Goal: Task Accomplishment & Management: Manage account settings

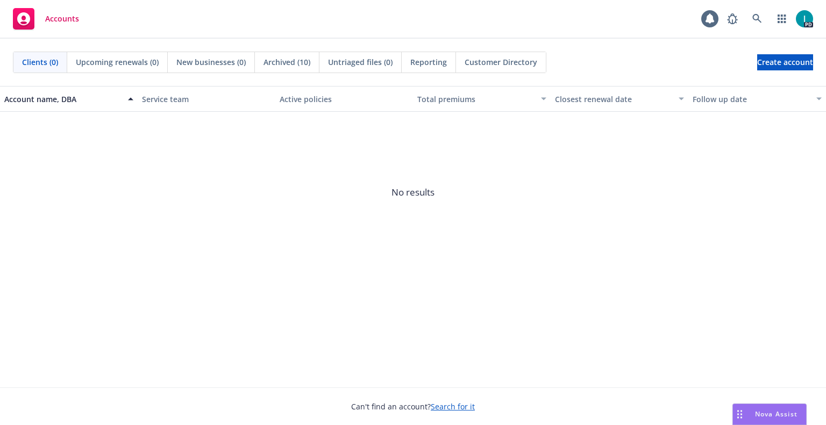
click at [284, 31] on div "Accounts 1 PD" at bounding box center [413, 19] width 826 height 39
click at [764, 13] on link at bounding box center [757, 19] width 22 height 22
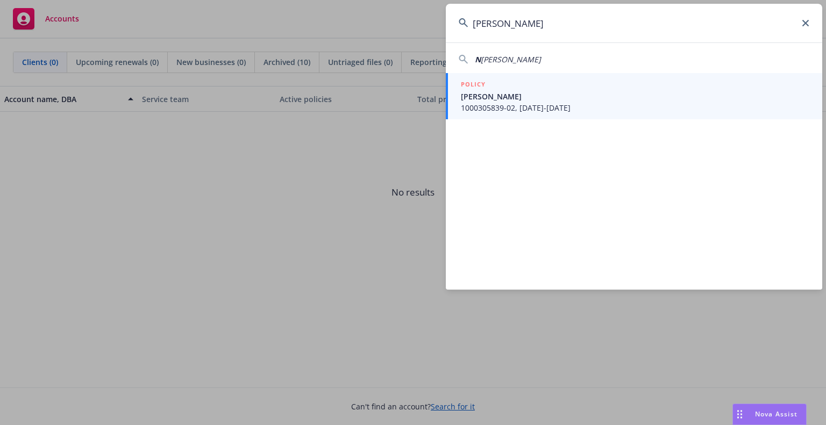
click at [504, 23] on input "[PERSON_NAME]" at bounding box center [634, 23] width 376 height 39
type input "[PERSON_NAME]"
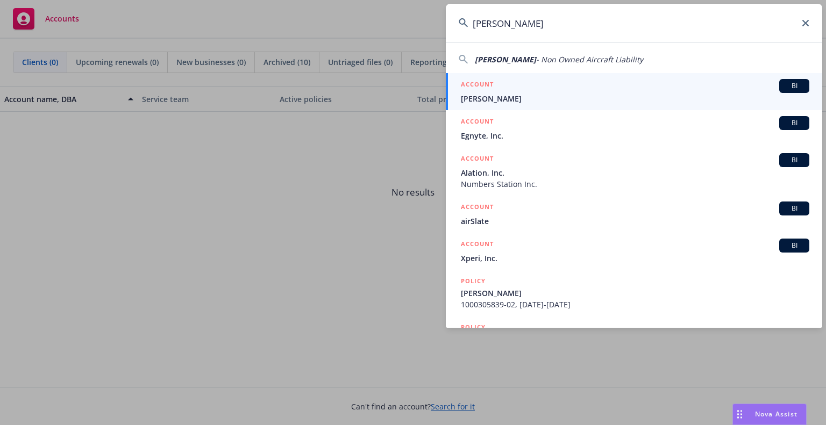
click at [499, 88] on div "ACCOUNT BI" at bounding box center [635, 86] width 348 height 14
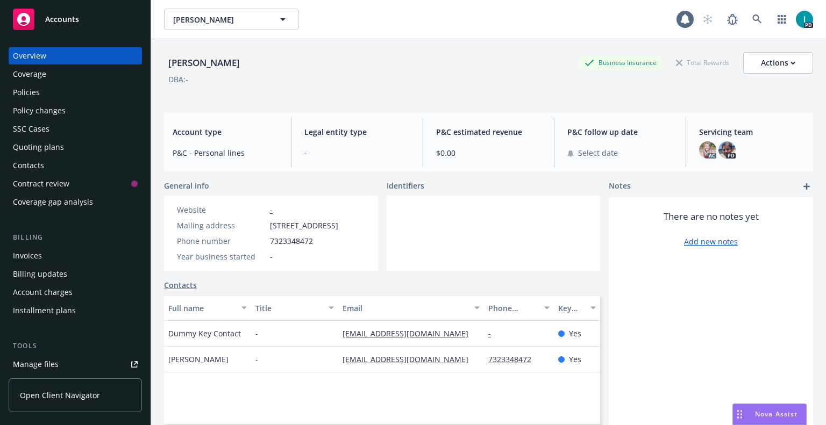
click at [308, 347] on div "-" at bounding box center [294, 334] width 87 height 26
click at [299, 307] on button "Title" at bounding box center [294, 308] width 87 height 26
click at [57, 147] on div "Quoting plans" at bounding box center [38, 147] width 51 height 17
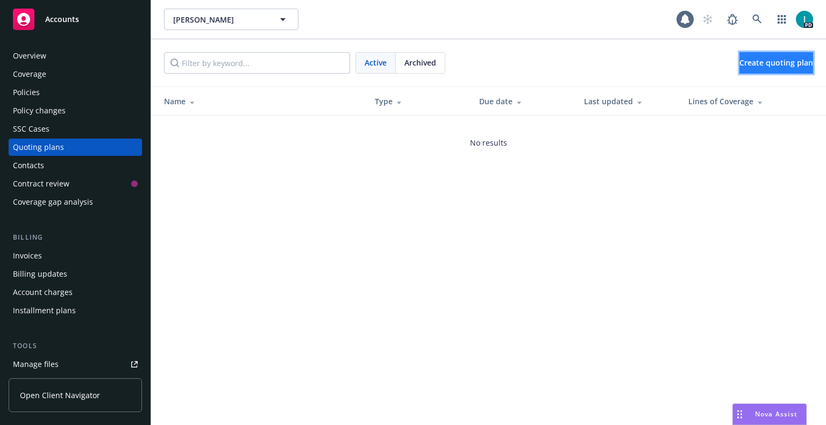
click at [739, 68] on link "Create quoting plan" at bounding box center [776, 63] width 74 height 22
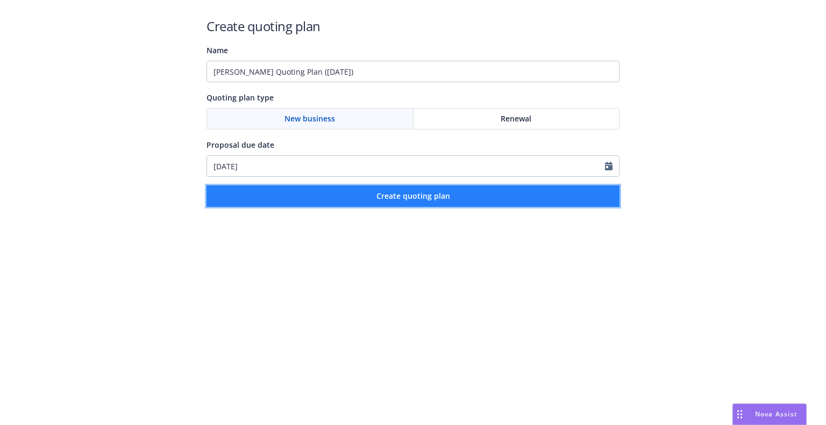
click at [275, 190] on button "Create quoting plan" at bounding box center [413, 197] width 413 height 22
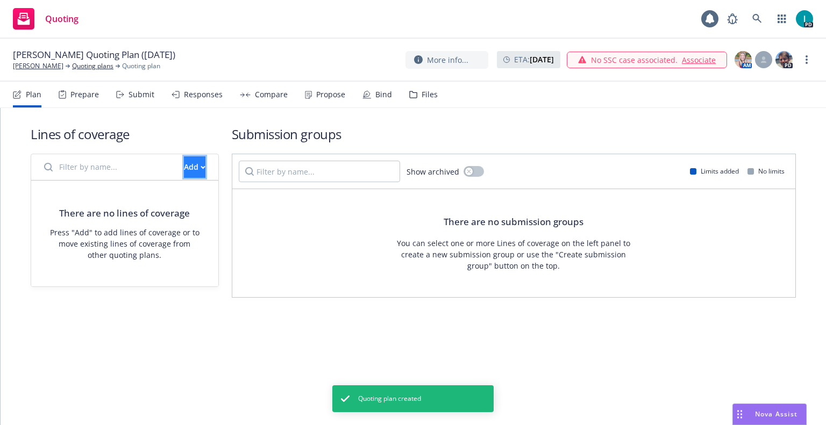
click at [184, 163] on div "Add" at bounding box center [195, 167] width 22 height 20
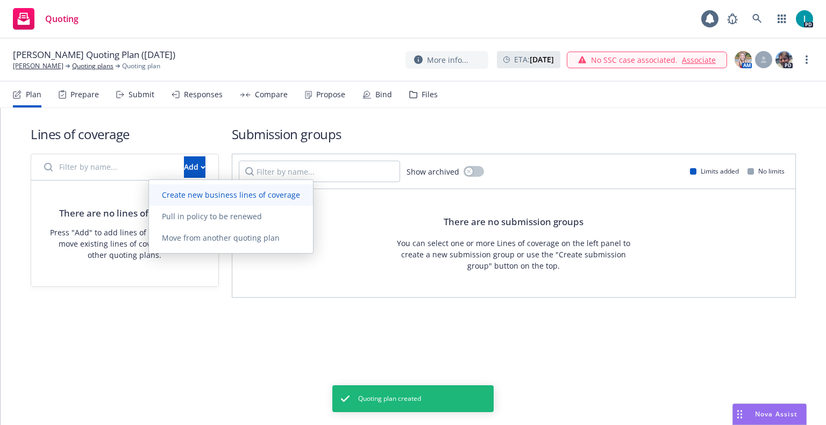
click at [193, 193] on span "Create new business lines of coverage" at bounding box center [231, 195] width 164 height 10
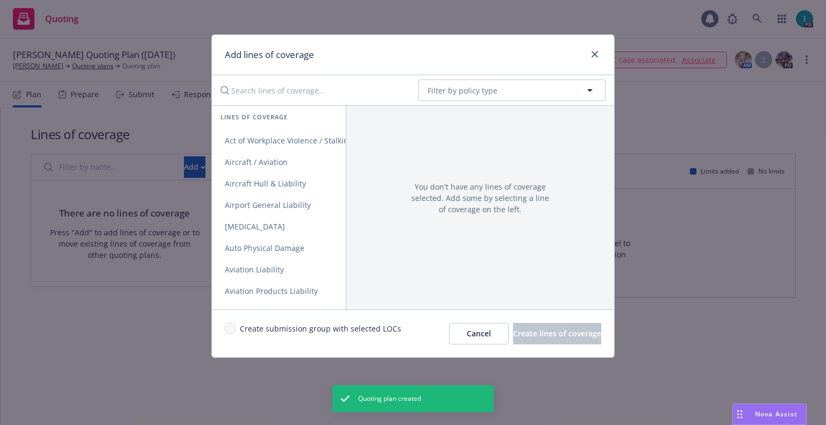
click at [258, 89] on input "Search lines of coverage..." at bounding box center [312, 91] width 196 height 22
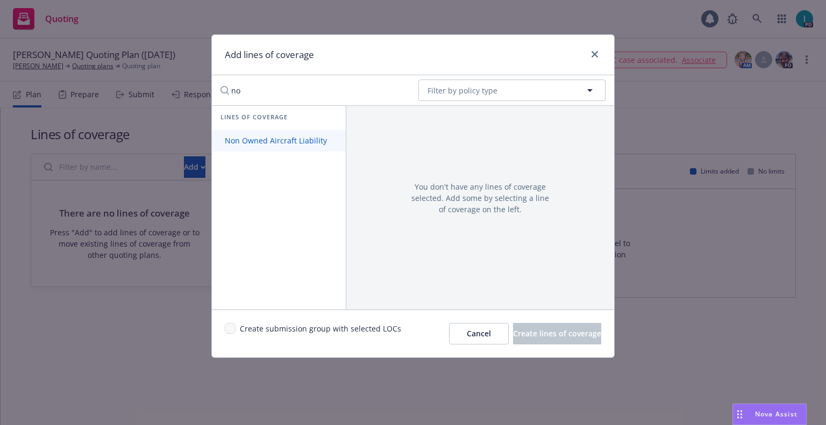
type input "no"
click at [259, 143] on span "Non Owned Aircraft Liability" at bounding box center [276, 141] width 128 height 10
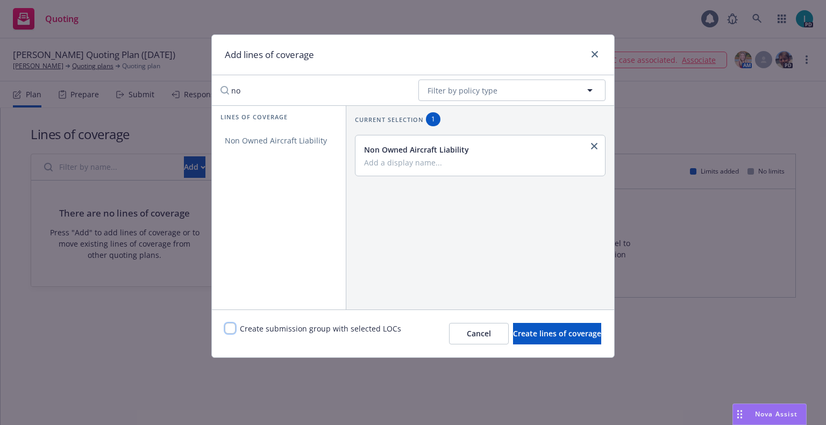
click at [230, 327] on input "checkbox" at bounding box center [230, 328] width 11 height 11
checkbox input "true"
click at [558, 333] on span "Create lines of coverage" at bounding box center [557, 334] width 88 height 10
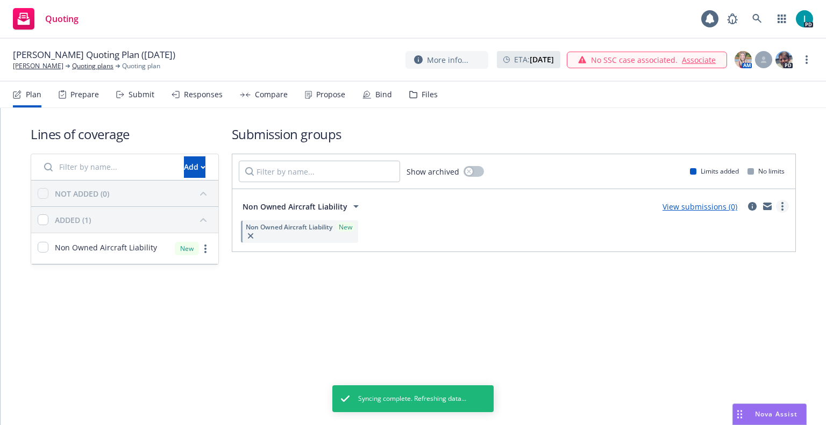
click at [782, 211] on link "more" at bounding box center [782, 206] width 13 height 13
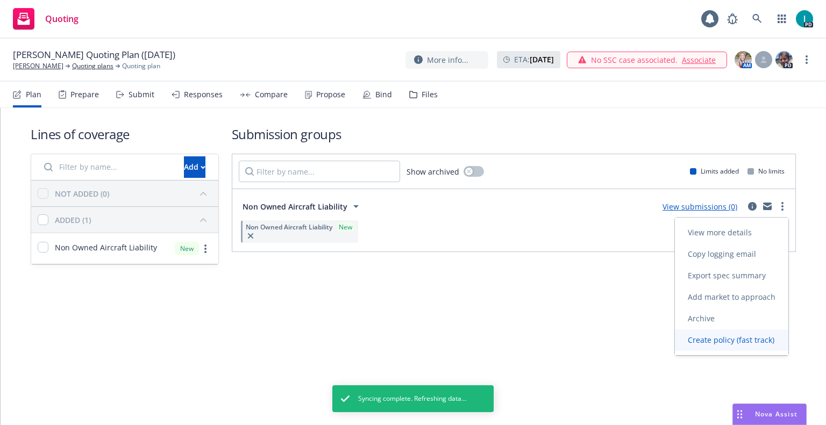
click at [724, 341] on span "Create policy (fast track)" at bounding box center [731, 340] width 112 height 10
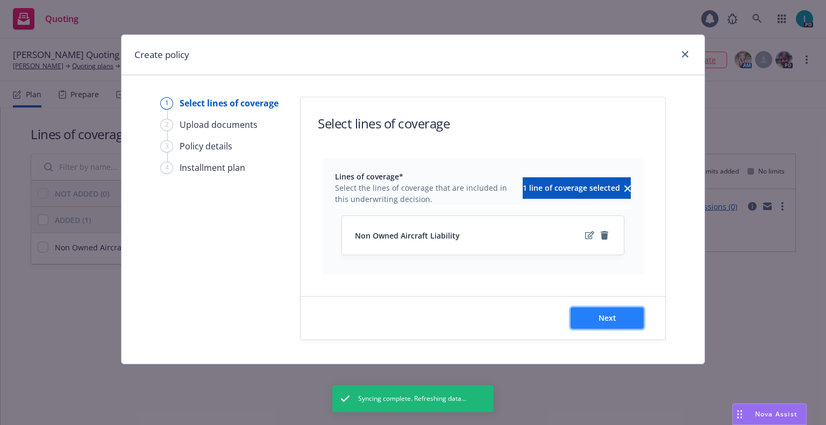
click at [592, 315] on button "Next" at bounding box center [607, 319] width 73 height 22
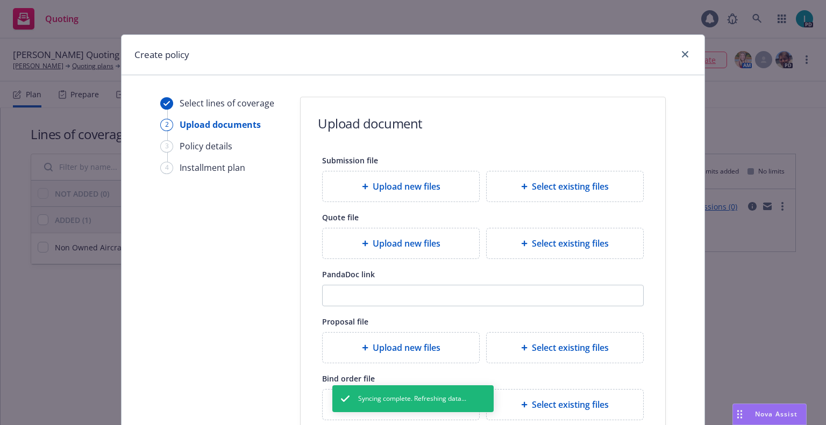
scroll to position [119, 0]
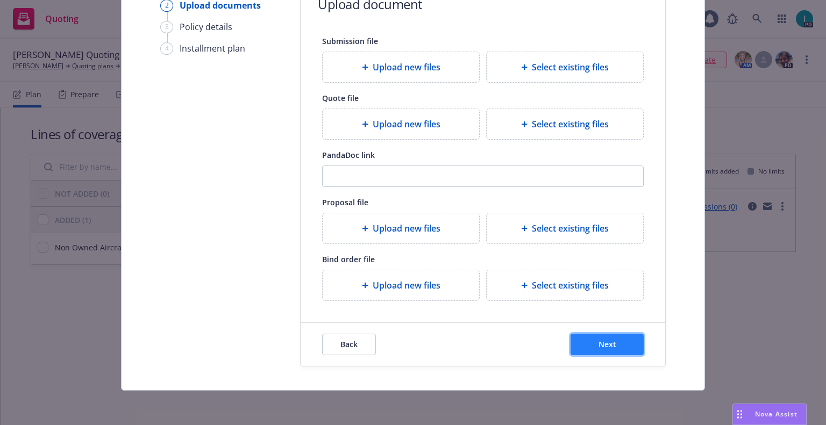
click at [583, 338] on button "Next" at bounding box center [607, 345] width 73 height 22
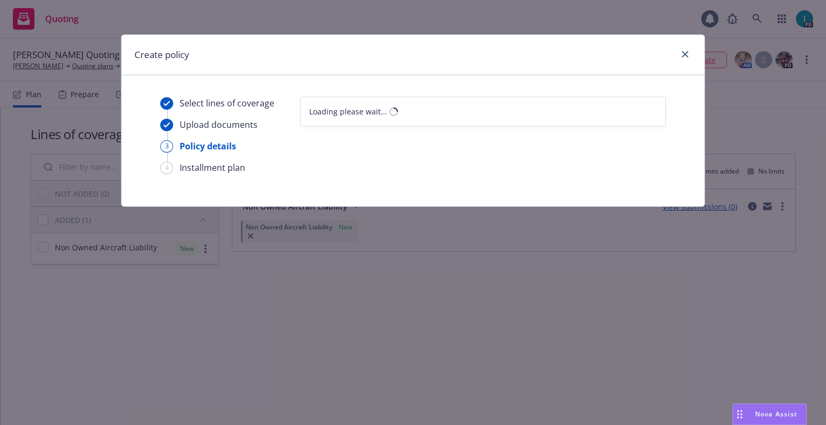
scroll to position [0, 0]
select select "12"
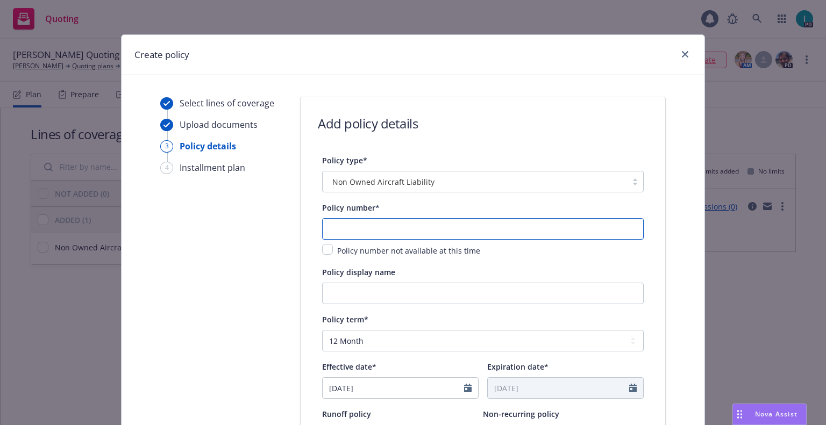
click at [361, 227] on input "text" at bounding box center [483, 229] width 322 height 22
click at [389, 386] on input "08/14/2025" at bounding box center [393, 388] width 141 height 20
select select "8"
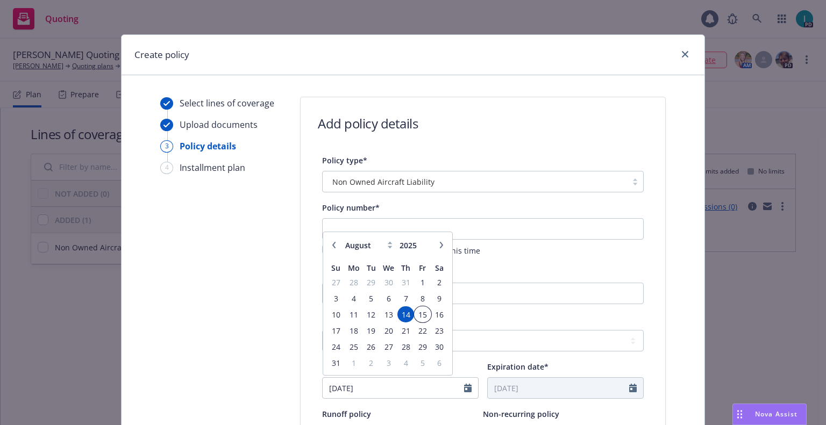
click at [424, 309] on span "15" at bounding box center [422, 314] width 15 height 13
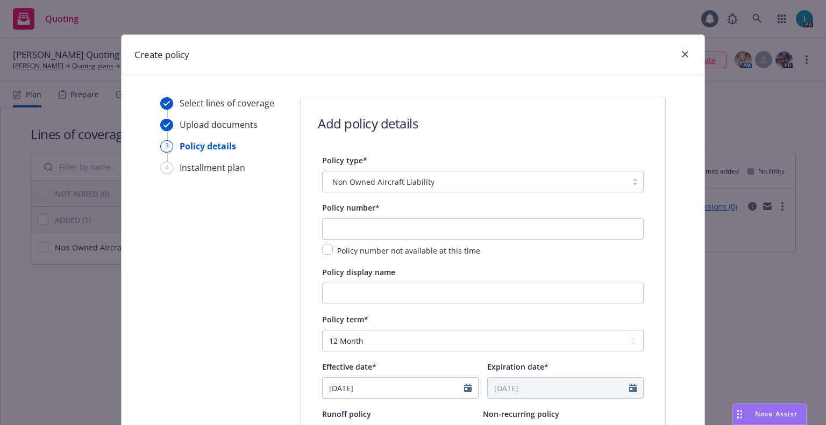
type input "08/15/2025"
type input "08/15/2026"
click at [472, 237] on input "text" at bounding box center [483, 229] width 322 height 22
click at [379, 222] on input "text" at bounding box center [483, 229] width 322 height 22
paste input "9060681"
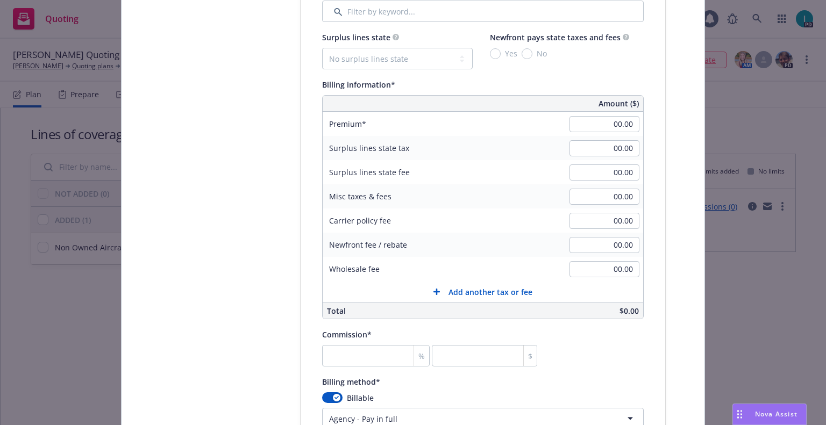
scroll to position [517, 0]
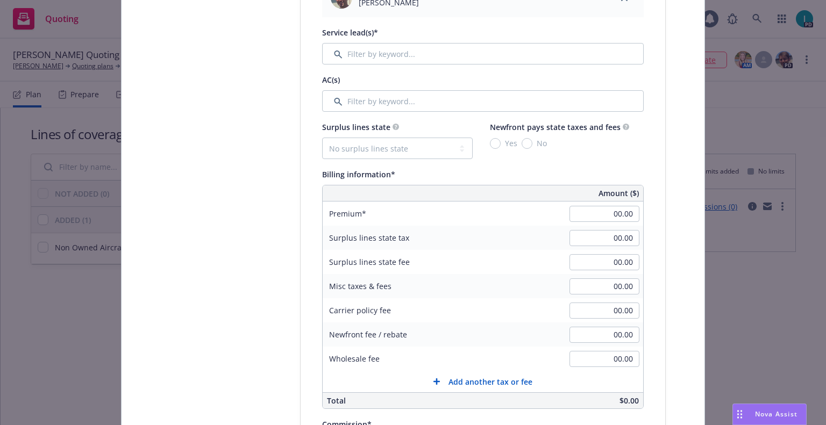
type input "9060681"
click at [342, 59] on input "Filter by keyword..." at bounding box center [483, 54] width 322 height 22
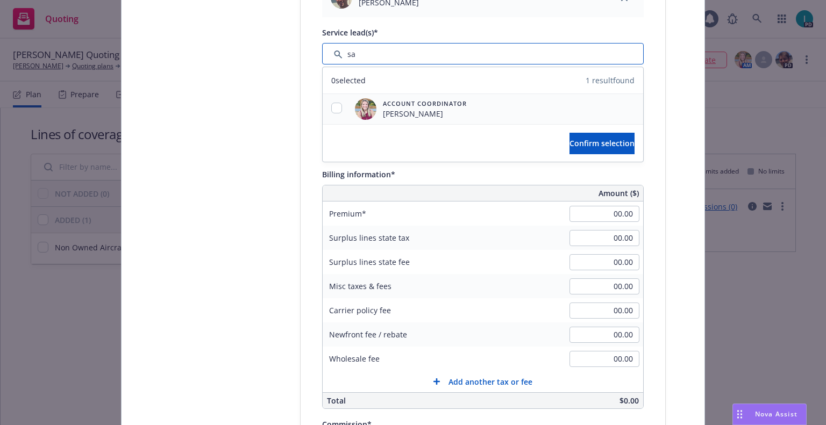
type input "sa"
click at [332, 109] on input "checkbox" at bounding box center [336, 108] width 11 height 11
checkbox input "true"
click at [570, 144] on span "Confirm selection" at bounding box center [602, 143] width 65 height 10
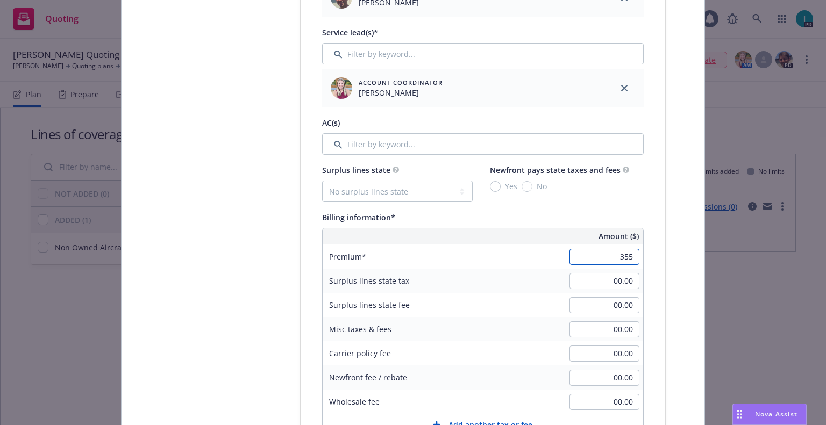
scroll to position [831, 0]
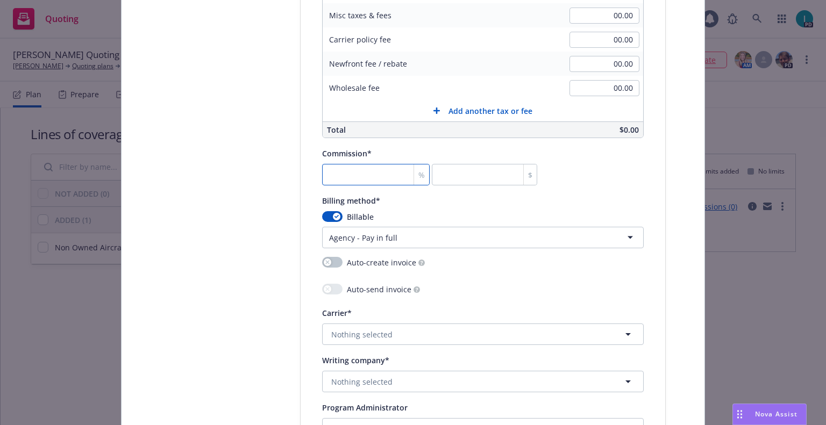
type input "355.00"
click at [343, 175] on input "number" at bounding box center [376, 175] width 108 height 22
type input "1"
type input "3.55"
type input "15"
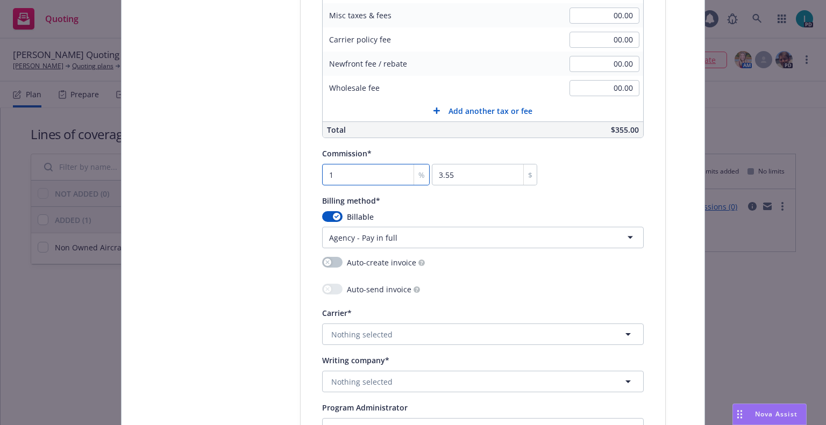
type input "53.25"
type input "15"
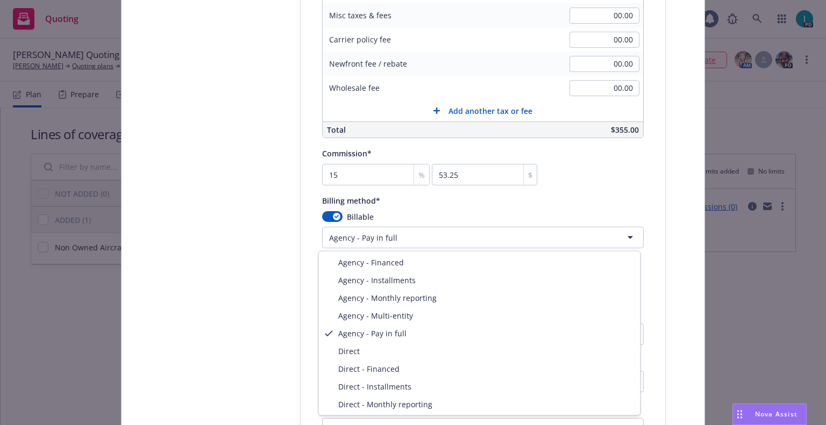
click at [421, 236] on html "Quoting 1 PD Nolan Lum Quoting Plan (2025-08-14) Nolan Lum Quoting plans Quotin…" at bounding box center [413, 212] width 826 height 425
select select "DIRECT"
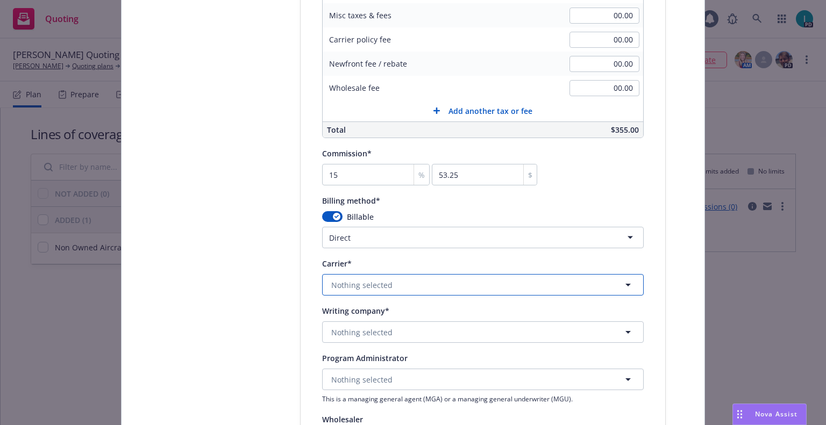
click at [353, 285] on span "Nothing selected" at bounding box center [361, 285] width 61 height 11
type input "starr"
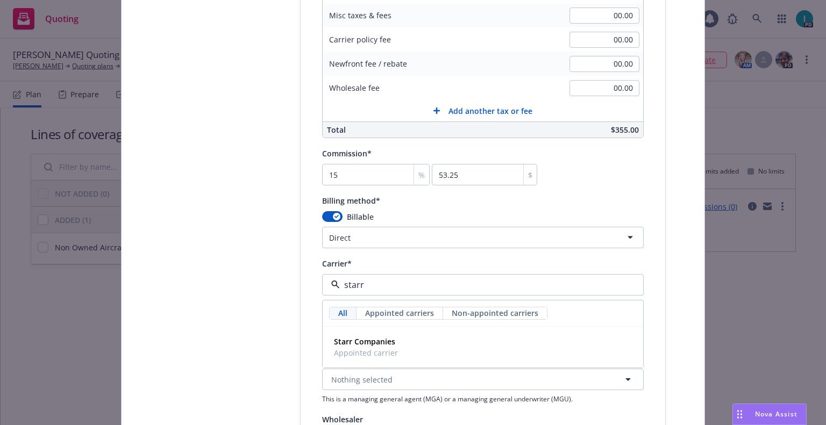
click at [377, 290] on input "starr" at bounding box center [481, 285] width 282 height 13
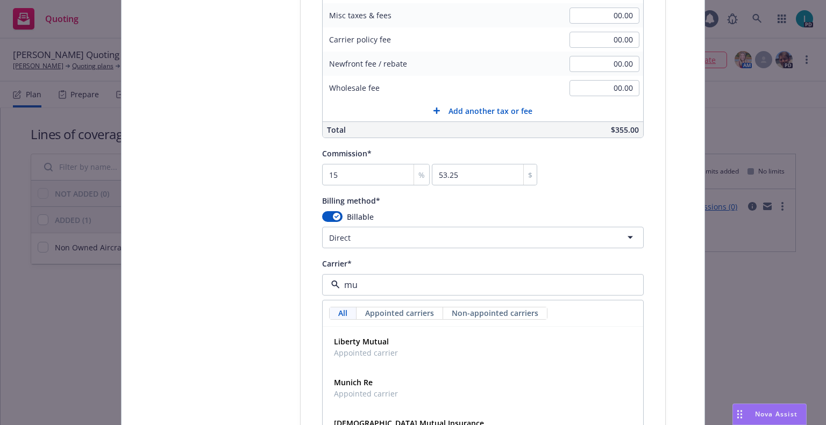
type input "mun"
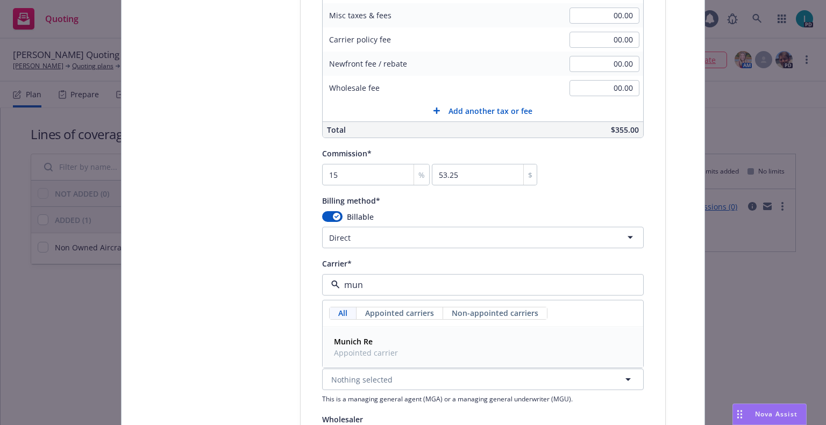
click at [372, 347] on span "Munich Re" at bounding box center [366, 341] width 64 height 11
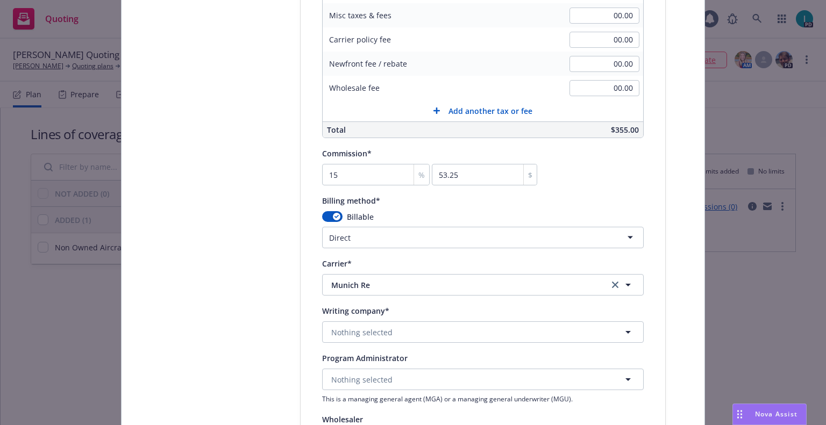
scroll to position [966, 0]
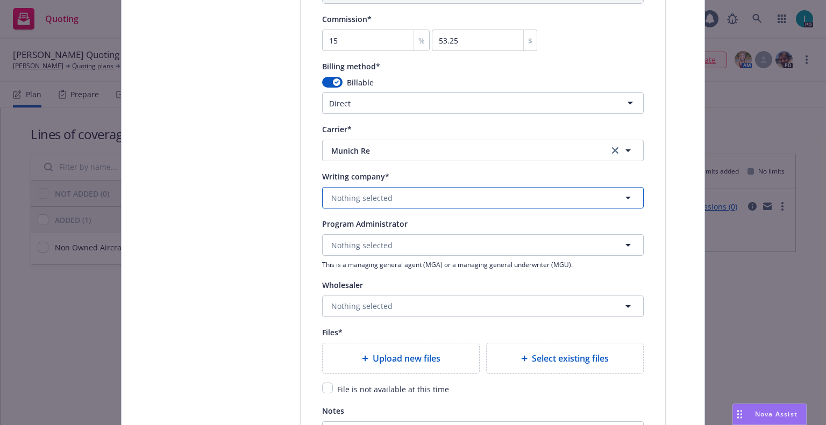
click at [377, 189] on button "Nothing selected" at bounding box center [483, 198] width 322 height 22
click at [385, 229] on strong "American Alternative Insurance Corporation" at bounding box center [415, 228] width 162 height 10
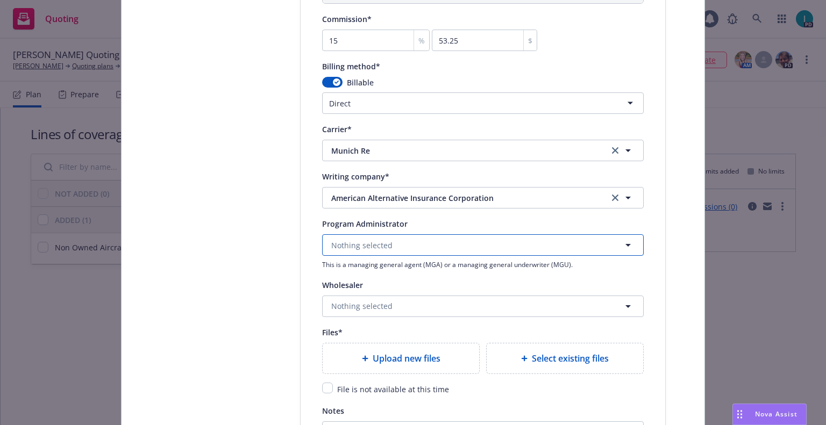
click at [369, 243] on span "Nothing selected" at bounding box center [361, 245] width 61 height 11
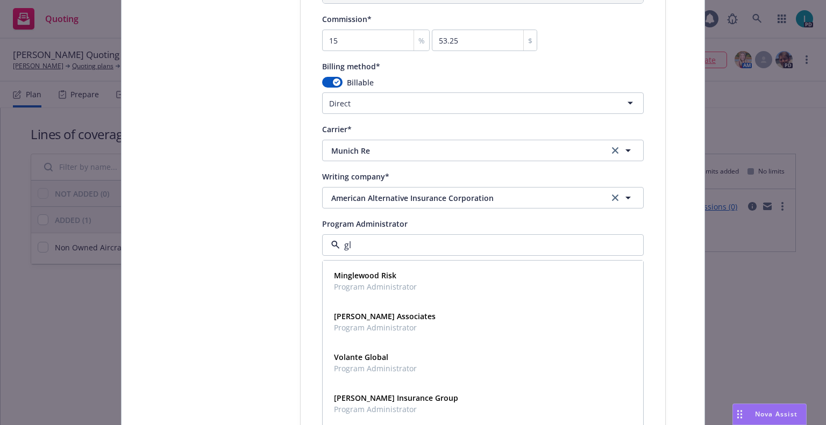
type input "glo"
click at [382, 323] on span "Program Administrator" at bounding box center [375, 327] width 83 height 11
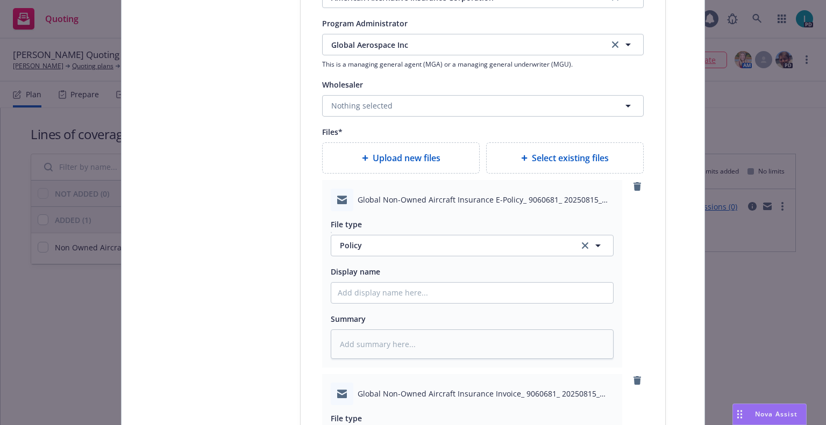
scroll to position [1301, 0]
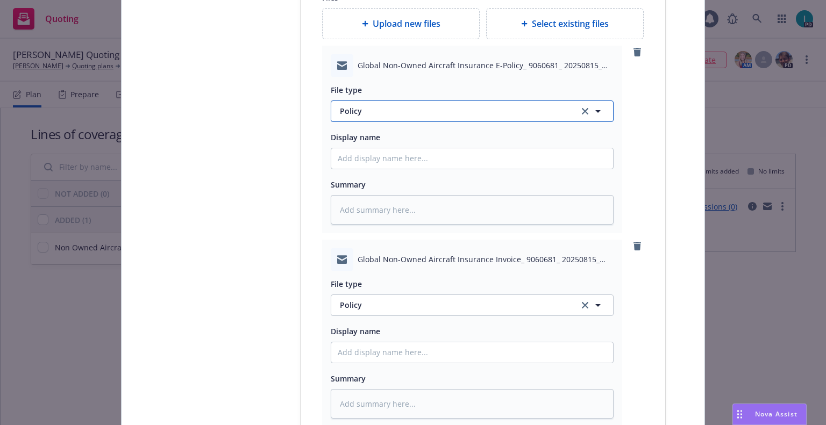
click at [383, 106] on span "Policy" at bounding box center [453, 110] width 226 height 11
type input "em"
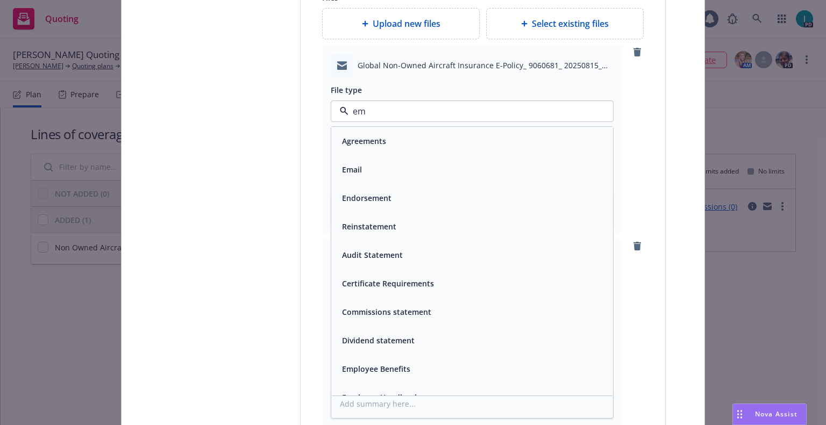
click at [368, 172] on div "Email" at bounding box center [472, 170] width 269 height 16
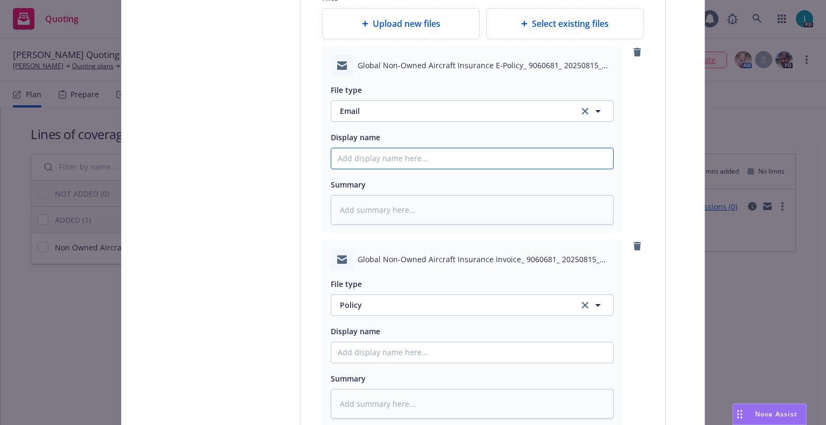
click at [369, 167] on input "Policy display name" at bounding box center [472, 158] width 282 height 20
type textarea "x"
type input "2"
type textarea "x"
type input "25"
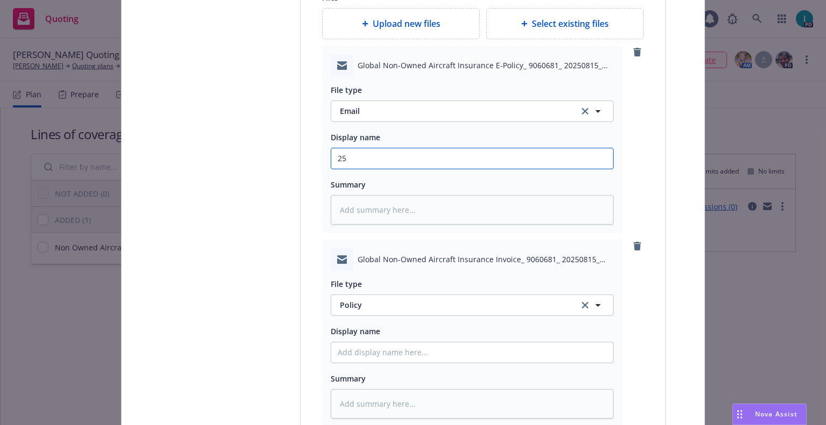
type textarea "x"
type input "25"
type textarea "x"
type input "25 NOWN GLO Policy, Cert, Quote"
drag, startPoint x: 385, startPoint y: 159, endPoint x: 276, endPoint y: 155, distance: 108.7
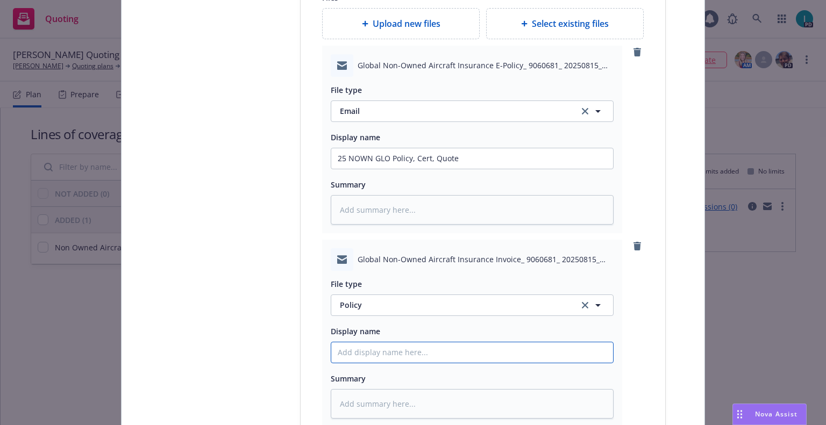
click at [367, 169] on input "Policy display name" at bounding box center [472, 158] width 282 height 20
paste input "25 NOWN GLO"
type textarea "x"
type input "25 NOWN GLO Invoice"
type textarea "x"
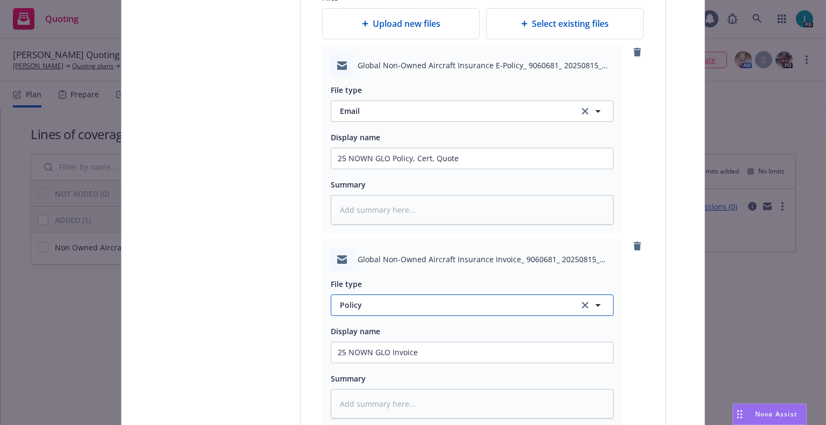
click at [346, 308] on span "Policy" at bounding box center [453, 305] width 226 height 11
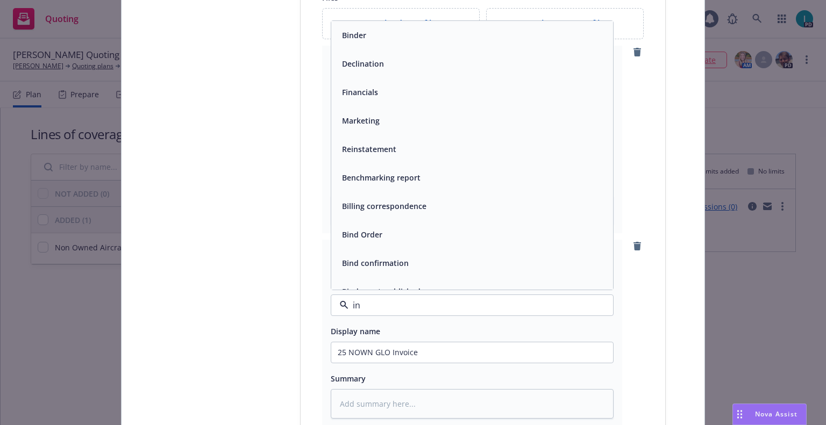
type input "inv"
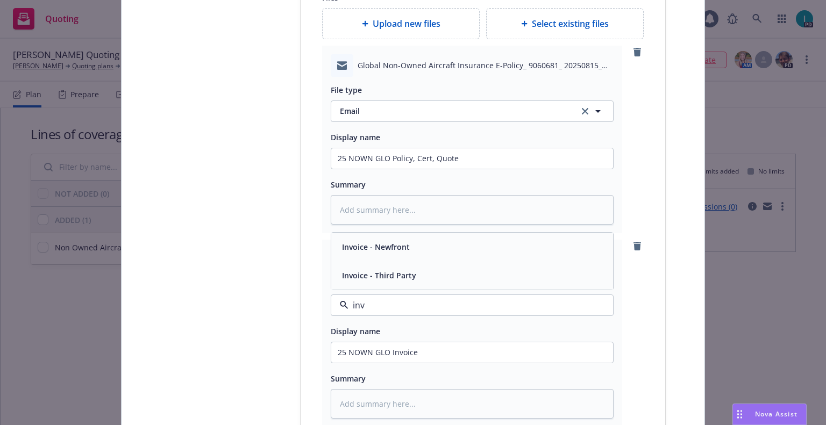
click at [388, 271] on span "Invoice - Third Party" at bounding box center [379, 275] width 74 height 11
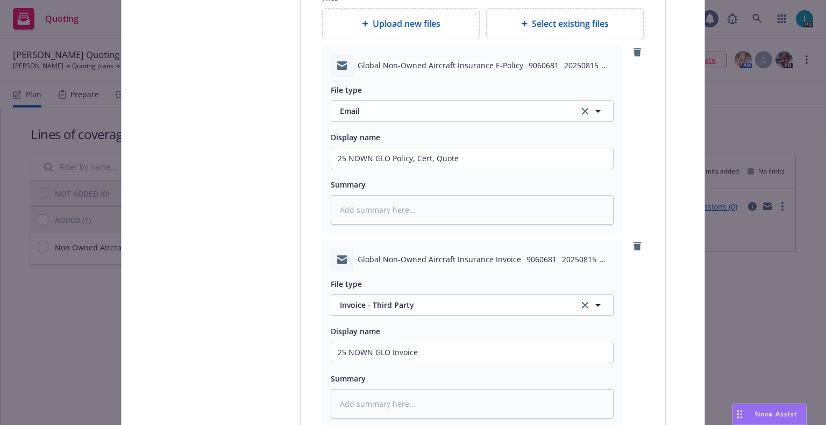
scroll to position [1555, 0]
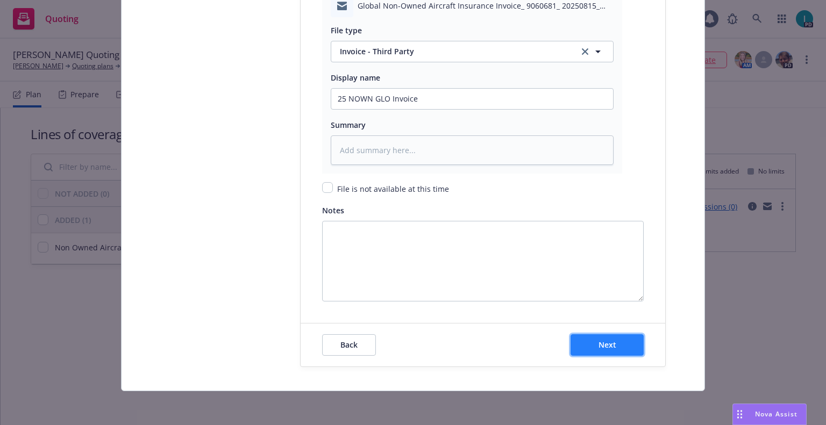
click at [588, 342] on button "Next" at bounding box center [607, 345] width 73 height 22
type textarea "x"
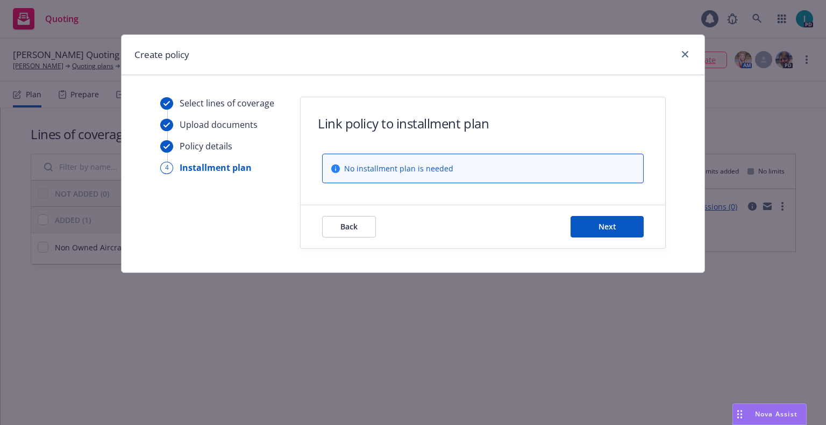
scroll to position [0, 0]
click at [585, 227] on button "Next" at bounding box center [607, 227] width 73 height 22
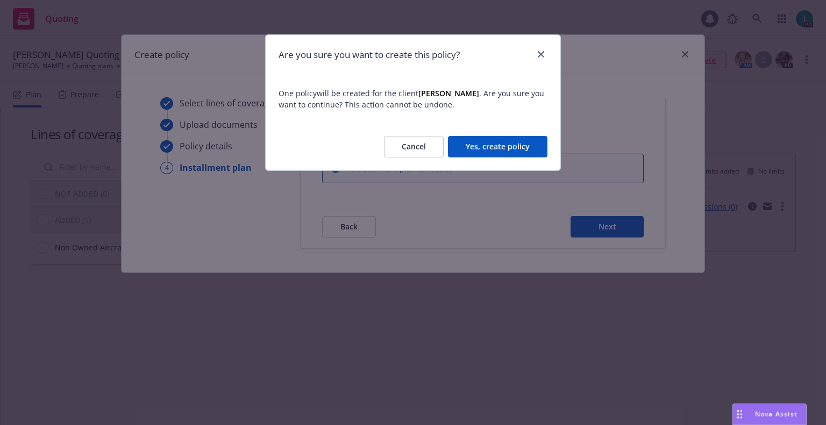
click at [489, 144] on button "Yes, create policy" at bounding box center [497, 147] width 99 height 22
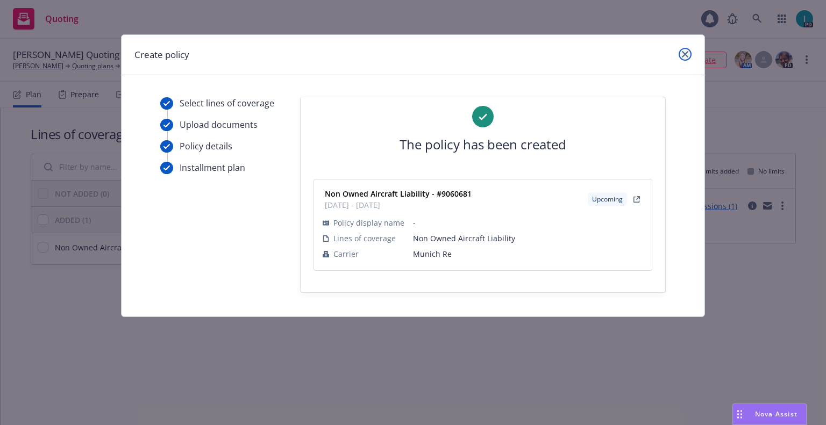
click at [684, 53] on icon "close" at bounding box center [685, 54] width 6 height 6
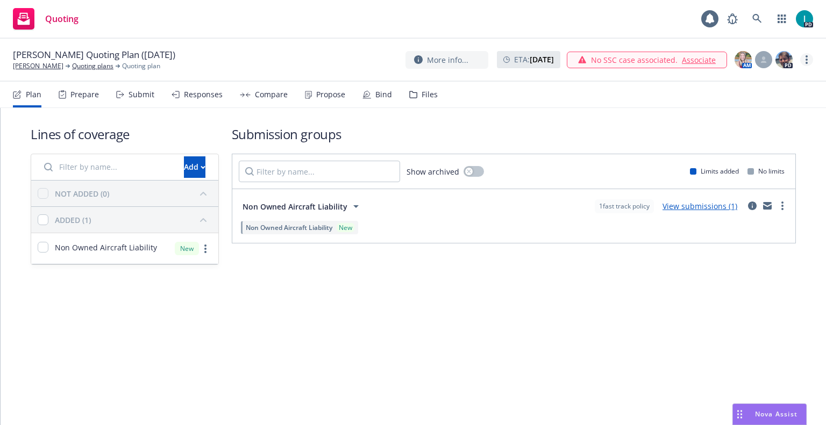
click at [803, 60] on link "more" at bounding box center [806, 59] width 13 height 13
click at [747, 147] on link "Archive quoting plan" at bounding box center [753, 147] width 120 height 22
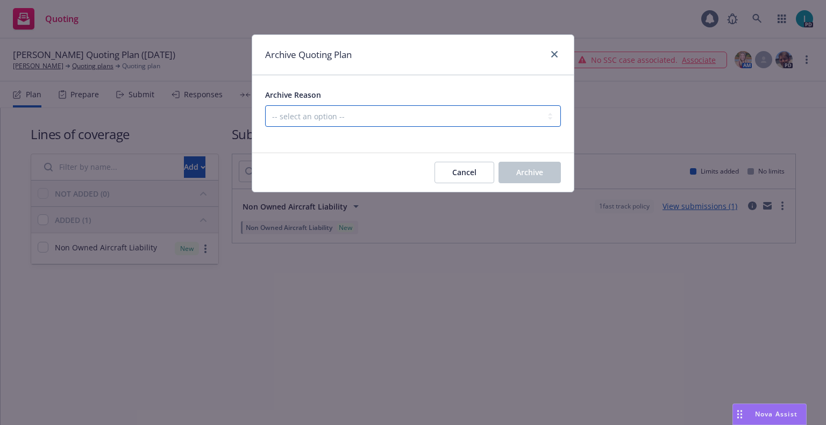
click at [394, 118] on select "-- select an option -- Created by error Duplicate New business opportunity lost…" at bounding box center [413, 116] width 296 height 22
select select "ARCHIVED_NEW_BUSINESS_COMPLETED"
click at [265, 105] on select "-- select an option -- Created by error Duplicate New business opportunity lost…" at bounding box center [413, 116] width 296 height 22
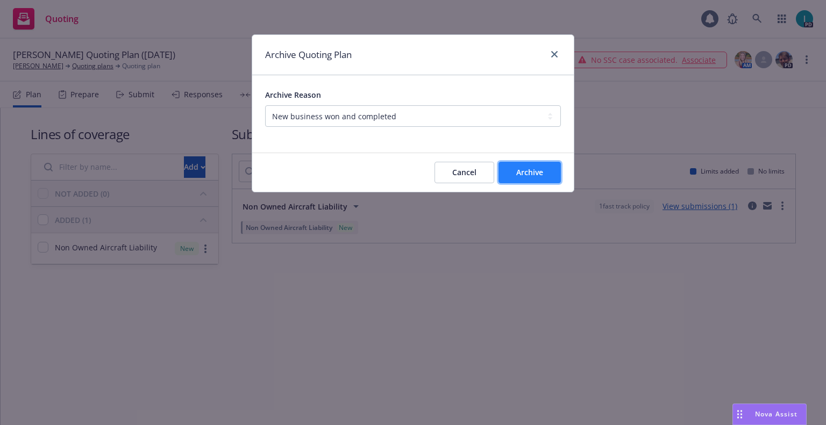
click at [531, 170] on span "Archive" at bounding box center [529, 172] width 27 height 10
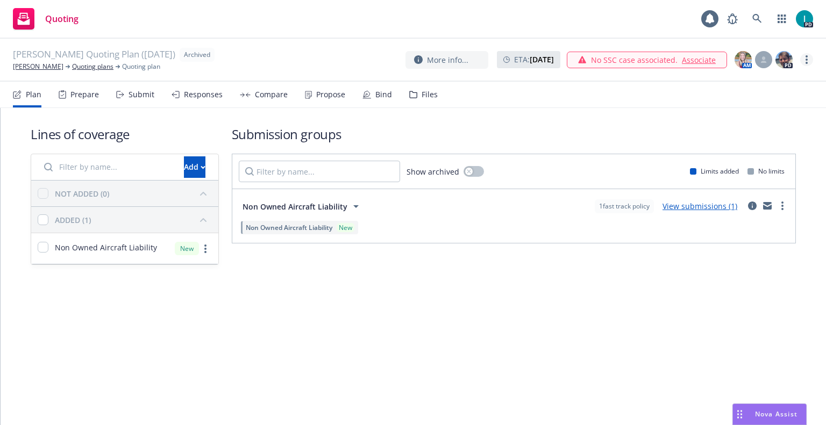
click at [805, 64] on link "more" at bounding box center [806, 59] width 13 height 13
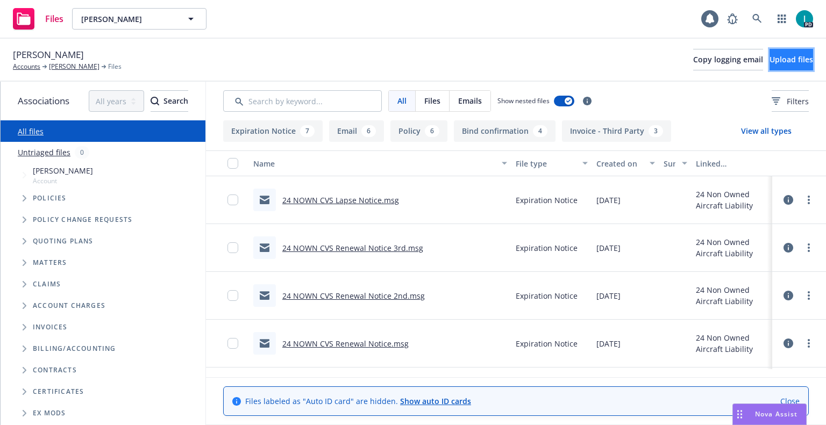
click at [772, 57] on span "Upload files" at bounding box center [792, 59] width 44 height 10
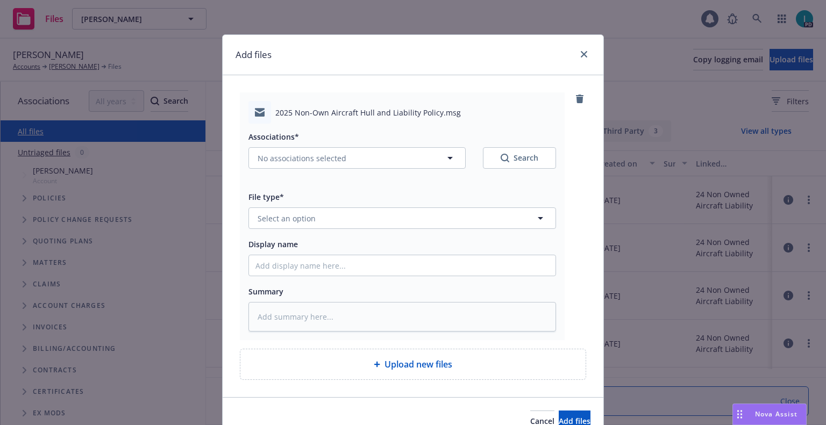
click at [333, 208] on div "File type* Select an option" at bounding box center [402, 209] width 308 height 39
click at [343, 215] on button "Select an option" at bounding box center [402, 219] width 308 height 22
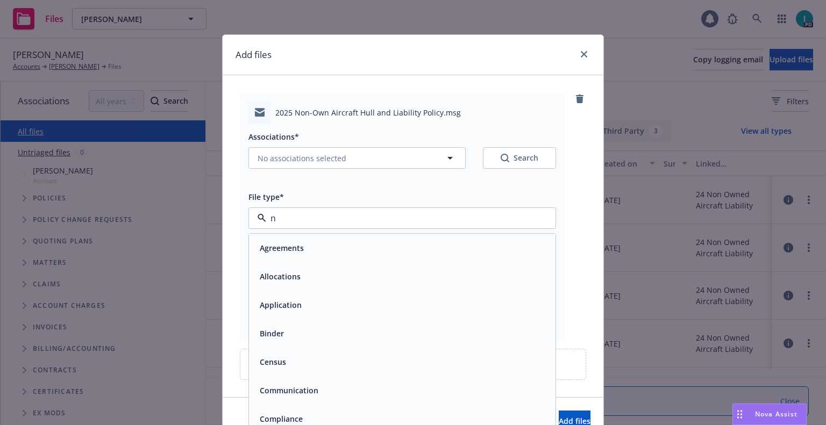
type input "no"
click at [309, 216] on input "no" at bounding box center [400, 218] width 268 height 13
type input "em"
click at [293, 208] on div "em" at bounding box center [402, 219] width 308 height 22
click at [295, 212] on input "em" at bounding box center [400, 218] width 268 height 13
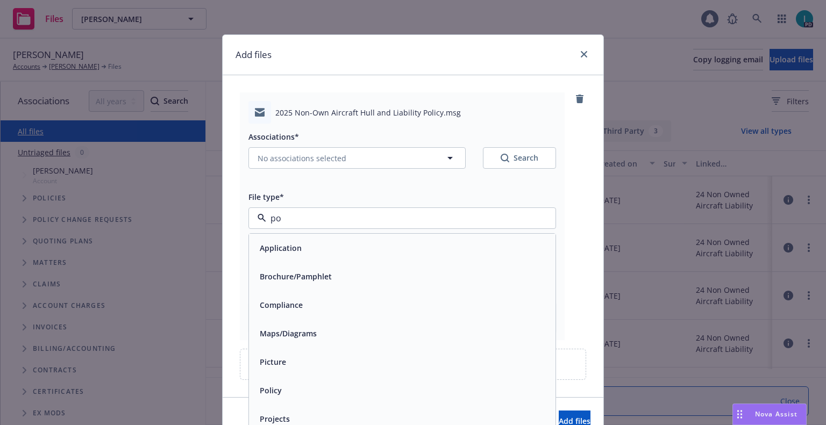
type input "pol"
click at [284, 296] on div "Policy delivery" at bounding box center [402, 305] width 307 height 29
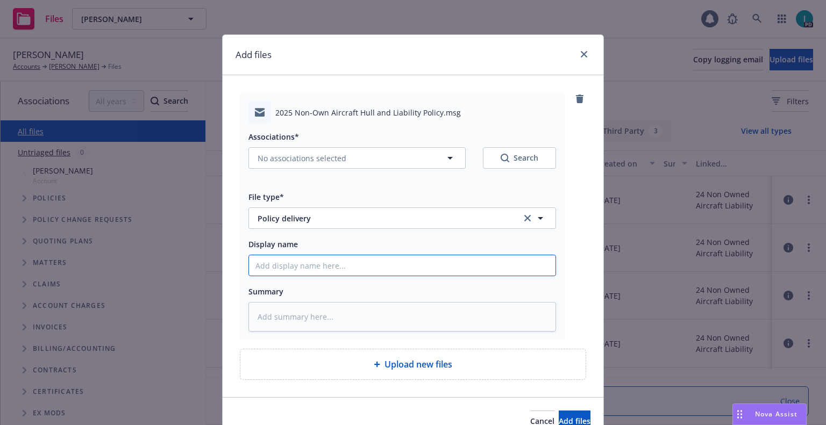
drag, startPoint x: 291, startPoint y: 275, endPoint x: 289, endPoint y: 269, distance: 5.6
click at [291, 275] on input "Display name" at bounding box center [402, 265] width 307 height 20
type textarea "x"
type input "2"
type textarea "x"
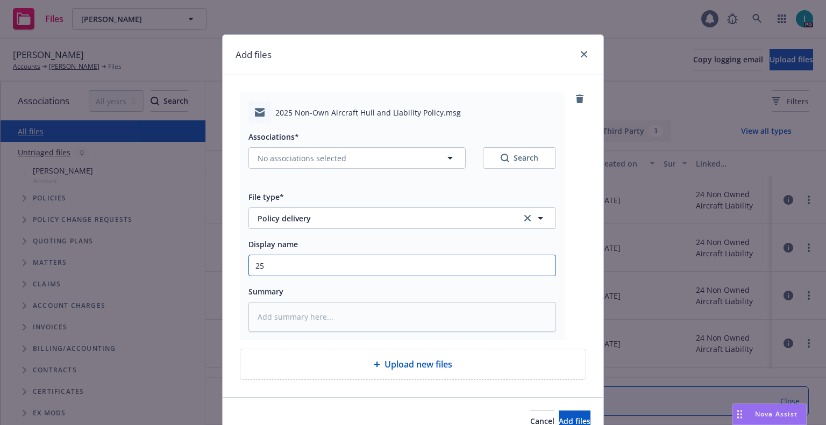
type input "25"
type textarea "x"
type input "25 NOWN GLO Policy to Insured"
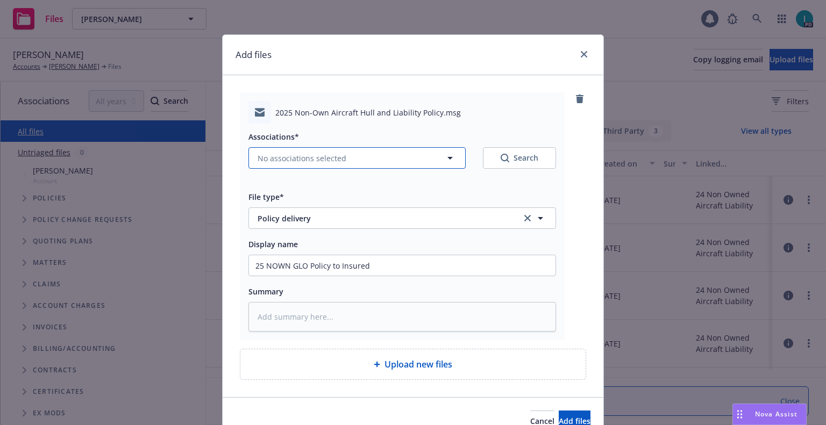
click at [322, 164] on button "No associations selected" at bounding box center [356, 158] width 217 height 22
type textarea "x"
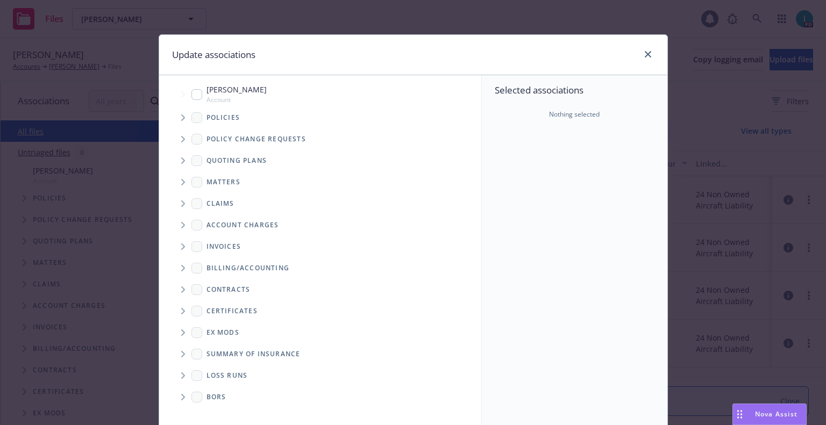
click at [181, 116] on icon "Tree Example" at bounding box center [183, 118] width 4 height 6
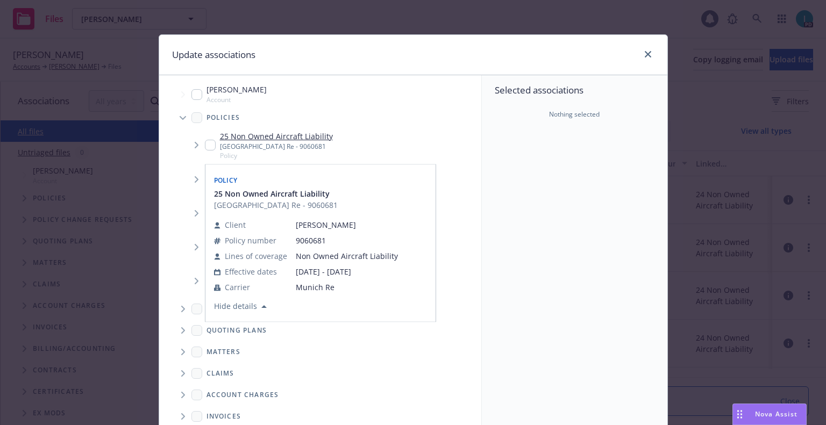
click at [207, 148] on input "Tree Example" at bounding box center [210, 145] width 11 height 11
checkbox input "true"
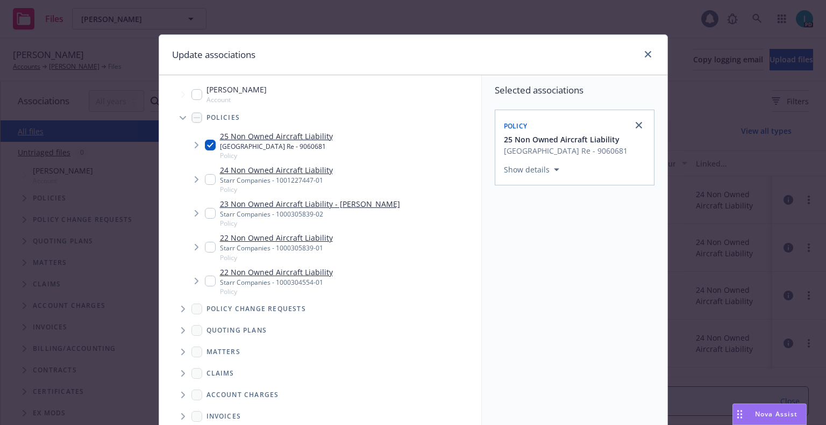
scroll to position [109, 0]
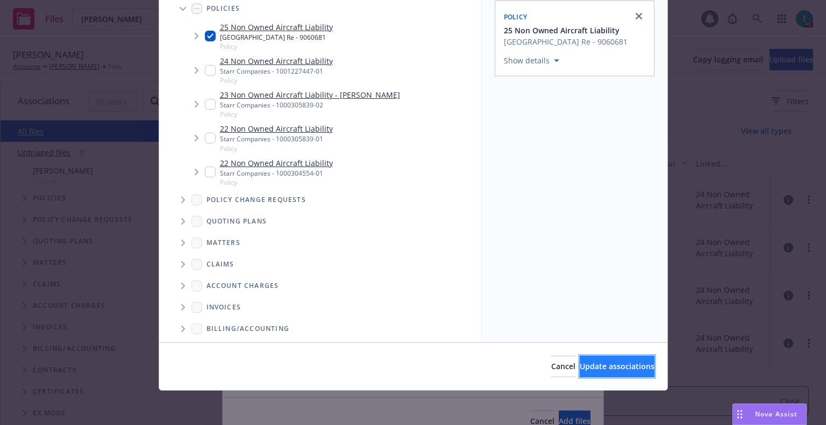
click at [605, 358] on button "Update associations" at bounding box center [617, 367] width 75 height 22
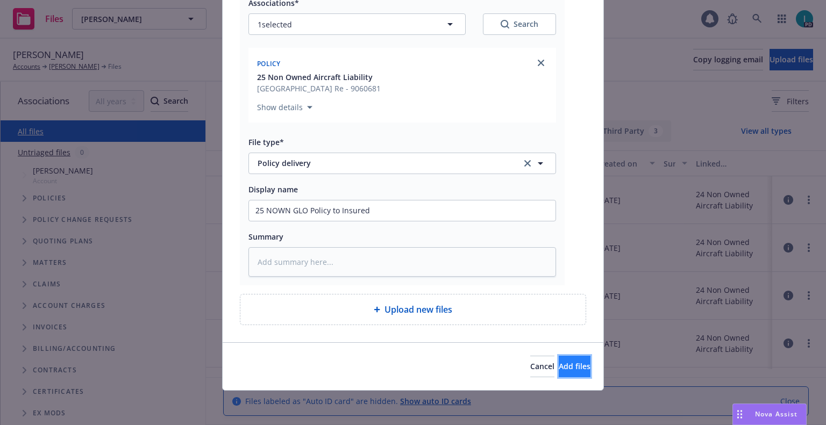
click at [559, 363] on span "Add files" at bounding box center [575, 366] width 32 height 10
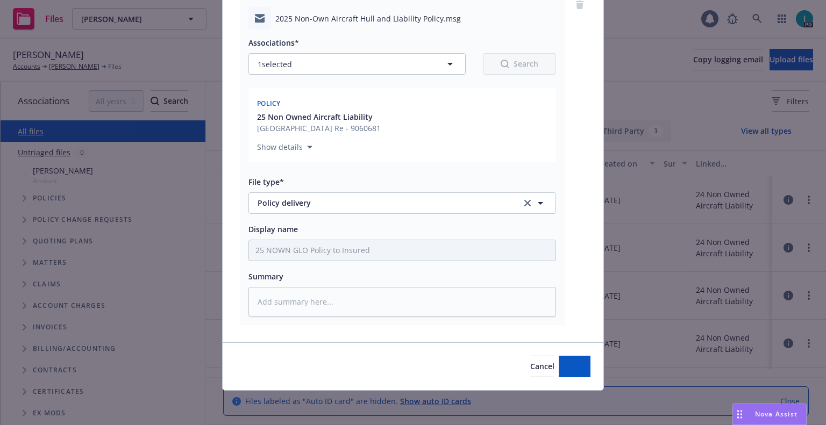
type textarea "x"
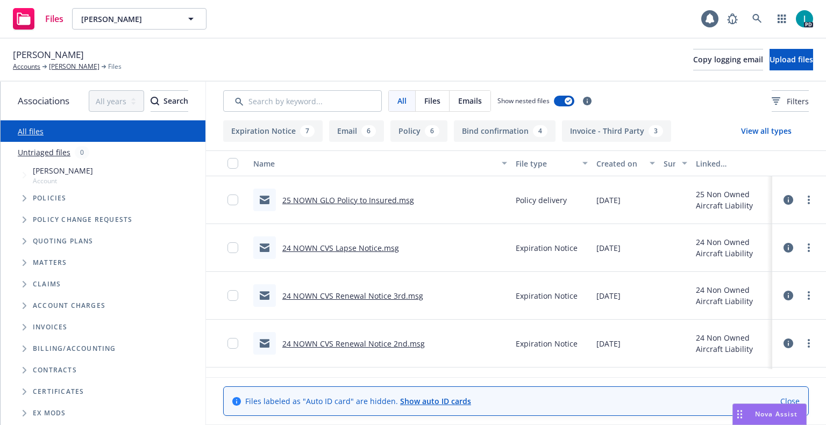
click at [286, 31] on div "Files Nolan Lum Nolan Lum 1 PD" at bounding box center [413, 19] width 826 height 39
click at [749, 17] on link at bounding box center [757, 19] width 22 height 22
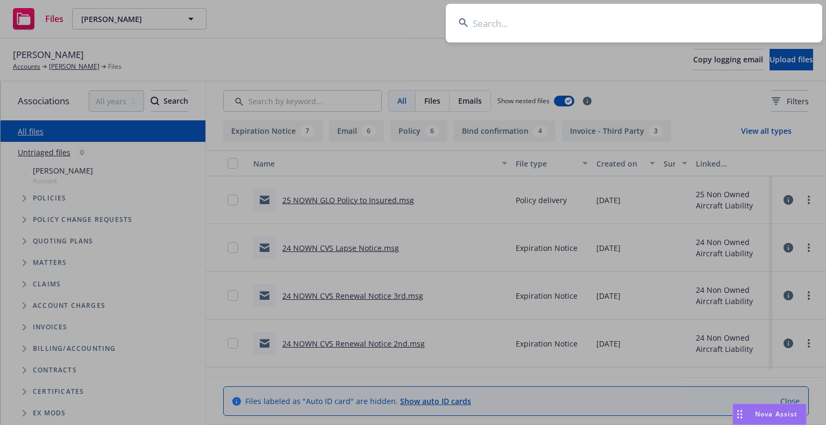
type input "[PERSON_NAME]"
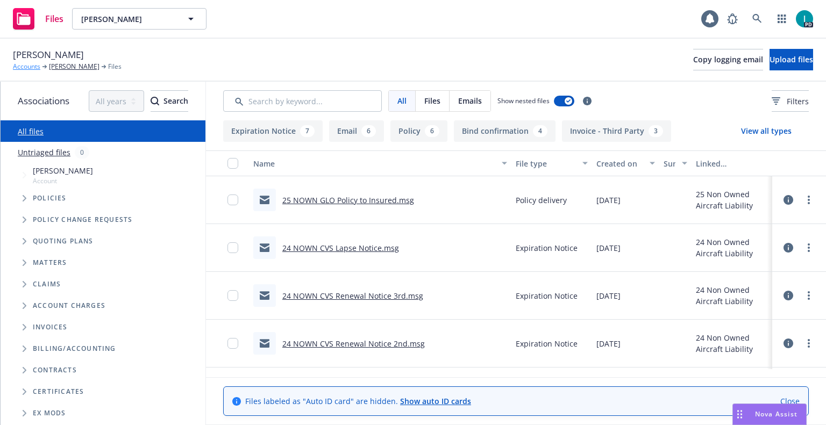
click at [24, 63] on link "Accounts" at bounding box center [26, 67] width 27 height 10
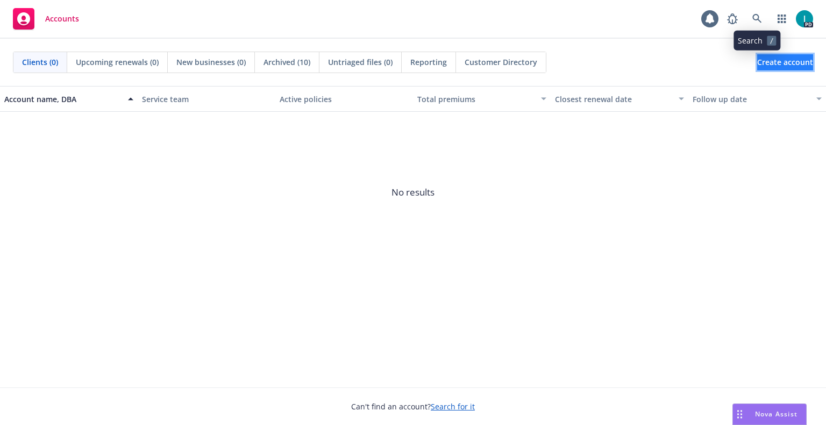
click at [757, 65] on span "Create account" at bounding box center [785, 62] width 56 height 20
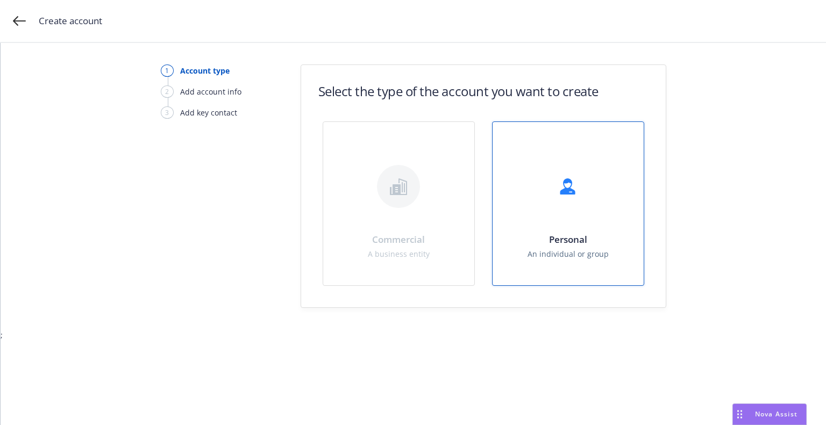
click at [547, 211] on div "Personal An individual or group" at bounding box center [568, 203] width 151 height 163
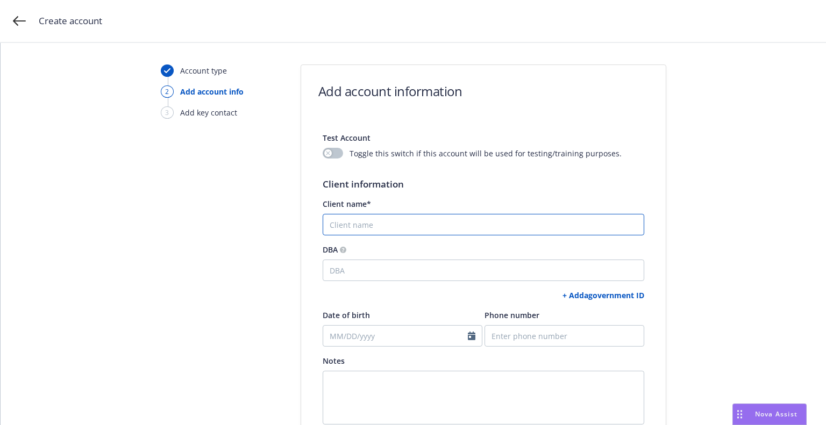
click at [414, 230] on input "Client name*" at bounding box center [484, 225] width 322 height 22
paste input "[PERSON_NAME]"
type input "[PERSON_NAME]"
click at [581, 292] on link "+ Add a government ID" at bounding box center [604, 295] width 82 height 10
select select "US"
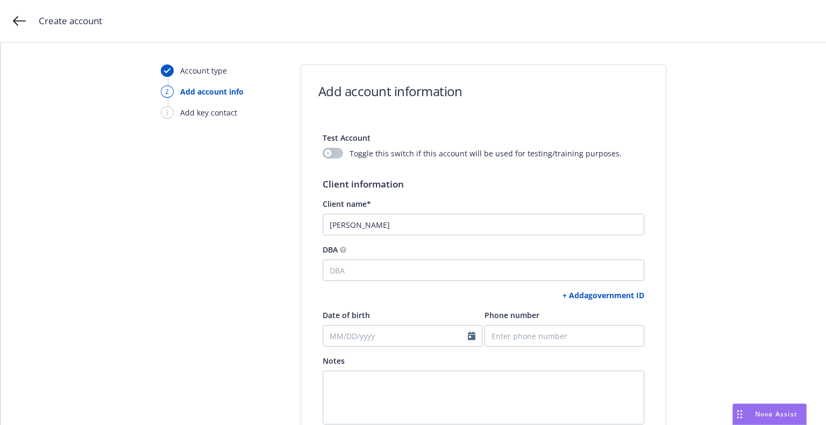
select select "DRIVERS_LICENSE"
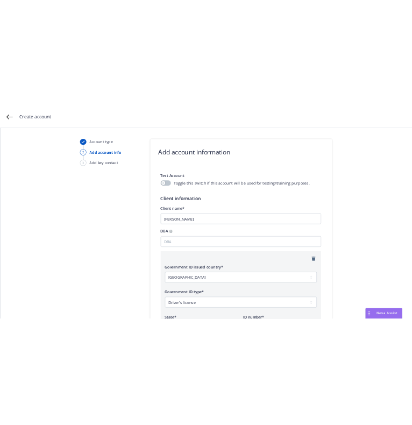
scroll to position [338, 0]
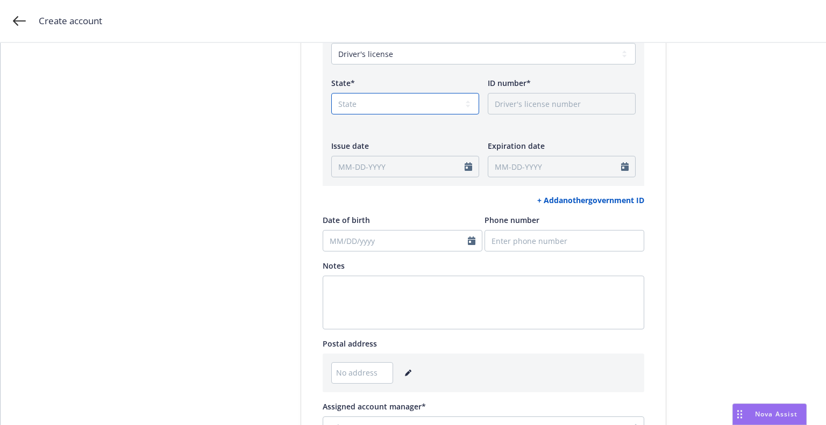
click at [356, 110] on select "State AK AL AR AS AZ CA CO CT DC DE FL FM GA GU HI IA ID IL IN KS KY LA MA MD M…" at bounding box center [405, 104] width 148 height 22
select select "CA"
click at [331, 93] on select "State AK AL AR AS AZ CA CO CT DC DE FL FM GA GU HI IA ID IL IN KS KY LA MA MD M…" at bounding box center [405, 104] width 148 height 22
click at [515, 105] on input "ID number*" at bounding box center [562, 104] width 148 height 22
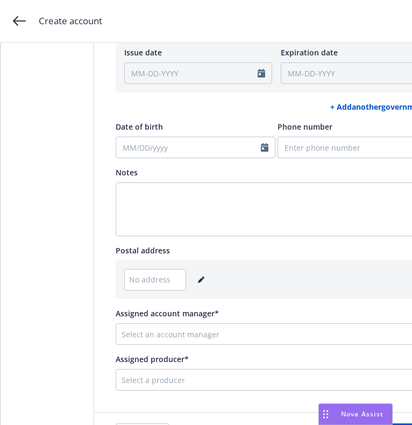
scroll to position [545, 0]
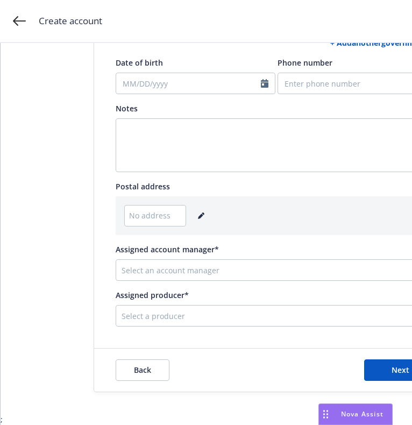
type input "A0001199"
click at [198, 212] on icon "editPencil" at bounding box center [201, 215] width 6 height 6
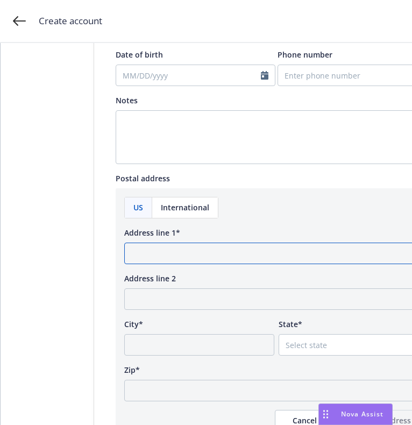
click at [234, 255] on input "Address line 1*" at bounding box center [276, 254] width 304 height 22
paste input "2505 Grand Ave"
type input "2505 Grand Ave"
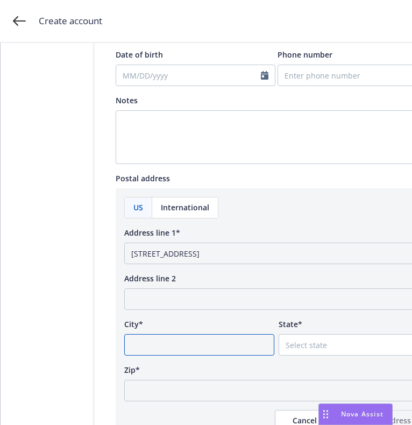
click at [202, 341] on input "City*" at bounding box center [199, 345] width 150 height 22
paste input "Kearney"
type input "Kearney"
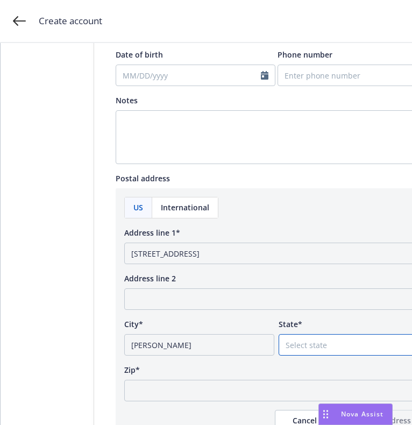
click at [340, 345] on select "Select state Alabama Alaska American Samoa Arizona Arkansas Baker Island Califo…" at bounding box center [354, 345] width 150 height 22
select select "NE"
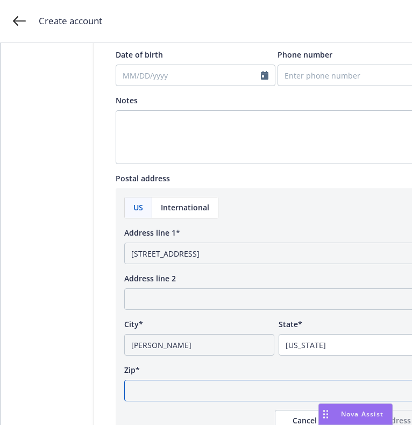
click at [150, 388] on input "Zip*" at bounding box center [276, 391] width 304 height 22
paste input "68847"
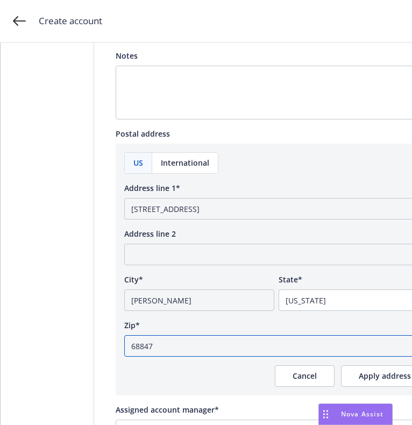
scroll to position [758, 0]
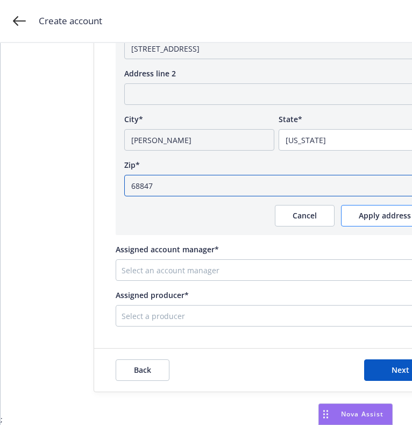
type input "68847"
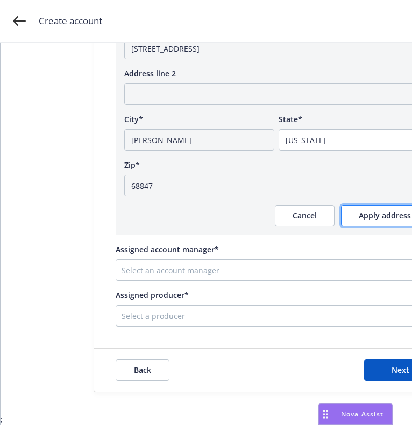
click at [359, 210] on span "Apply address" at bounding box center [385, 215] width 52 height 10
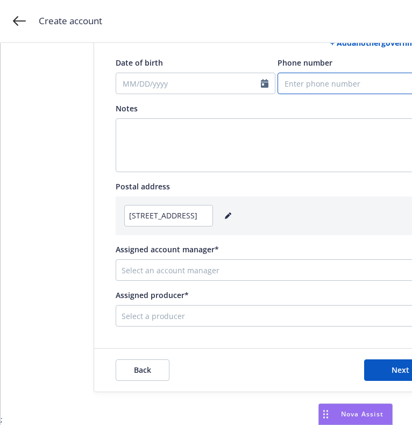
click at [331, 73] on input "Phone number" at bounding box center [357, 84] width 160 height 22
paste input "3084405393"
type input "3084405393"
click at [225, 264] on div at bounding box center [269, 270] width 294 height 13
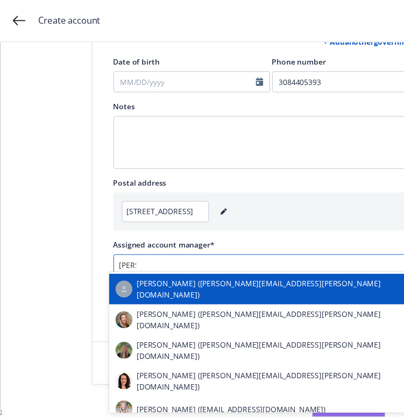
scroll to position [8, 0]
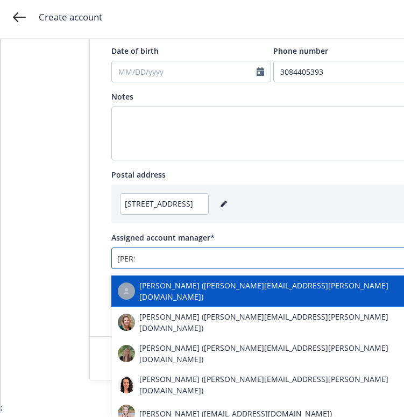
type input "sama"
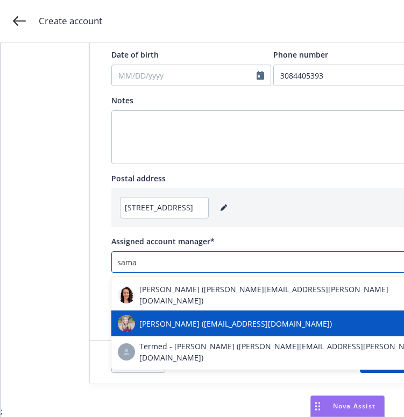
click at [149, 318] on span "Samara Chao (samara.chao@newfront.com)" at bounding box center [235, 323] width 193 height 11
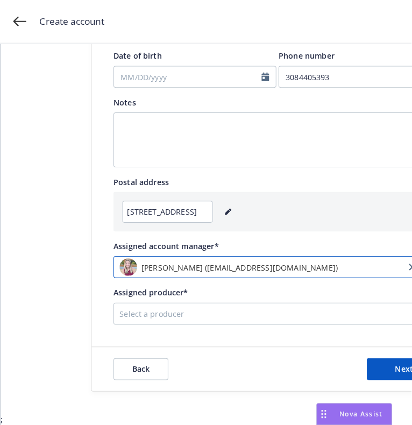
scroll to position [0, 0]
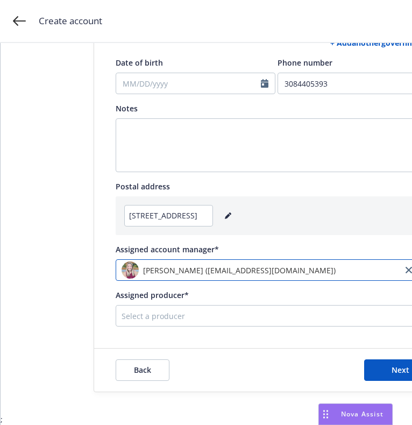
click at [154, 307] on div "Select a producer" at bounding box center [268, 315] width 304 height 17
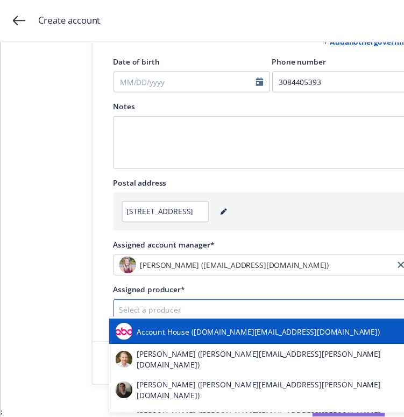
scroll to position [8, 0]
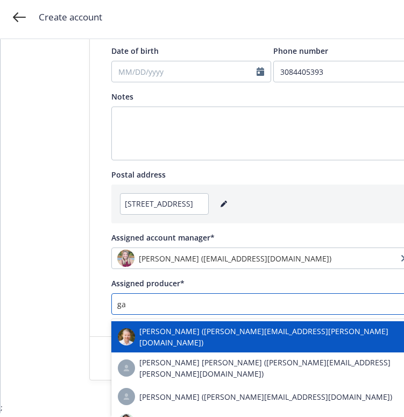
type input "gau"
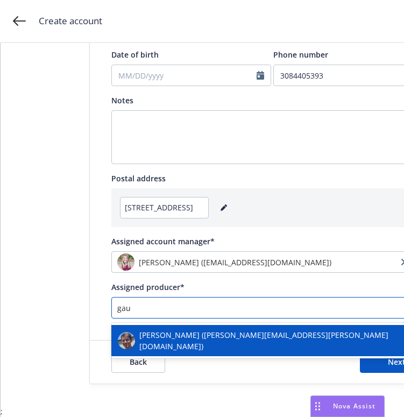
click at [175, 329] on span "Scott Gault (scott.gault@newfront.com)" at bounding box center [282, 340] width 287 height 23
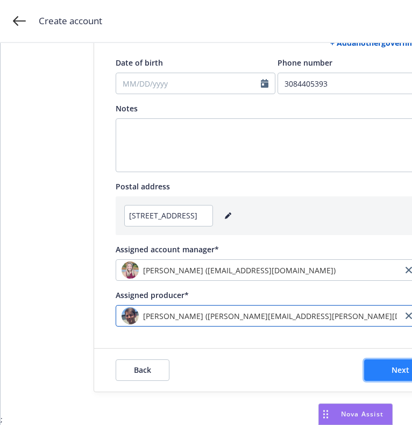
click at [387, 359] on button "Next" at bounding box center [400, 370] width 73 height 22
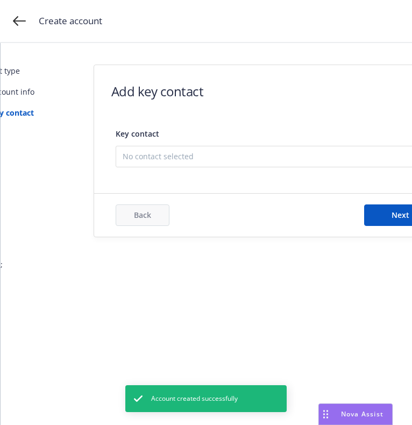
click at [158, 154] on span "No contact selected" at bounding box center [272, 156] width 299 height 11
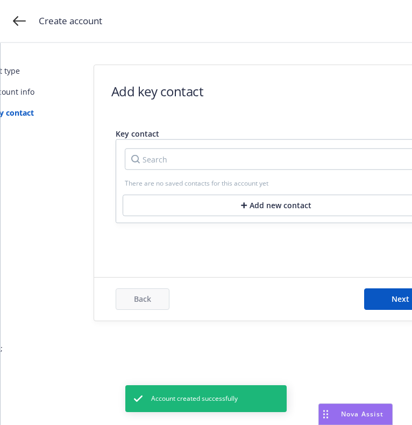
scroll to position [0, 16]
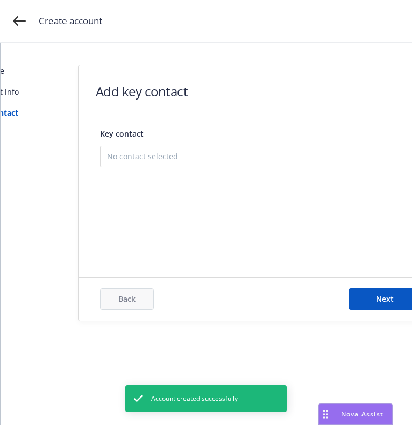
click at [168, 212] on button "Add new contact" at bounding box center [261, 211] width 308 height 22
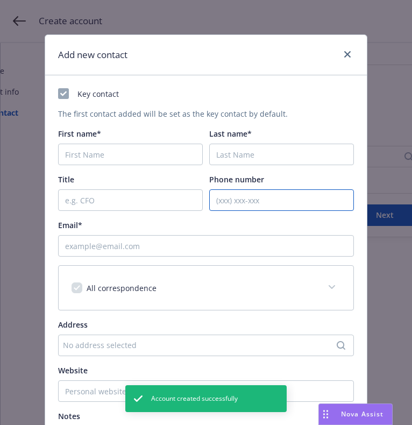
click at [279, 204] on input "Phone number" at bounding box center [281, 200] width 145 height 22
paste input "3084405393"
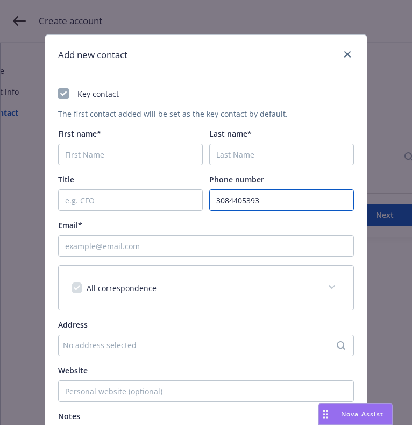
type input "3084405393"
click at [98, 143] on div "First name*" at bounding box center [130, 146] width 145 height 37
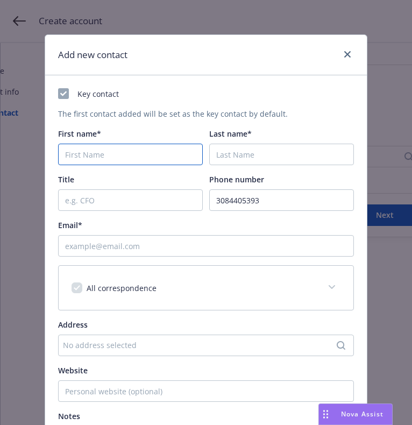
click at [103, 147] on input "First name*" at bounding box center [130, 155] width 145 height 22
paste input "Shayne"
type input "Shayne"
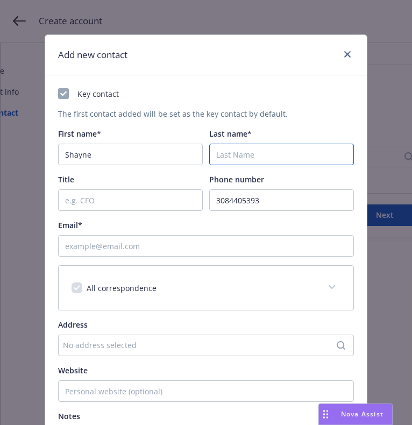
click at [293, 159] on input "Last name*" at bounding box center [281, 155] width 145 height 22
paste input "Donovan"
type input "Donovan"
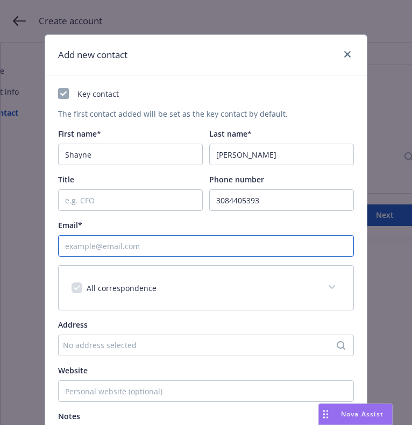
click at [305, 243] on input "Email*" at bounding box center [206, 246] width 296 height 22
paste input "shayneidonovan@gmail.com"
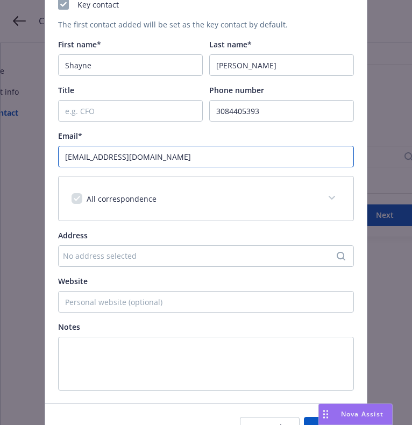
type input "shayneidonovan@gmail.com"
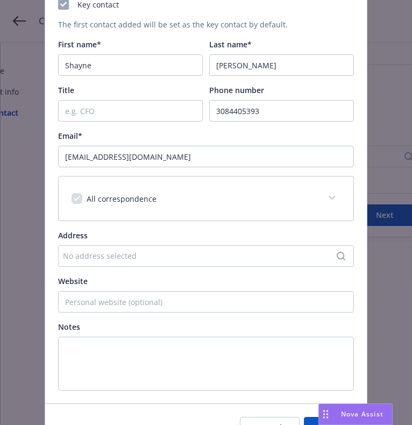
click at [183, 254] on div "No address selected" at bounding box center [200, 255] width 275 height 11
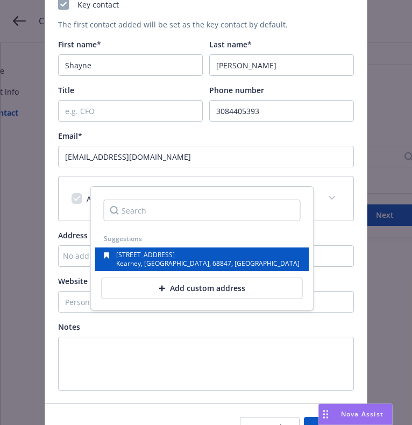
click at [146, 250] on div "2505 Grand Ave Kearney, NE, 68847, USA" at bounding box center [202, 259] width 214 height 24
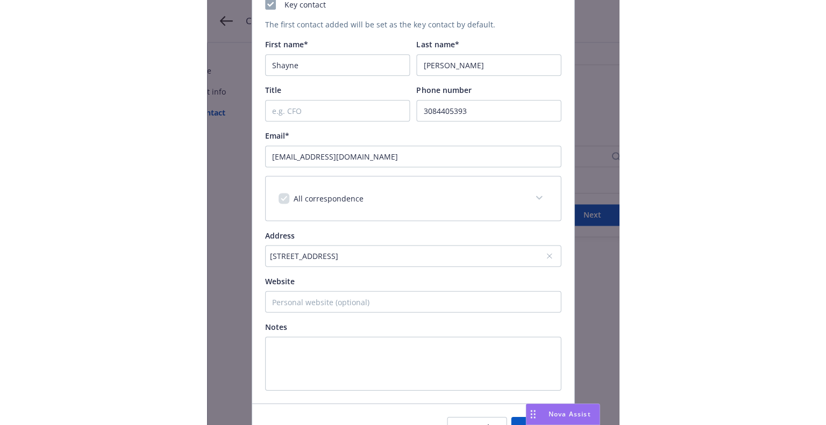
scroll to position [151, 0]
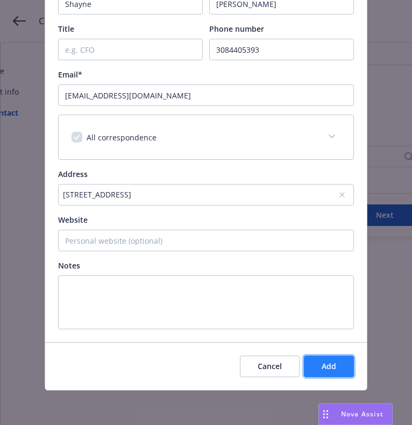
click at [326, 359] on button "Add" at bounding box center [329, 366] width 50 height 22
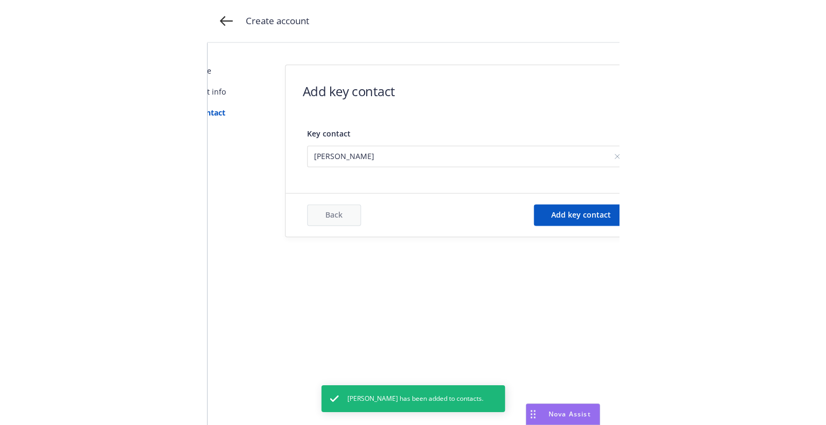
scroll to position [0, 0]
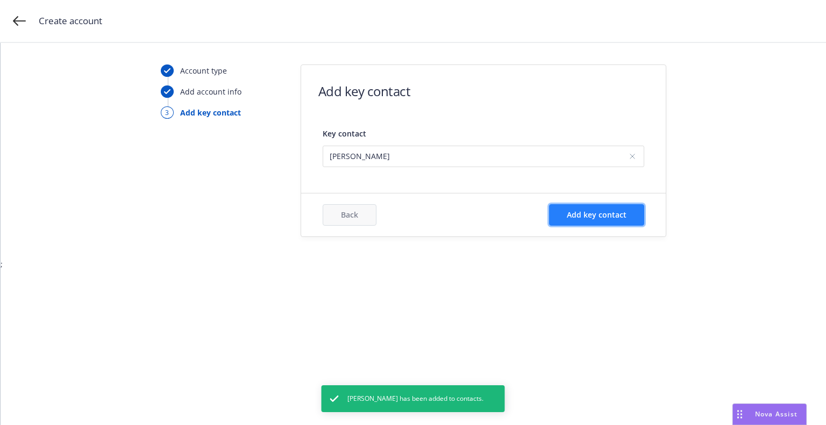
click at [572, 223] on button "Add key contact" at bounding box center [596, 215] width 95 height 22
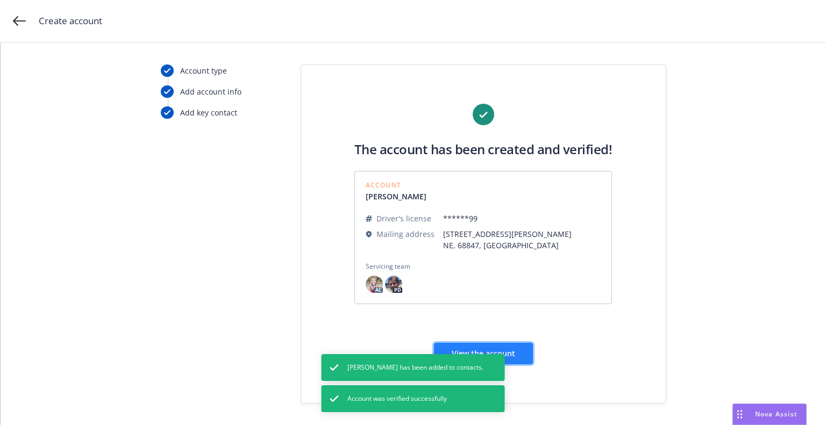
click at [513, 352] on button "View the account" at bounding box center [483, 354] width 99 height 22
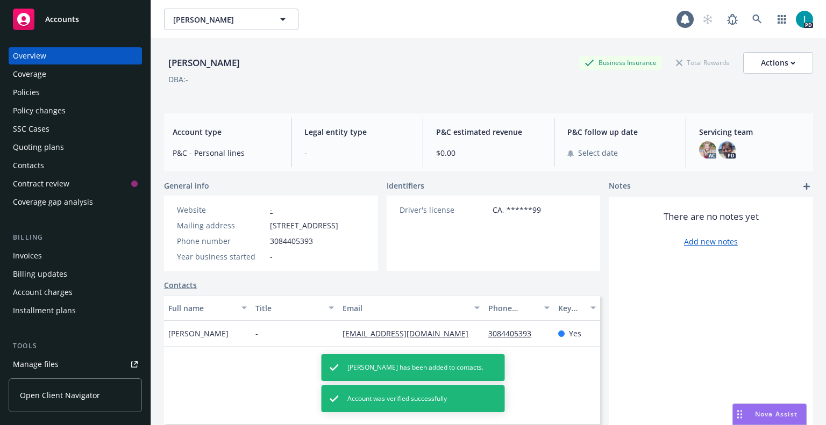
click at [72, 148] on div "Quoting plans" at bounding box center [75, 147] width 125 height 17
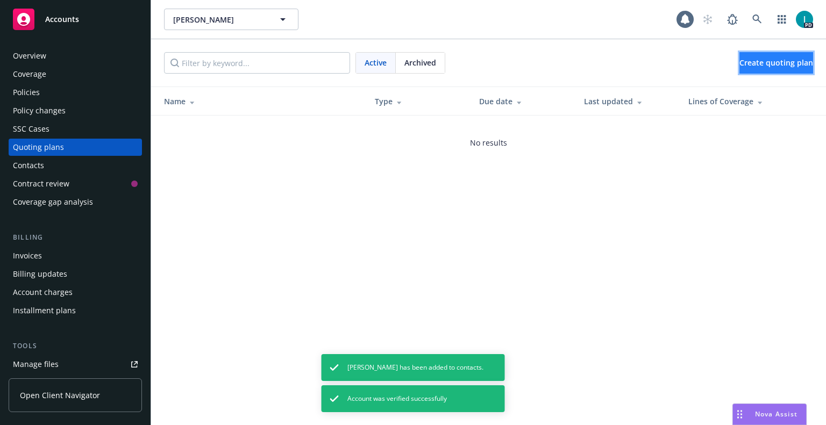
click at [746, 60] on span "Create quoting plan" at bounding box center [776, 63] width 74 height 10
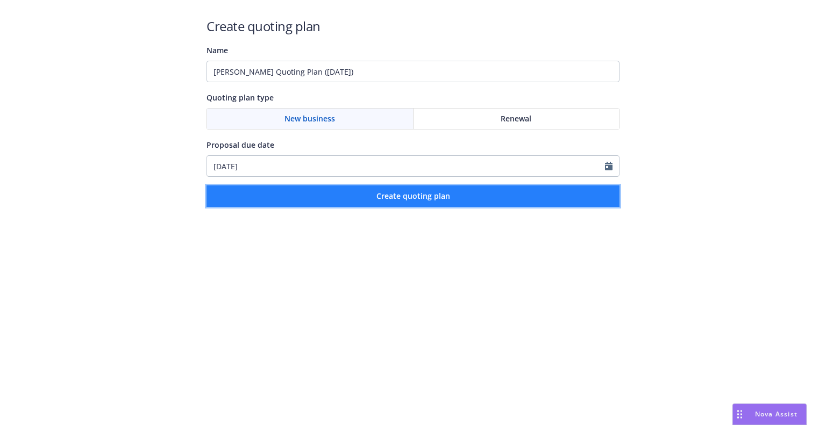
click at [299, 193] on button "Create quoting plan" at bounding box center [413, 197] width 413 height 22
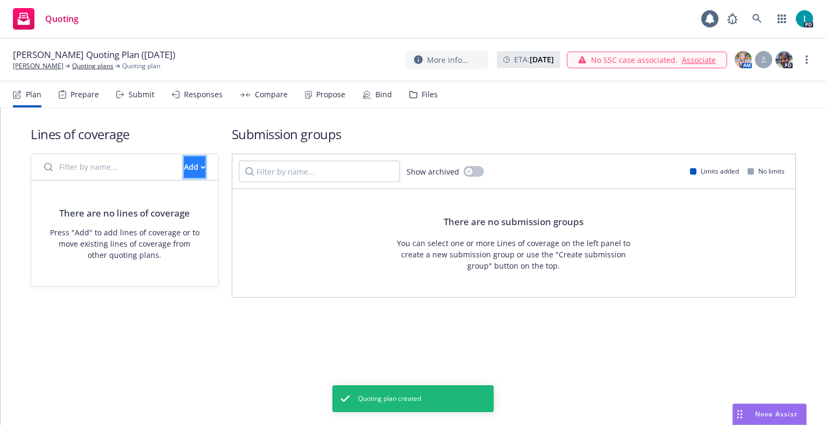
click at [184, 169] on div "Add" at bounding box center [195, 167] width 22 height 20
click at [194, 190] on span "Create new business lines of coverage" at bounding box center [231, 195] width 164 height 10
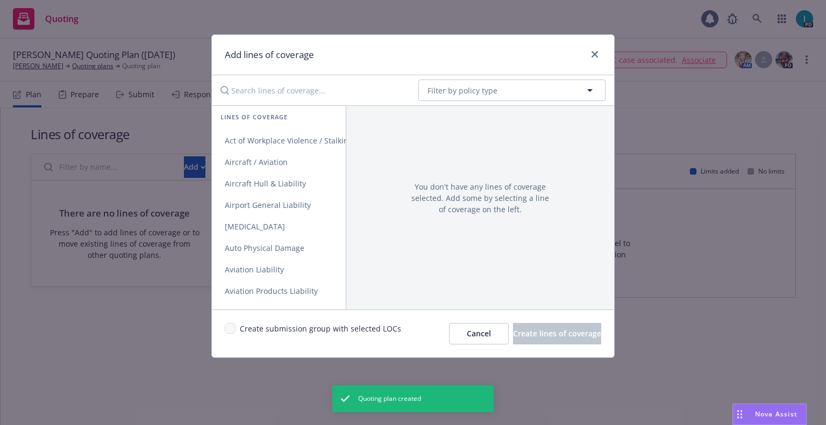
click at [251, 94] on input "Search lines of coverage..." at bounding box center [312, 91] width 196 height 22
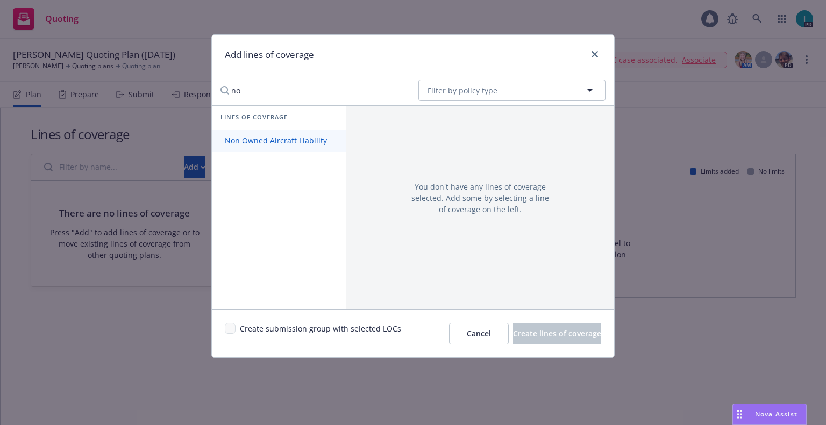
type input "no"
click at [242, 143] on span "Non Owned Aircraft Liability" at bounding box center [276, 141] width 128 height 10
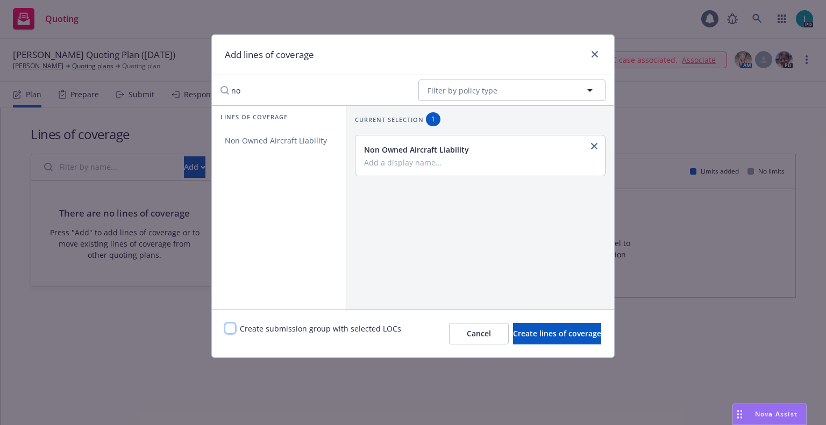
click at [229, 329] on input "checkbox" at bounding box center [230, 328] width 11 height 11
checkbox input "true"
click at [549, 336] on span "Create lines of coverage" at bounding box center [557, 334] width 88 height 10
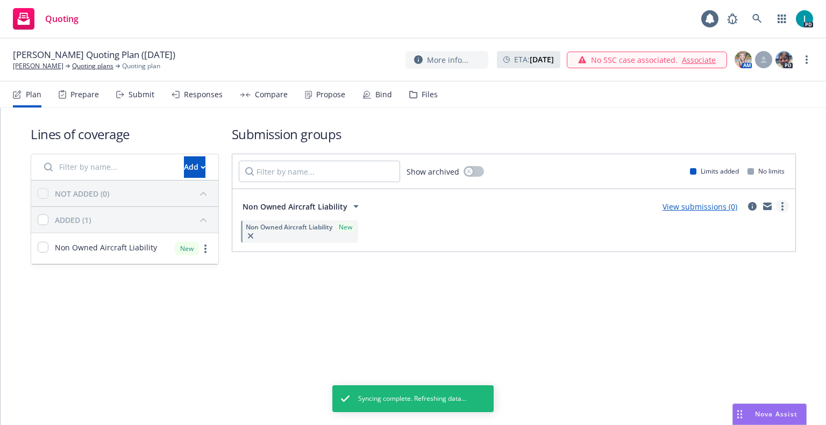
click at [782, 209] on circle "more" at bounding box center [782, 210] width 2 height 2
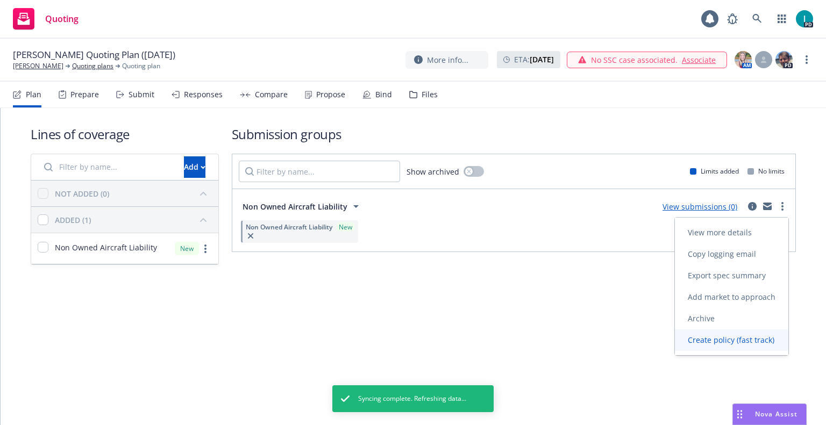
click at [723, 335] on link "Create policy (fast track)" at bounding box center [731, 341] width 113 height 22
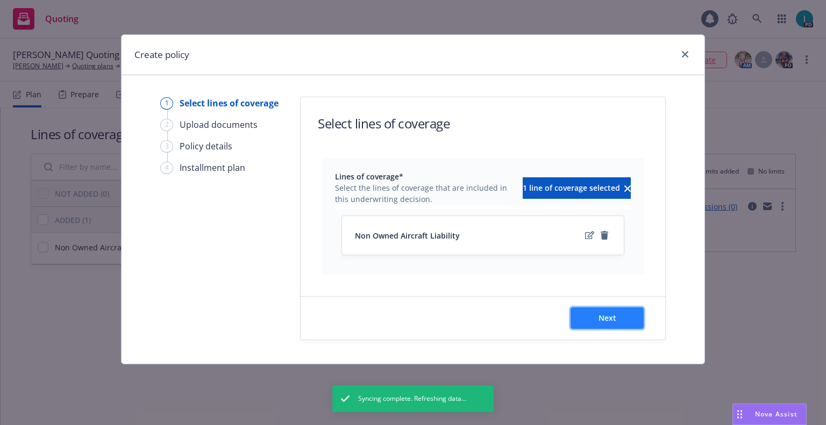
click at [609, 318] on span "Next" at bounding box center [608, 318] width 18 height 10
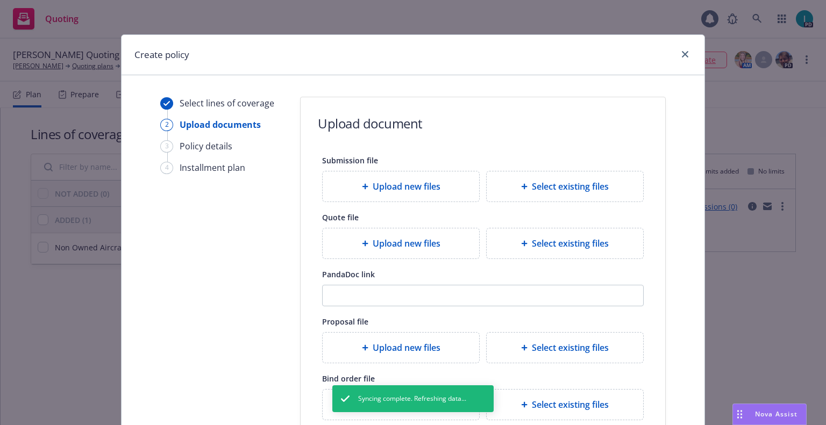
scroll to position [119, 0]
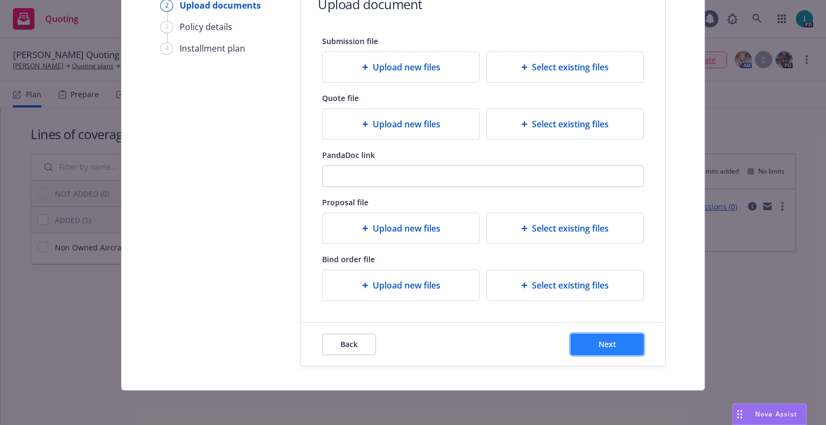
click at [585, 343] on button "Next" at bounding box center [607, 345] width 73 height 22
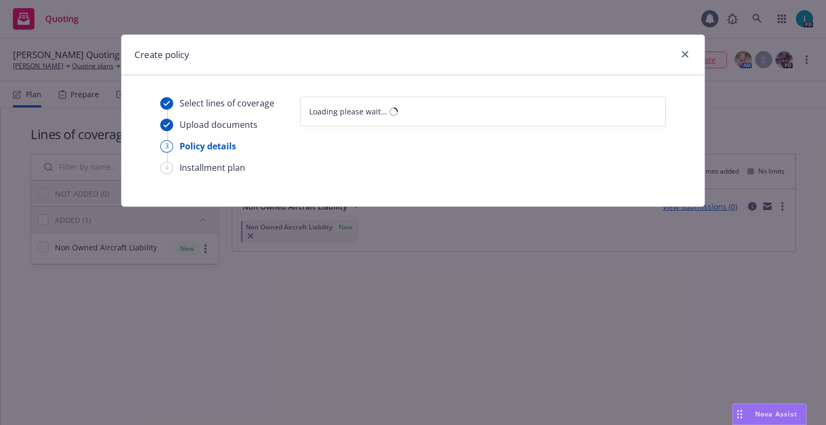
scroll to position [0, 0]
select select "12"
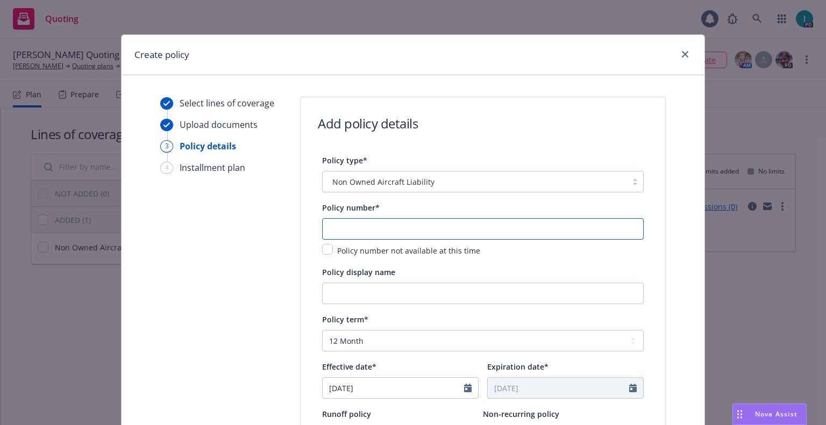
click at [353, 227] on input "text" at bounding box center [483, 229] width 322 height 22
paste input "1001298841-01"
type input "1001298841-01"
click at [358, 379] on input "08/14/2025" at bounding box center [393, 388] width 141 height 20
select select "8"
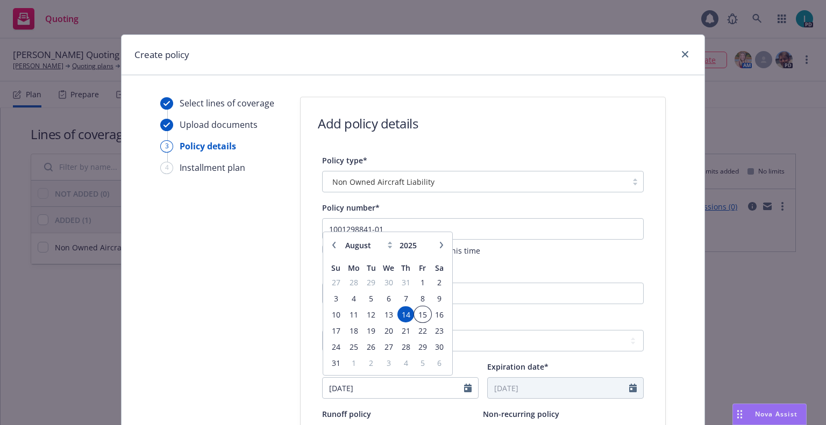
click at [415, 311] on span "15" at bounding box center [422, 314] width 15 height 13
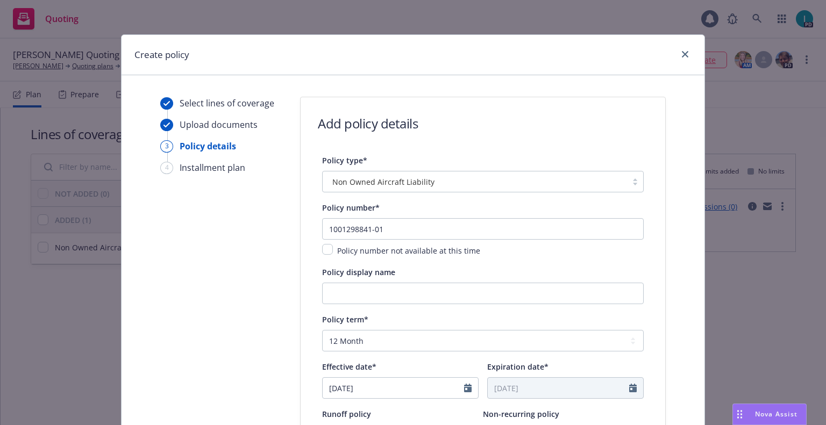
type input "08/15/2025"
type input "08/15/2026"
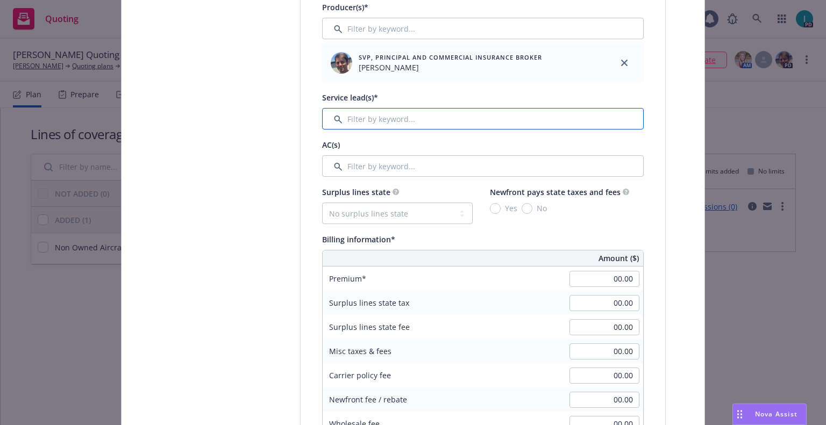
click at [430, 127] on input "Filter by keyword..." at bounding box center [483, 119] width 322 height 22
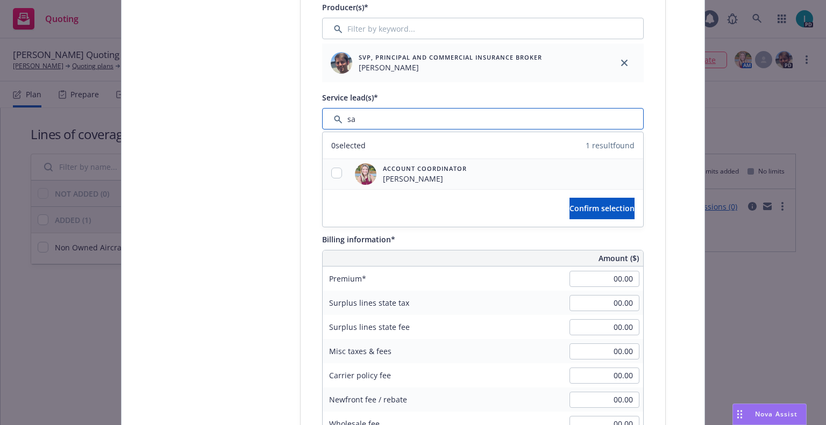
type input "sa"
click at [331, 177] on input "checkbox" at bounding box center [336, 173] width 11 height 11
checkbox input "true"
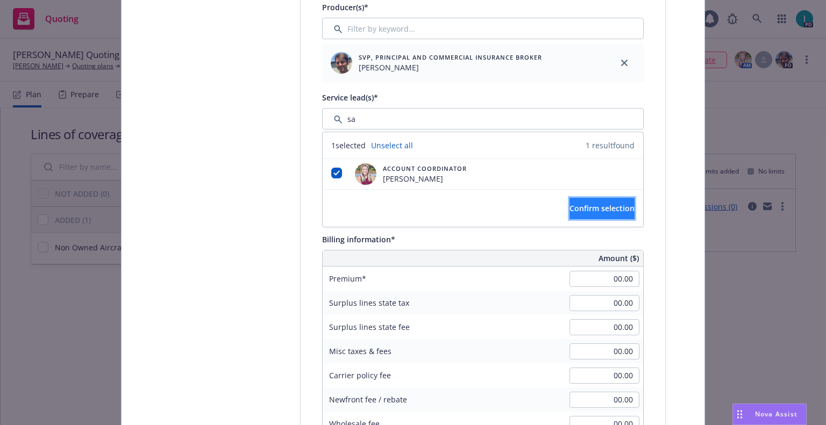
click at [570, 210] on span "Confirm selection" at bounding box center [602, 208] width 65 height 10
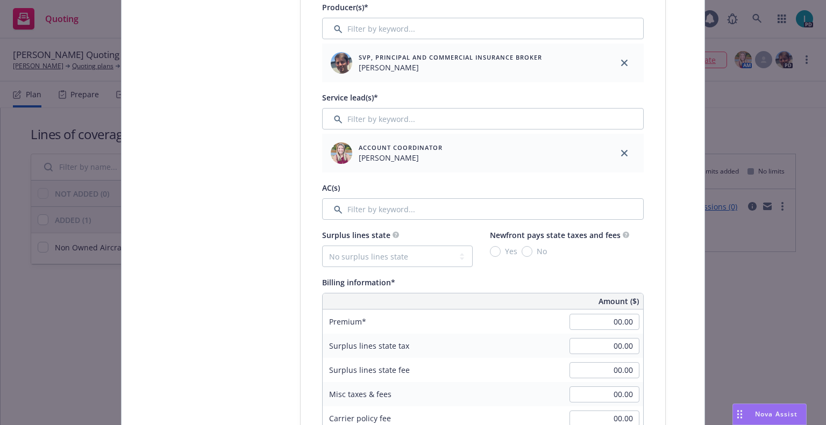
click at [590, 277] on div "Billing information*" at bounding box center [483, 282] width 322 height 13
click at [590, 308] on div "Amount ($)" at bounding box center [522, 302] width 241 height 16
click at [593, 315] on input "00.00" at bounding box center [605, 322] width 70 height 16
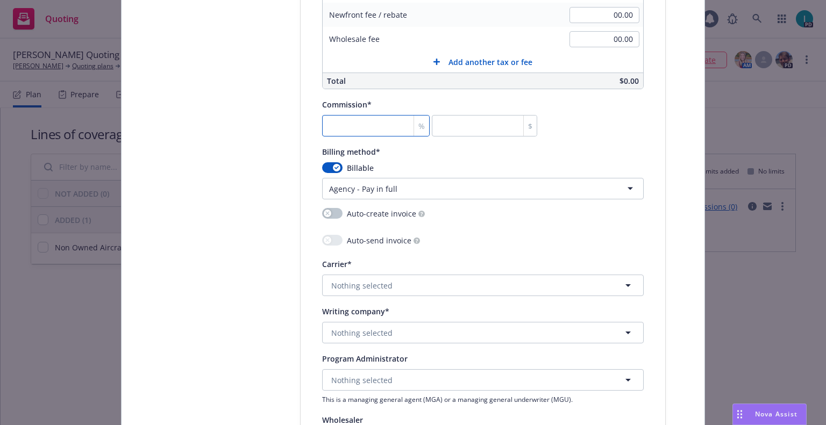
type input "140.00"
click at [374, 136] on input "number" at bounding box center [376, 126] width 108 height 22
type input "2"
type input "2.8"
type input "20"
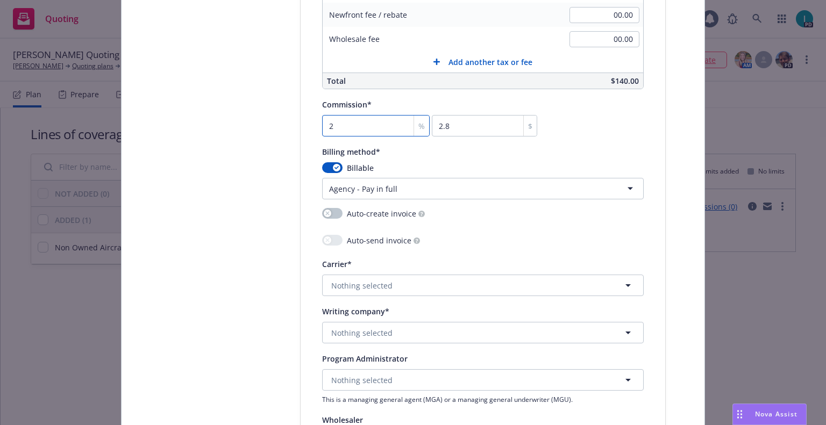
type input "28"
type input "20"
click at [457, 183] on html "Quoting 1 PD Shayne Donovan Quoting Plan (2025-08-14) Shayne Donovan Quoting pl…" at bounding box center [413, 212] width 826 height 425
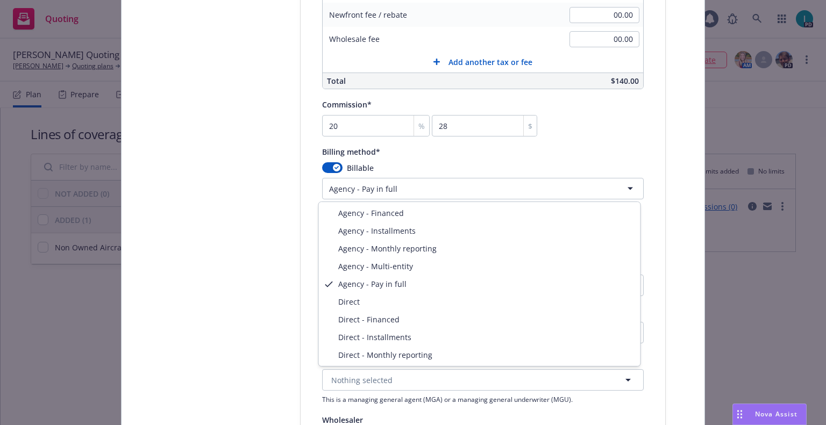
select select "DIRECT"
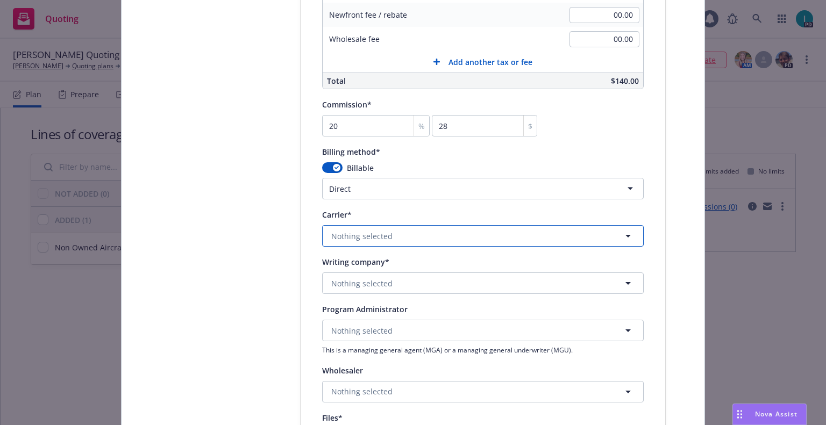
click at [347, 239] on span "Nothing selected" at bounding box center [361, 236] width 61 height 11
type input "starr"
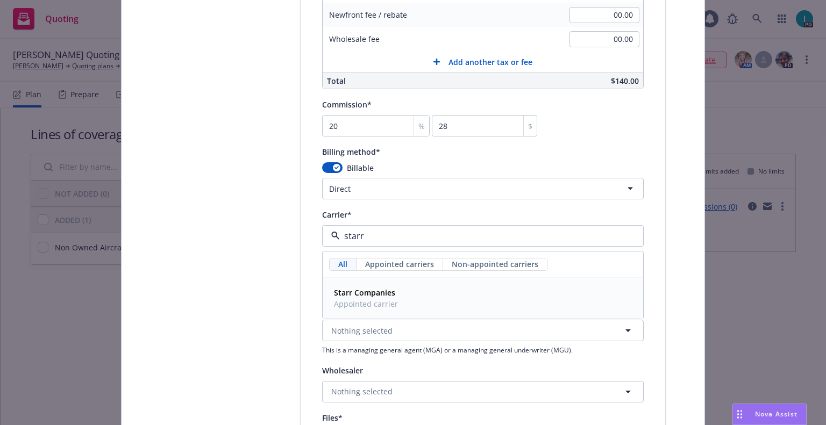
click at [374, 283] on div "Starr Companies Appointed carrier" at bounding box center [482, 299] width 319 height 40
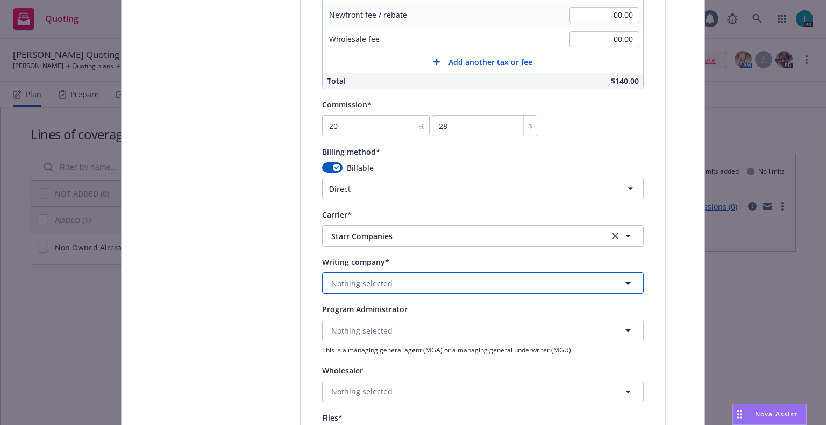
click at [367, 275] on button "Nothing selected" at bounding box center [483, 284] width 322 height 22
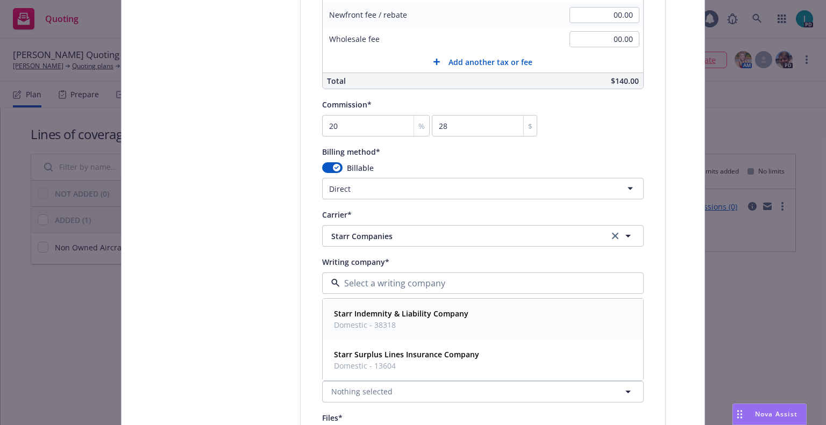
click at [386, 323] on span "Domestic - 38318" at bounding box center [401, 324] width 134 height 11
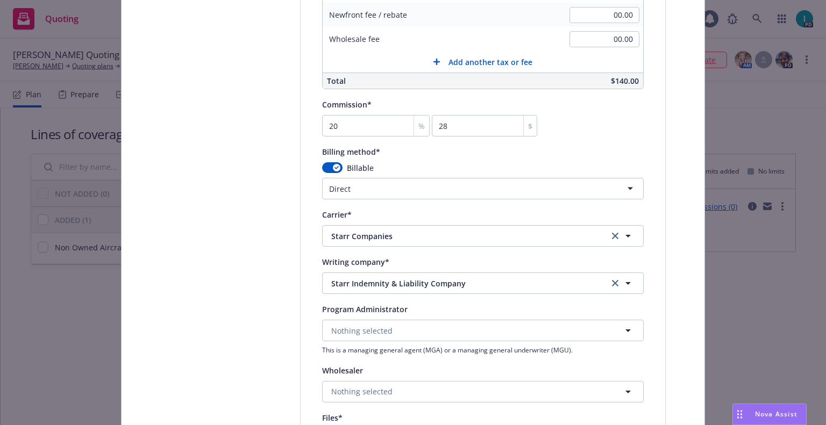
scroll to position [1166, 0]
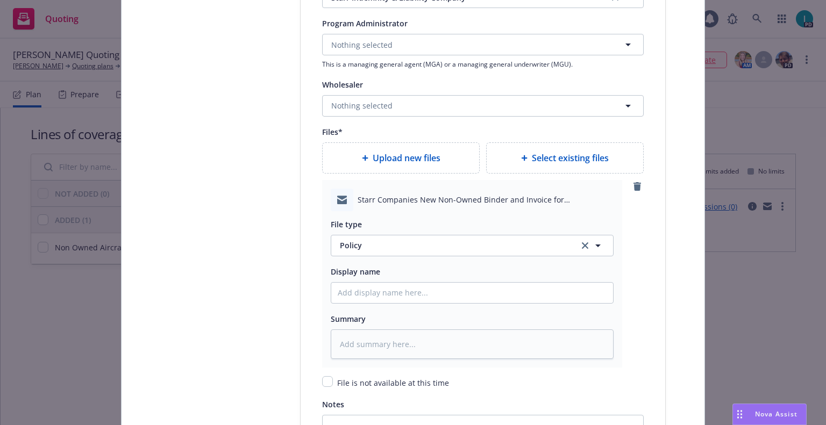
type textarea "x"
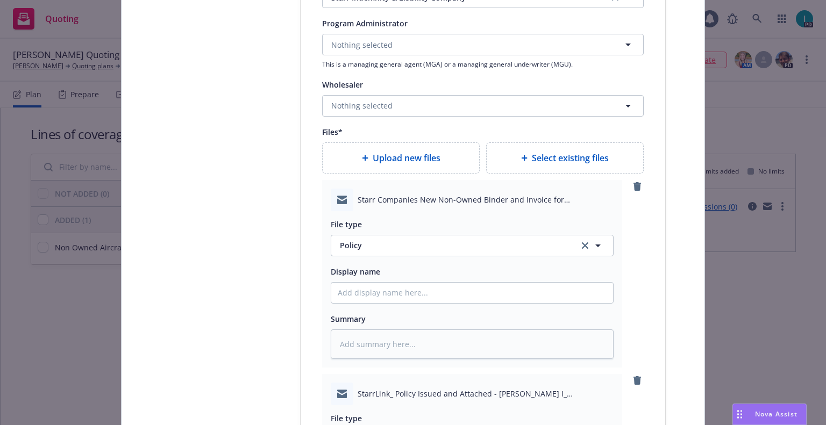
scroll to position [1301, 0]
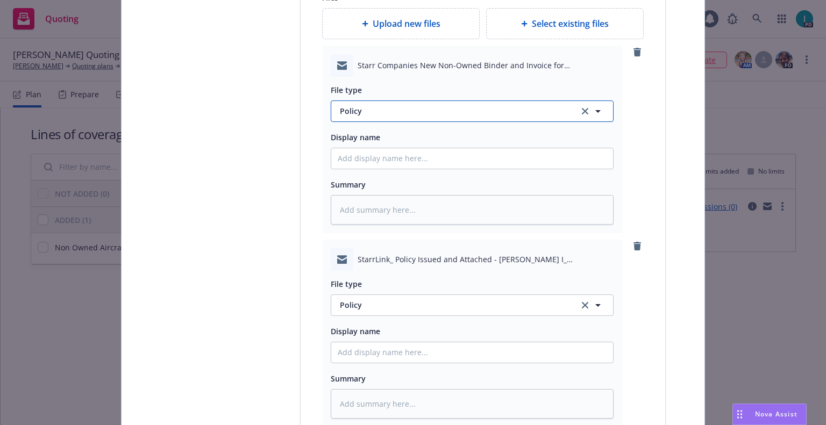
click at [378, 114] on span "Policy" at bounding box center [453, 110] width 226 height 11
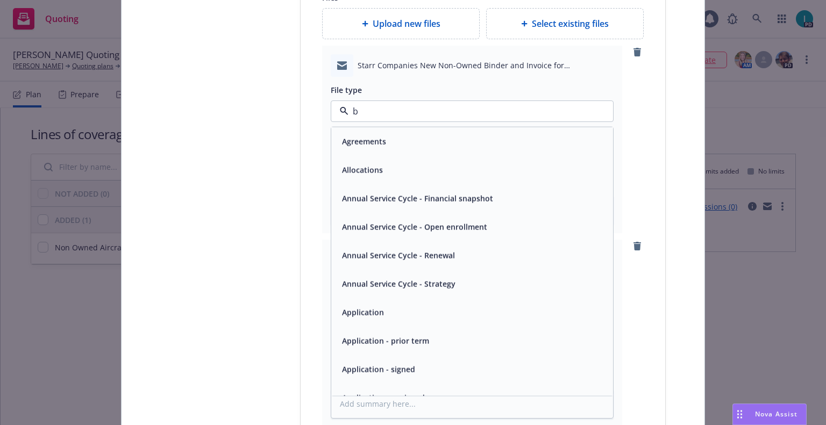
type input "bi"
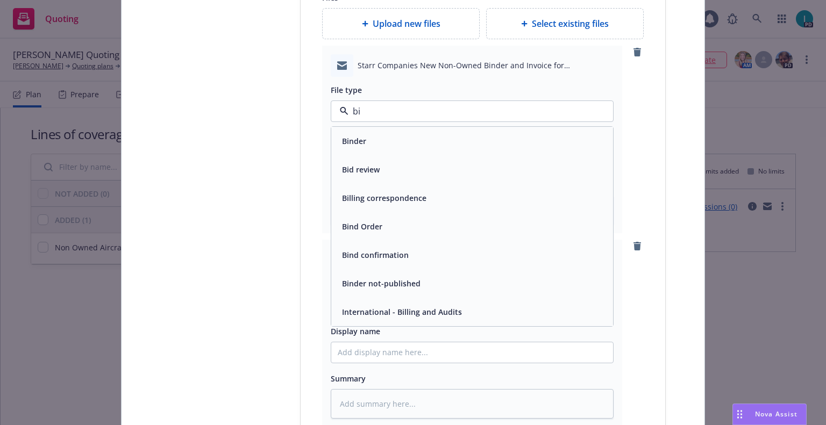
click at [374, 147] on div "Binder" at bounding box center [472, 141] width 269 height 16
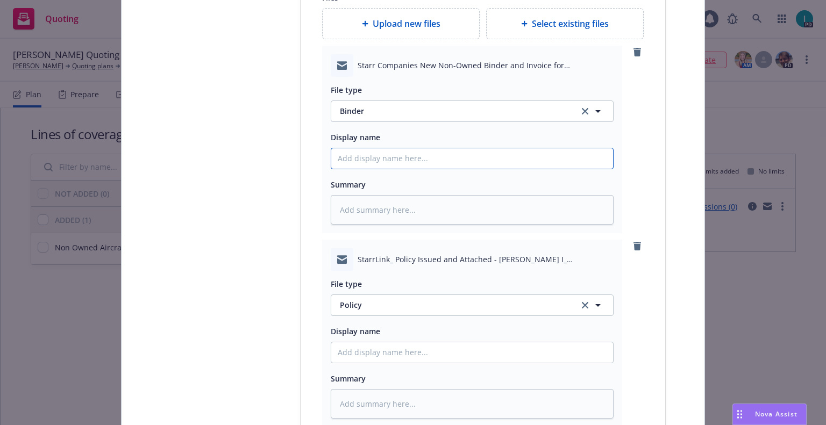
click at [366, 158] on input "Policy display name" at bounding box center [472, 158] width 282 height 20
type textarea "x"
type input "2"
type textarea "x"
type input "25"
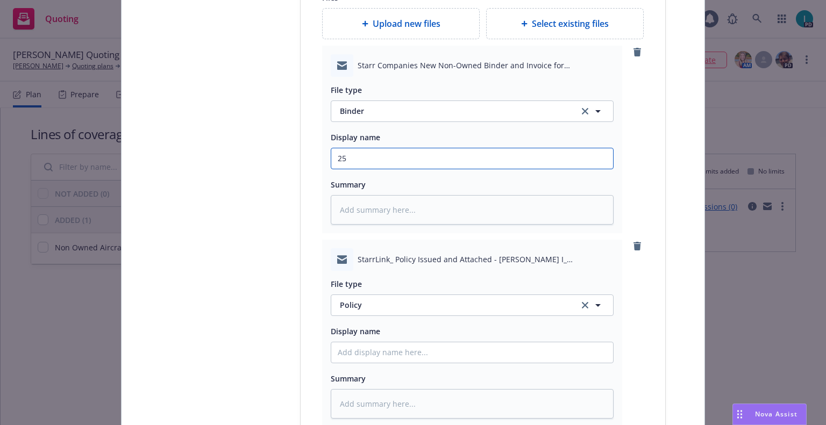
type textarea "x"
type input "25 NOWN CVS Binder and Bill"
drag, startPoint x: 386, startPoint y: 156, endPoint x: 202, endPoint y: 153, distance: 183.9
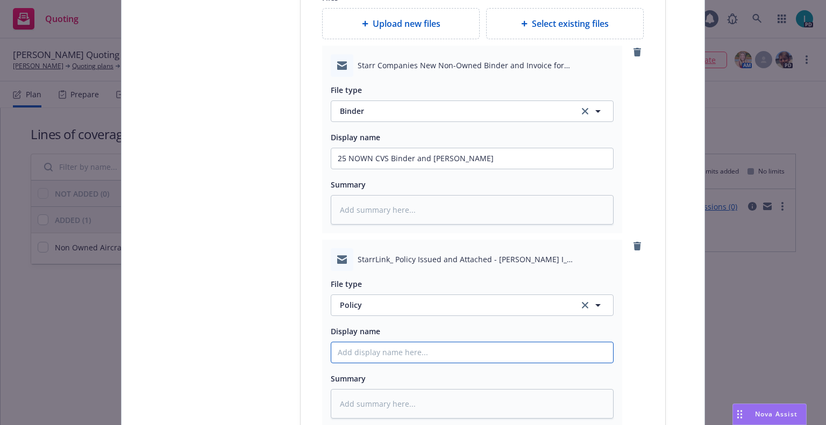
click at [408, 169] on input "Policy display name" at bounding box center [472, 158] width 282 height 20
paste input "25 NOWN CVS"
type textarea "x"
type input "25 NOWN CVS Policy"
type textarea "x"
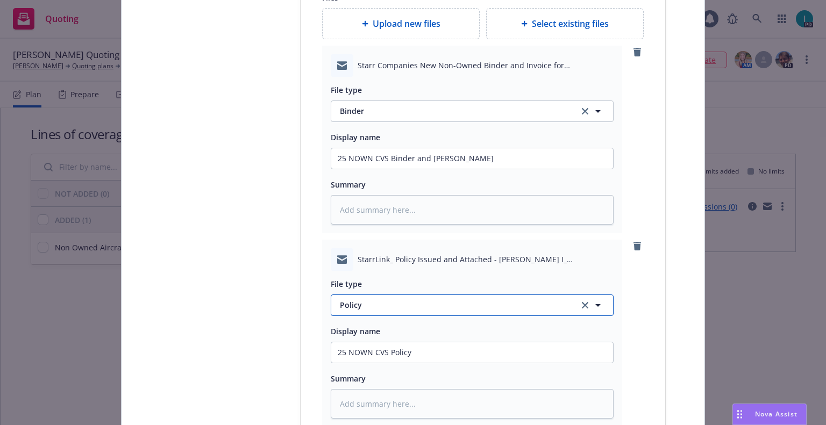
click at [366, 307] on span "Policy" at bounding box center [453, 305] width 226 height 11
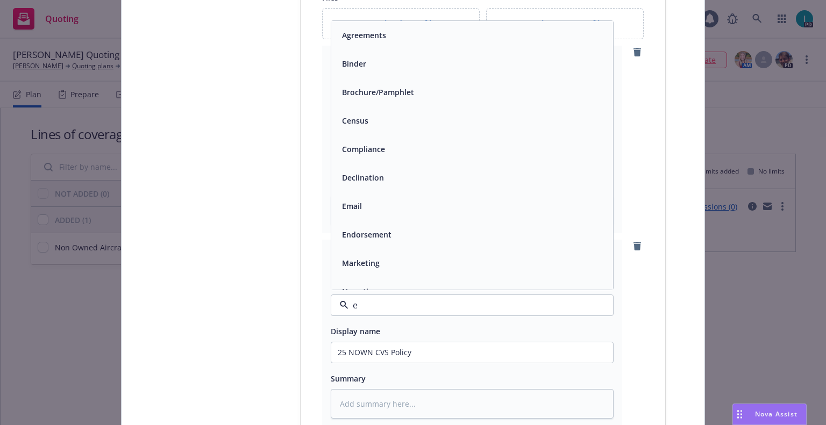
type input "em"
click at [371, 70] on div "Email" at bounding box center [472, 64] width 269 height 16
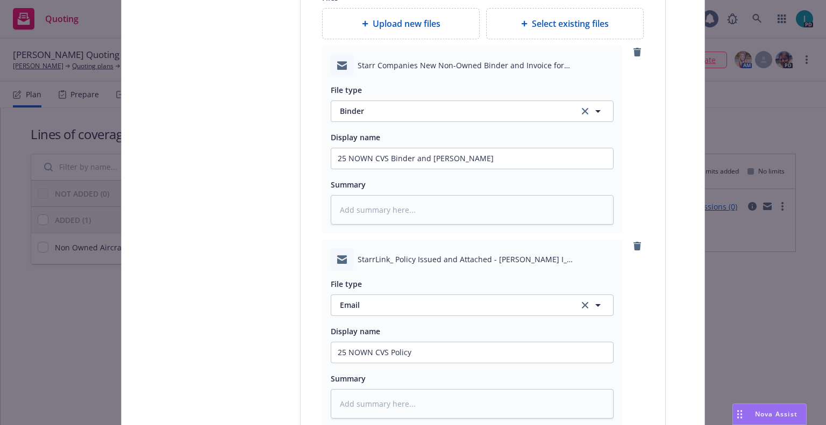
scroll to position [1555, 0]
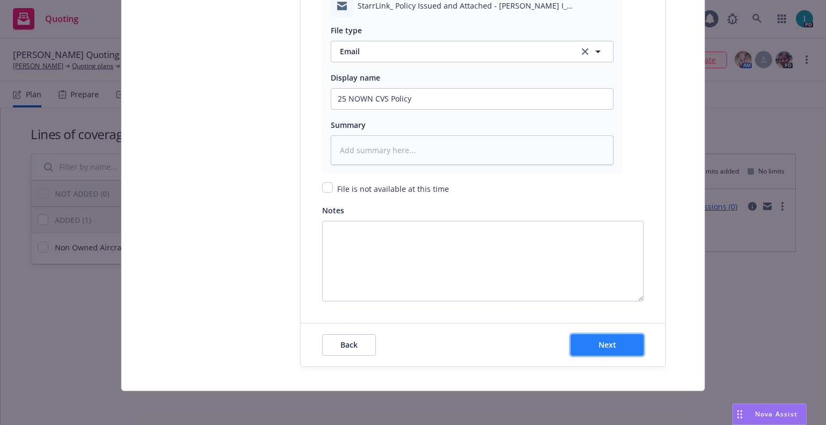
click at [610, 348] on span "Next" at bounding box center [608, 345] width 18 height 10
type textarea "x"
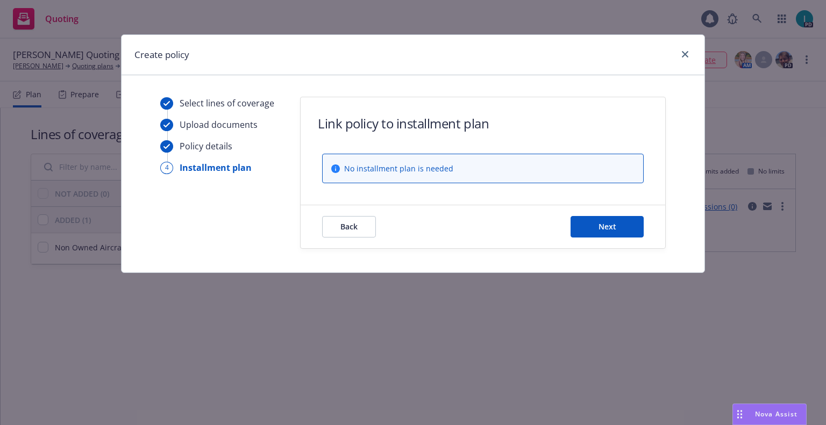
scroll to position [0, 0]
click at [595, 221] on button "Next" at bounding box center [607, 227] width 73 height 22
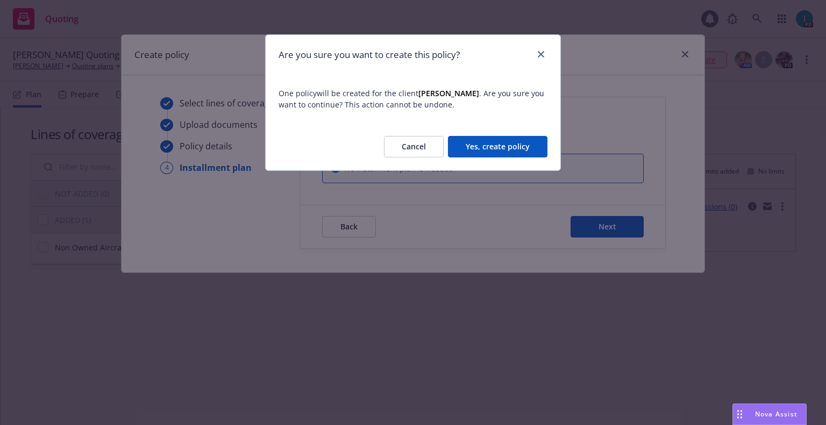
click at [503, 149] on button "Yes, create policy" at bounding box center [497, 147] width 99 height 22
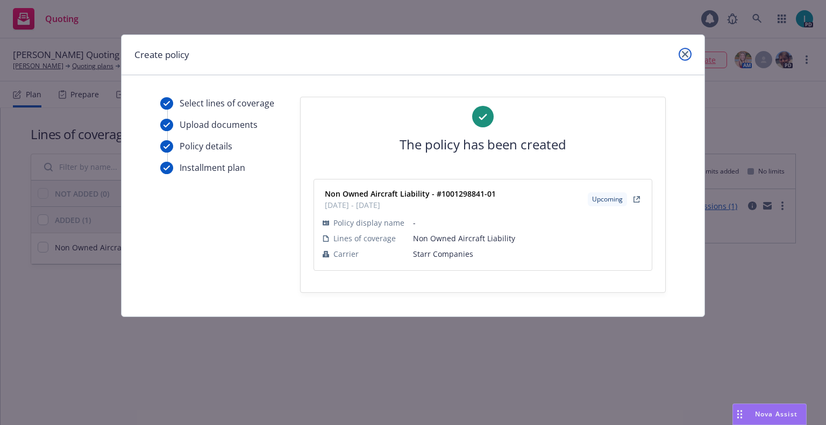
click at [682, 54] on icon "close" at bounding box center [685, 54] width 6 height 6
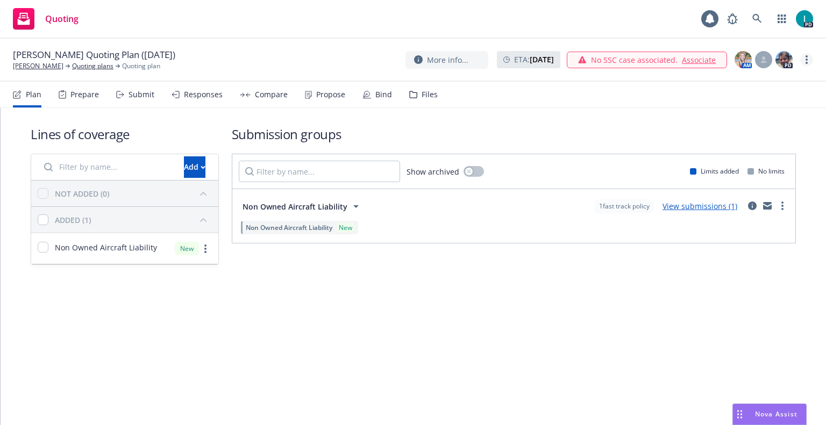
click at [801, 57] on link "more" at bounding box center [806, 59] width 13 height 13
click at [748, 143] on link "Archive quoting plan" at bounding box center [753, 147] width 120 height 22
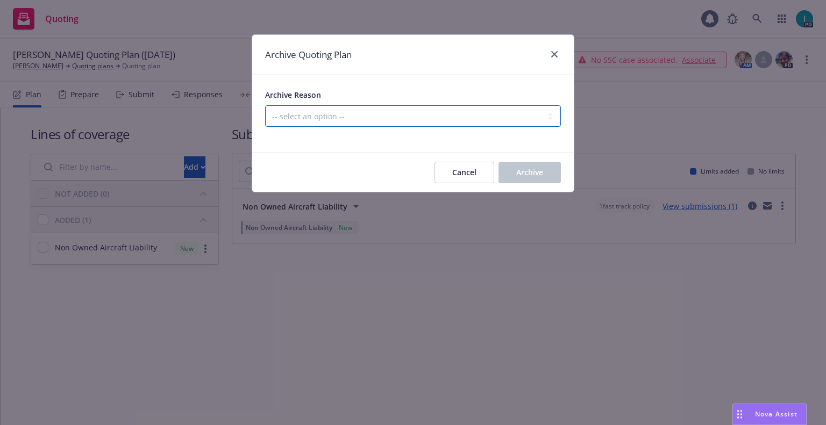
drag, startPoint x: 305, startPoint y: 109, endPoint x: 304, endPoint y: 117, distance: 8.6
click at [305, 109] on select "-- select an option -- Created by error Duplicate New business opportunity lost…" at bounding box center [413, 116] width 296 height 22
select select "ARCHIVED_NEW_BUSINESS_COMPLETED"
click at [265, 105] on select "-- select an option -- Created by error Duplicate New business opportunity lost…" at bounding box center [413, 116] width 296 height 22
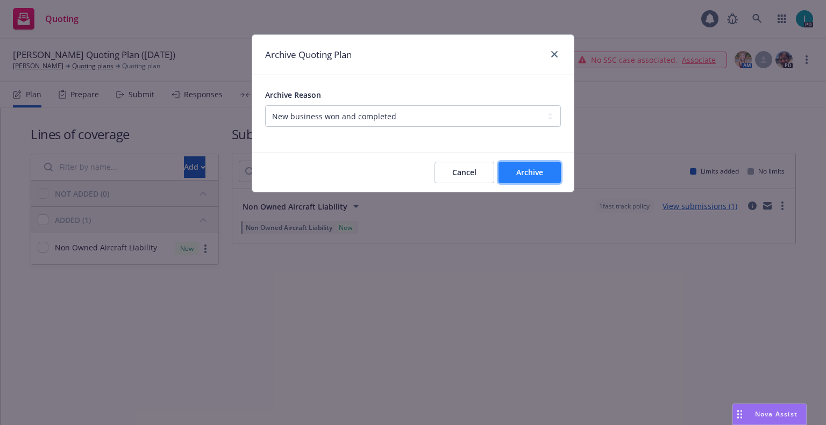
click at [512, 175] on button "Archive" at bounding box center [530, 173] width 62 height 22
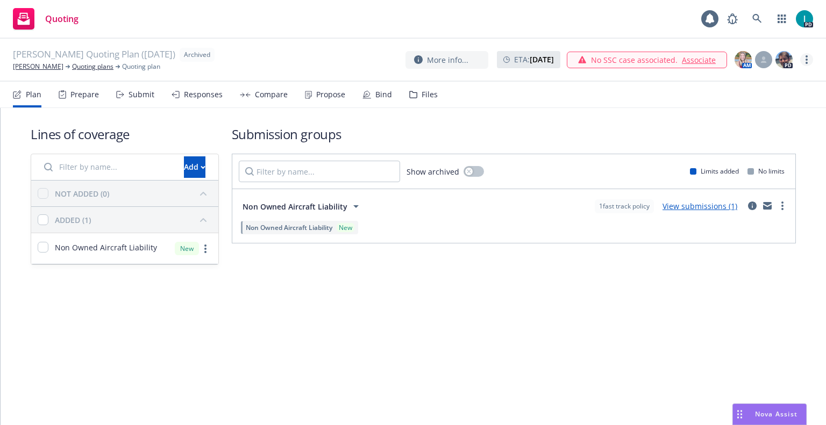
click at [810, 60] on link "more" at bounding box center [806, 59] width 13 height 13
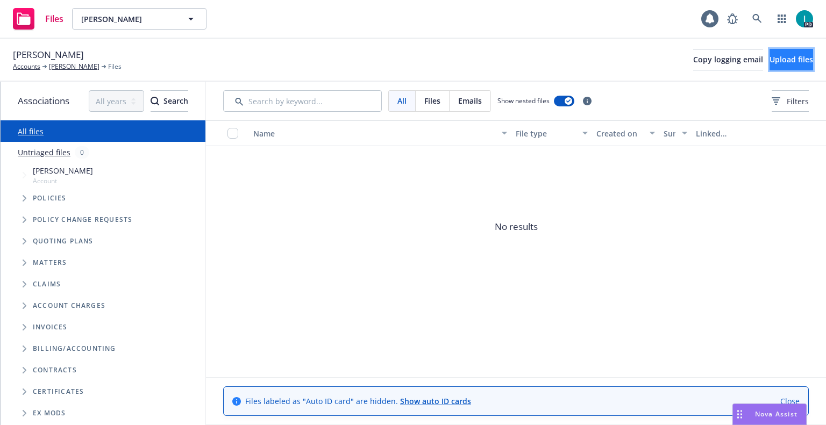
click at [790, 58] on span "Upload files" at bounding box center [792, 59] width 44 height 10
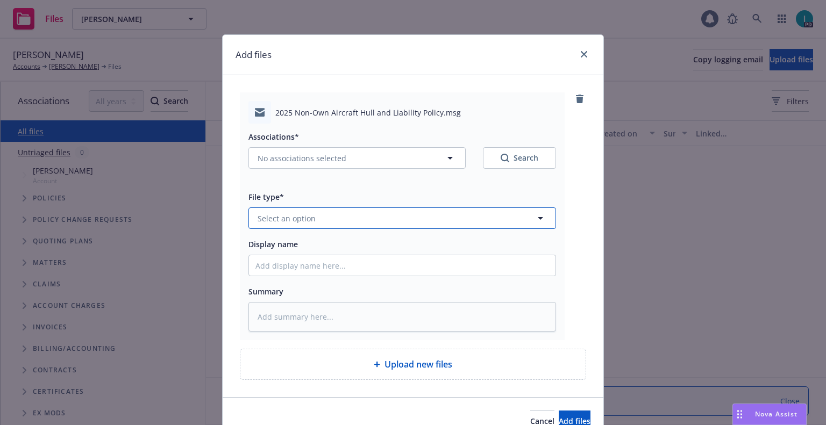
click at [375, 218] on button "Select an option" at bounding box center [402, 219] width 308 height 22
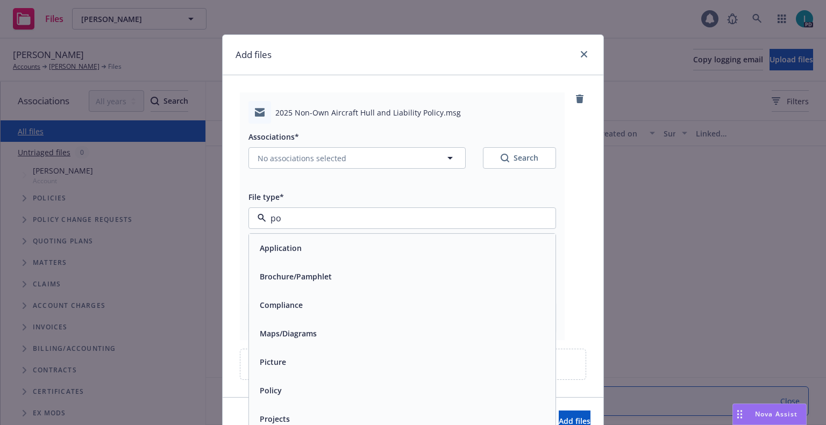
type input "pol"
click at [292, 300] on span "Policy delivery" at bounding box center [286, 305] width 53 height 11
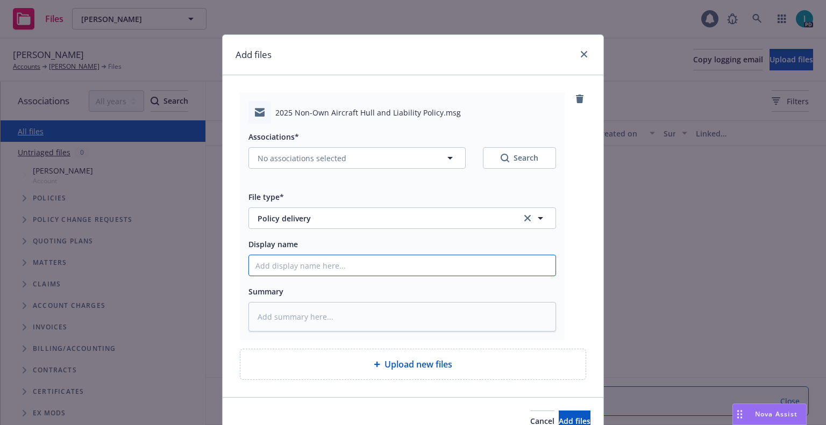
click at [299, 270] on input "Display name" at bounding box center [402, 265] width 307 height 20
type textarea "x"
type input "2"
type textarea "x"
type input "25"
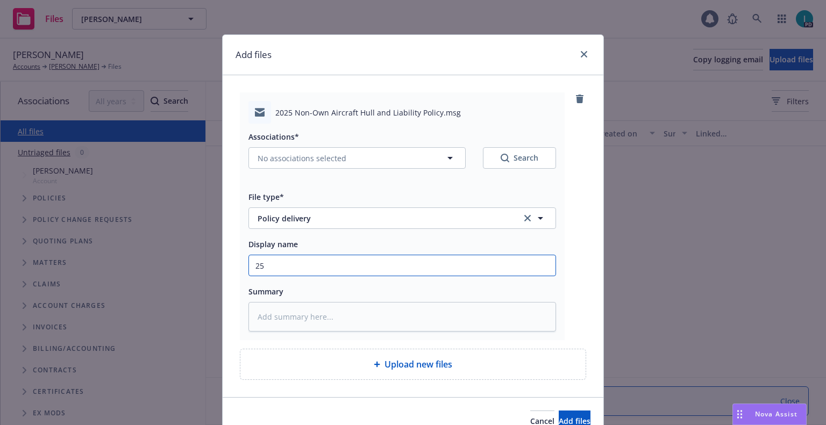
type textarea "x"
type input "25 NOWN CVS Policy to Insured"
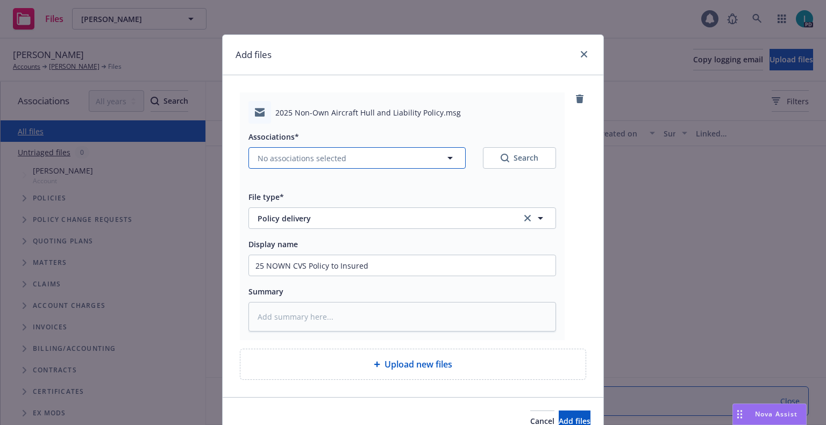
click at [266, 155] on span "No associations selected" at bounding box center [302, 158] width 89 height 11
type textarea "x"
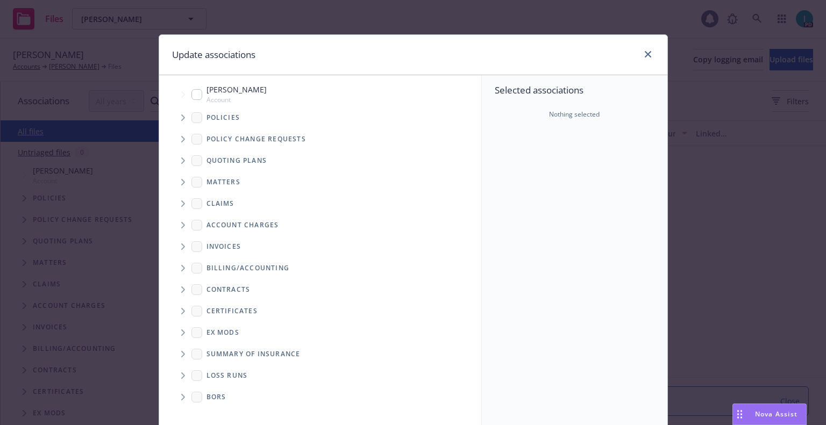
click at [176, 114] on span "Tree Example" at bounding box center [182, 117] width 17 height 17
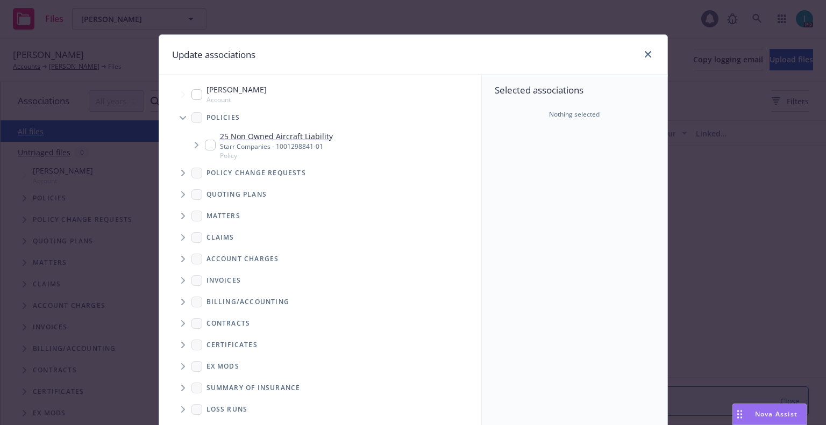
click at [205, 145] on input "Tree Example" at bounding box center [210, 145] width 11 height 11
checkbox input "true"
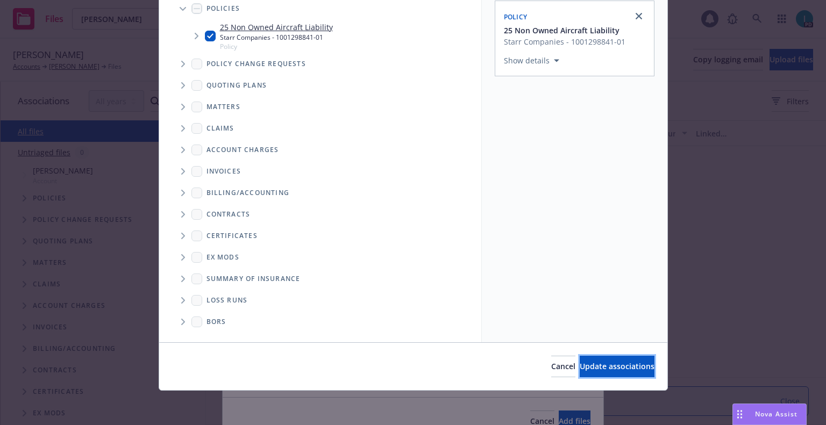
click at [580, 361] on button "Update associations" at bounding box center [617, 367] width 75 height 22
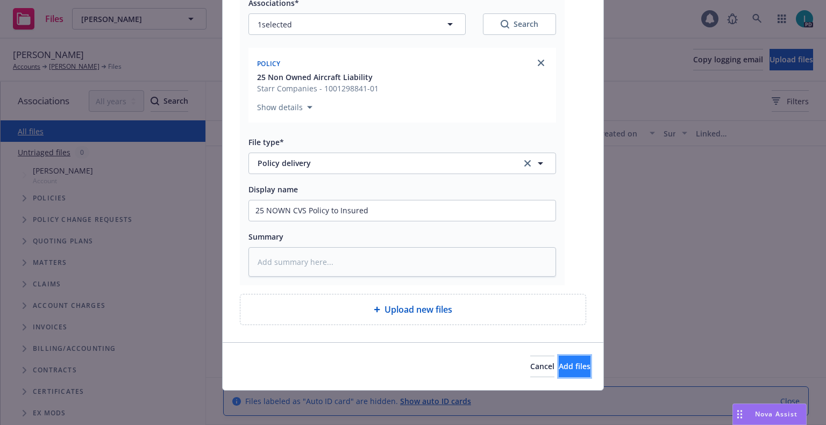
click at [559, 367] on span "Add files" at bounding box center [575, 366] width 32 height 10
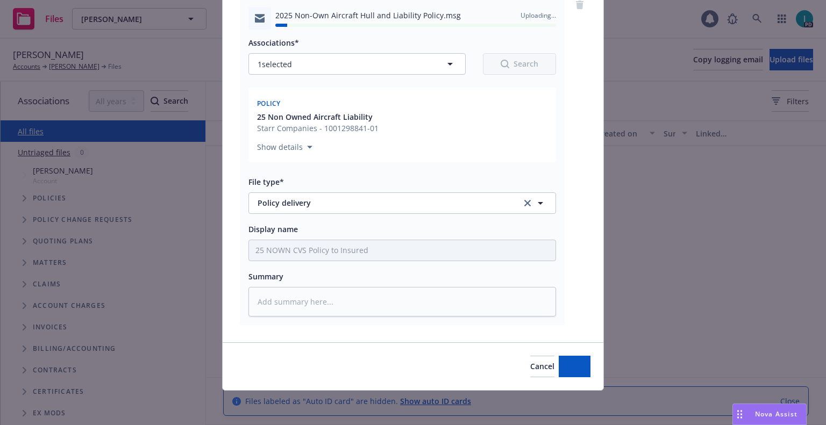
type textarea "x"
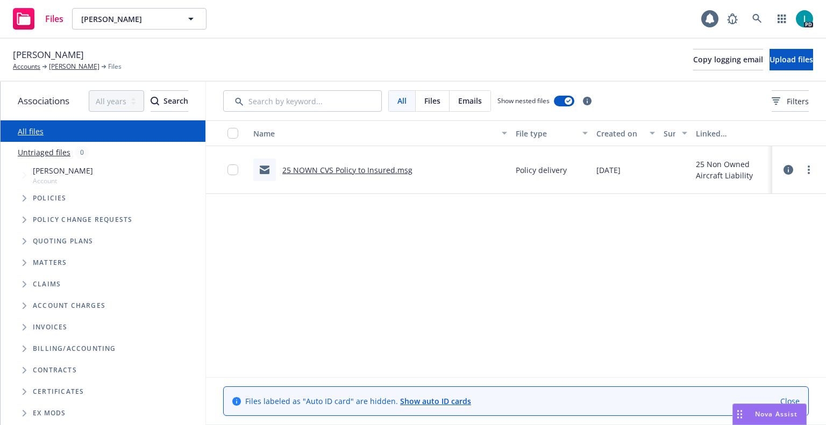
click at [351, 53] on div "[PERSON_NAME] Accounts [PERSON_NAME] Files Copy logging email Upload files" at bounding box center [413, 60] width 800 height 24
click at [755, 10] on link at bounding box center [757, 19] width 22 height 22
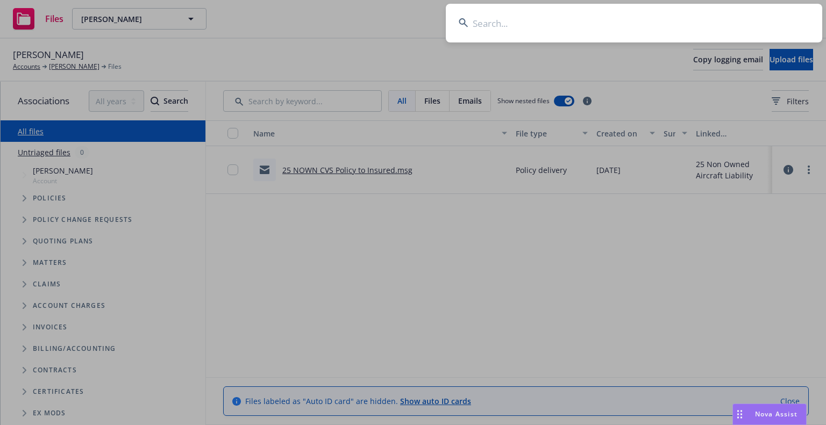
type input "[PERSON_NAME]"
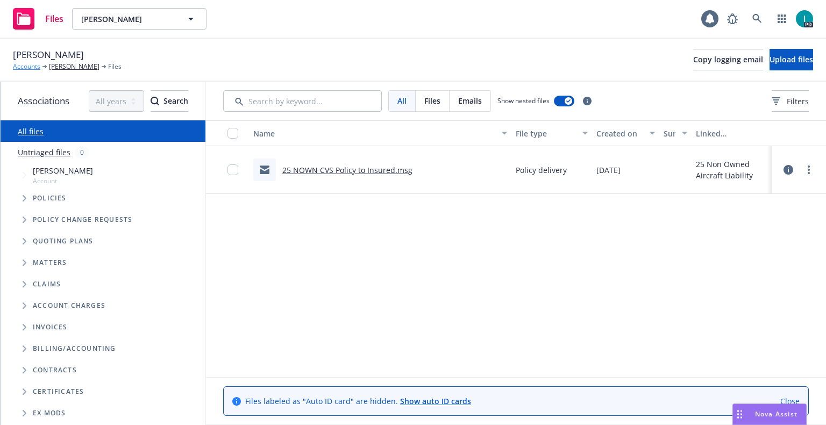
click at [25, 65] on link "Accounts" at bounding box center [26, 67] width 27 height 10
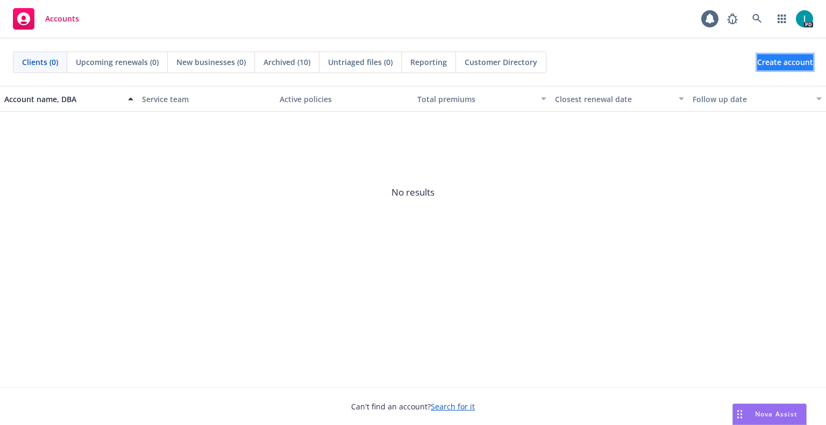
click at [757, 61] on span "Create account" at bounding box center [785, 62] width 56 height 20
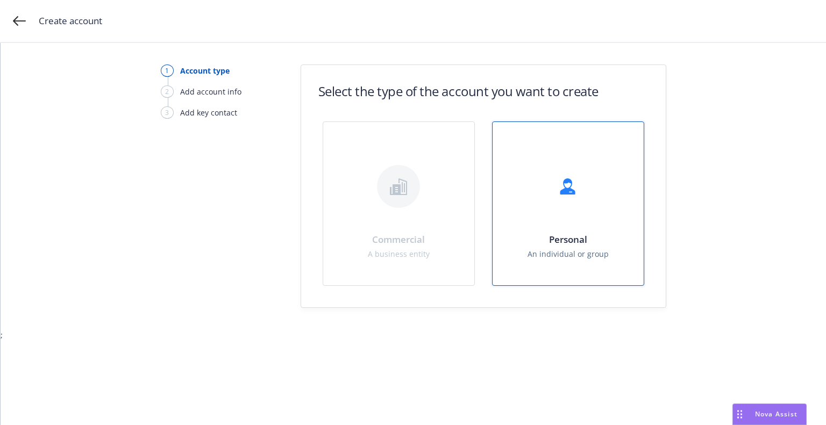
click at [600, 204] on div "Personal An individual or group" at bounding box center [568, 203] width 151 height 163
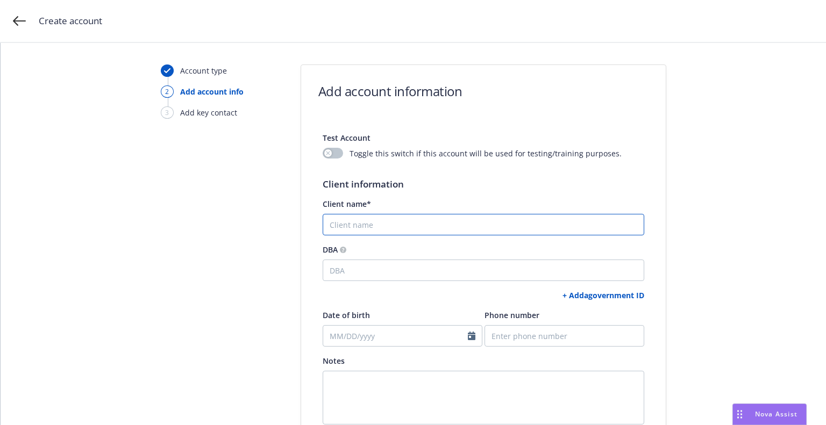
click at [338, 217] on input "Client name*" at bounding box center [484, 225] width 322 height 22
paste input "[PERSON_NAME]"
type input "[PERSON_NAME]"
click at [584, 293] on link "+ Add a government ID" at bounding box center [604, 295] width 82 height 10
select select "US"
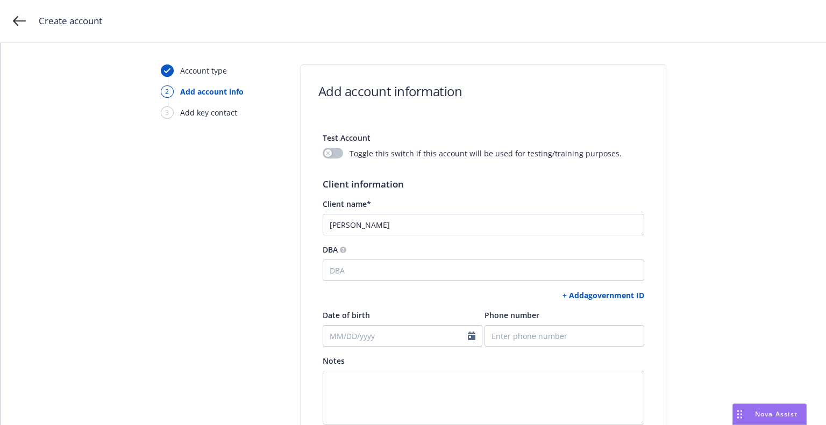
select select "DRIVERS_LICENSE"
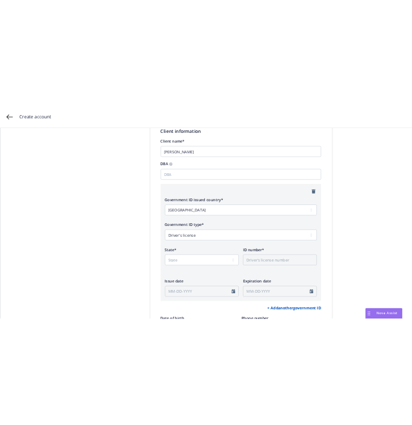
scroll to position [224, 0]
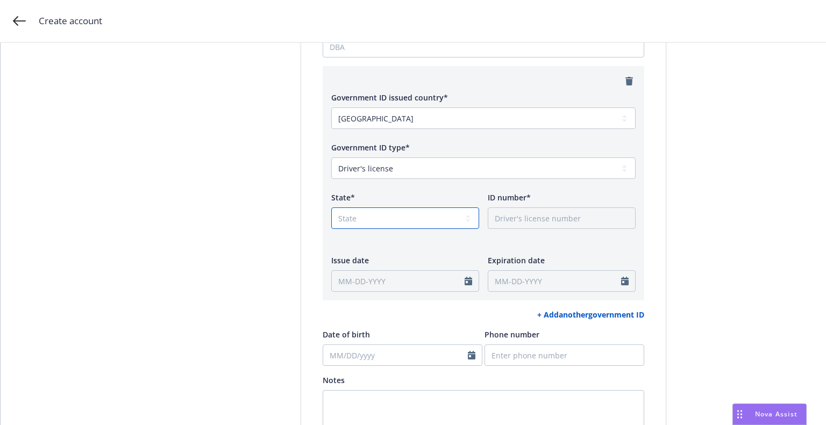
click at [370, 213] on select "State AK AL AR AS AZ CA CO CT DC DE FL FM GA GU HI IA ID IL IN KS KY LA MA MD M…" at bounding box center [405, 219] width 148 height 22
click at [331, 208] on select "State AK AL AR AS AZ CA CO CT DC DE FL FM GA GU HI IA ID IL IN KS KY LA MA MD M…" at bounding box center [405, 219] width 148 height 22
click at [364, 217] on select "State AK AL AR AS AZ CA CO CT DC DE FL FM GA GU HI IA ID IL IN KS KY LA MA MD M…" at bounding box center [405, 219] width 148 height 22
select select "CA"
click at [331, 208] on select "State AK AL AR AS AZ CA CO CT DC DE FL FM GA GU HI IA ID IL IN KS KY LA MA MD M…" at bounding box center [405, 219] width 148 height 22
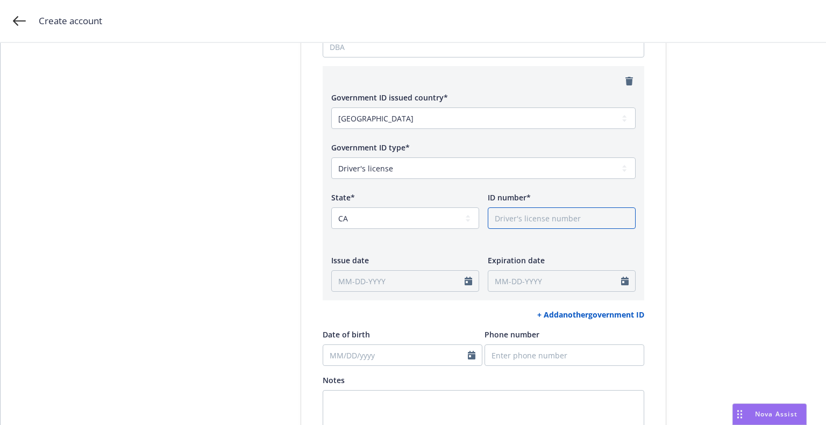
click at [533, 226] on input "ID number*" at bounding box center [562, 219] width 148 height 22
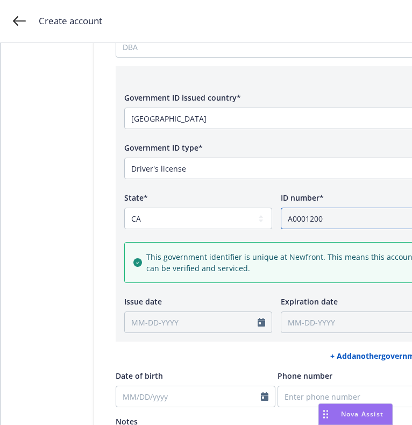
scroll to position [538, 0]
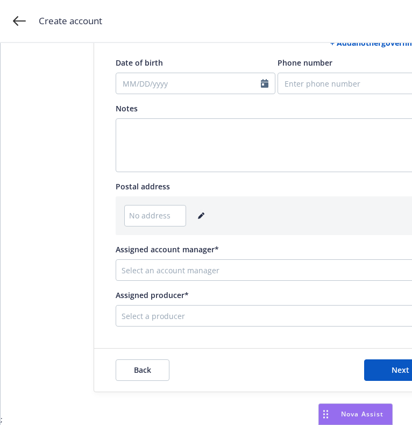
type input "A0001200"
click at [198, 216] on icon "editPencil" at bounding box center [201, 215] width 6 height 6
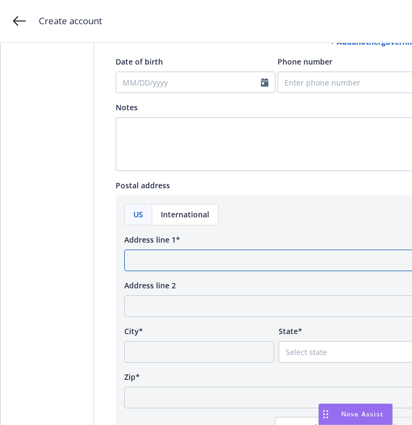
click at [339, 258] on input "Address line 1*" at bounding box center [276, 261] width 304 height 22
paste input "1961 Bridle Creek Cir"
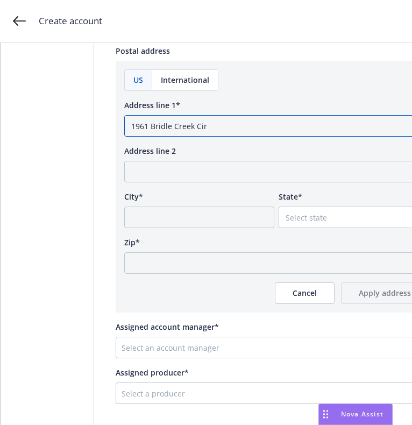
type input "1961 Bridle Creek Cir"
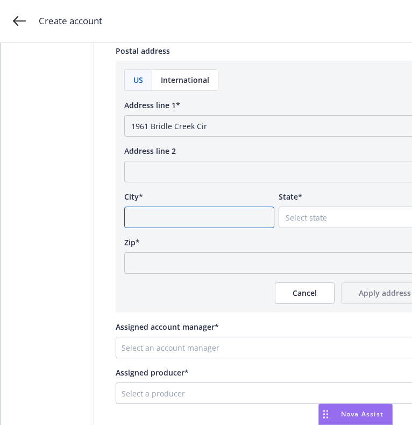
click at [136, 216] on input "City*" at bounding box center [199, 218] width 150 height 22
paste input "Tracy"
type input "Tracy"
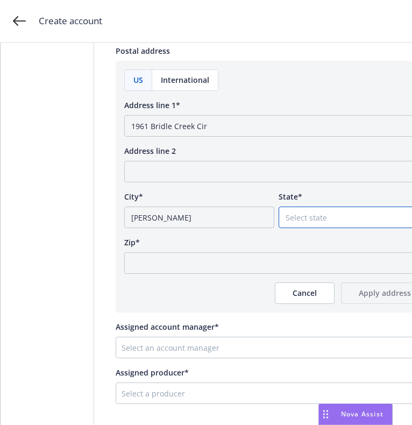
click at [360, 212] on select "Select state Alabama Alaska American Samoa Arizona Arkansas Baker Island Califo…" at bounding box center [354, 218] width 150 height 22
select select "CA"
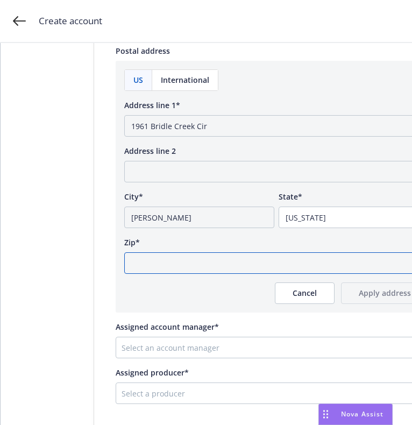
click at [298, 262] on input "Zip*" at bounding box center [276, 263] width 304 height 22
paste input "95377"
type input "95377"
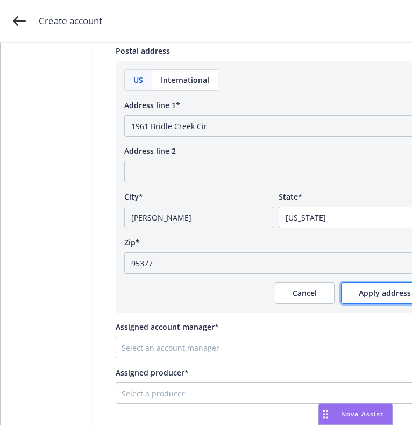
click at [392, 298] on button "Apply address" at bounding box center [385, 293] width 88 height 22
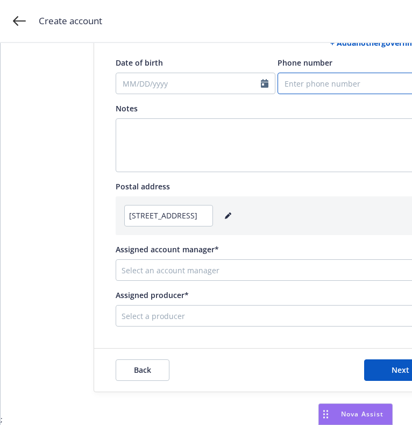
click at [353, 77] on input "Phone number" at bounding box center [357, 84] width 160 height 22
paste input "6824023344"
type input "6824023344"
click at [255, 265] on div "Select an account manager" at bounding box center [268, 269] width 304 height 17
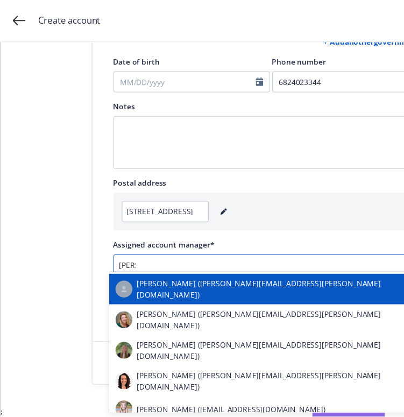
scroll to position [8, 0]
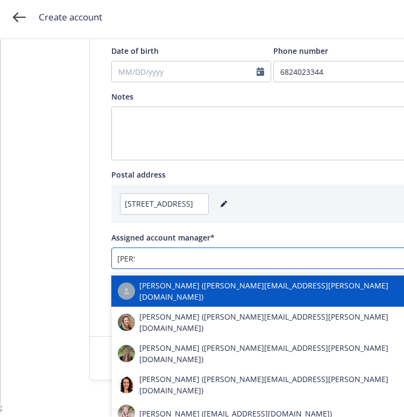
type input "sama"
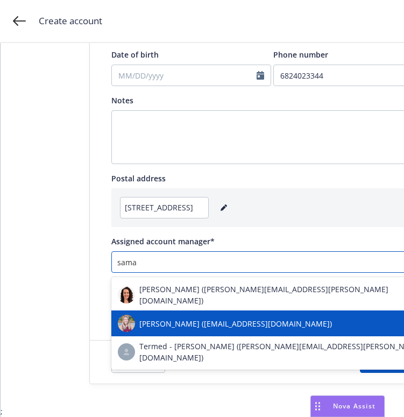
click at [144, 318] on span "Samara Chao (samara.chao@newfront.com)" at bounding box center [235, 323] width 193 height 11
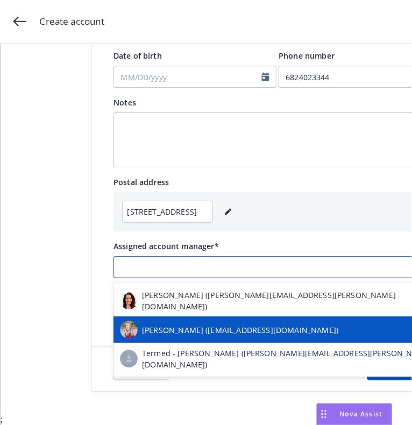
scroll to position [0, 0]
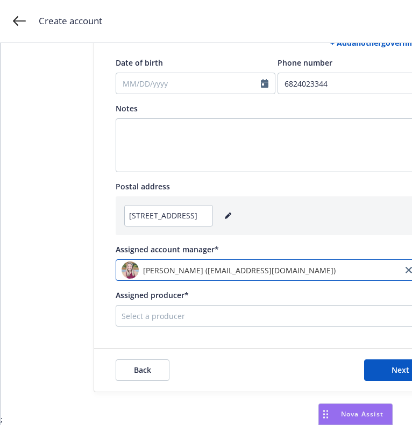
click at [155, 309] on div "Select a producer" at bounding box center [277, 316] width 322 height 22
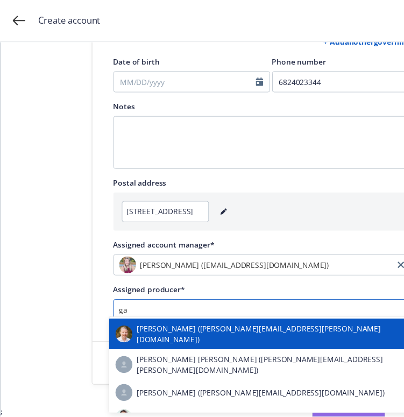
scroll to position [8, 0]
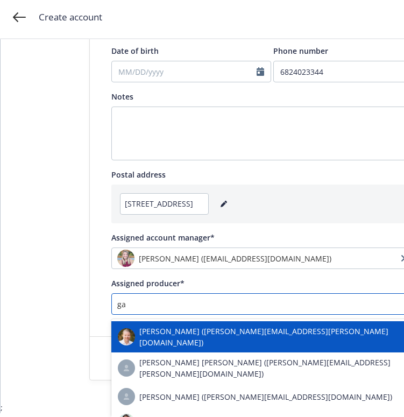
type input "gau"
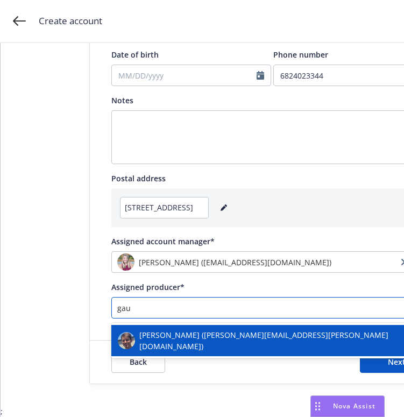
click at [177, 334] on span "Scott Gault (scott.gault@newfront.com)" at bounding box center [282, 340] width 287 height 23
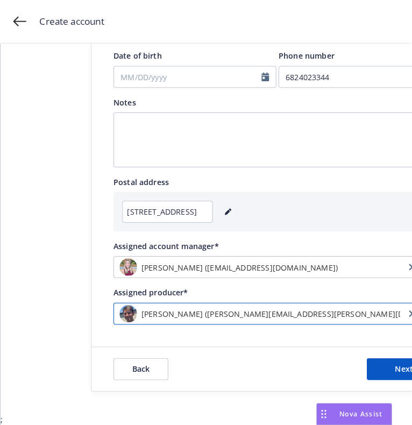
scroll to position [0, 0]
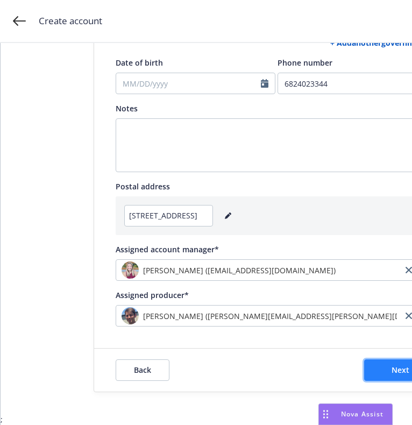
click at [376, 359] on button "Next" at bounding box center [400, 370] width 73 height 22
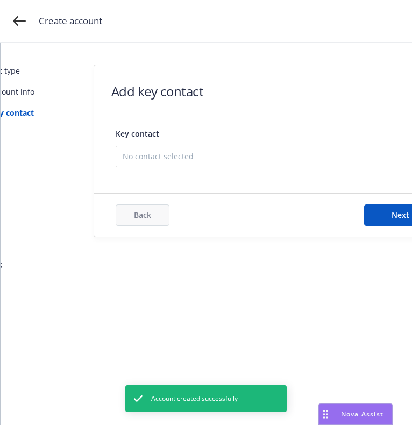
click at [145, 156] on span "No contact selected" at bounding box center [272, 156] width 299 height 11
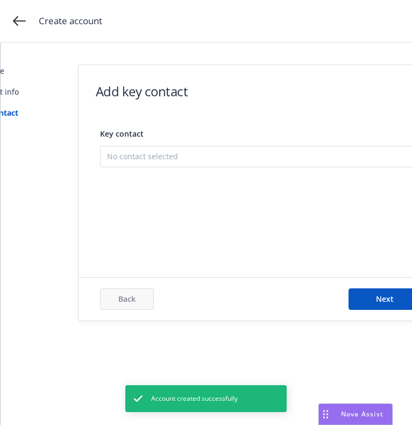
click at [154, 207] on button "Add new contact" at bounding box center [261, 211] width 308 height 22
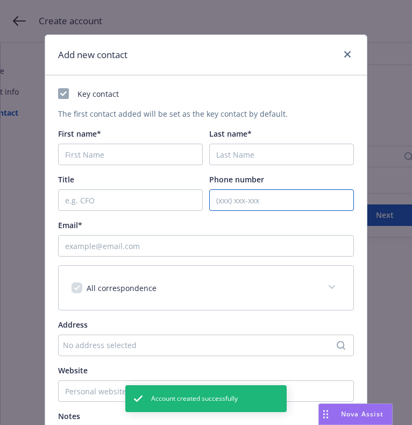
click at [234, 195] on input "Phone number" at bounding box center [281, 200] width 145 height 22
paste input "6824023344"
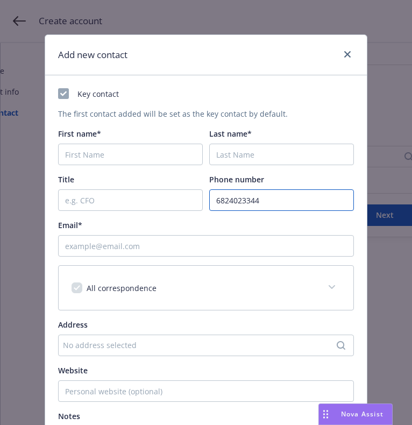
type input "6824023344"
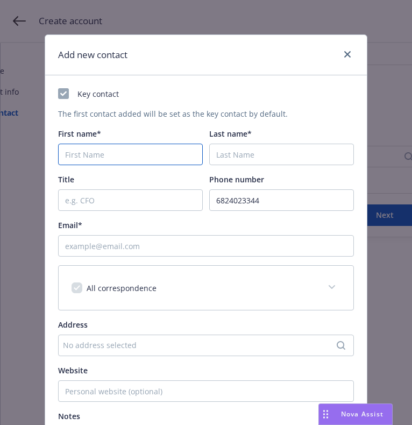
click at [77, 152] on input "First name*" at bounding box center [130, 155] width 145 height 22
paste input "Brian"
type input "Brian"
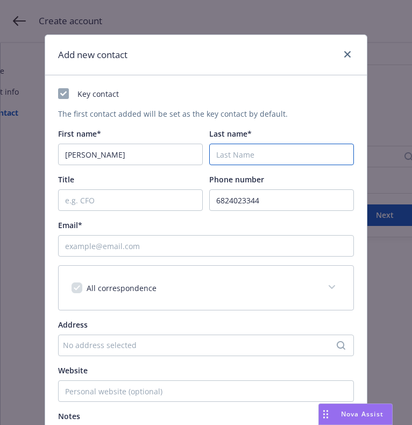
click at [271, 155] on input "Last name*" at bounding box center [281, 155] width 145 height 22
paste input "DeBree"
type input "DeBree"
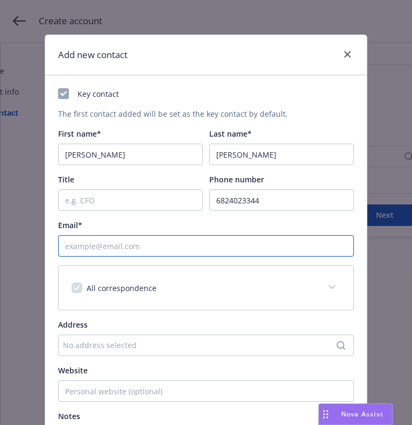
click at [255, 247] on input "Email*" at bounding box center [206, 246] width 296 height 22
paste input "brian.debree@ryerson.com"
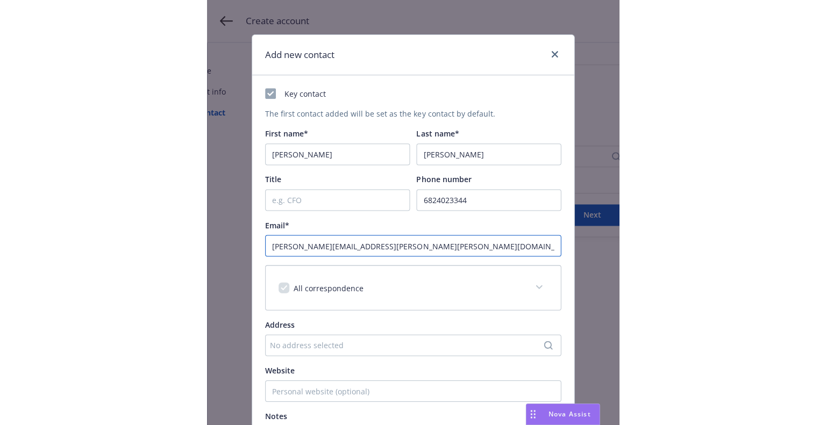
scroll to position [151, 0]
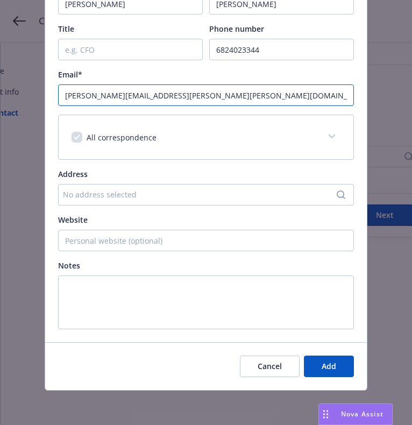
type input "brian.debree@ryerson.com"
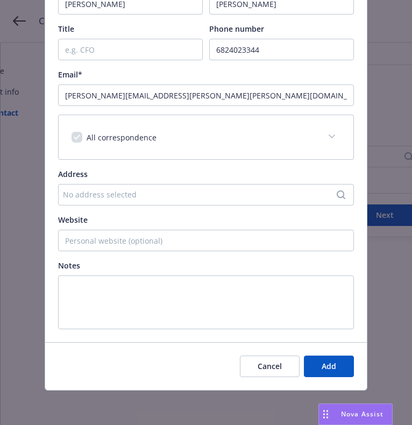
click at [112, 197] on div "No address selected" at bounding box center [200, 194] width 275 height 11
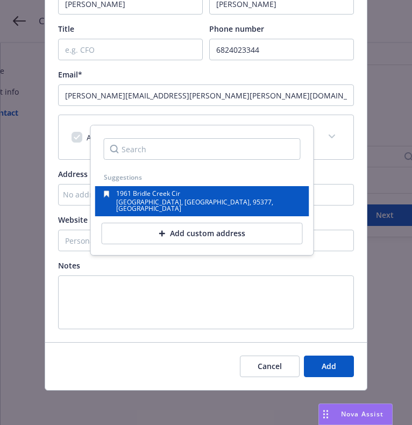
click at [154, 197] on span "1961 Bridle Creek Cir" at bounding box center [148, 193] width 64 height 9
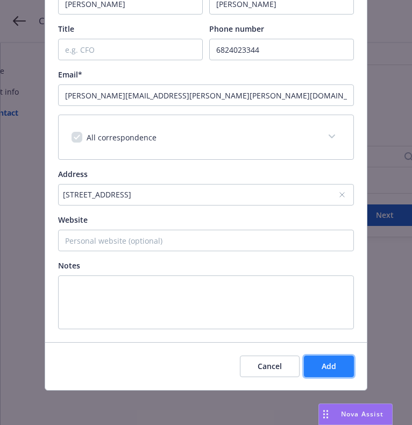
click at [322, 365] on span "Add" at bounding box center [329, 366] width 15 height 10
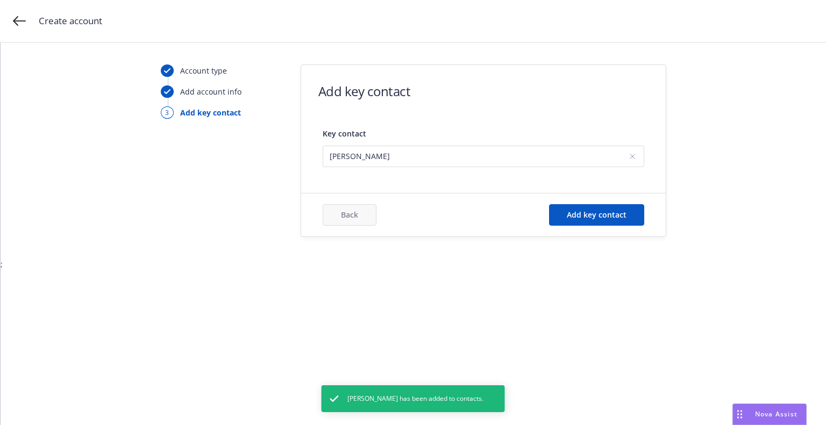
scroll to position [0, 0]
click at [591, 212] on span "Add key contact" at bounding box center [597, 215] width 60 height 10
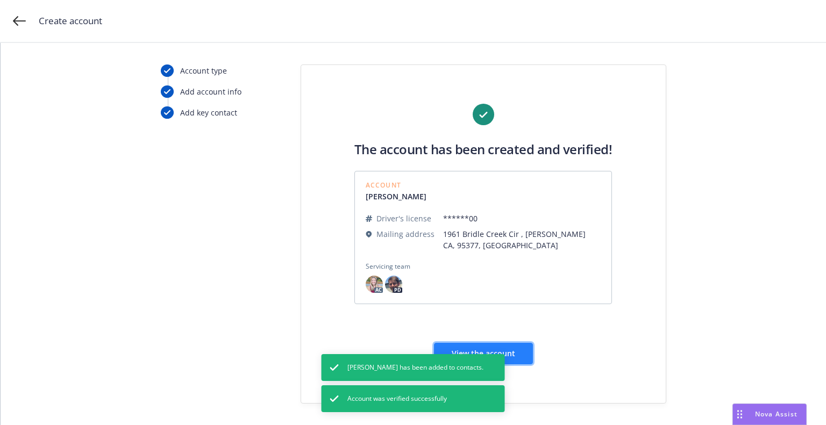
click at [506, 344] on button "View the account" at bounding box center [483, 354] width 99 height 22
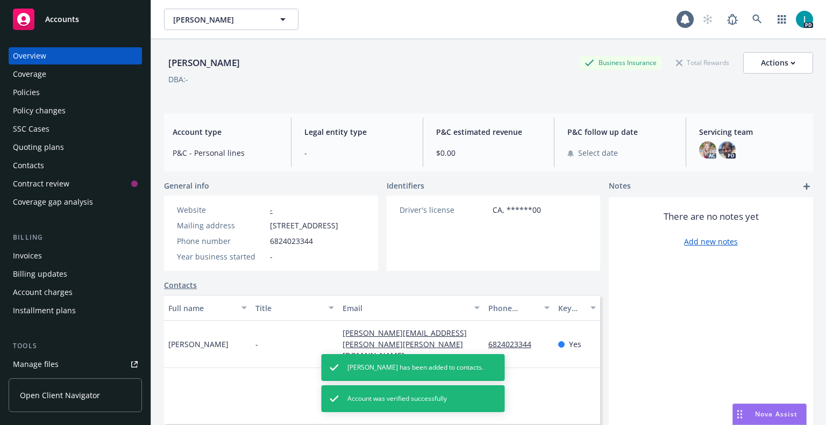
click at [42, 144] on div "Quoting plans" at bounding box center [38, 147] width 51 height 17
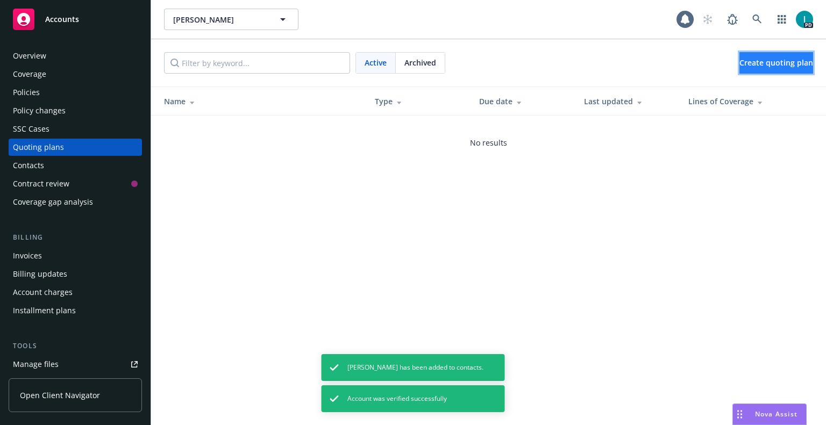
click at [759, 65] on span "Create quoting plan" at bounding box center [776, 63] width 74 height 10
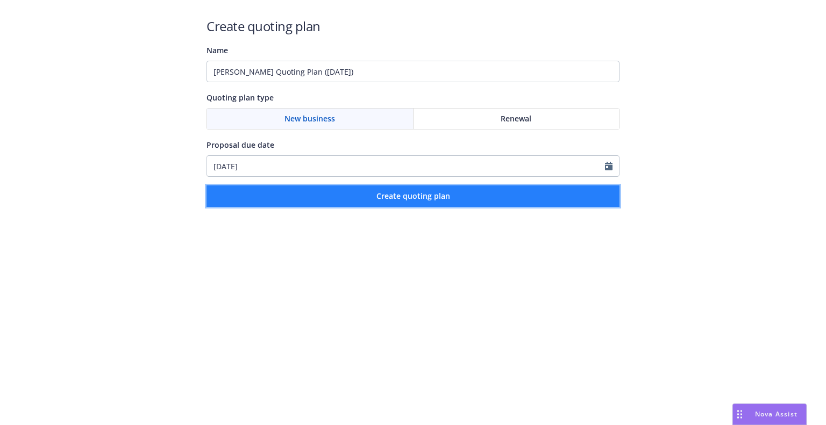
click at [284, 207] on button "Create quoting plan" at bounding box center [413, 197] width 413 height 22
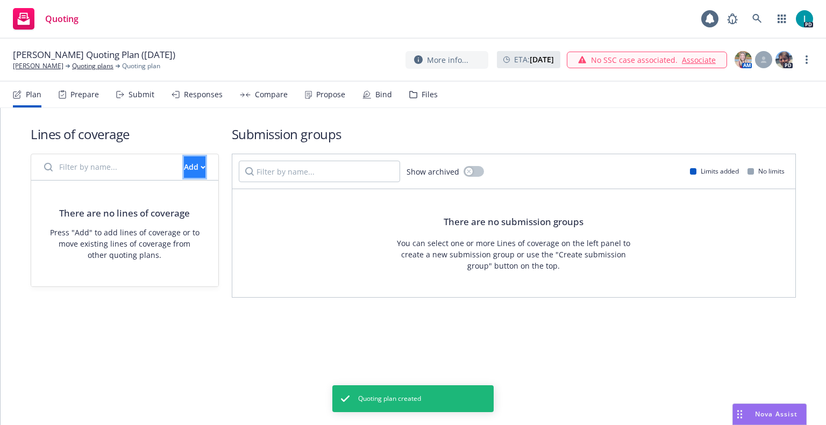
click at [189, 173] on button "Add" at bounding box center [195, 167] width 22 height 22
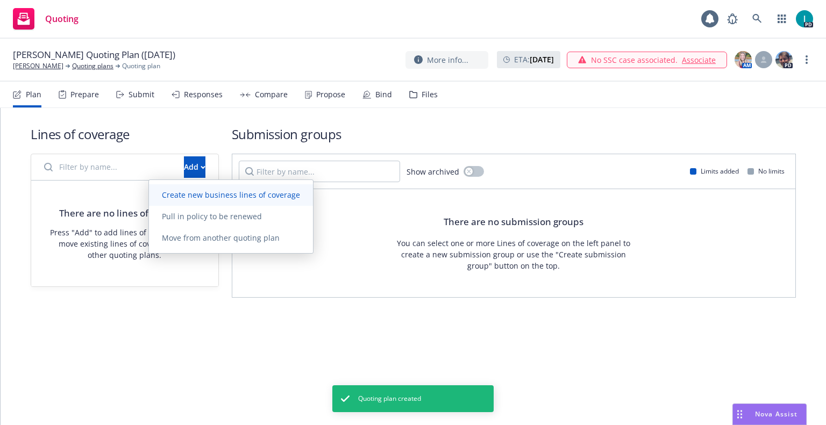
click at [197, 193] on span "Create new business lines of coverage" at bounding box center [231, 195] width 164 height 10
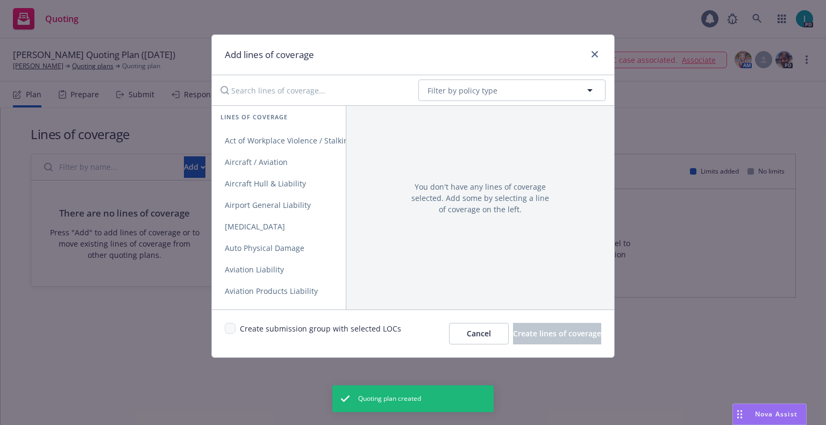
click at [262, 90] on input "Search lines of coverage..." at bounding box center [312, 91] width 196 height 22
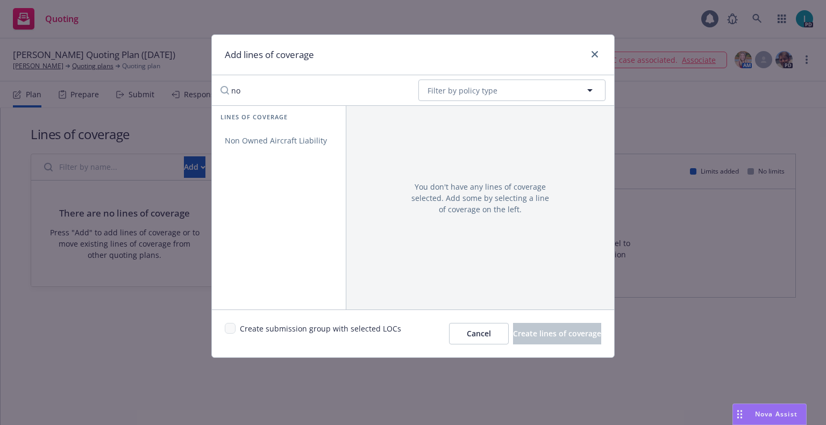
type input "no"
click at [261, 129] on div "Lines of coverage" at bounding box center [279, 118] width 134 height 24
click at [262, 133] on link "Non Owned Aircraft Liability" at bounding box center [279, 141] width 134 height 22
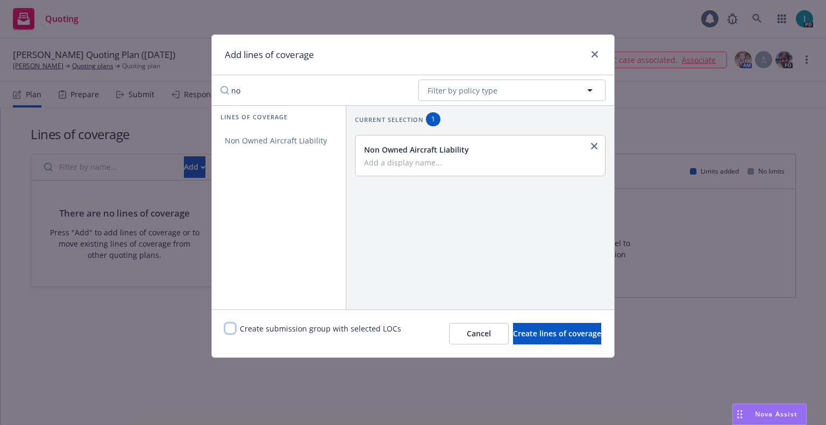
click at [225, 327] on input "checkbox" at bounding box center [230, 328] width 11 height 11
checkbox input "true"
click at [538, 338] on span "Create lines of coverage" at bounding box center [557, 334] width 88 height 10
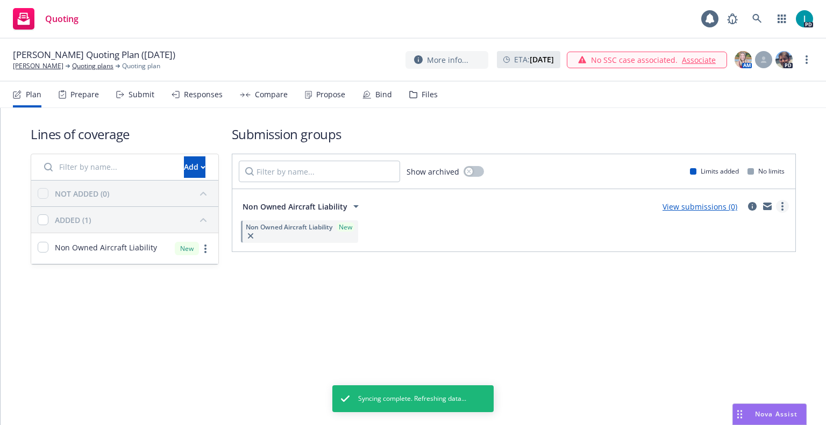
click at [784, 203] on link "more" at bounding box center [782, 206] width 13 height 13
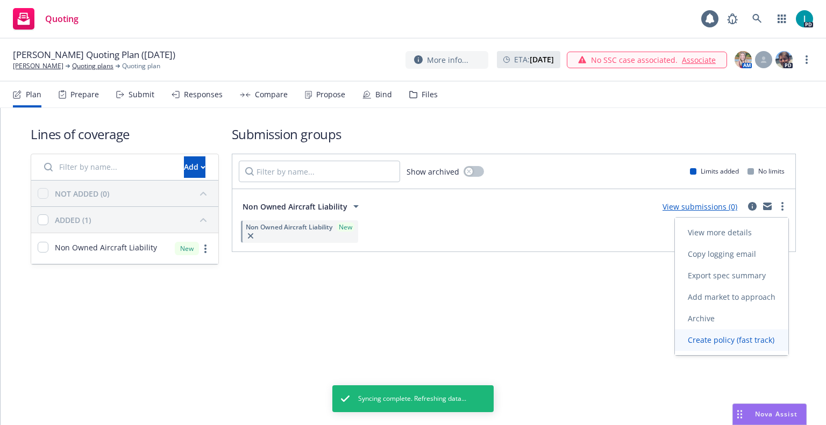
click at [704, 336] on span "Create policy (fast track)" at bounding box center [731, 340] width 112 height 10
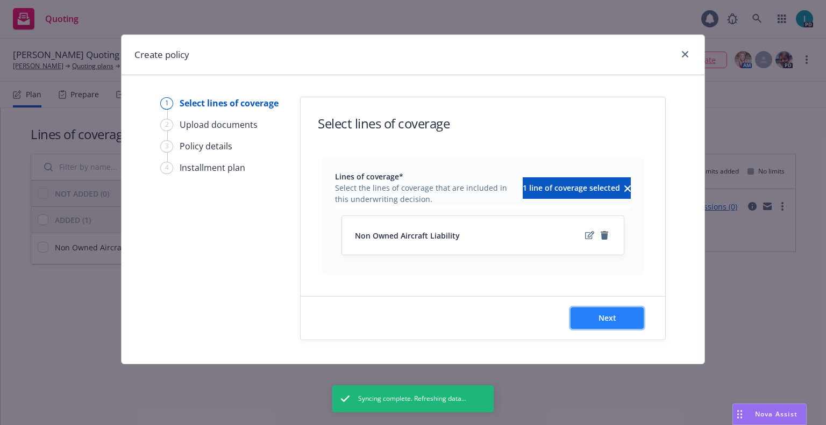
click at [596, 311] on button "Next" at bounding box center [607, 319] width 73 height 22
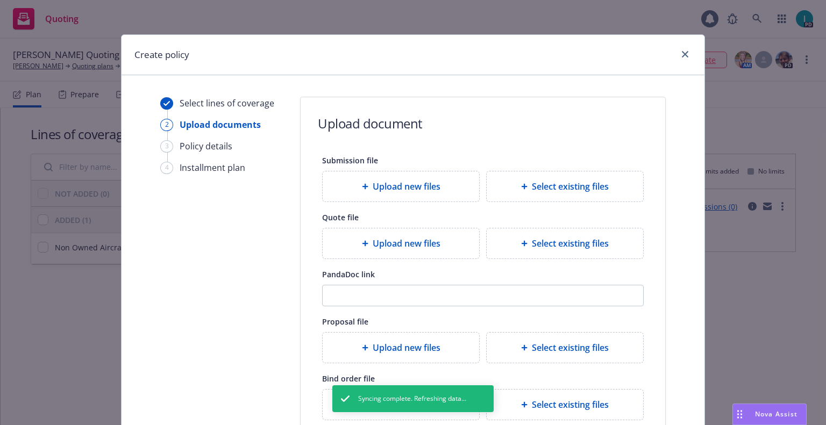
scroll to position [119, 0]
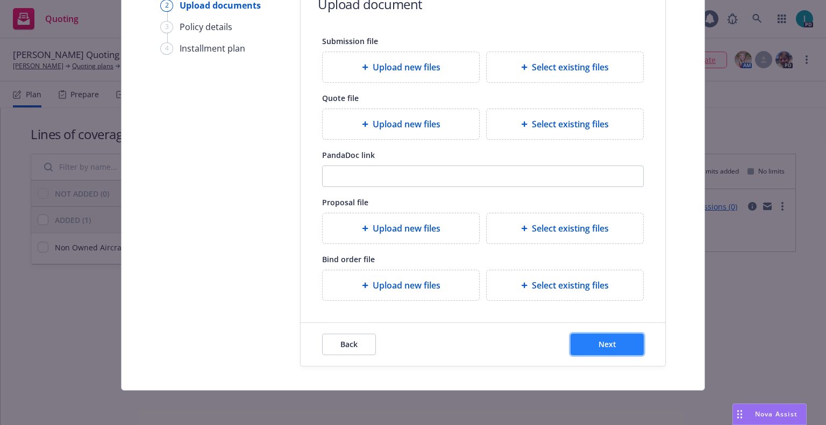
click at [590, 338] on button "Next" at bounding box center [607, 345] width 73 height 22
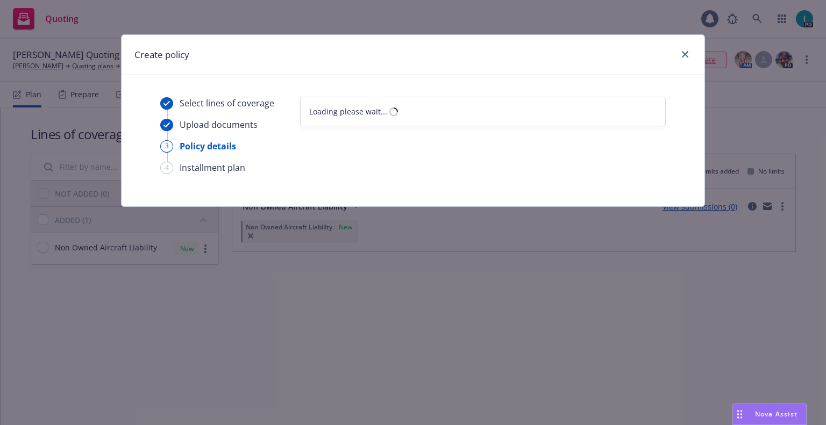
scroll to position [0, 0]
select select "12"
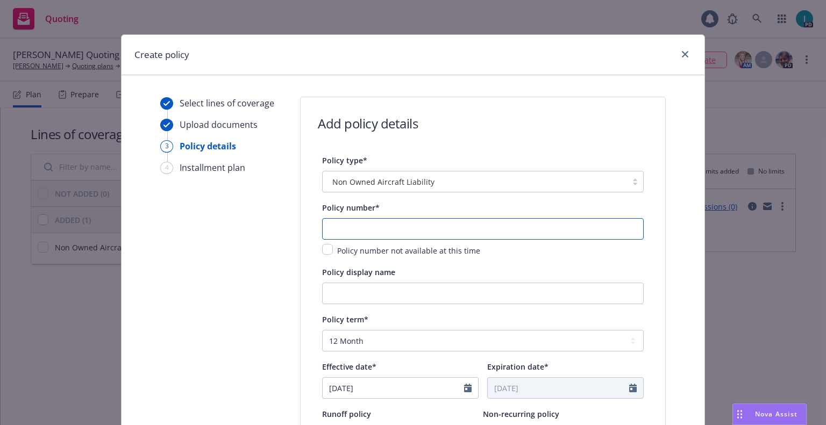
click at [364, 231] on input "text" at bounding box center [483, 229] width 322 height 22
paste input "1001298843-01"
type input "1001298843-01"
select select "8"
click at [400, 386] on input "[DATE]" at bounding box center [393, 388] width 141 height 20
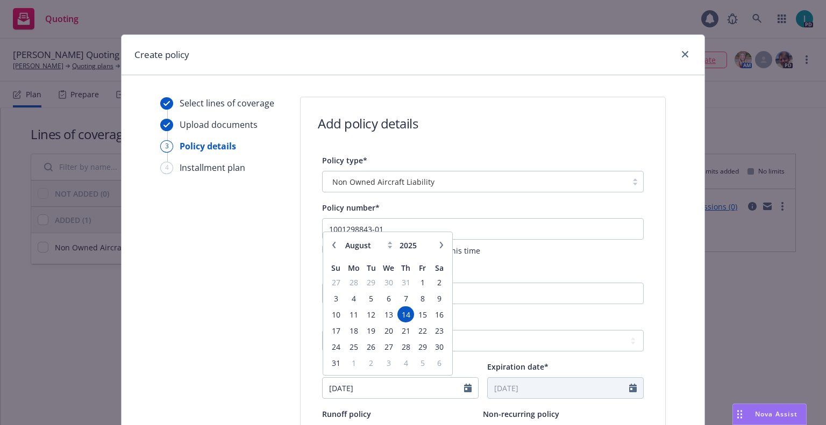
click at [441, 308] on table "Su Mo Tu We Th Fr Sa 27 28 29 30 31 1 2 3 4 5 6 7 8 9 10 11 12 13 14 15 16 17 1…" at bounding box center [388, 314] width 120 height 113
click at [438, 311] on span "16" at bounding box center [439, 314] width 15 height 13
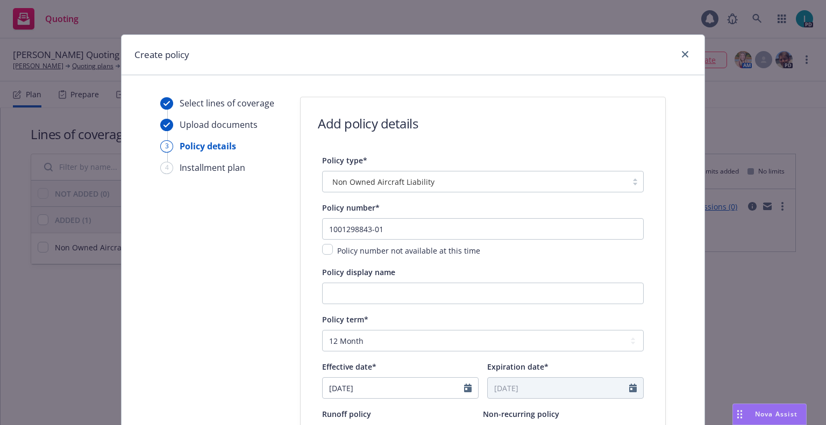
type input "08/16/2025"
type input "08/16/2026"
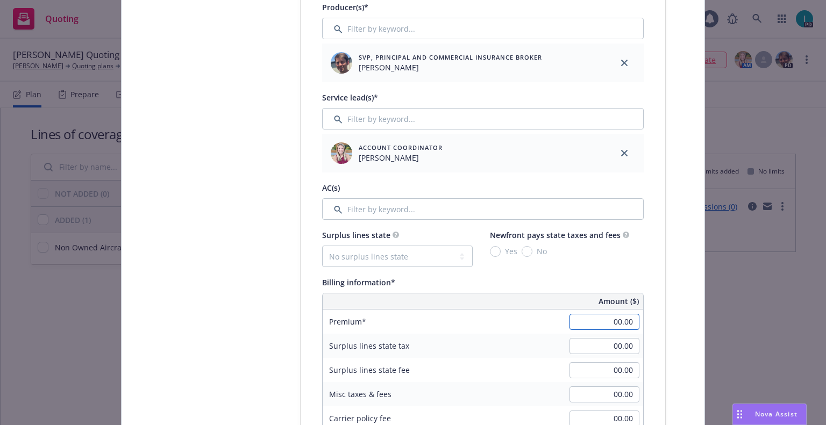
click at [580, 319] on input "00.00" at bounding box center [605, 322] width 70 height 16
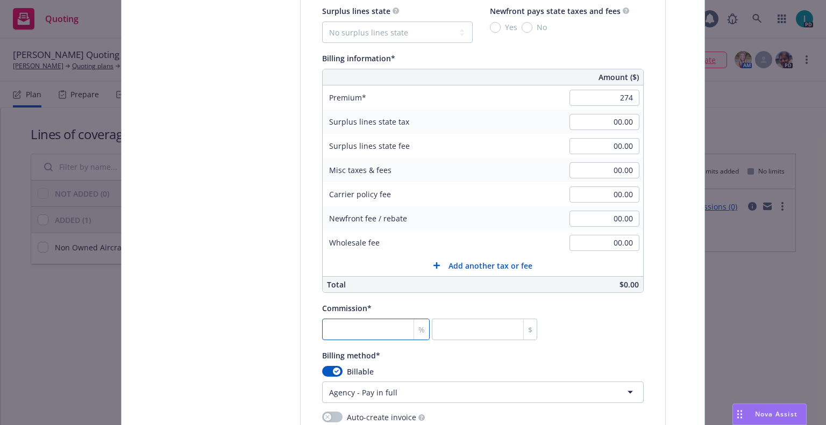
type input "274.00"
click at [374, 327] on input "number" at bounding box center [376, 330] width 108 height 22
type input "2"
type input "5.48"
type input "20"
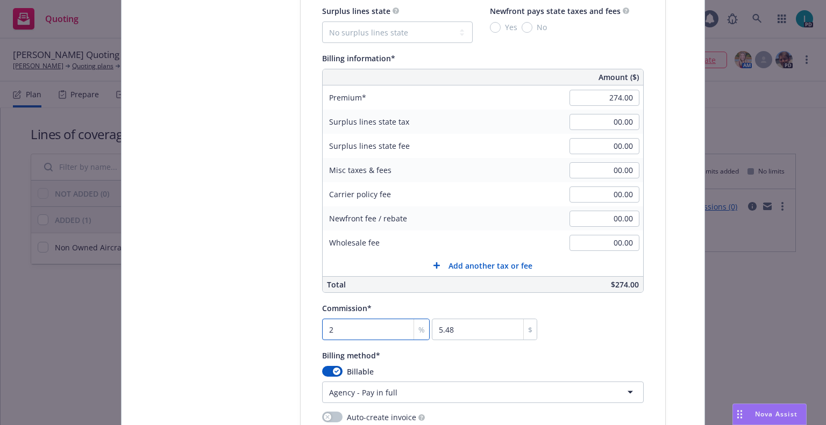
type input "54.8"
type input "20"
click at [455, 376] on div "Billable" at bounding box center [483, 371] width 322 height 11
click at [460, 382] on html "Quoting 1 PD Brian DeBree Quoting Plan (2025-08-14) Brian DeBree Quoting plans …" at bounding box center [413, 212] width 826 height 425
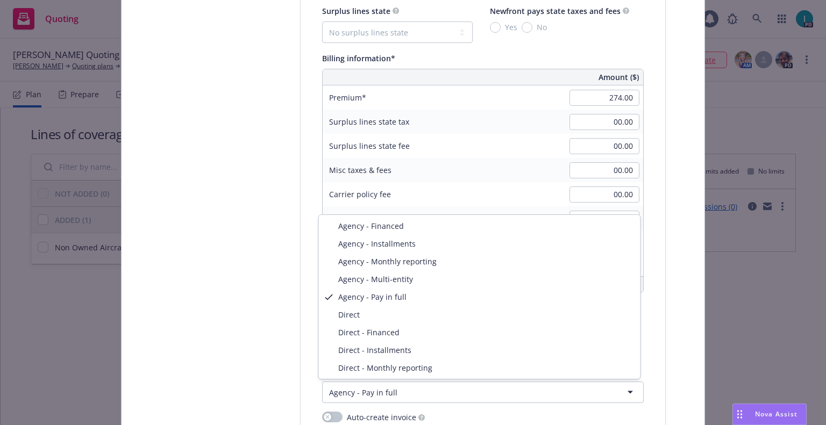
select select "DIRECT"
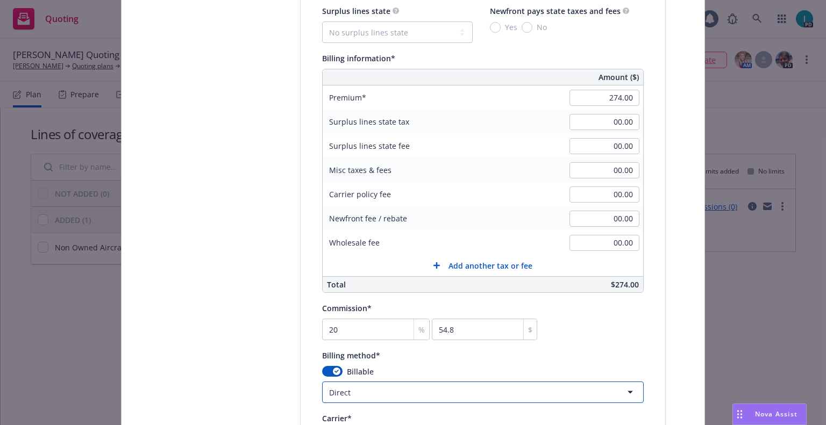
scroll to position [901, 0]
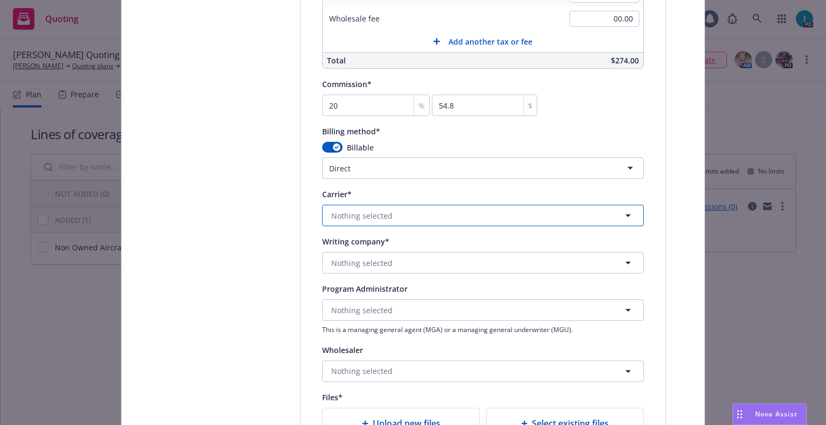
click at [347, 215] on span "Nothing selected" at bounding box center [361, 215] width 61 height 11
type input "starr"
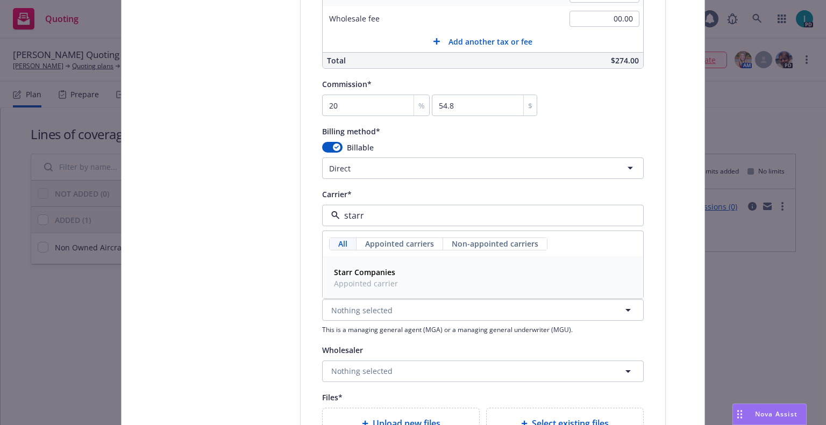
click at [371, 275] on strong "Starr Companies" at bounding box center [364, 272] width 61 height 10
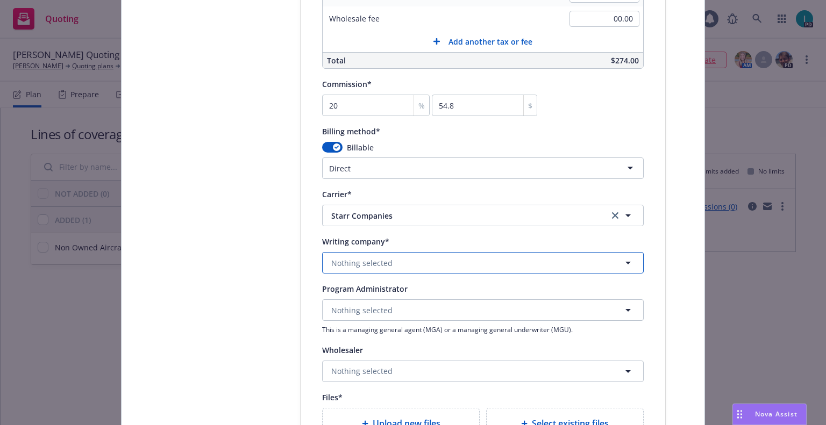
click at [365, 266] on span "Nothing selected" at bounding box center [361, 263] width 61 height 11
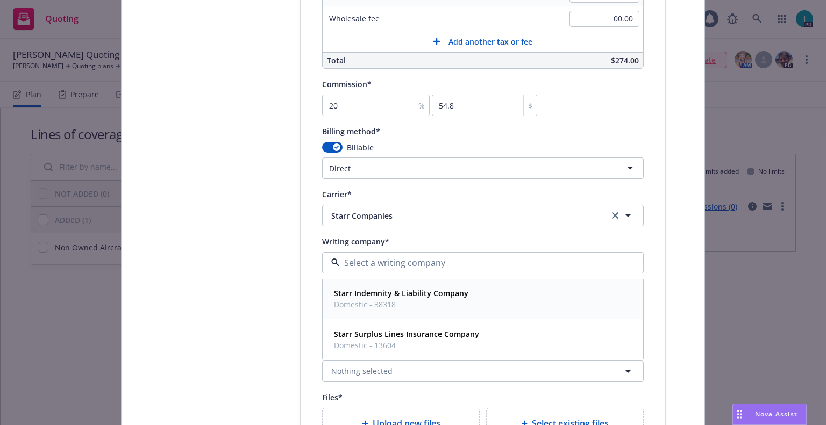
click at [387, 284] on div "Starr Indemnity & Liability Company Domestic - 38318" at bounding box center [482, 299] width 319 height 40
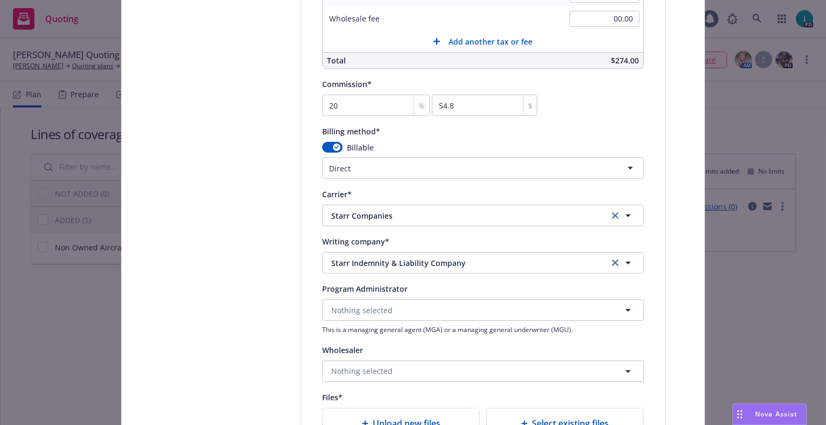
scroll to position [1166, 0]
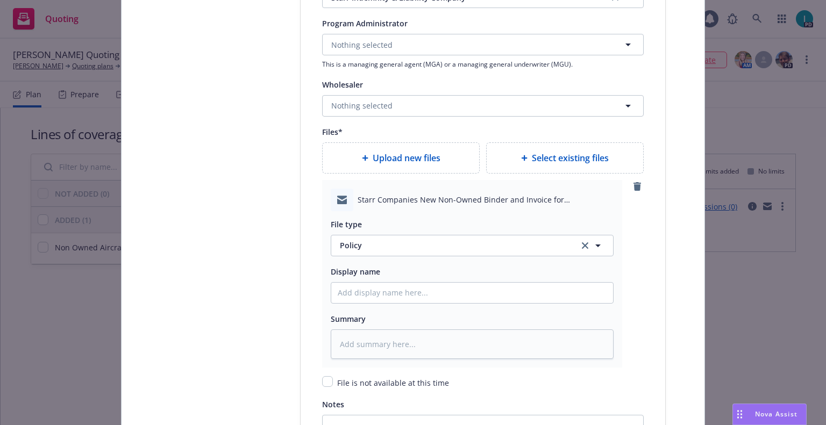
type textarea "x"
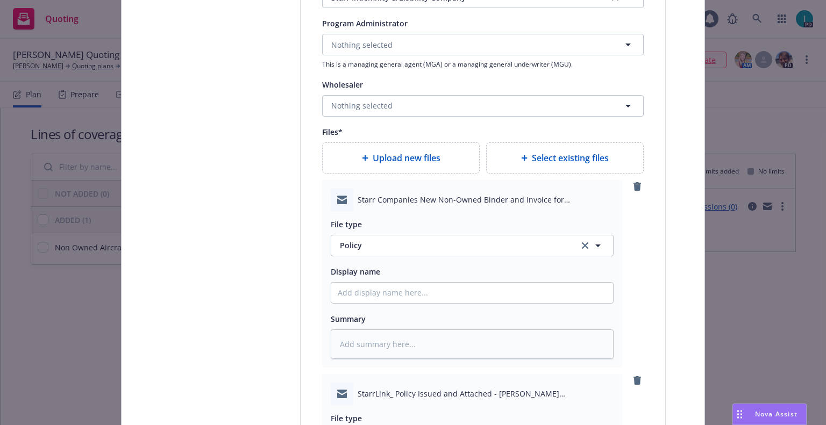
scroll to position [1301, 0]
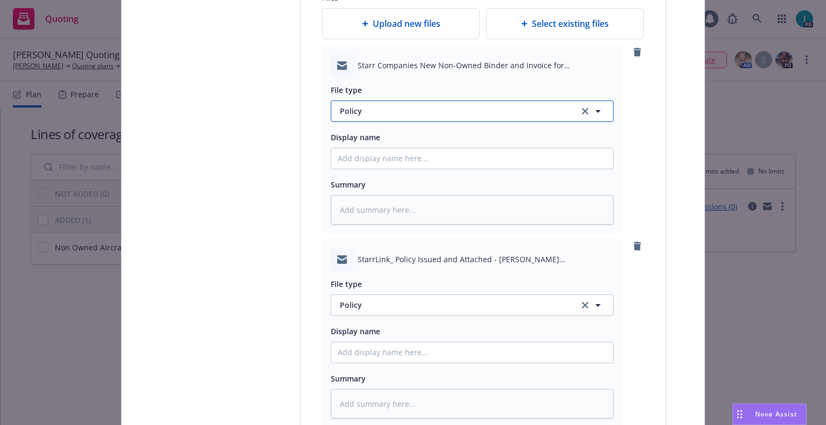
click at [390, 111] on span "Policy" at bounding box center [453, 110] width 226 height 11
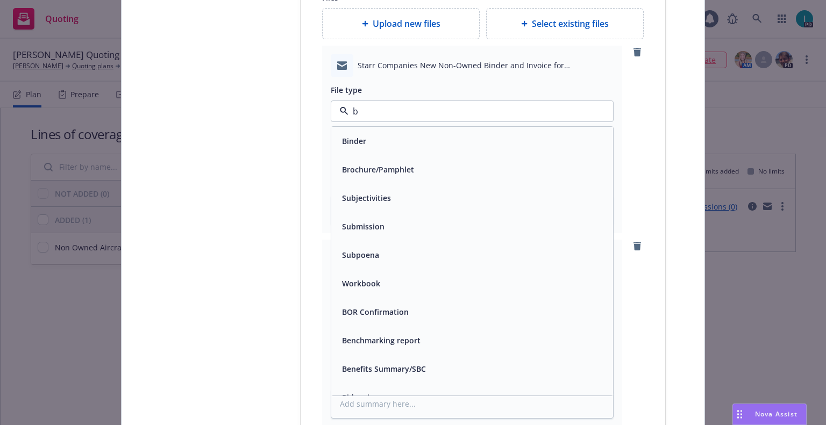
type input "bi"
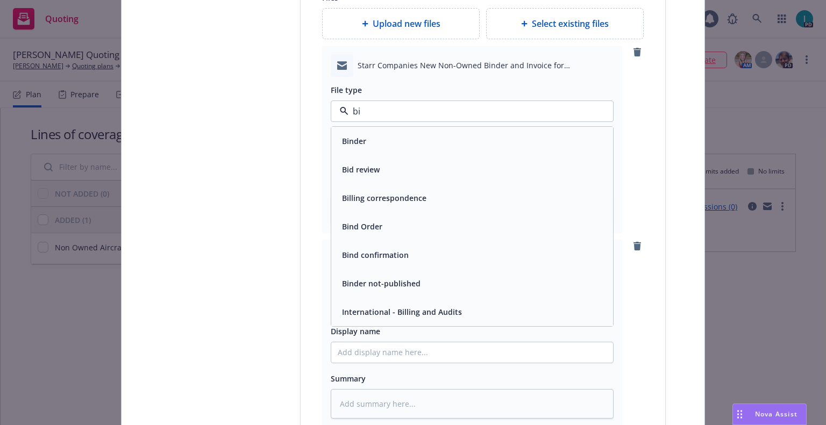
click at [368, 144] on div "Binder" at bounding box center [472, 141] width 269 height 16
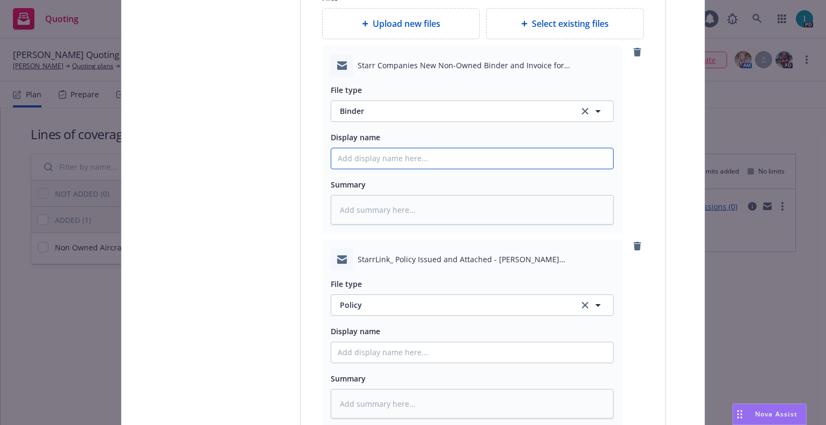
click at [376, 155] on input "Policy display name" at bounding box center [472, 158] width 282 height 20
type textarea "x"
type input "2"
type textarea "x"
type input "25"
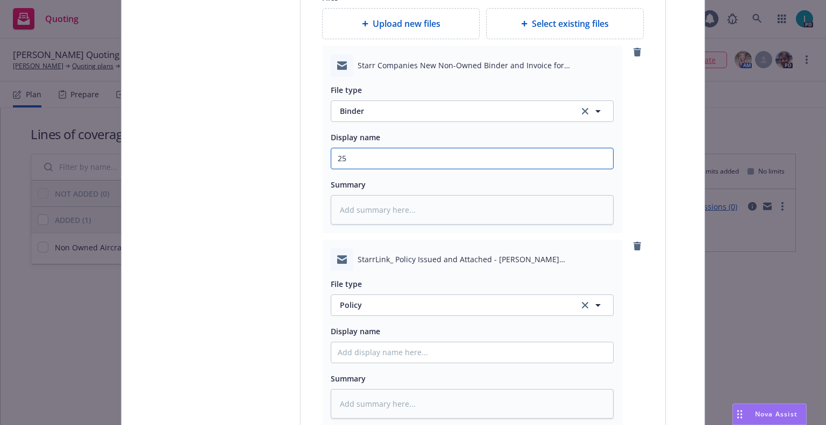
type textarea "x"
type input "25 NOWN CVS Binder and Bill"
drag, startPoint x: 385, startPoint y: 159, endPoint x: 213, endPoint y: 144, distance: 172.2
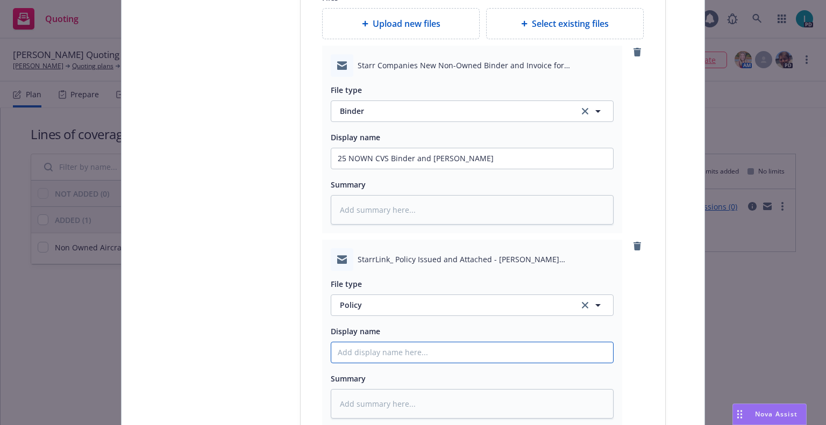
click at [401, 169] on input "Policy display name" at bounding box center [472, 158] width 282 height 20
paste input "25 NOWN CVS"
type textarea "x"
type input "25 NOWN CVS Policy"
type textarea "x"
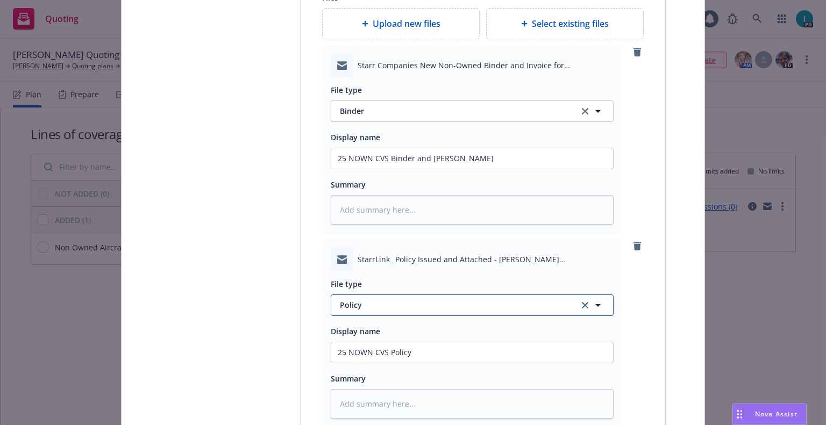
click at [340, 296] on button "Policy" at bounding box center [472, 306] width 283 height 22
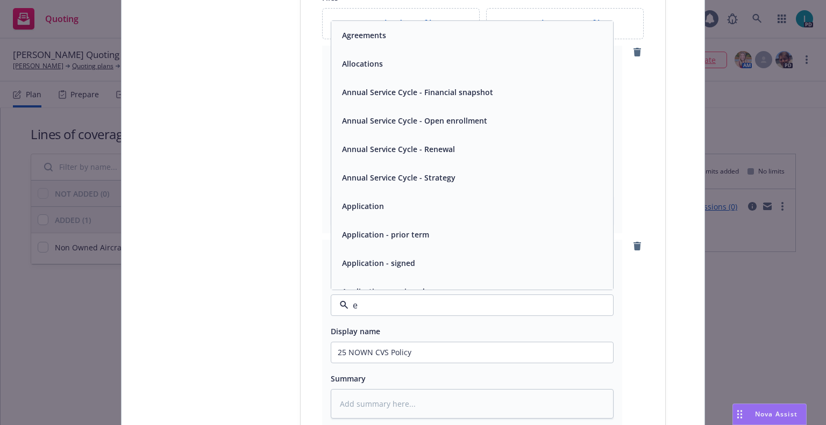
type input "em"
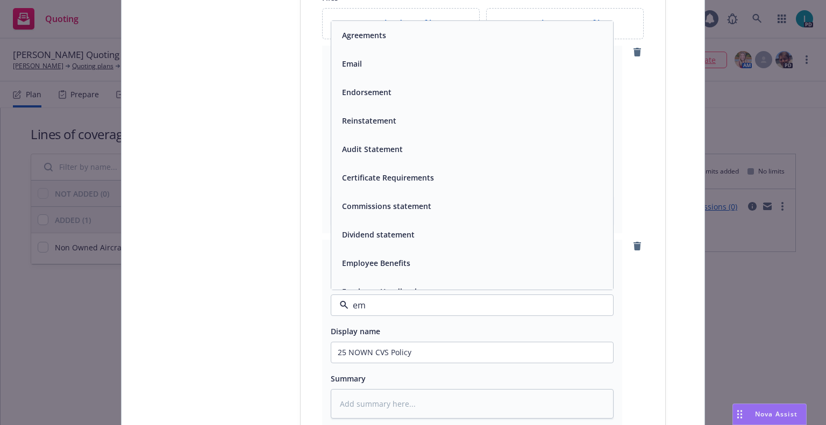
click at [355, 69] on div "Email" at bounding box center [351, 64] width 26 height 16
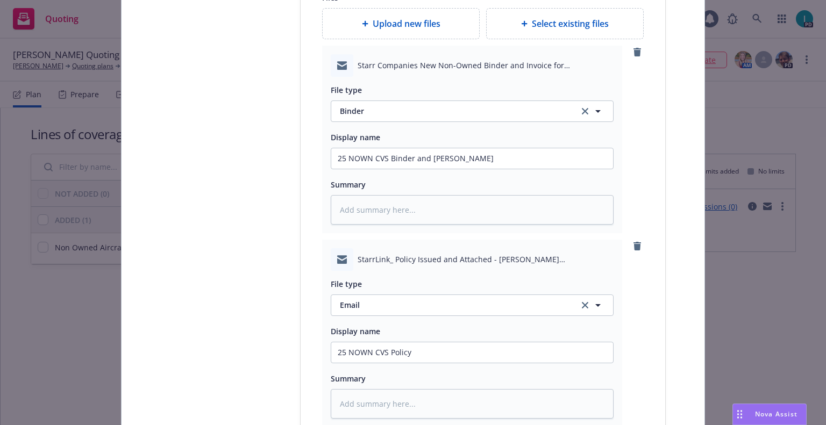
scroll to position [1555, 0]
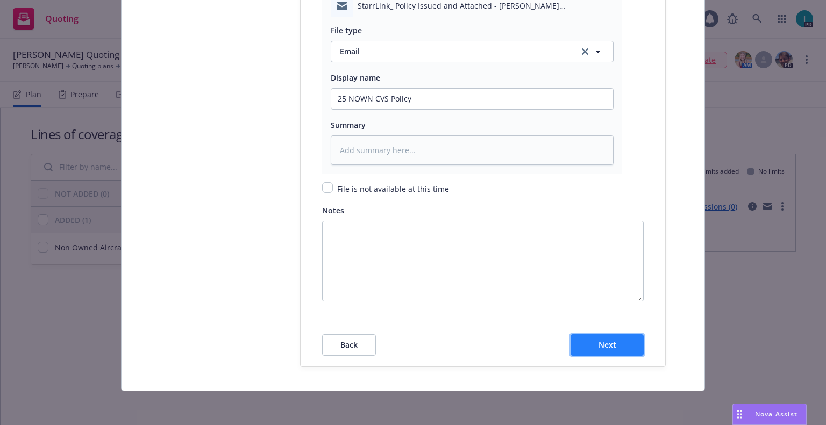
click at [580, 340] on button "Next" at bounding box center [607, 345] width 73 height 22
type textarea "x"
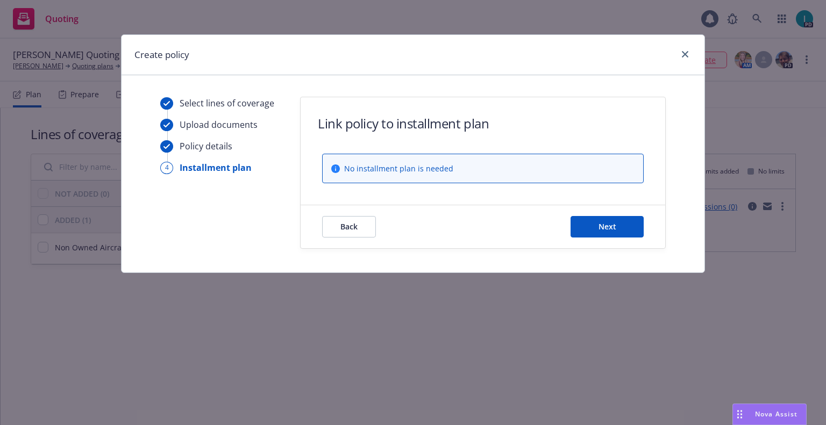
scroll to position [0, 0]
click at [587, 220] on button "Next" at bounding box center [607, 227] width 73 height 22
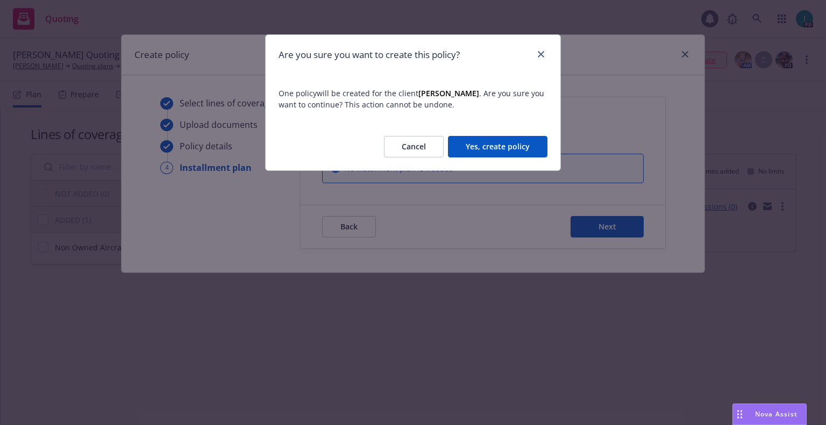
click at [507, 147] on button "Yes, create policy" at bounding box center [497, 147] width 99 height 22
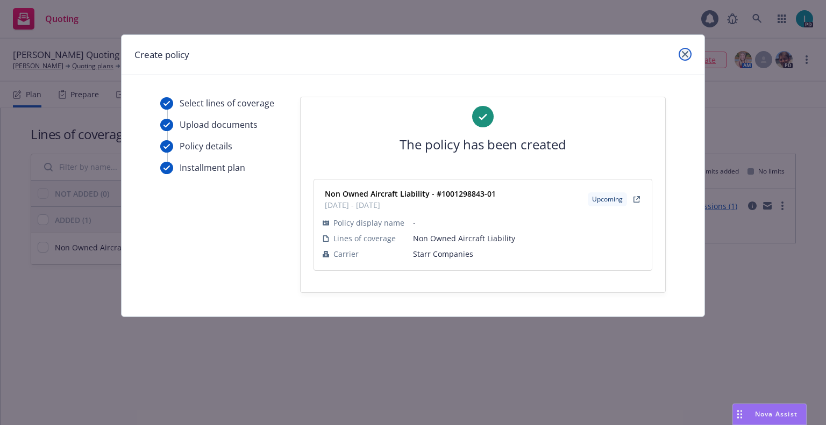
click at [683, 55] on icon "close" at bounding box center [685, 54] width 6 height 6
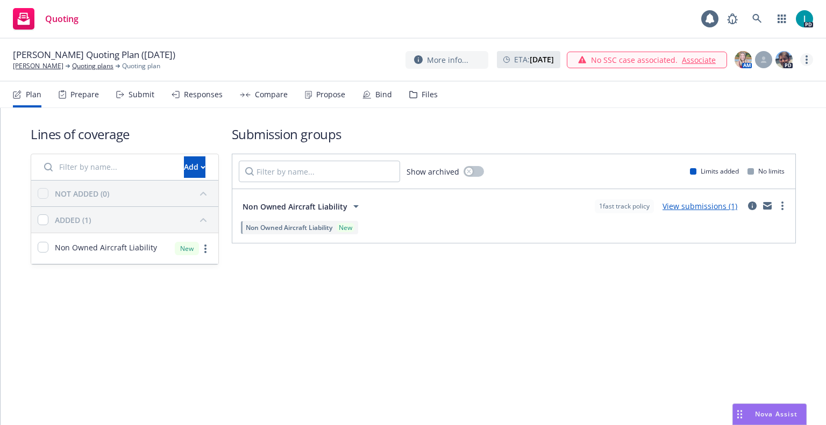
click at [802, 62] on link "more" at bounding box center [806, 59] width 13 height 13
click at [733, 141] on link "Archive quoting plan" at bounding box center [753, 147] width 120 height 22
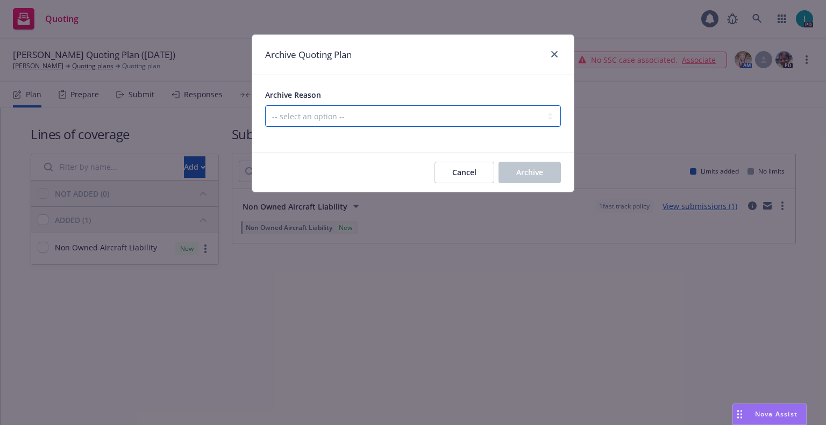
click at [323, 120] on select "-- select an option -- Created by error Duplicate New business opportunity lost…" at bounding box center [413, 116] width 296 height 22
select select "ARCHIVED_NEW_BUSINESS_COMPLETED"
click at [265, 105] on select "-- select an option -- Created by error Duplicate New business opportunity lost…" at bounding box center [413, 116] width 296 height 22
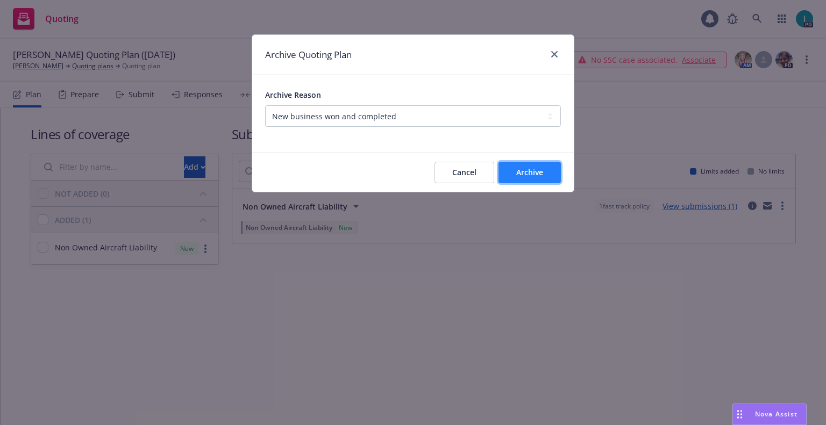
click at [529, 165] on button "Archive" at bounding box center [530, 173] width 62 height 22
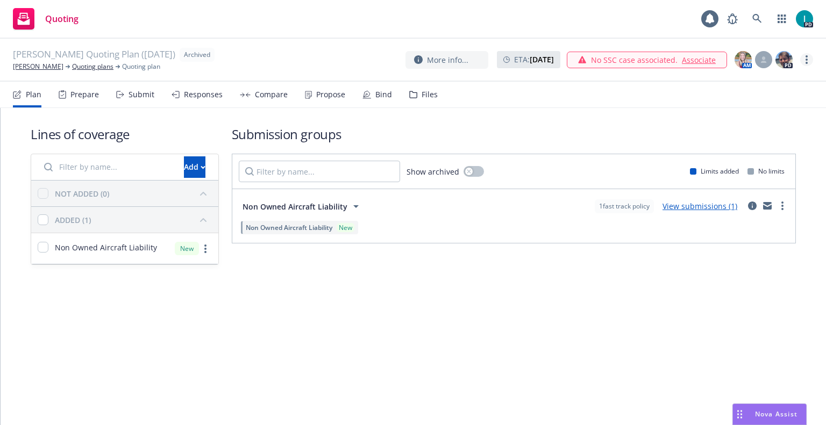
click at [810, 59] on link "more" at bounding box center [806, 59] width 13 height 13
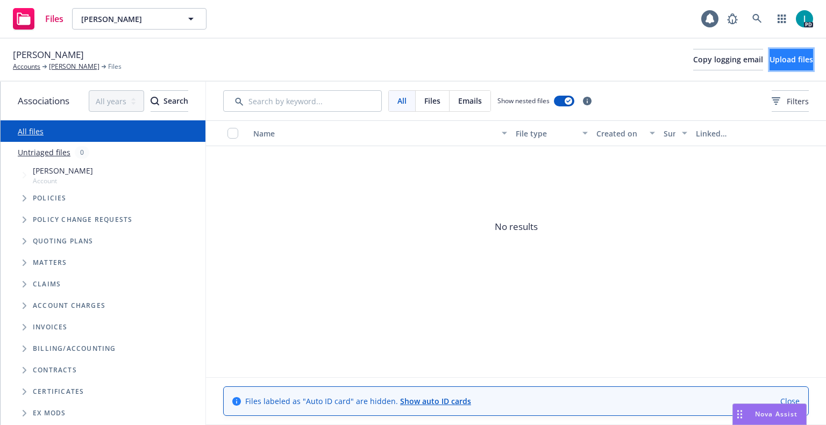
click at [770, 56] on span "Upload files" at bounding box center [792, 59] width 44 height 10
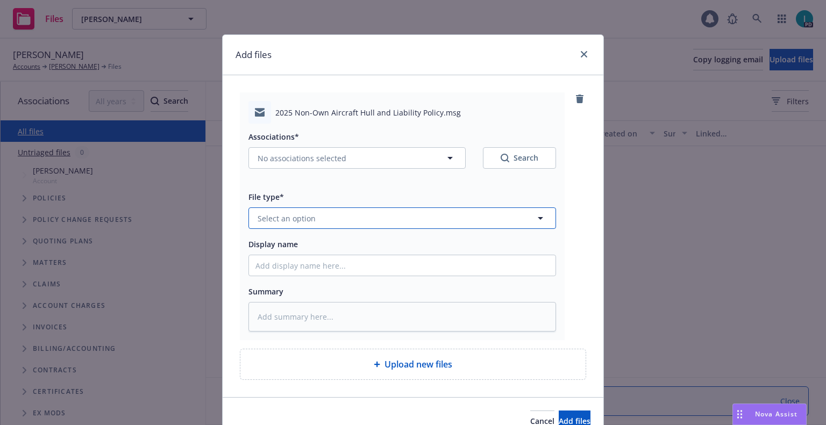
click at [305, 215] on span "Select an option" at bounding box center [287, 218] width 58 height 11
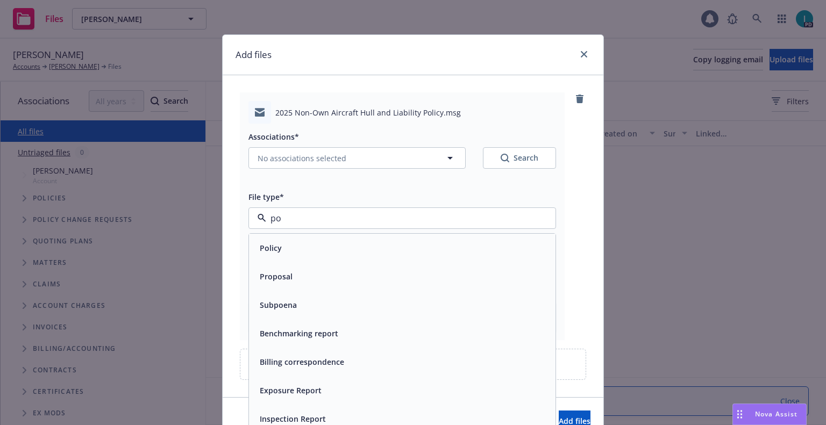
type input "pol"
click at [352, 312] on div "Policy delivery" at bounding box center [402, 305] width 294 height 16
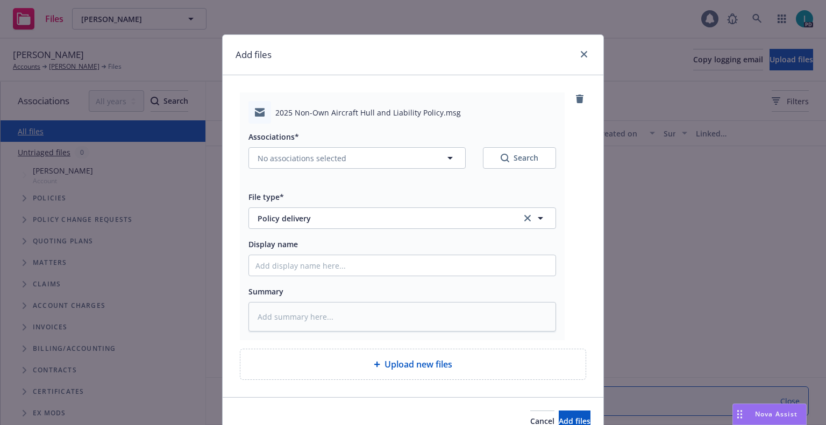
click at [312, 253] on div "Display name" at bounding box center [402, 257] width 308 height 39
click at [319, 265] on input "Display name" at bounding box center [402, 265] width 307 height 20
type textarea "x"
type input "2"
type textarea "x"
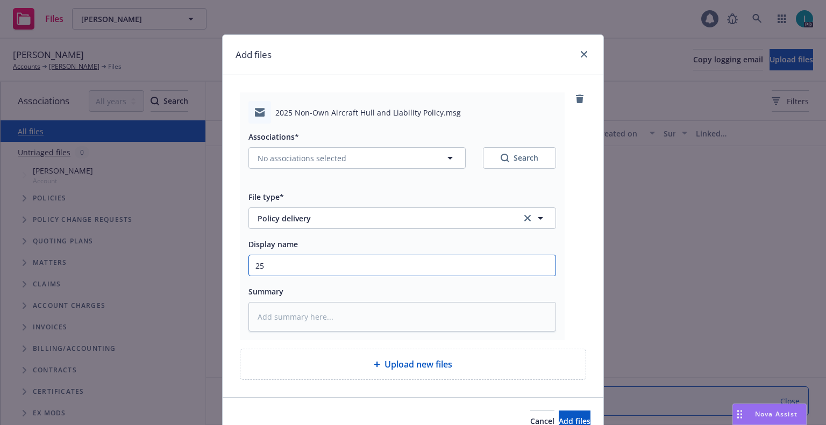
type input "25"
type textarea "x"
type input "25 NOWN CVS Policy to Insured"
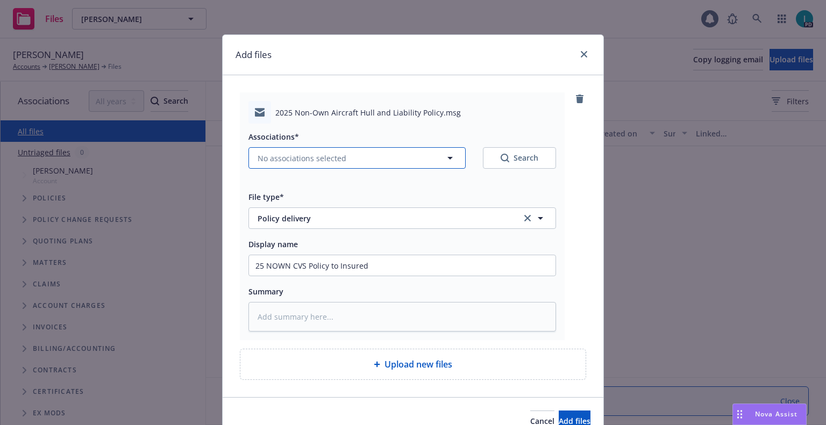
click at [334, 167] on button "No associations selected" at bounding box center [356, 158] width 217 height 22
type textarea "x"
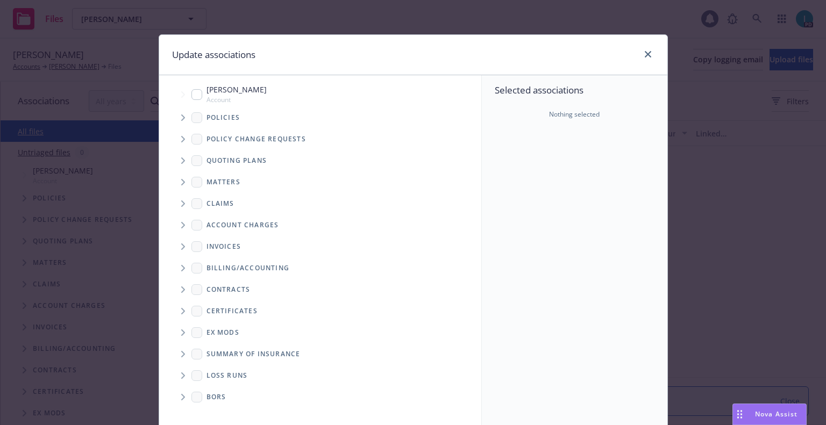
click at [179, 123] on span "Tree Example" at bounding box center [182, 117] width 17 height 17
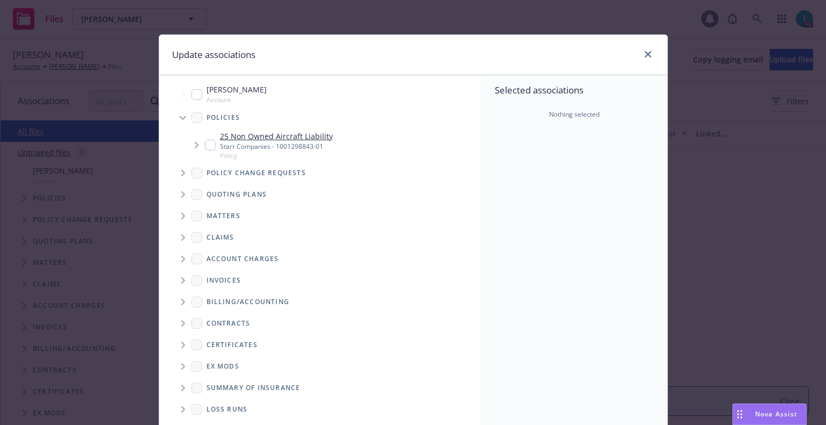
click at [209, 141] on input "Tree Example" at bounding box center [210, 145] width 11 height 11
checkbox input "true"
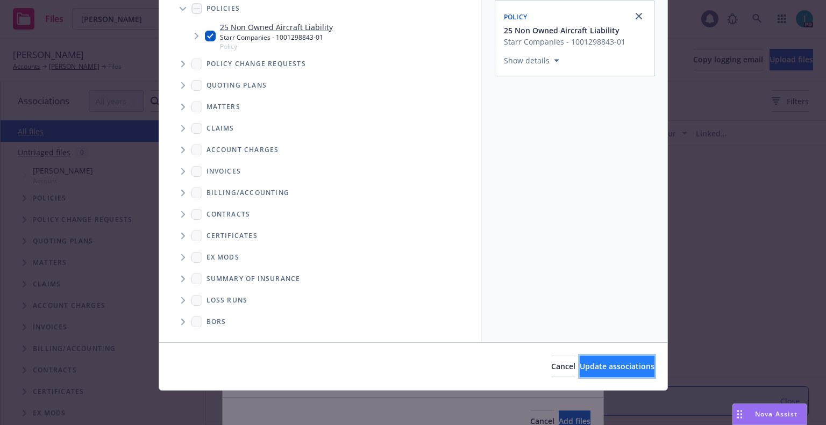
click at [580, 356] on button "Update associations" at bounding box center [617, 367] width 75 height 22
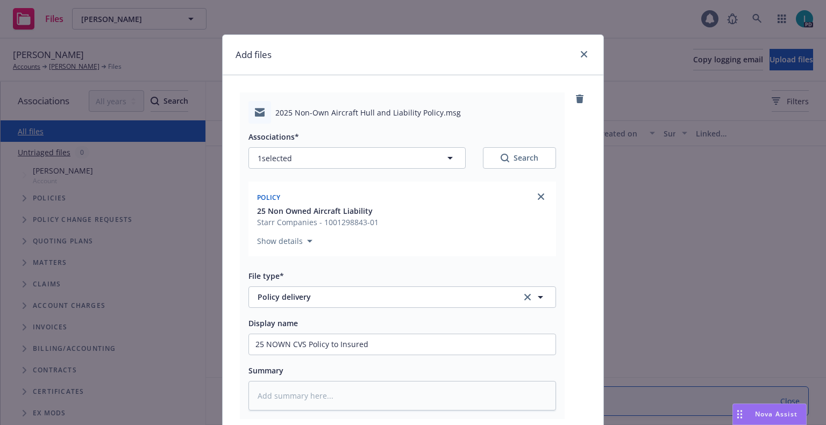
scroll to position [134, 0]
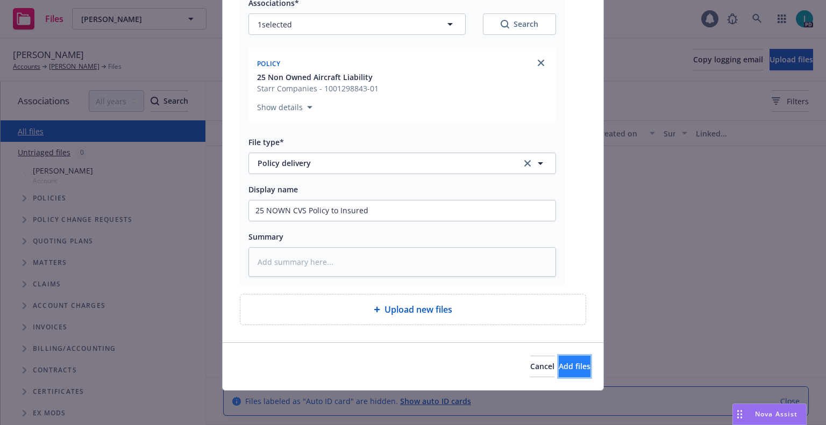
click at [559, 359] on button "Add files" at bounding box center [575, 367] width 32 height 22
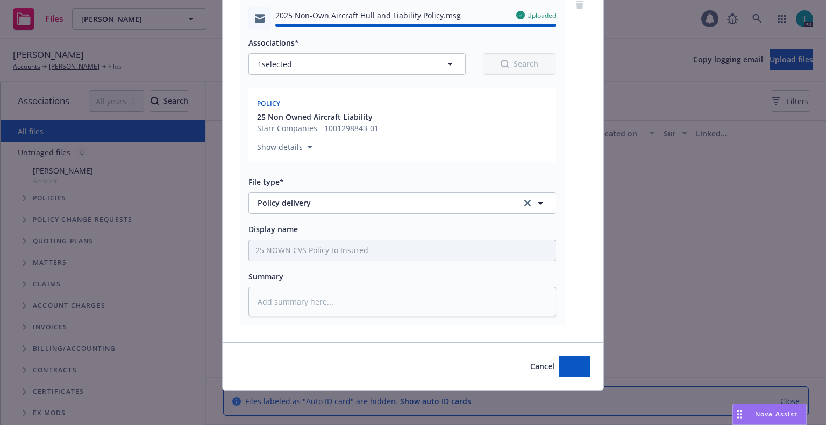
type textarea "x"
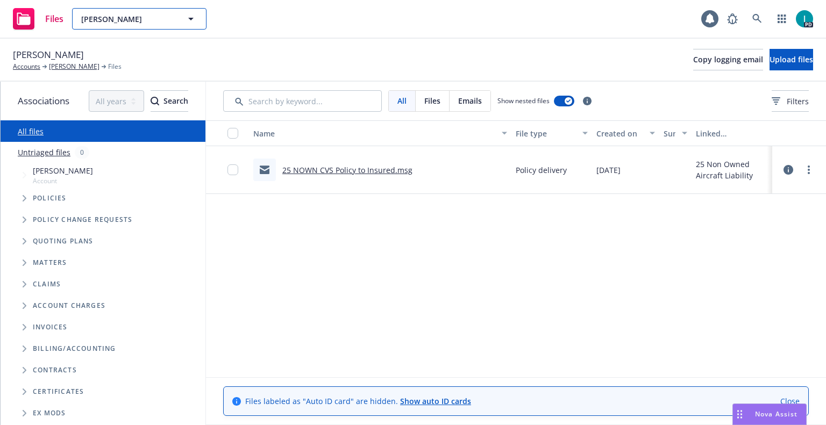
click at [143, 13] on span "[PERSON_NAME]" at bounding box center [127, 18] width 93 height 11
paste input "Prodpran Amorchaisub"
type input "Prodpran Amorchaisub"
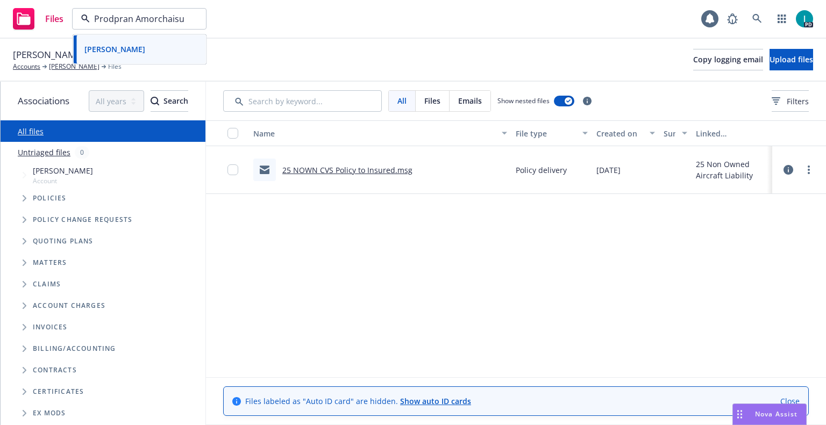
scroll to position [0, 3]
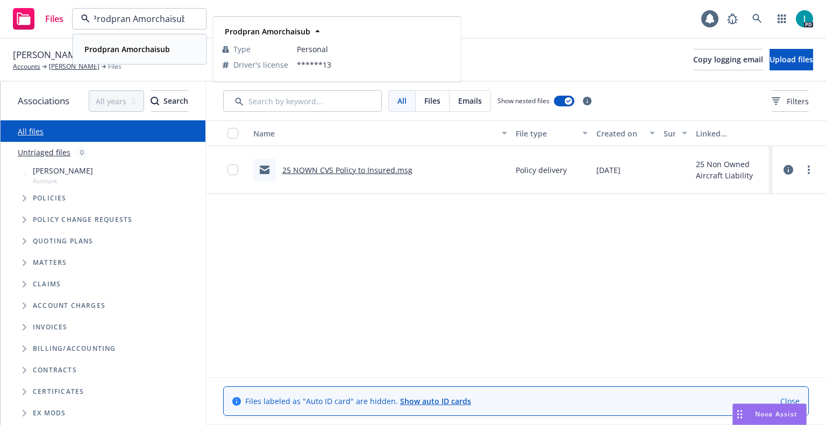
click at [138, 42] on div "Prodpran Amorchaisub" at bounding box center [126, 49] width 92 height 16
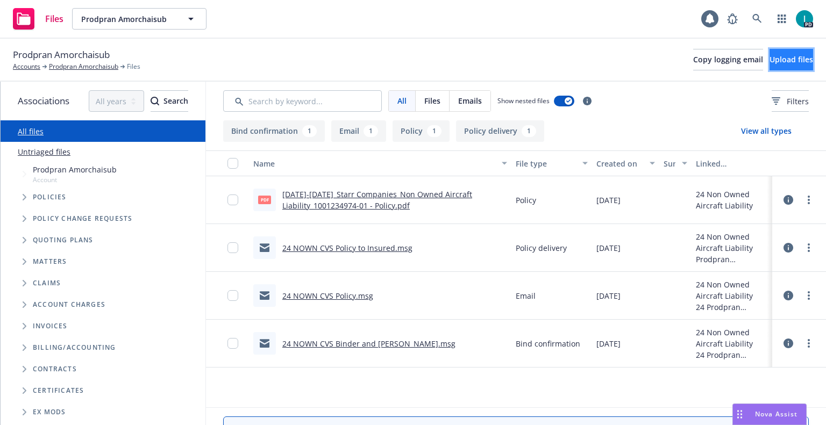
click at [770, 56] on span "Upload files" at bounding box center [792, 59] width 44 height 10
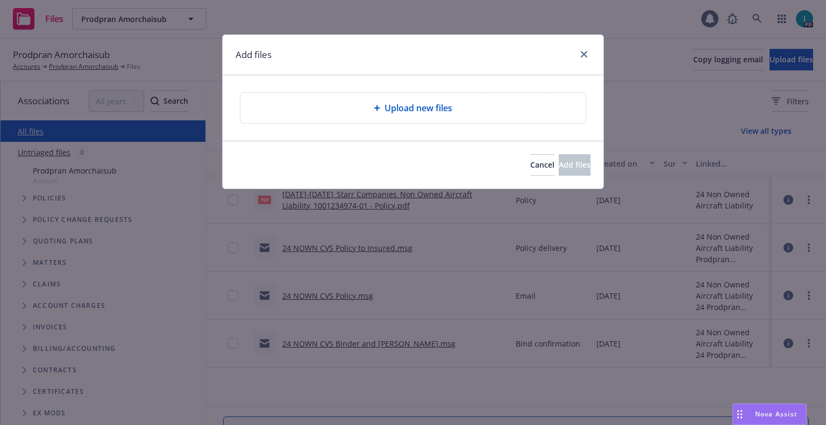
type textarea "x"
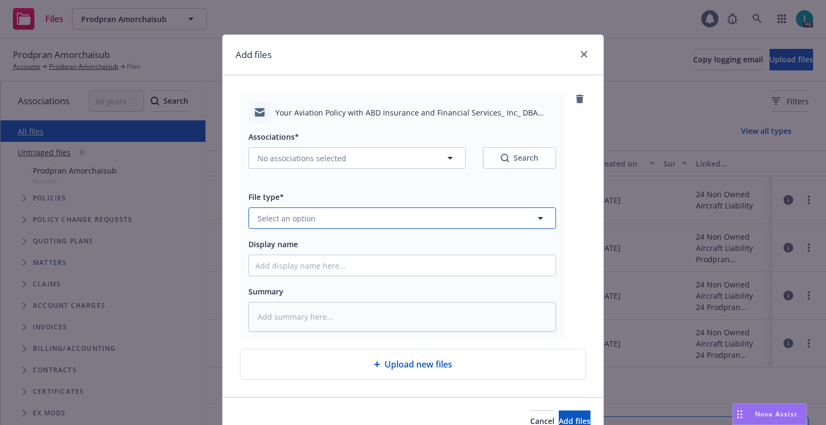
click at [315, 210] on button "Select an option" at bounding box center [402, 219] width 308 height 22
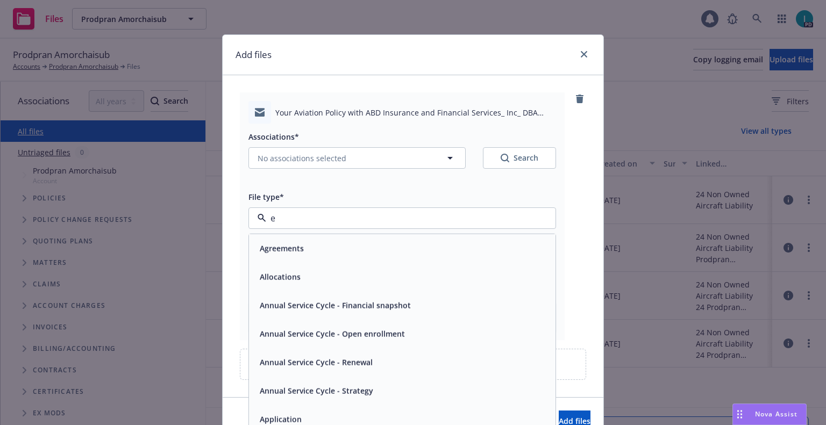
type input "em"
click at [287, 274] on div "Email" at bounding box center [402, 277] width 294 height 16
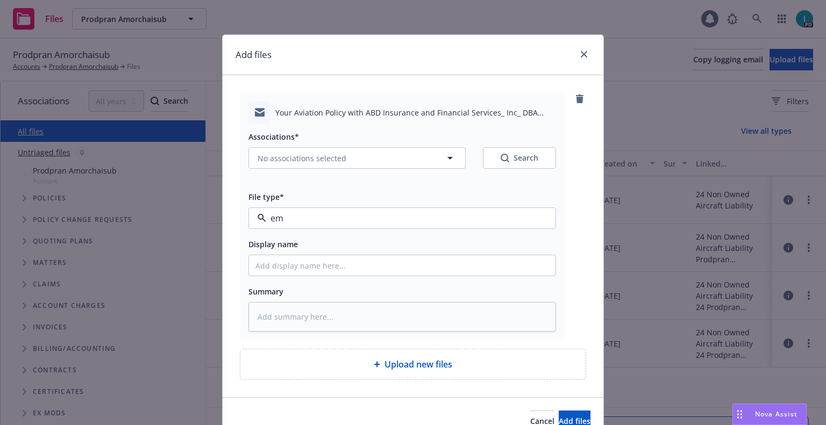
type textarea "x"
click at [288, 267] on input "Display name" at bounding box center [402, 265] width 307 height 20
type input "25 NOWN CVS Quotes to Insured"
click at [280, 159] on span "No associations selected" at bounding box center [302, 158] width 89 height 11
type textarea "x"
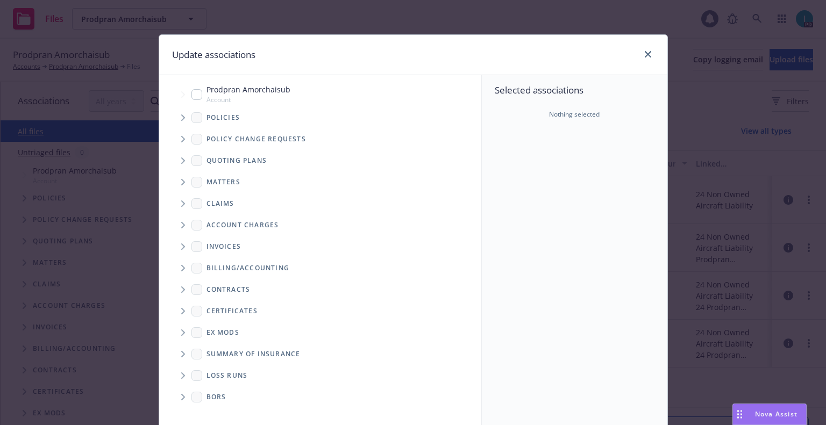
click at [179, 112] on span "Tree Example" at bounding box center [182, 117] width 17 height 17
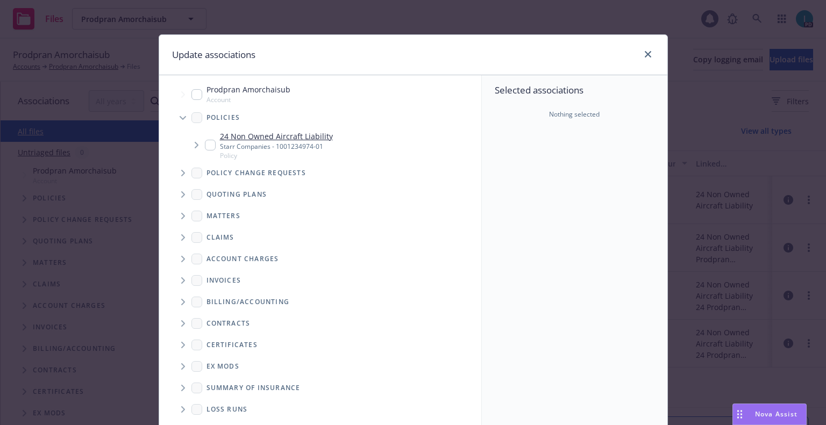
click at [208, 143] on input "Tree Example" at bounding box center [210, 145] width 11 height 11
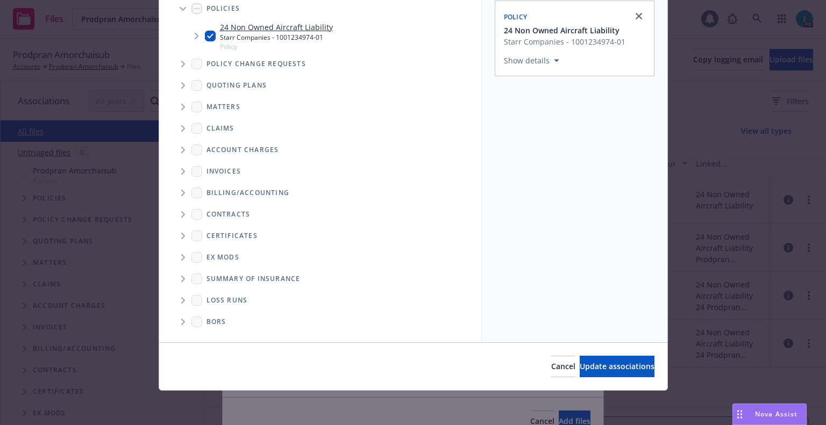
click at [206, 38] on input "Tree Example" at bounding box center [210, 36] width 11 height 11
checkbox input "false"
click at [181, 84] on icon "Tree Example" at bounding box center [183, 85] width 4 height 6
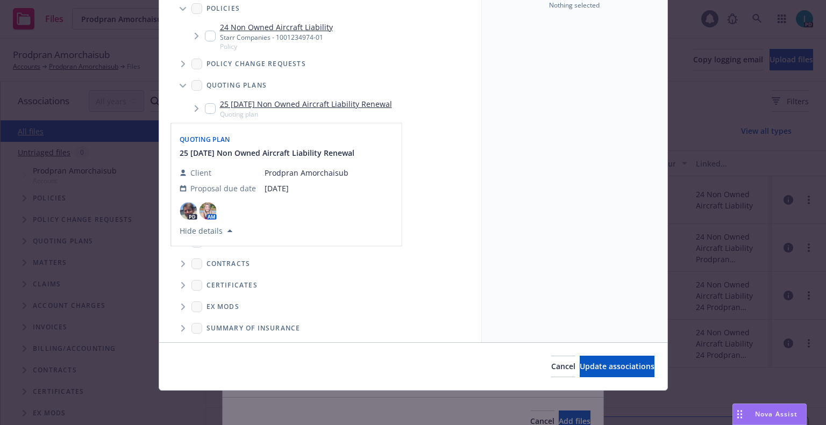
click at [207, 110] on input "Tree Example" at bounding box center [210, 108] width 11 height 11
checkbox input "true"
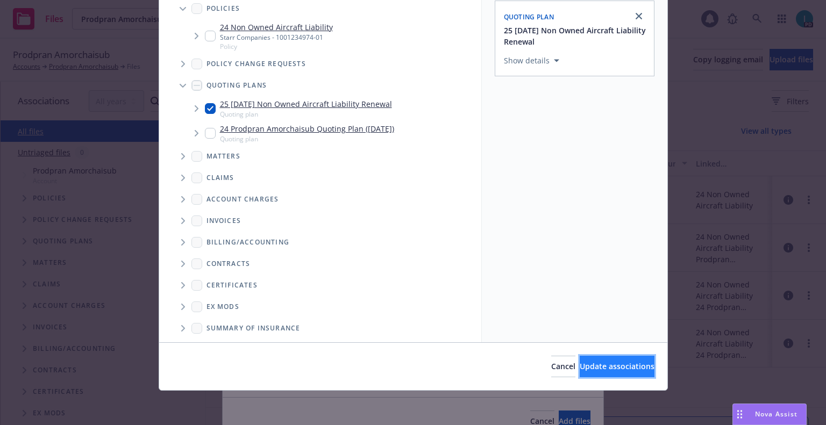
click at [599, 361] on span "Update associations" at bounding box center [617, 366] width 75 height 10
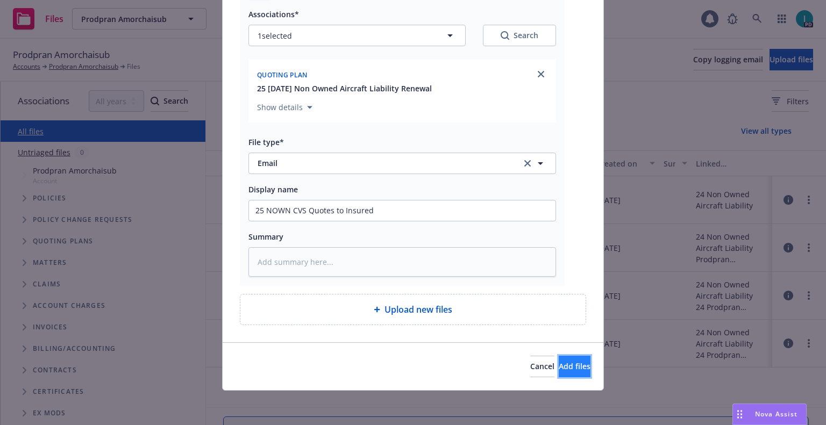
click at [572, 362] on button "Add files" at bounding box center [575, 367] width 32 height 22
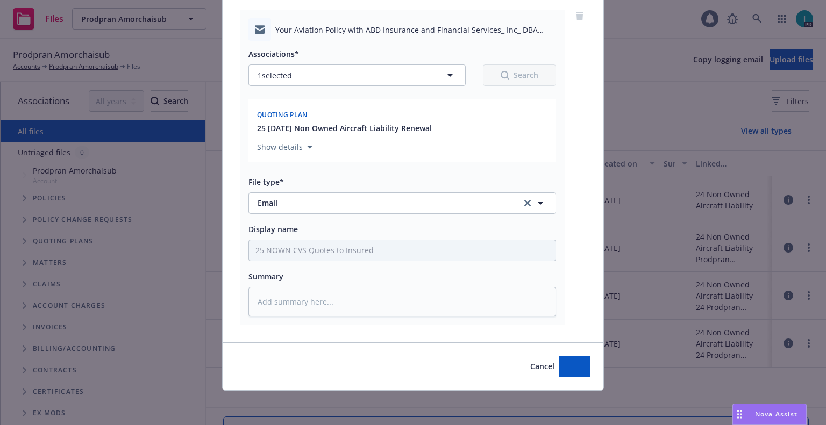
scroll to position [83, 0]
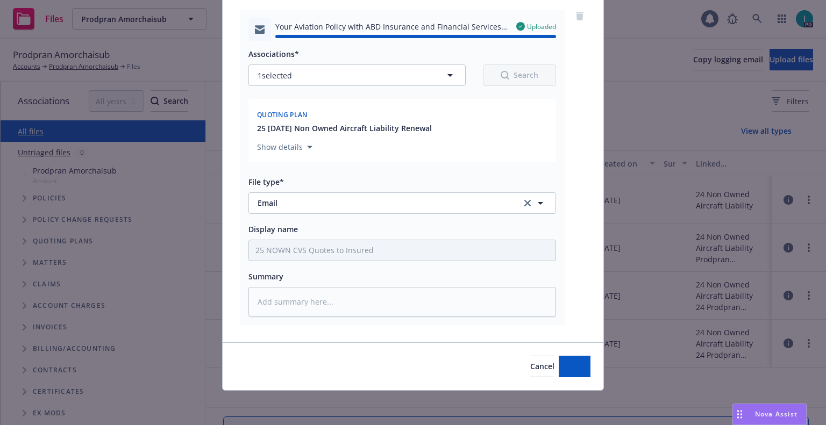
type textarea "x"
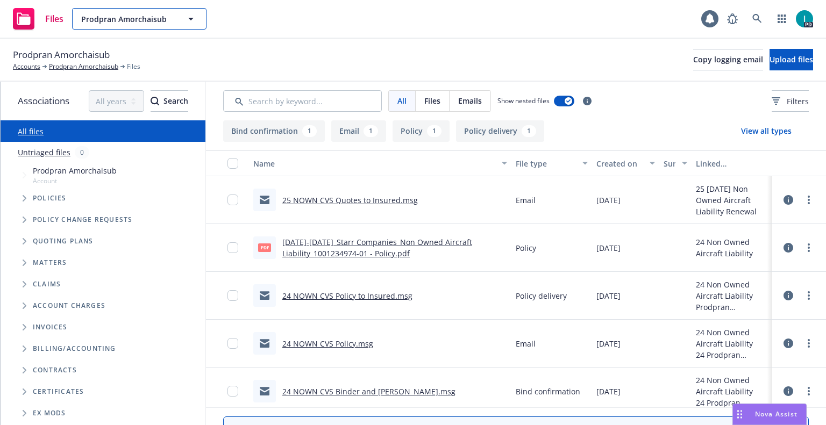
click at [163, 23] on span "Prodpran Amorchaisub" at bounding box center [127, 18] width 93 height 11
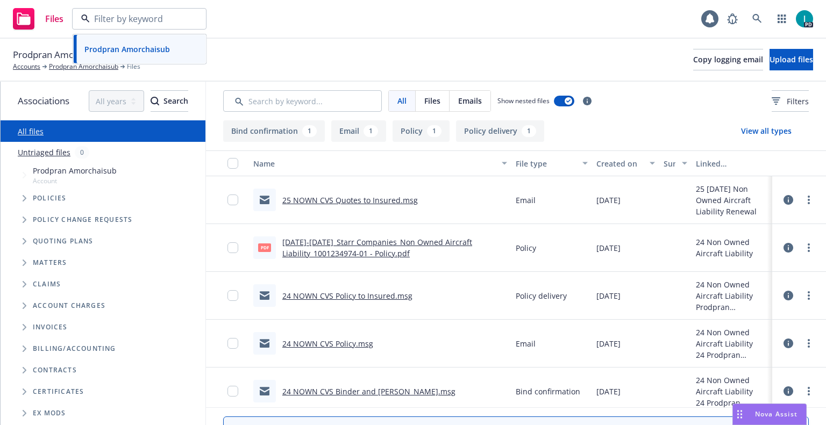
paste input "Orion Cisneros"
type input "Orion Cisneros"
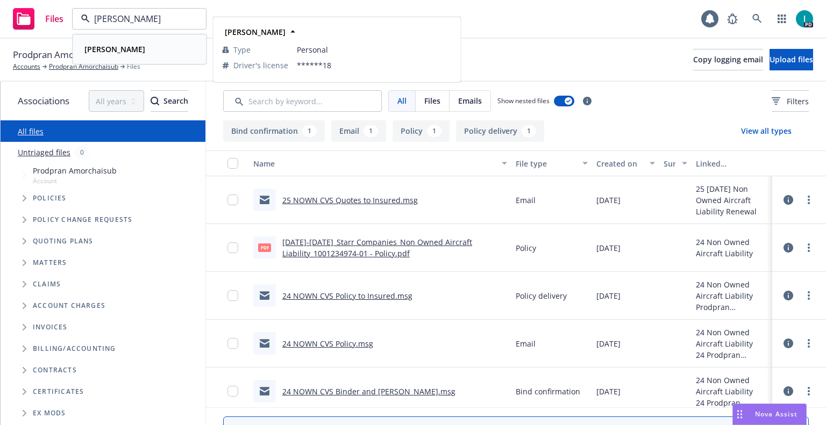
click at [129, 50] on strong "Orion Cisneros" at bounding box center [114, 49] width 61 height 10
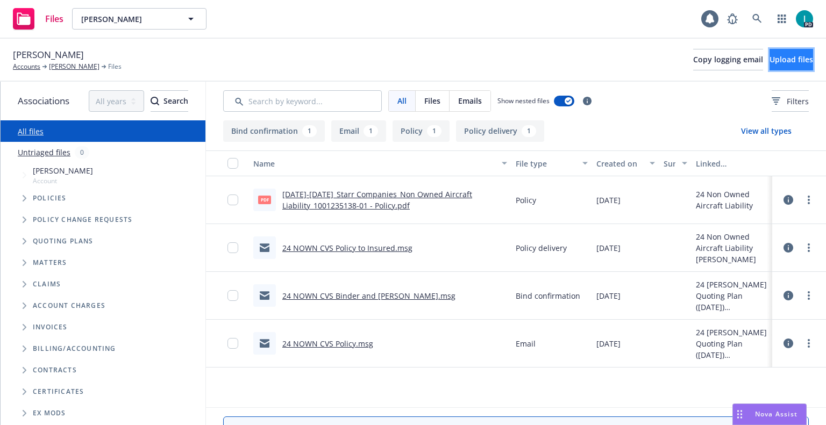
click at [770, 54] on button "Upload files" at bounding box center [792, 60] width 44 height 22
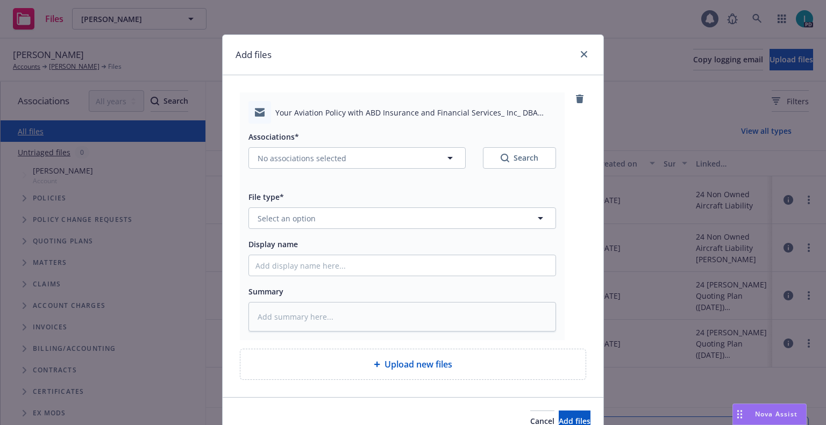
type textarea "x"
click at [289, 217] on span "Select an option" at bounding box center [287, 218] width 58 height 11
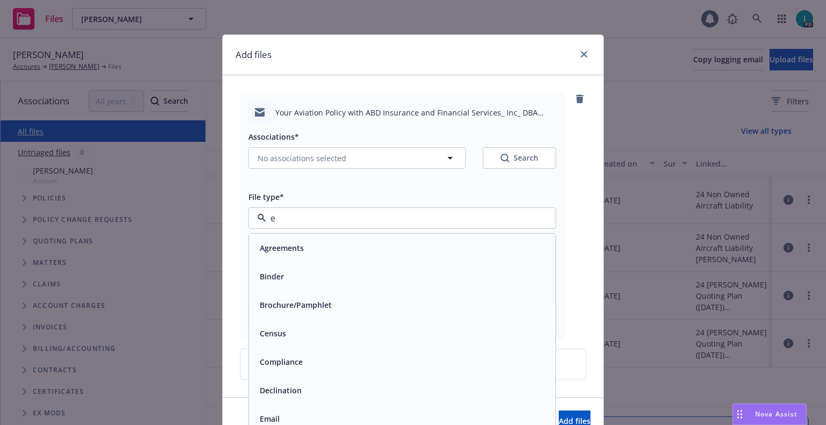
type input "em"
click at [291, 277] on div "Email" at bounding box center [402, 277] width 294 height 16
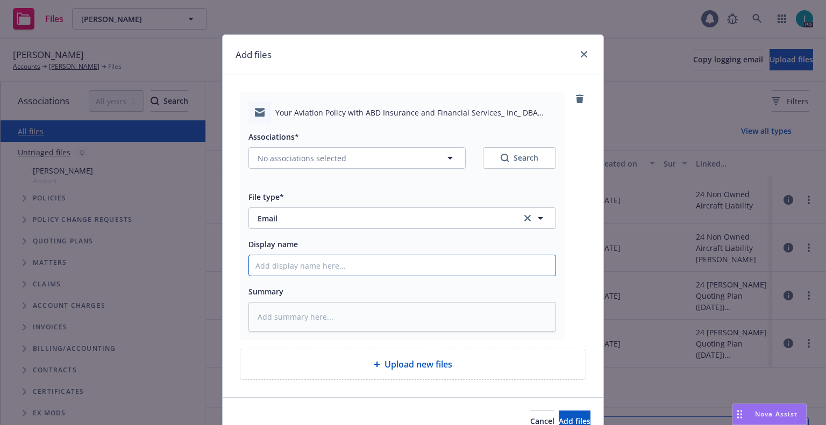
click at [291, 273] on input "Display name" at bounding box center [402, 265] width 307 height 20
type textarea "x"
type input "2"
type textarea "x"
type input "25"
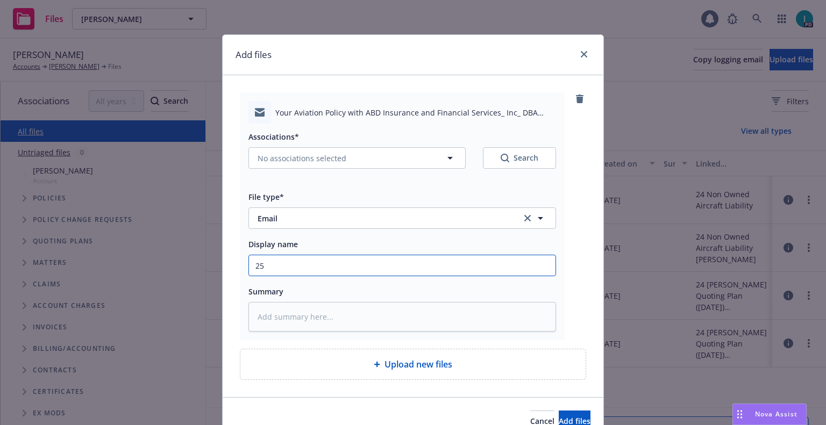
type textarea "x"
type input "25 NOWN CVS Quotes to Insured"
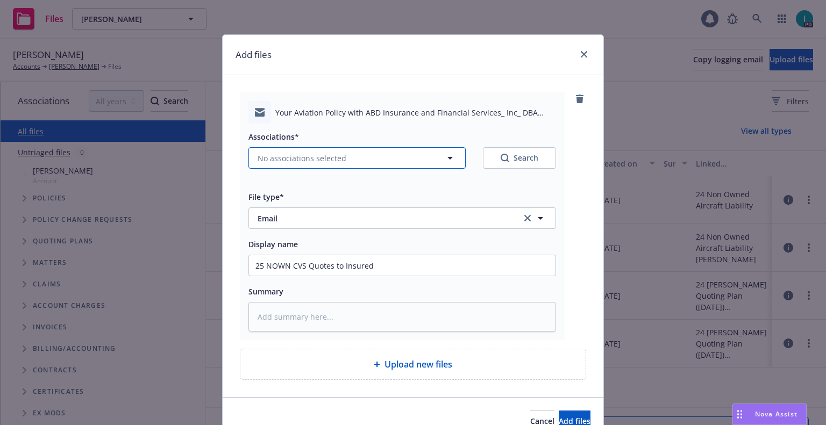
click at [283, 160] on span "No associations selected" at bounding box center [302, 158] width 89 height 11
type textarea "x"
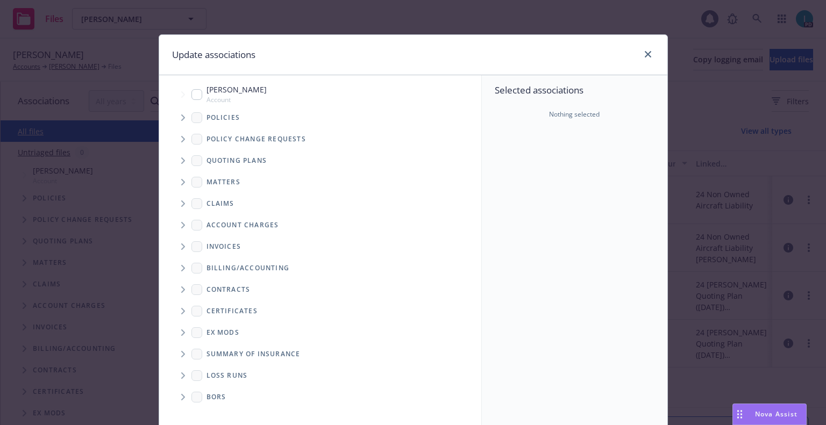
click at [181, 161] on span "Tree Example" at bounding box center [182, 160] width 17 height 17
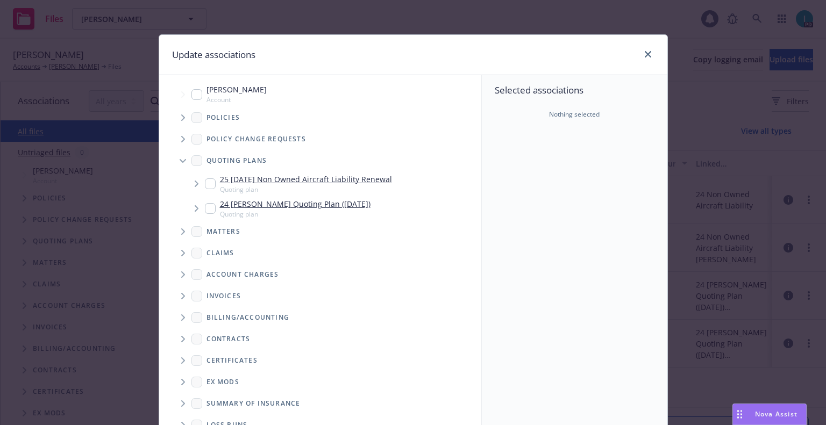
click at [206, 178] on div "25 09/28/25 Non Owned Aircraft Liability Renewal Quoting plan" at bounding box center [298, 184] width 187 height 20
checkbox input "true"
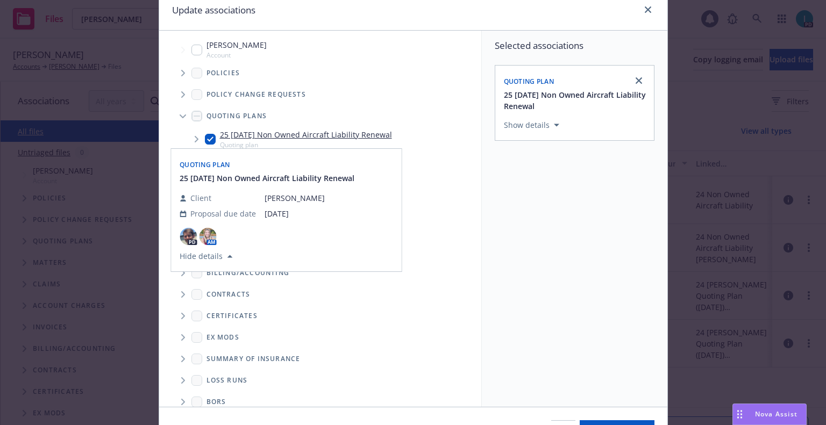
scroll to position [109, 0]
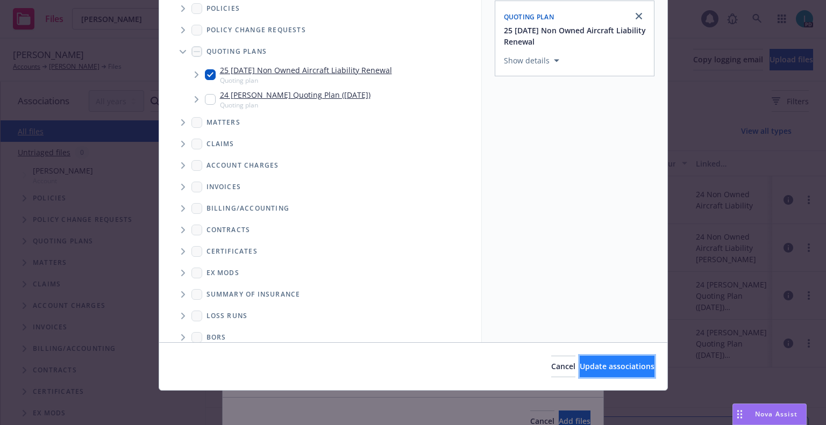
click at [580, 373] on button "Update associations" at bounding box center [617, 367] width 75 height 22
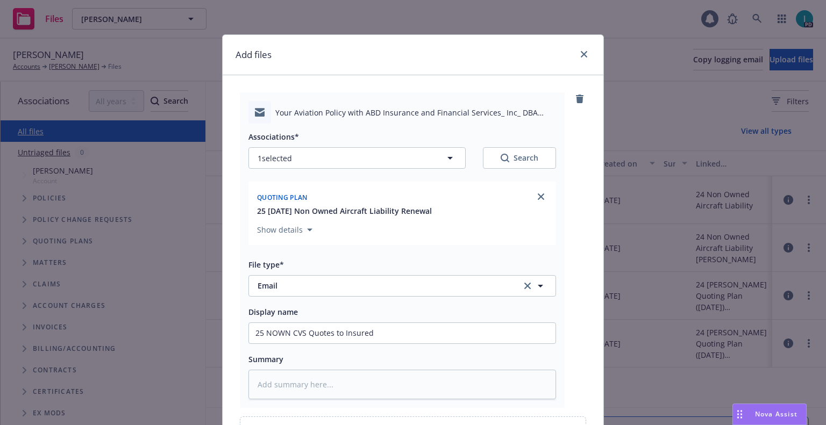
scroll to position [123, 0]
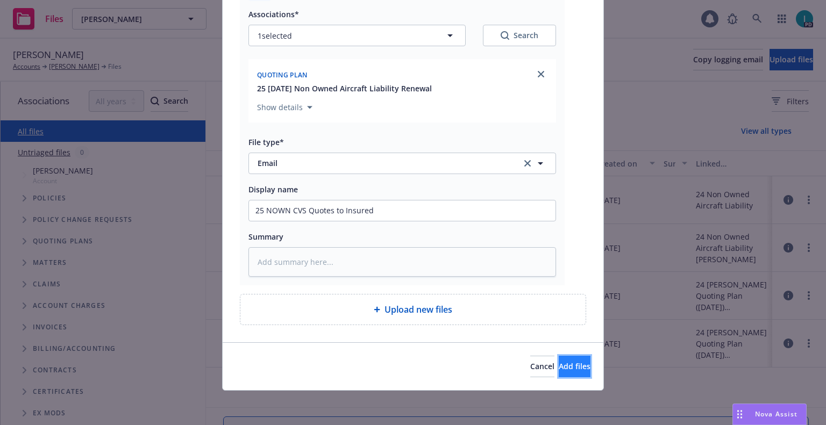
click at [559, 364] on span "Add files" at bounding box center [575, 366] width 32 height 10
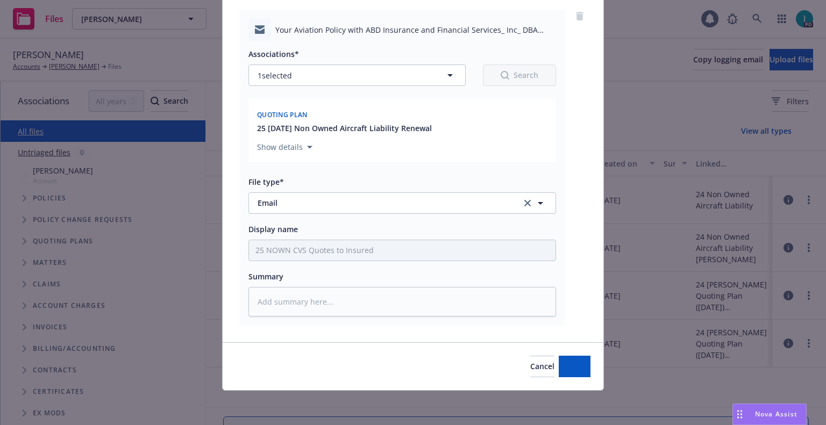
scroll to position [83, 0]
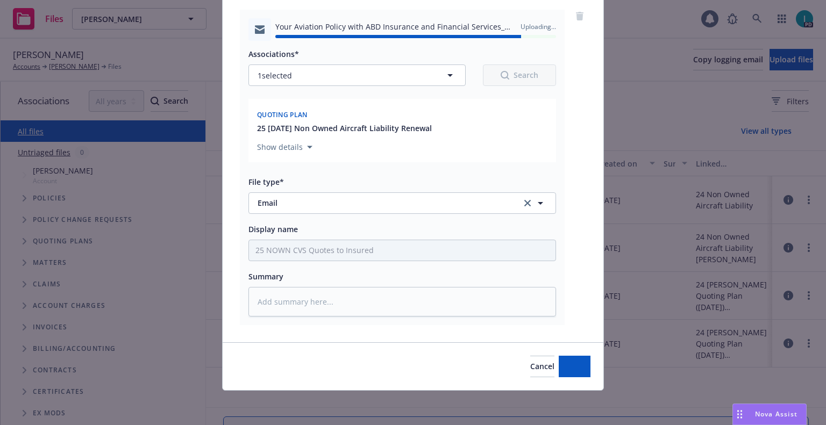
type textarea "x"
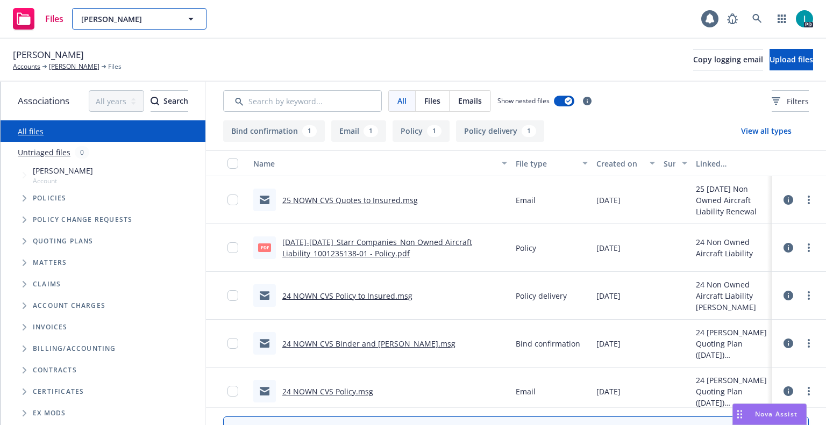
click at [130, 14] on span "Orion Cisneros" at bounding box center [127, 18] width 93 height 11
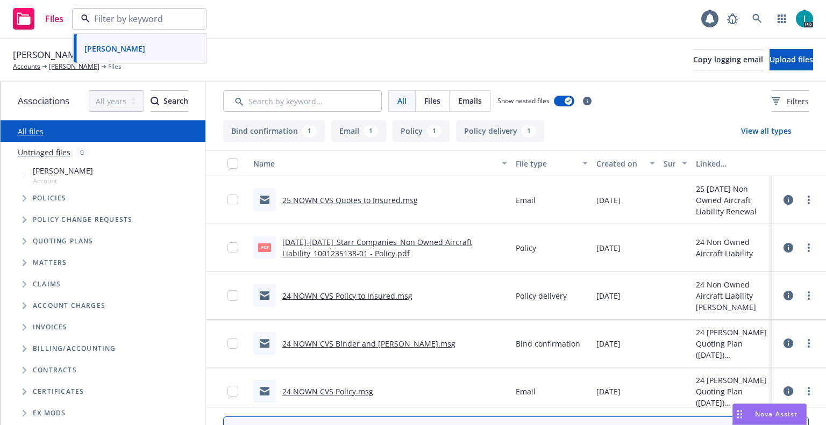
paste input "Bekk LeBlanc"
type input "Bekk LeBlanc"
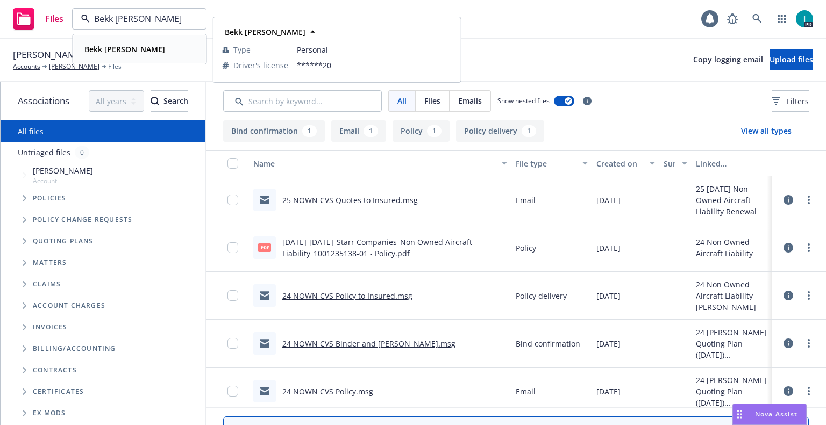
click at [156, 47] on div "Bekk LeBlanc" at bounding box center [139, 49] width 119 height 16
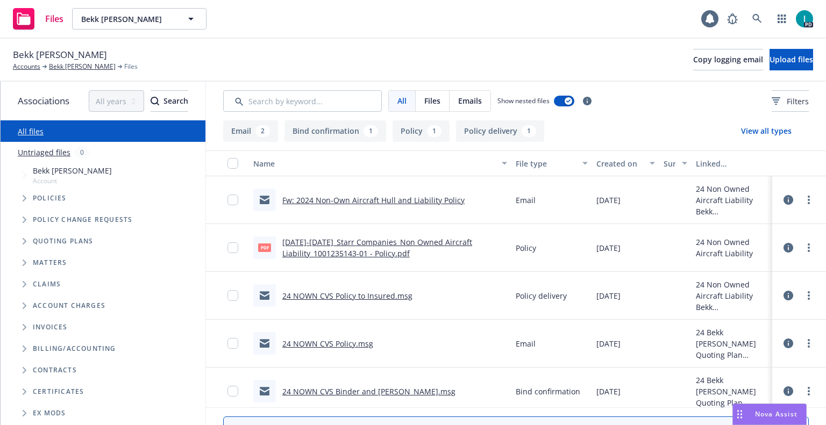
click at [345, 203] on link "Fw: 2024 Non-Own Aircraft Hull and Liability Policy" at bounding box center [373, 200] width 182 height 10
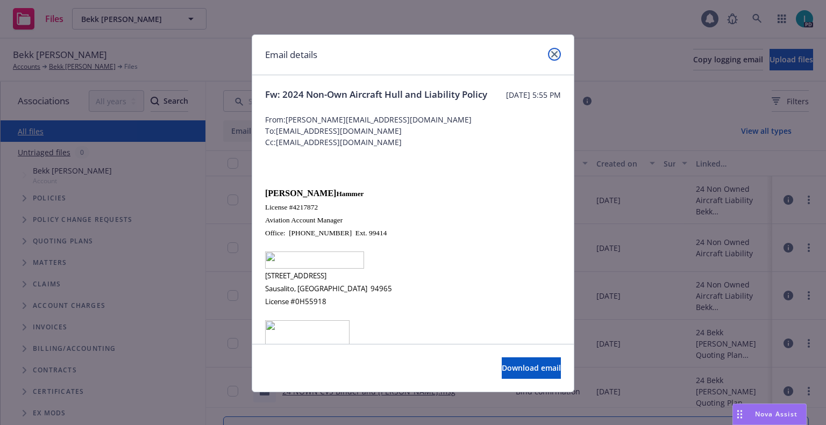
click at [551, 56] on icon "close" at bounding box center [554, 54] width 6 height 6
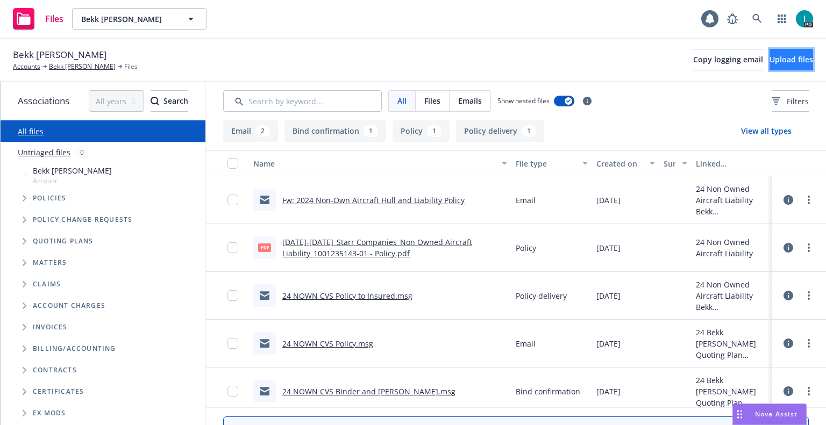
click at [770, 60] on span "Upload files" at bounding box center [792, 59] width 44 height 10
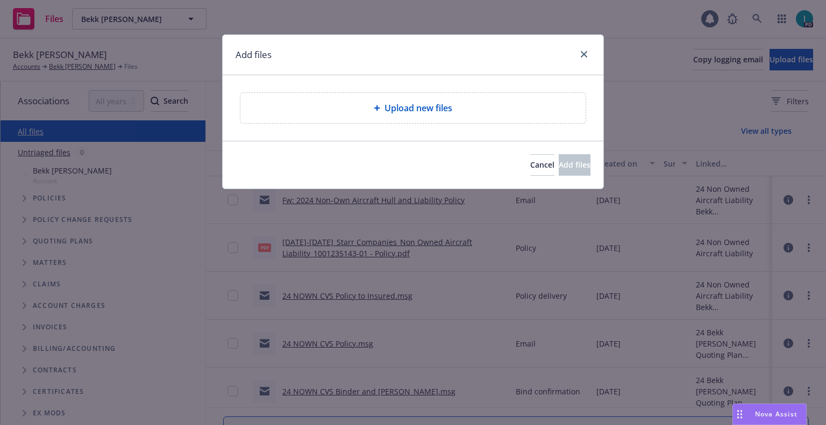
type textarea "x"
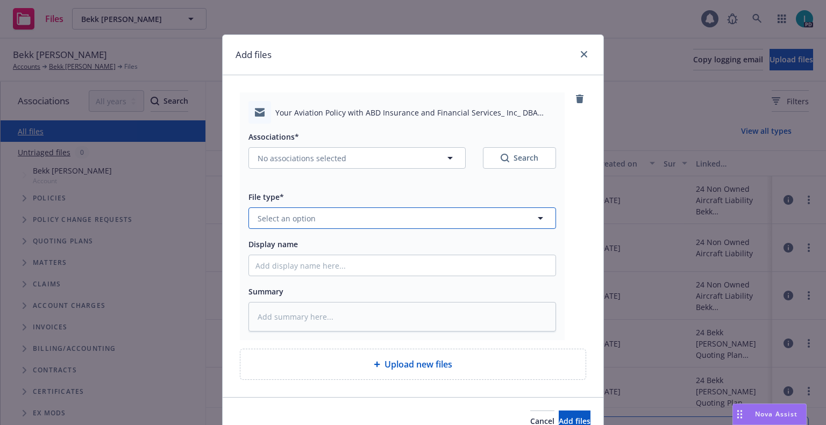
click at [318, 222] on button "Select an option" at bounding box center [402, 219] width 308 height 22
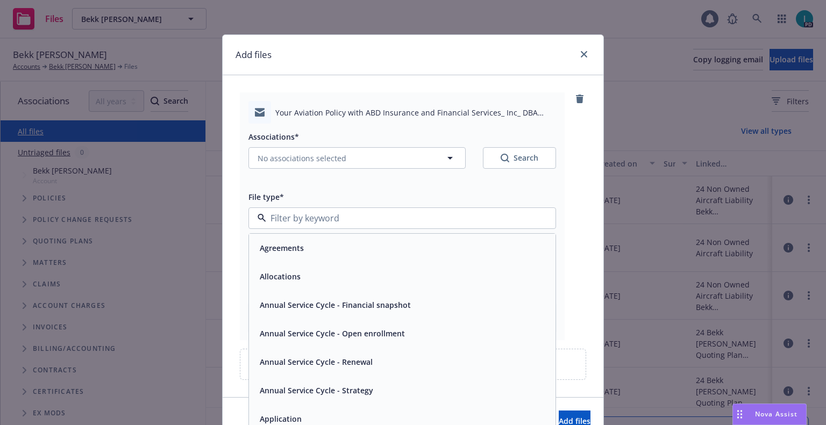
type input "b"
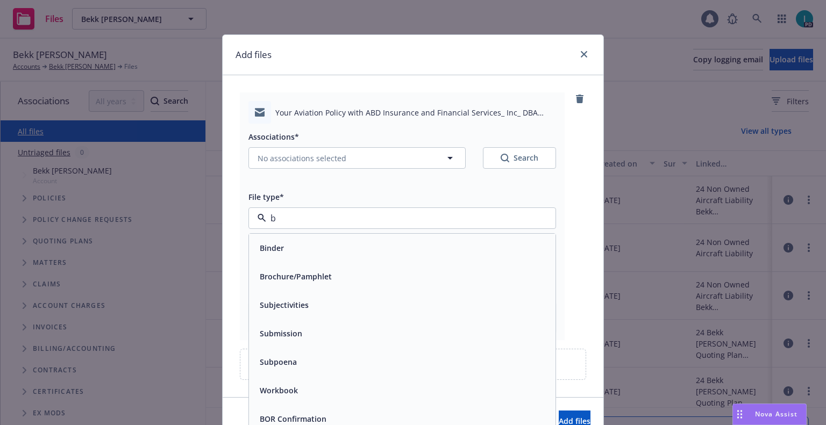
click at [318, 222] on input "b" at bounding box center [400, 218] width 268 height 13
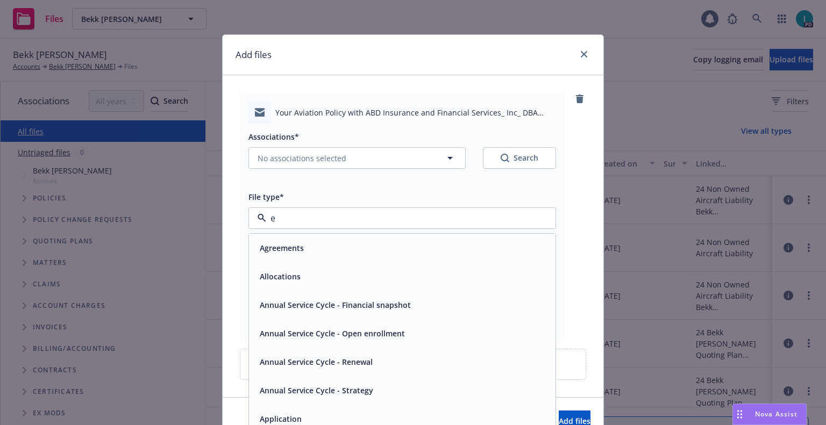
type input "em"
click at [282, 274] on div "Email" at bounding box center [402, 277] width 294 height 16
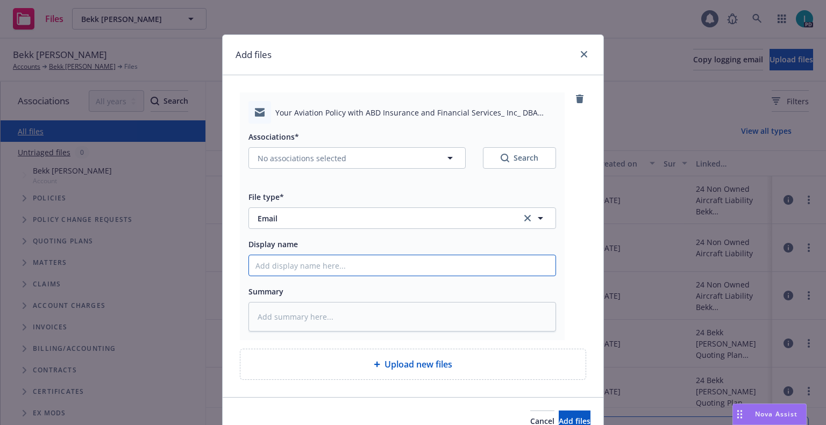
click at [286, 263] on input "Display name" at bounding box center [402, 265] width 307 height 20
type textarea "x"
type input "2"
type textarea "x"
type input "25"
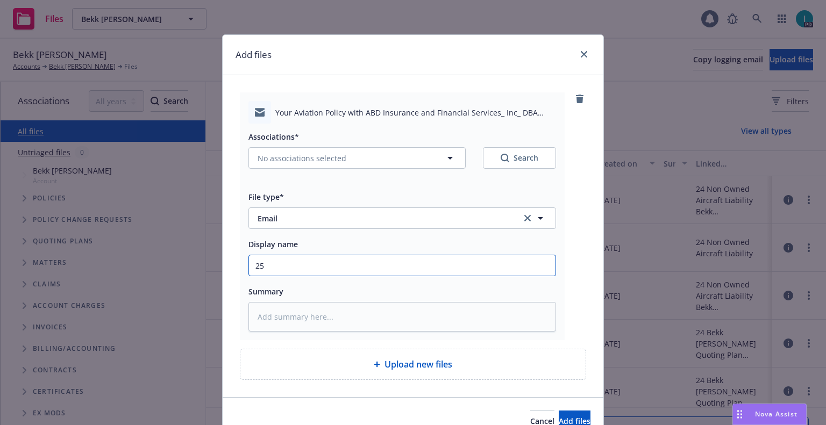
type textarea "x"
type input "25 NOWN CVS Quotes to Insured"
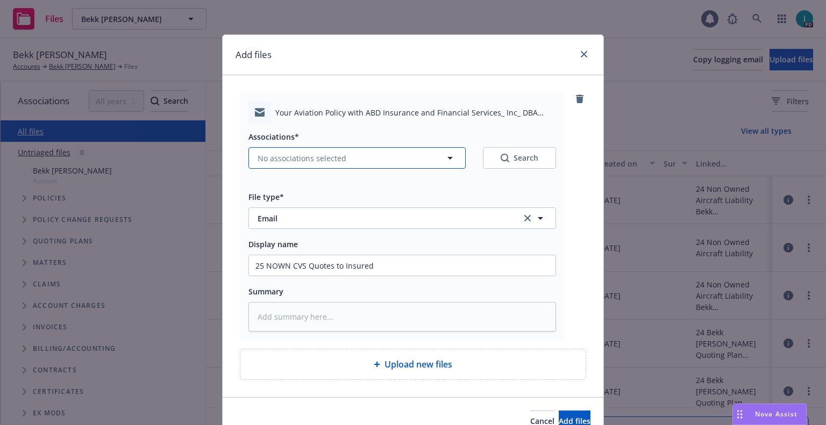
click at [302, 158] on span "No associations selected" at bounding box center [302, 158] width 89 height 11
type textarea "x"
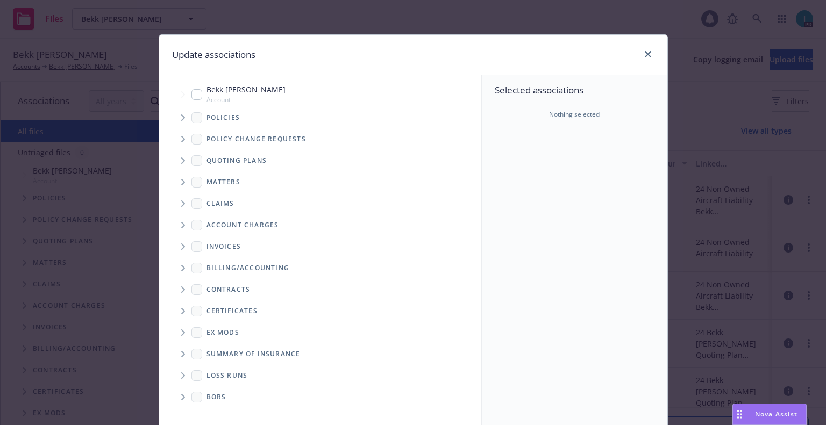
click at [184, 156] on span "Tree Example" at bounding box center [182, 160] width 17 height 17
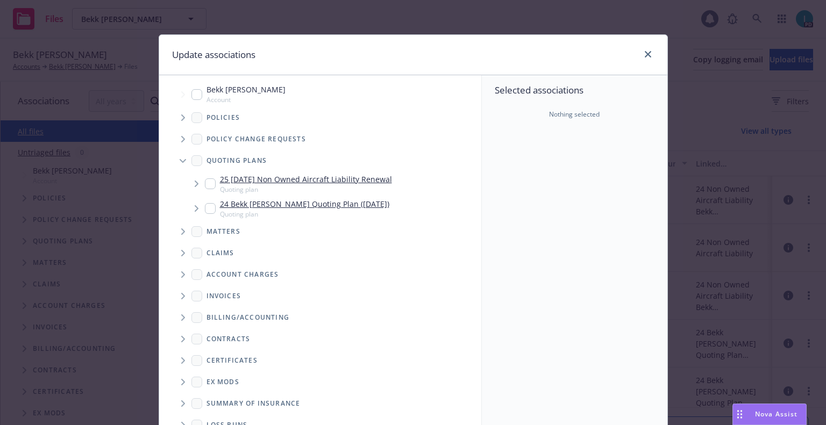
click at [205, 182] on input "Tree Example" at bounding box center [210, 184] width 11 height 11
checkbox input "true"
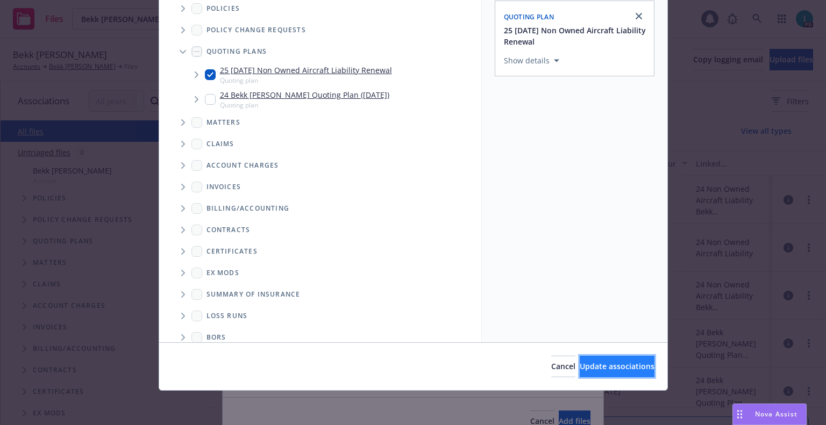
click at [593, 365] on span "Update associations" at bounding box center [617, 366] width 75 height 10
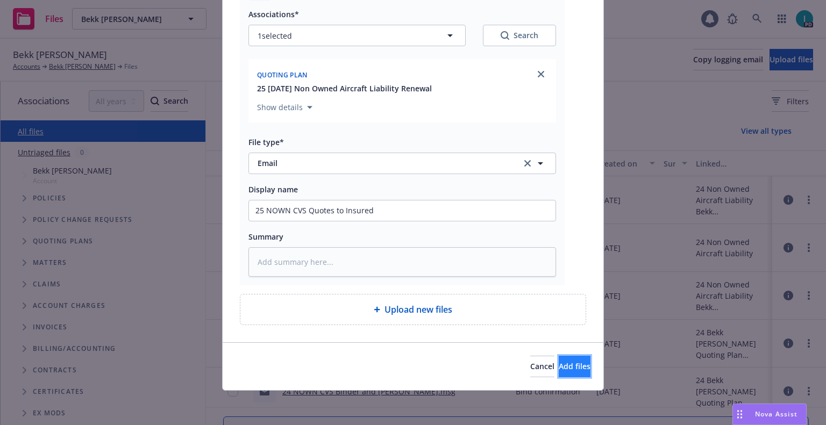
click at [559, 363] on span "Add files" at bounding box center [575, 366] width 32 height 10
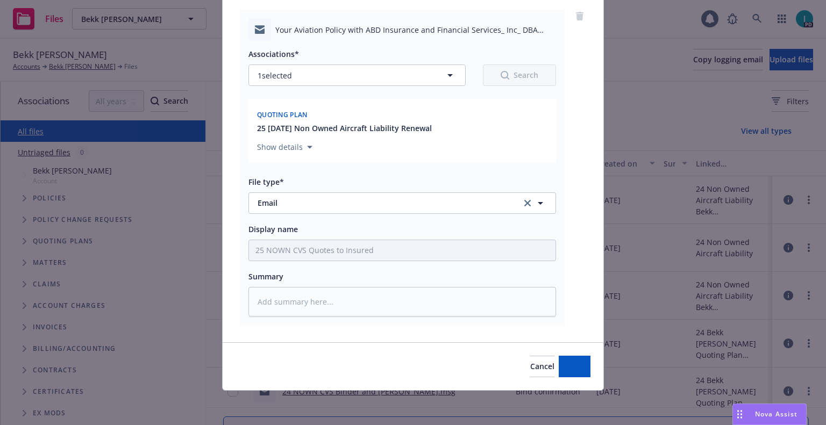
scroll to position [83, 0]
type textarea "x"
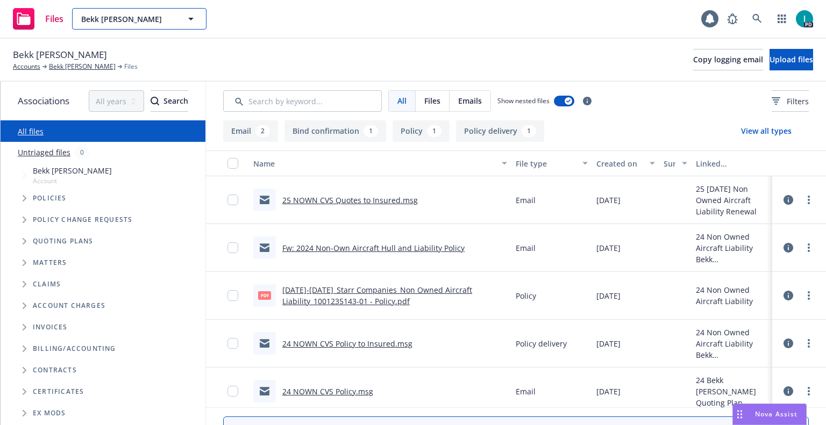
click at [118, 12] on button "Bekk LeBlanc" at bounding box center [139, 19] width 134 height 22
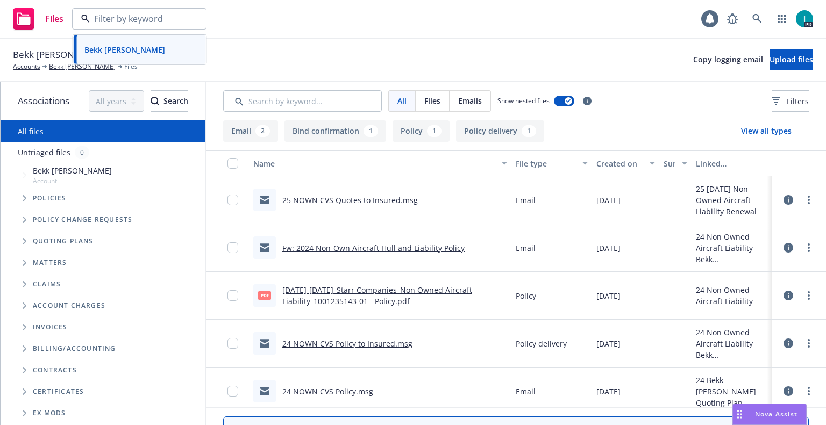
paste input "Carl Philipp Huybrechts"
type input "Carl Philipp Huybrechts"
click at [145, 49] on strong "Carl Philipp Huybrechts" at bounding box center [114, 49] width 61 height 10
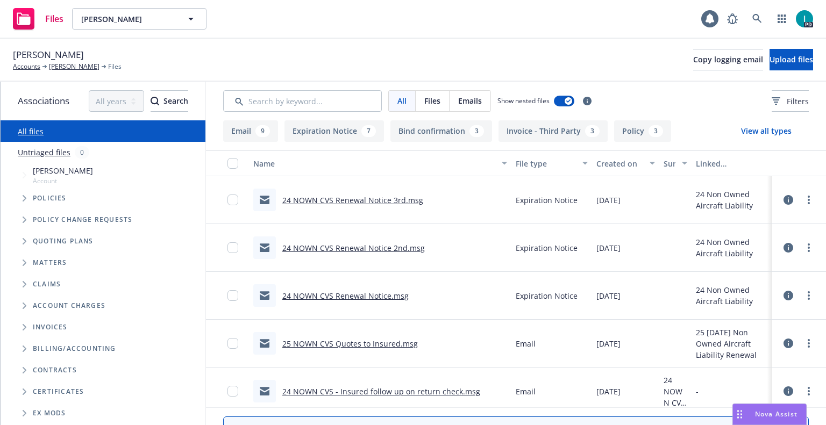
click at [355, 200] on link "24 NOWN CVS Renewal Notice 3rd.msg" at bounding box center [352, 200] width 141 height 10
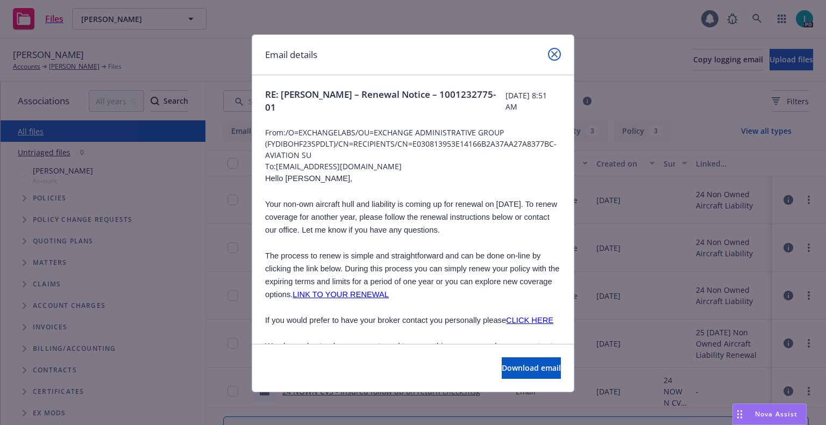
click at [556, 56] on link "close" at bounding box center [554, 54] width 13 height 13
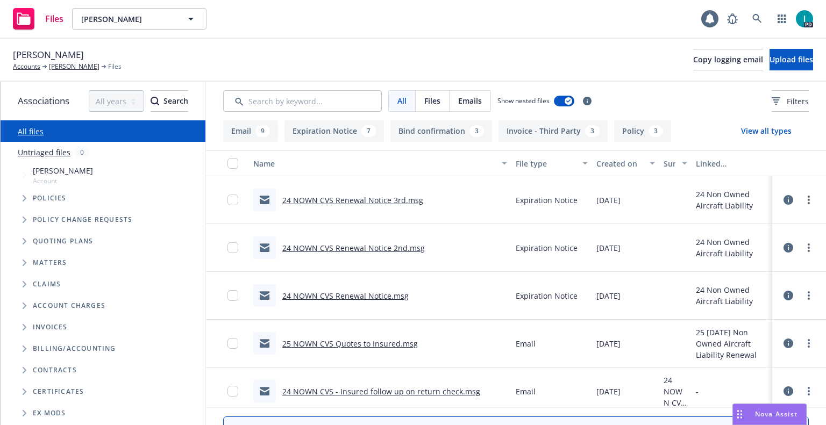
click at [301, 198] on link "24 NOWN CVS Renewal Notice 3rd.msg" at bounding box center [352, 200] width 141 height 10
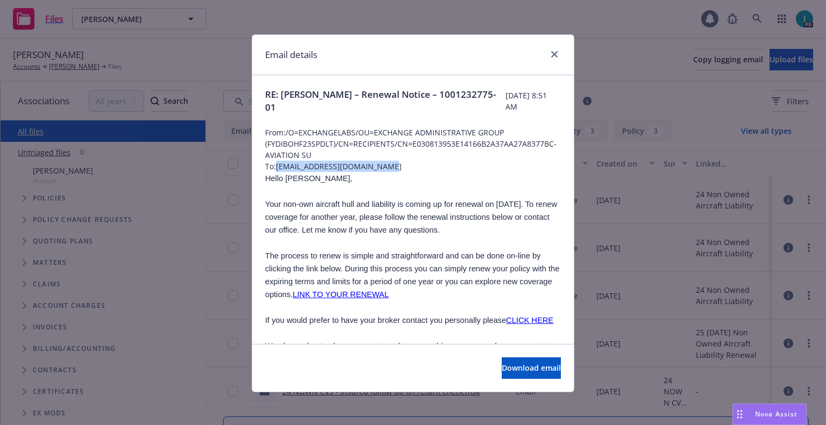
drag, startPoint x: 403, startPoint y: 164, endPoint x: 275, endPoint y: 167, distance: 128.0
click at [275, 167] on span "To: philipphuybrechts@gmail.com" at bounding box center [413, 166] width 296 height 11
copy span "philipphuybrechts@gmail.com"
click at [292, 179] on span "Hello Philipp," at bounding box center [308, 178] width 87 height 9
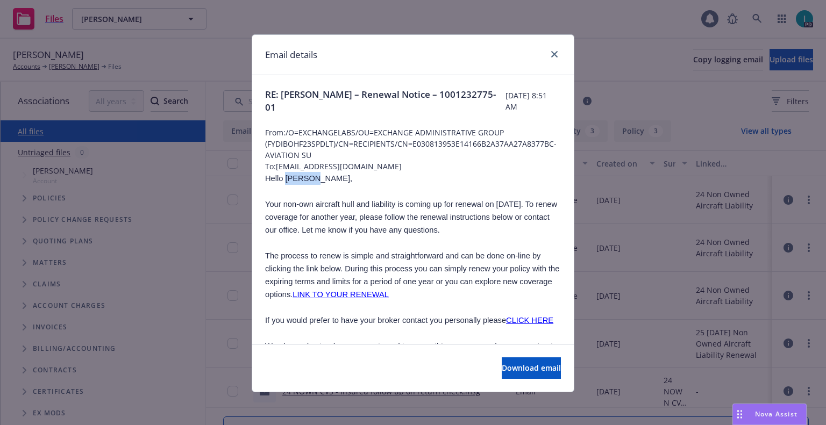
copy span "Philipp"
click at [552, 54] on icon "close" at bounding box center [554, 54] width 6 height 6
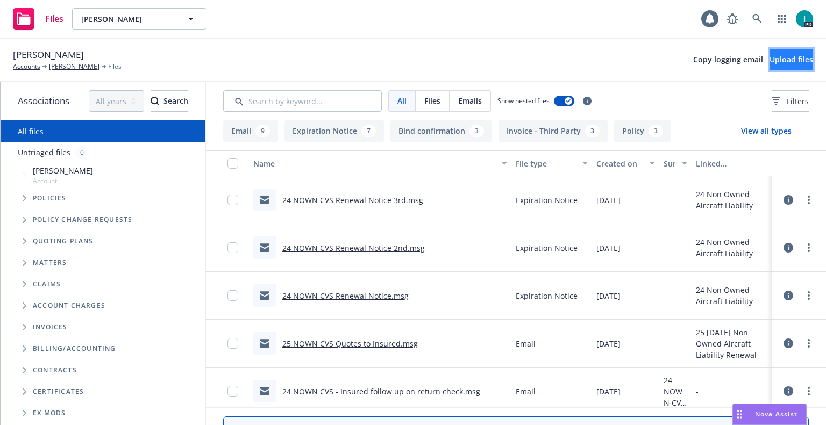
click at [770, 53] on button "Upload files" at bounding box center [792, 60] width 44 height 22
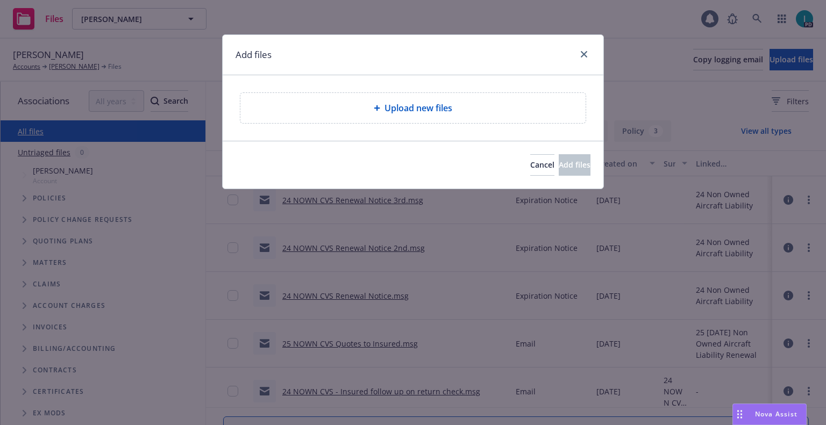
type textarea "x"
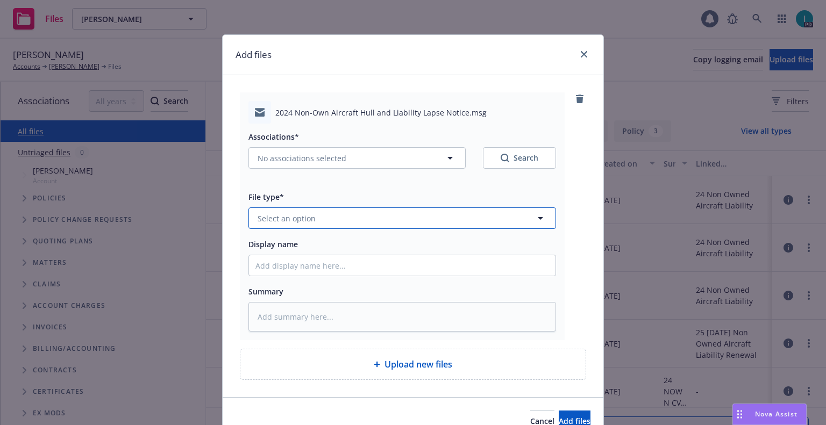
click at [301, 212] on button "Select an option" at bounding box center [402, 219] width 308 height 22
type input "ex"
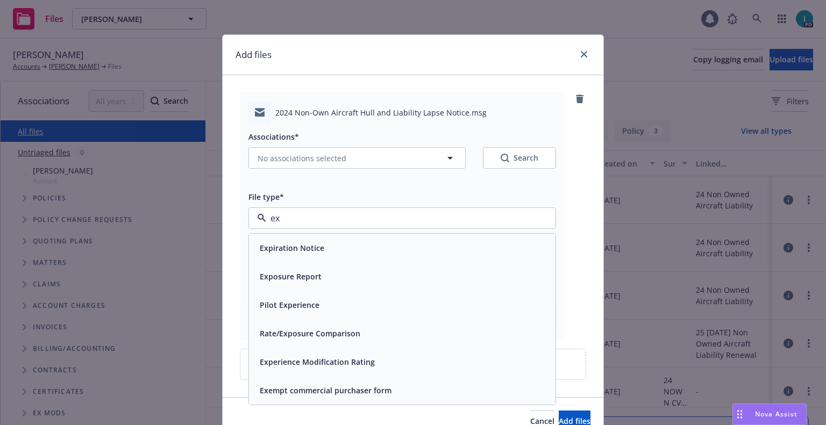
click at [295, 240] on div "Expiration Notice" at bounding box center [290, 248] width 71 height 16
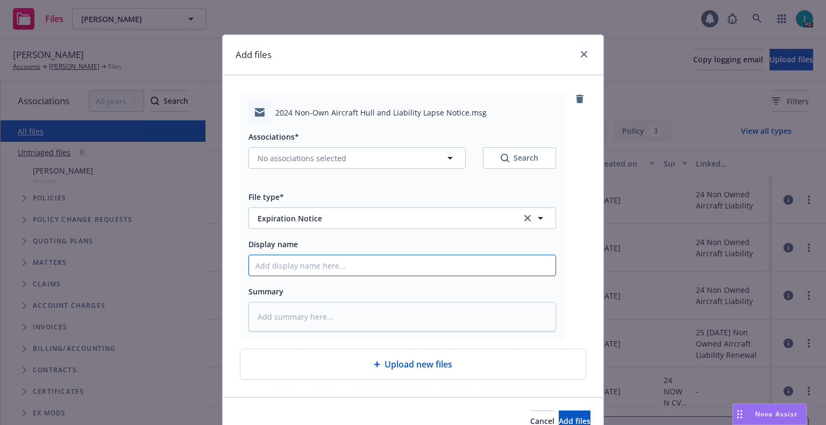
click at [293, 262] on input "Display name" at bounding box center [402, 265] width 307 height 20
type textarea "x"
type input "2"
type textarea "x"
type input "24"
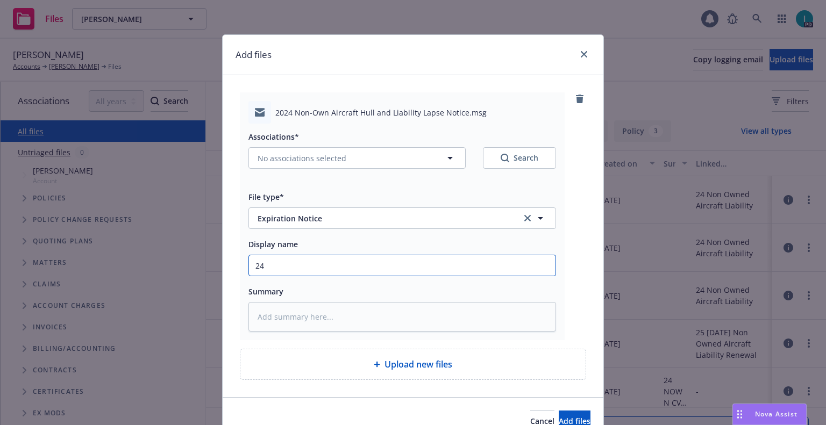
type textarea "x"
type input "24 NOWN CVS Lapse Notice"
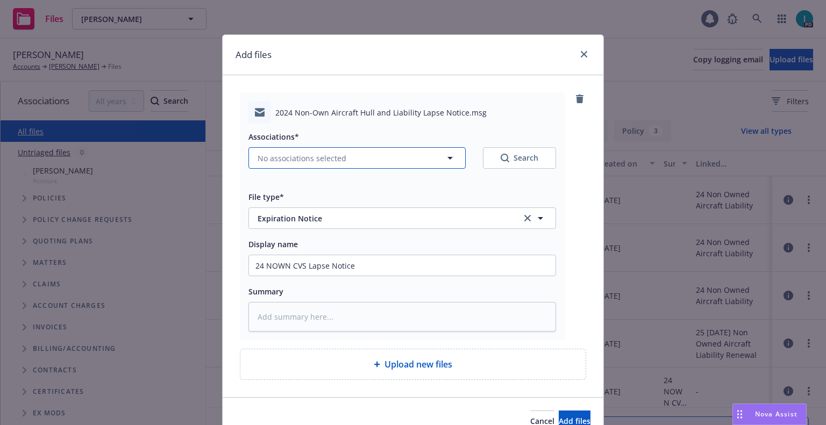
click at [300, 159] on span "No associations selected" at bounding box center [302, 158] width 89 height 11
type textarea "x"
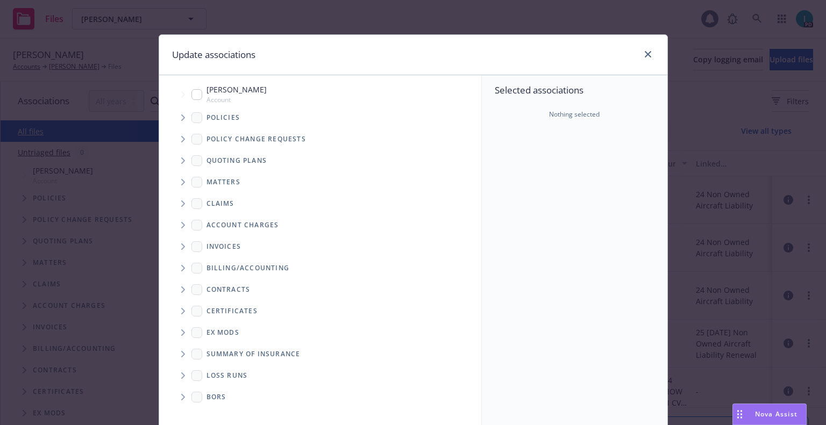
click at [182, 115] on span "Tree Example" at bounding box center [182, 117] width 17 height 17
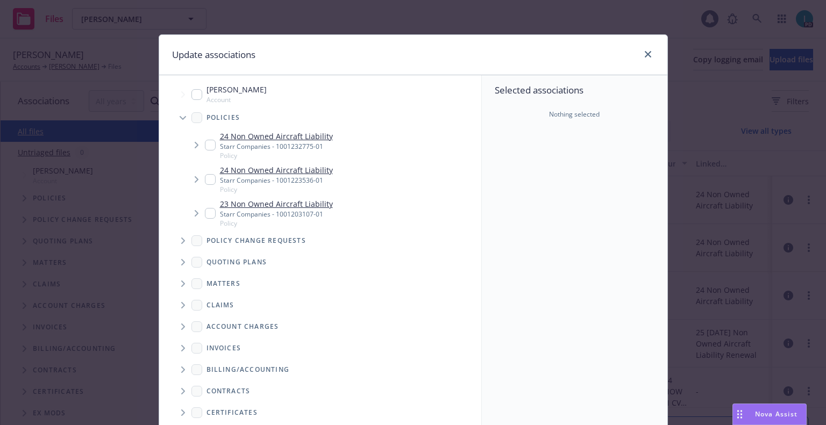
click at [205, 147] on input "Tree Example" at bounding box center [210, 145] width 11 height 11
checkbox input "true"
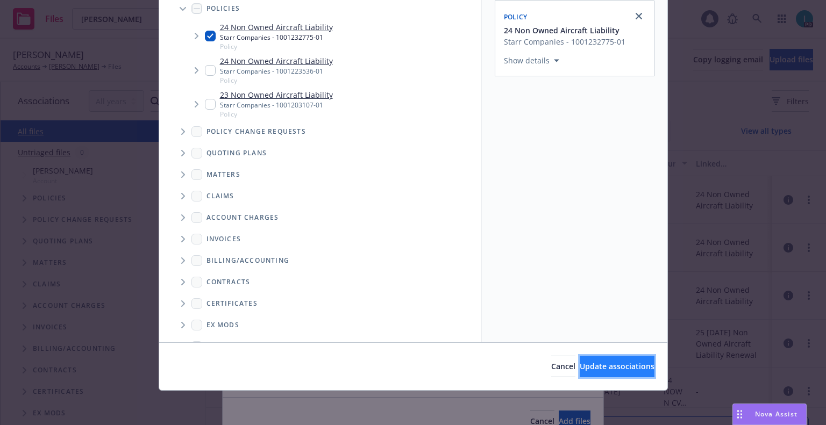
click at [580, 368] on span "Update associations" at bounding box center [617, 366] width 75 height 10
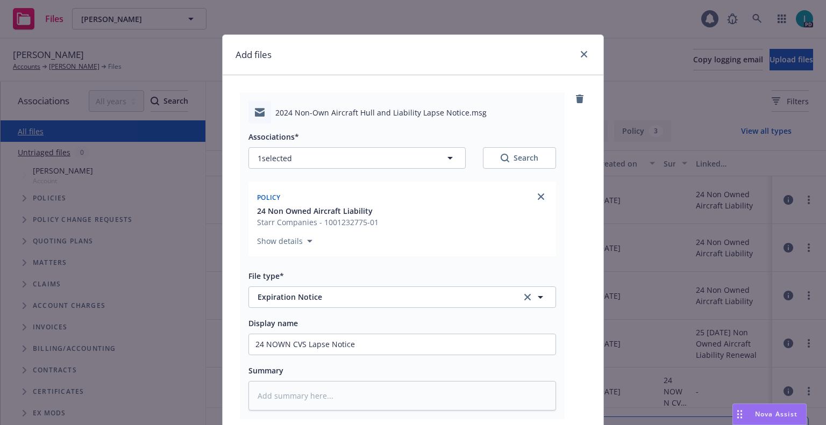
scroll to position [134, 0]
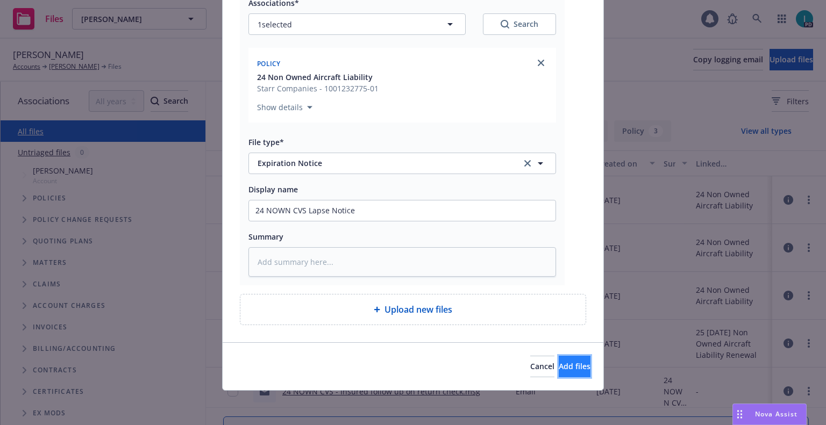
click at [559, 369] on span "Add files" at bounding box center [575, 366] width 32 height 10
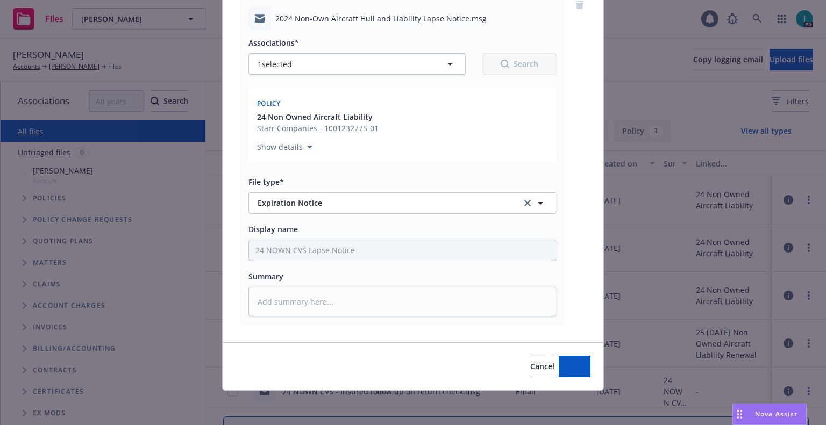
scroll to position [94, 0]
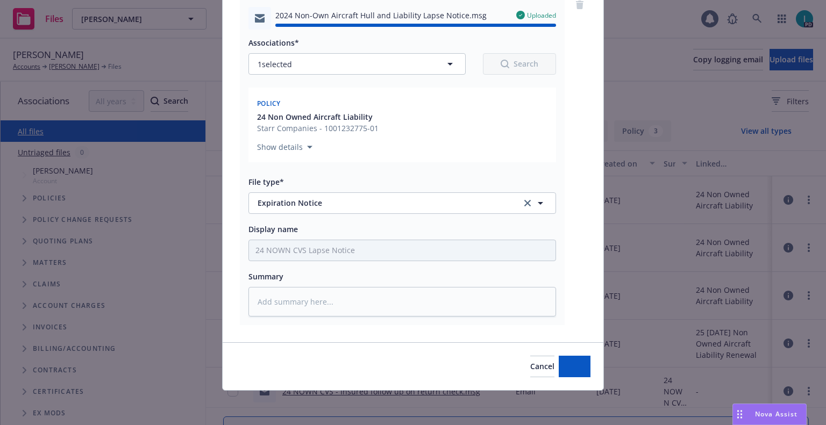
type textarea "x"
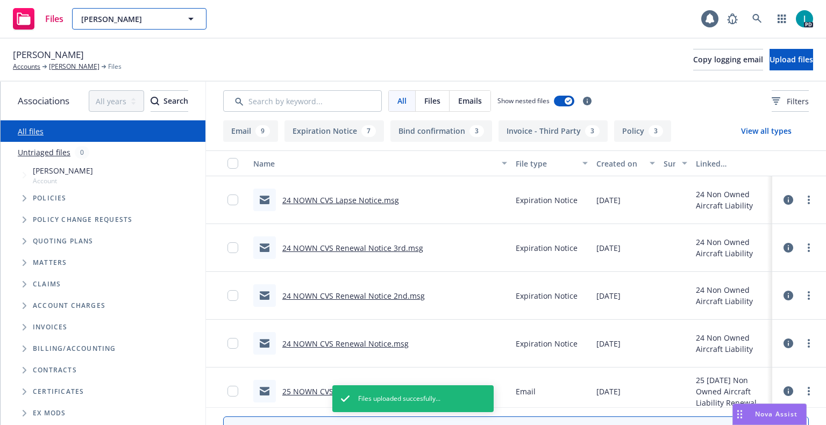
click at [127, 19] on span "Carl Philipp Huybrechts" at bounding box center [127, 18] width 93 height 11
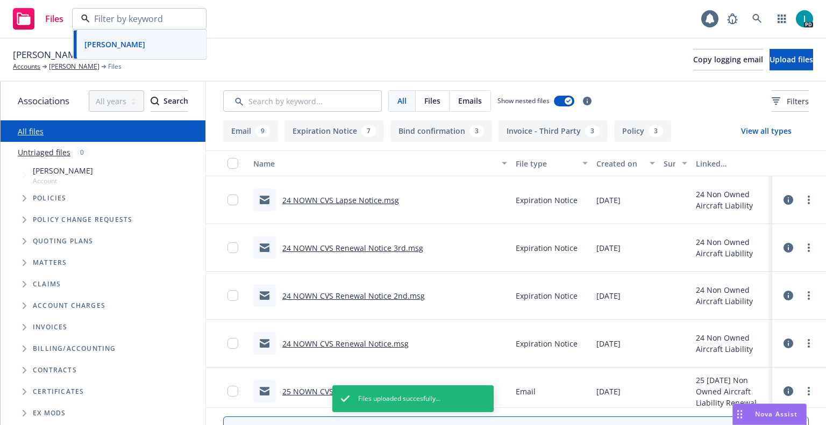
scroll to position [0, 0]
paste input "John Philbrick"
type input "John Philbrick"
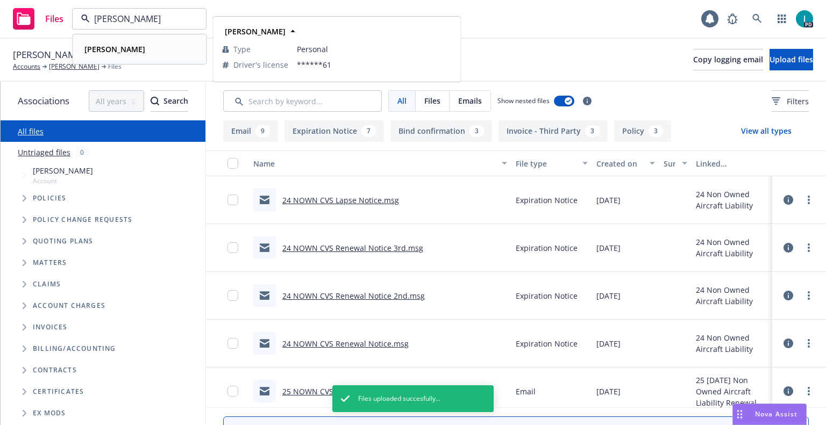
click at [144, 51] on div "John Philbrick" at bounding box center [139, 49] width 119 height 16
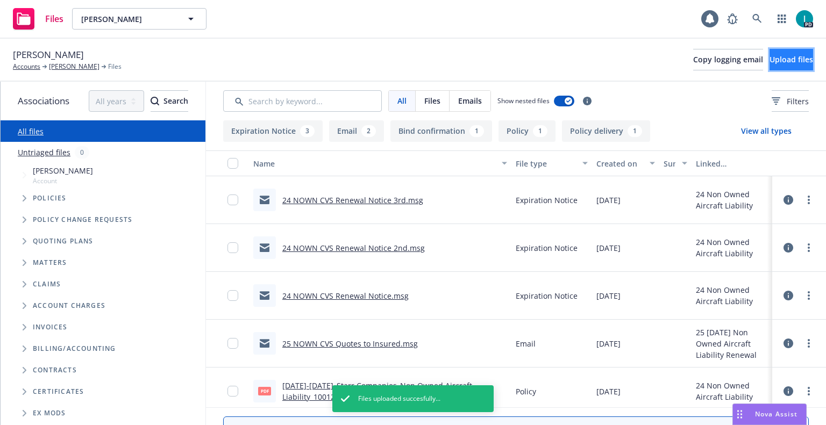
click at [770, 61] on span "Upload files" at bounding box center [792, 59] width 44 height 10
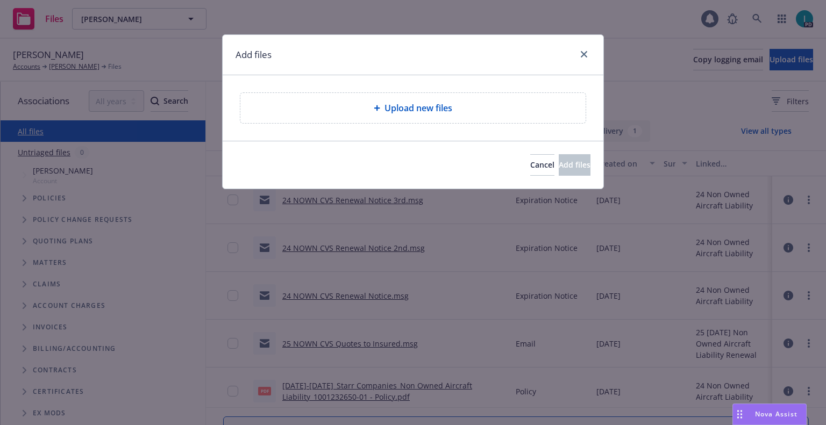
click at [353, 56] on div "Add files" at bounding box center [413, 55] width 381 height 40
click at [581, 53] on icon "close" at bounding box center [584, 54] width 6 height 6
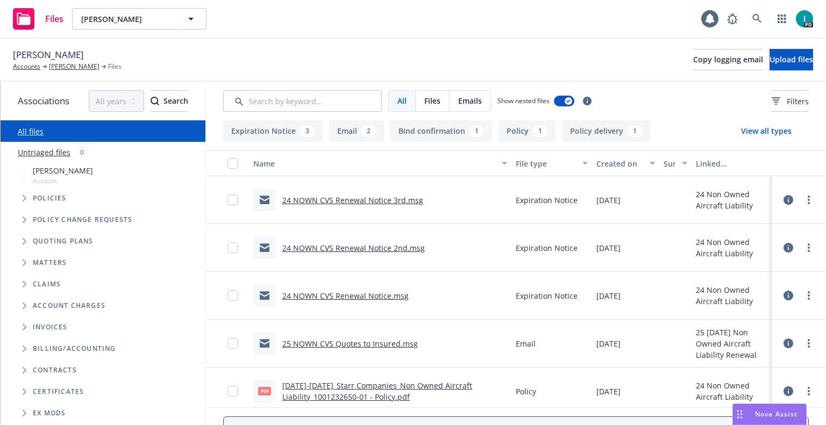
click at [323, 199] on link "24 NOWN CVS Renewal Notice 3rd.msg" at bounding box center [352, 200] width 141 height 10
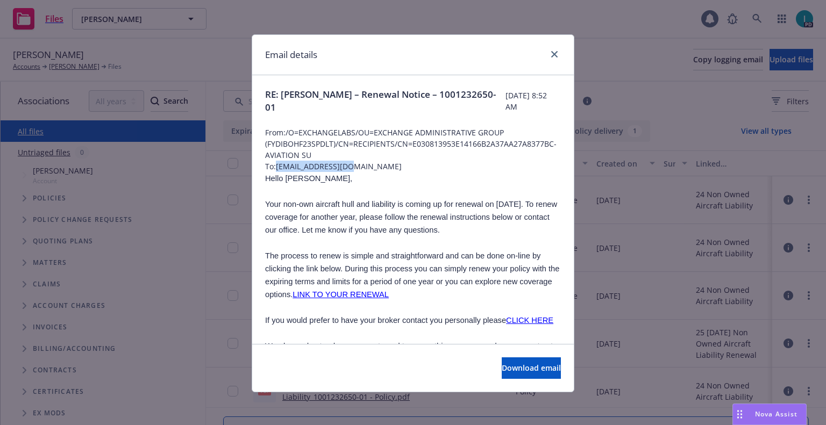
drag, startPoint x: 350, startPoint y: 166, endPoint x: 274, endPoint y: 169, distance: 75.4
click at [274, 169] on span "To: jfpranch@gmail.com" at bounding box center [413, 166] width 296 height 11
copy span "jfpranch@gmail.com"
click at [314, 68] on div "Email details" at bounding box center [413, 55] width 322 height 40
click at [553, 55] on icon "close" at bounding box center [554, 54] width 6 height 6
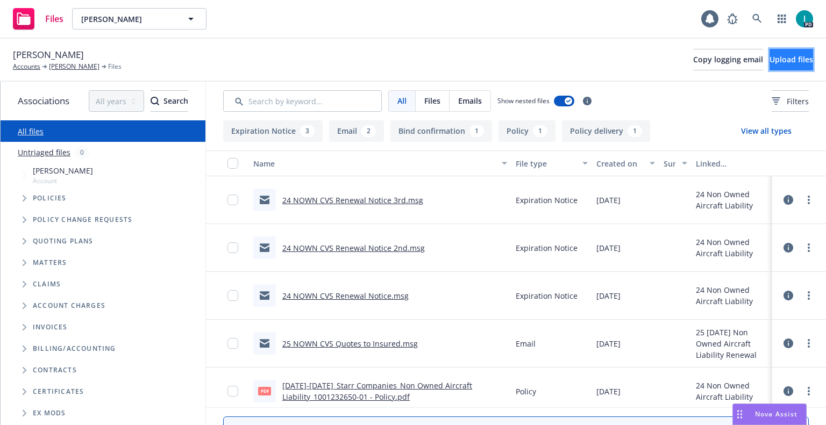
click at [780, 56] on span "Upload files" at bounding box center [792, 59] width 44 height 10
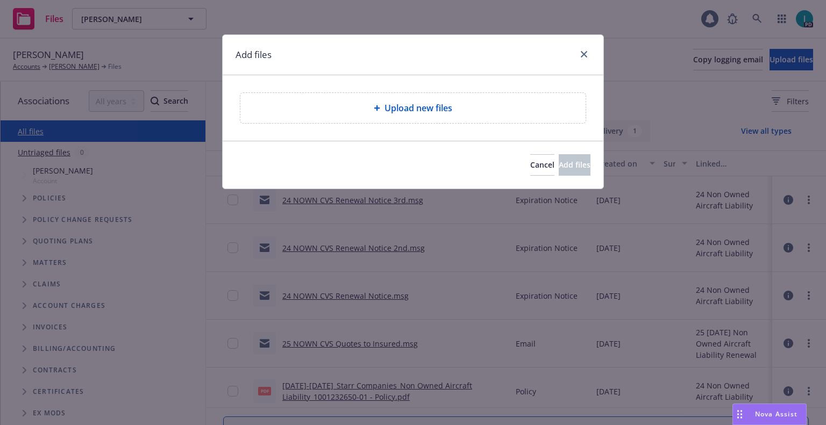
type textarea "x"
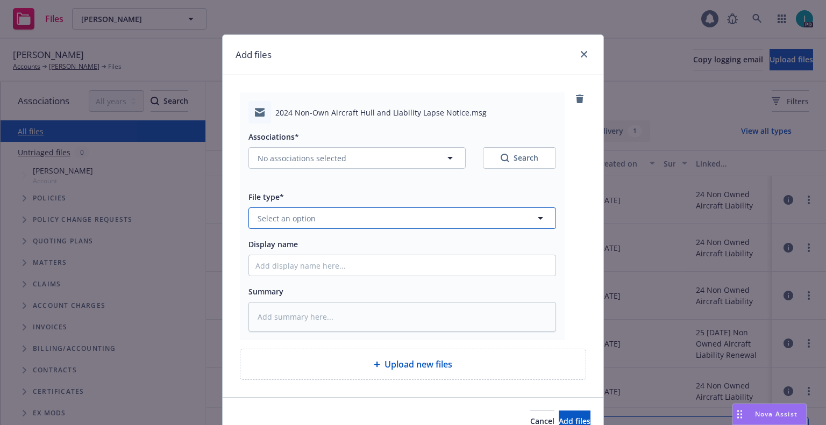
click at [295, 225] on button "Select an option" at bounding box center [402, 219] width 308 height 22
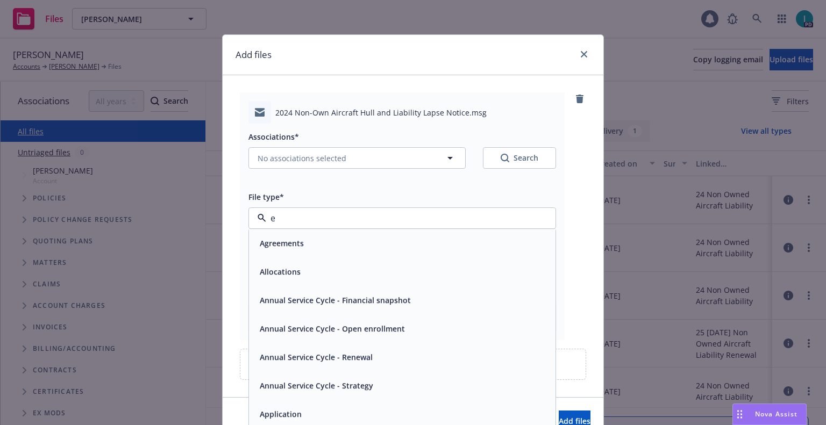
type input "ex"
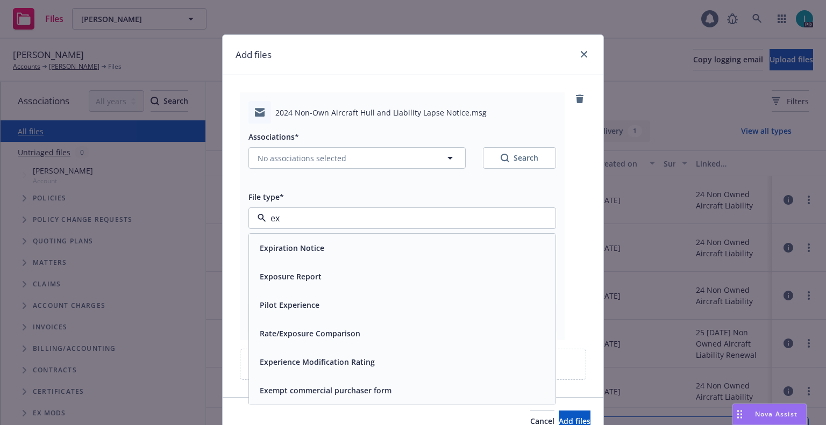
click at [298, 242] on div "Expiration Notice" at bounding box center [290, 248] width 71 height 16
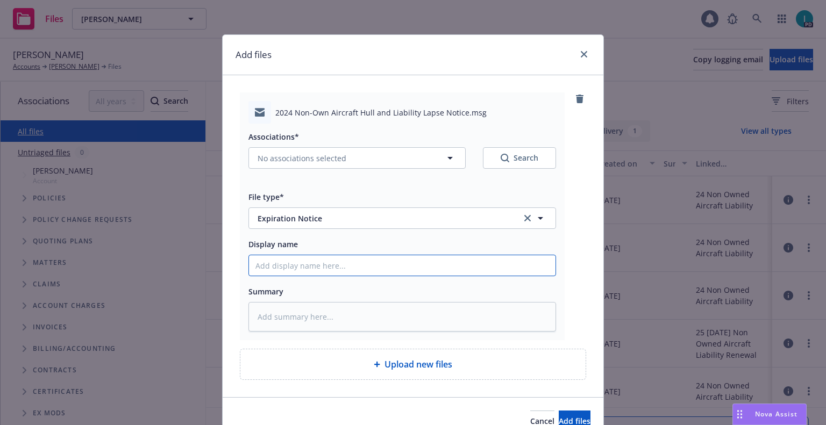
click at [294, 258] on input "Display name" at bounding box center [402, 265] width 307 height 20
type textarea "x"
type input "2"
type textarea "x"
type input "24"
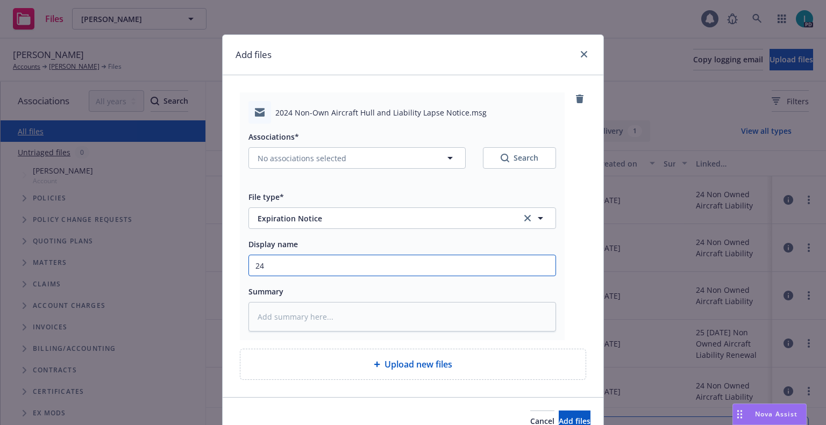
type textarea "x"
type input "24 NOWN CVS Lapse Notice"
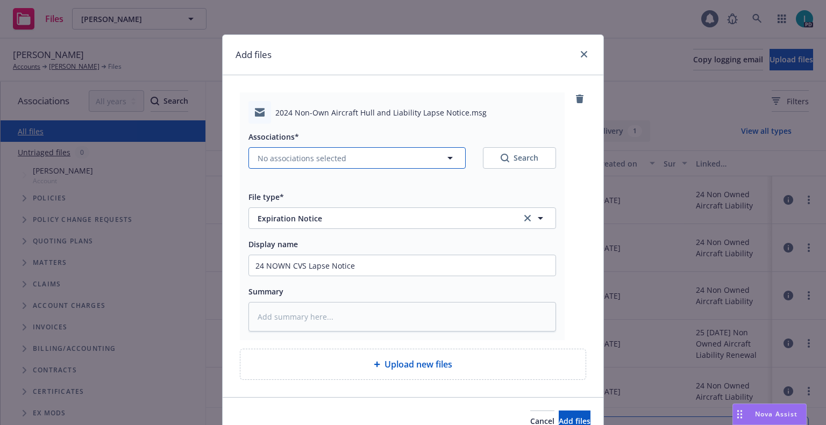
click at [317, 162] on span "No associations selected" at bounding box center [302, 158] width 89 height 11
type textarea "x"
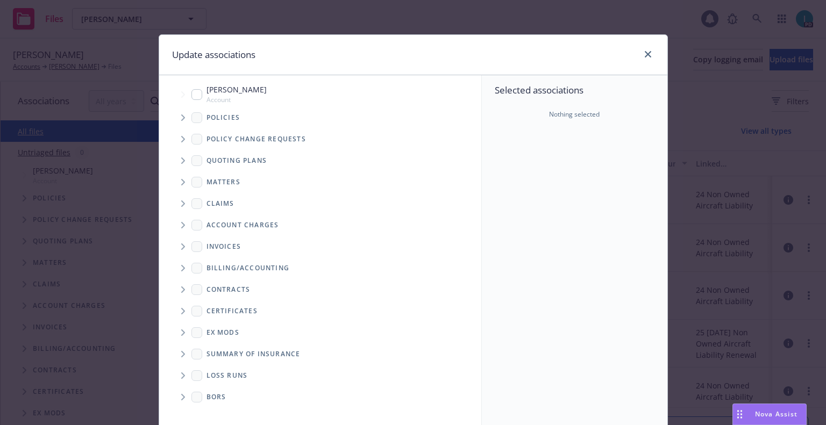
click at [180, 121] on span "Tree Example" at bounding box center [182, 117] width 17 height 17
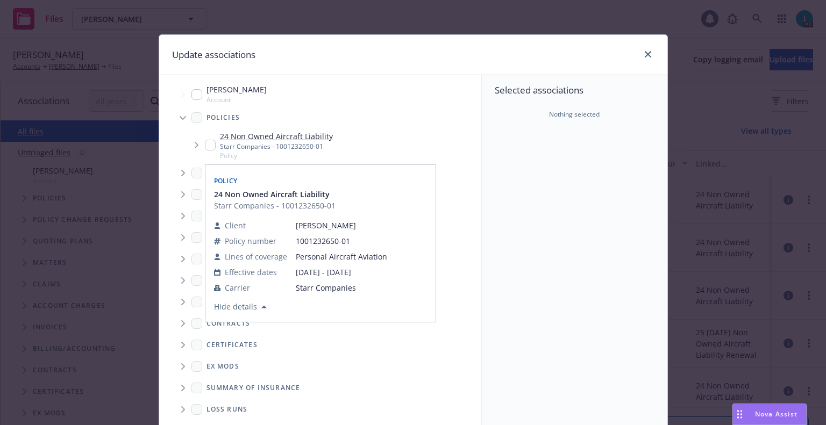
click at [209, 141] on input "Tree Example" at bounding box center [210, 145] width 11 height 11
checkbox input "true"
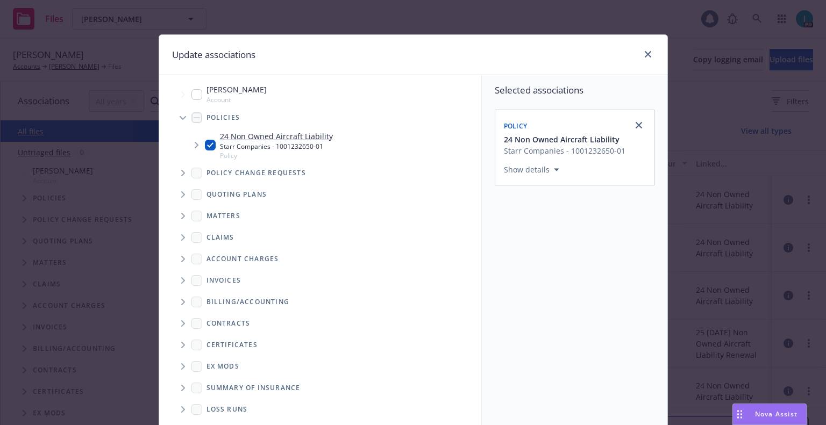
scroll to position [109, 0]
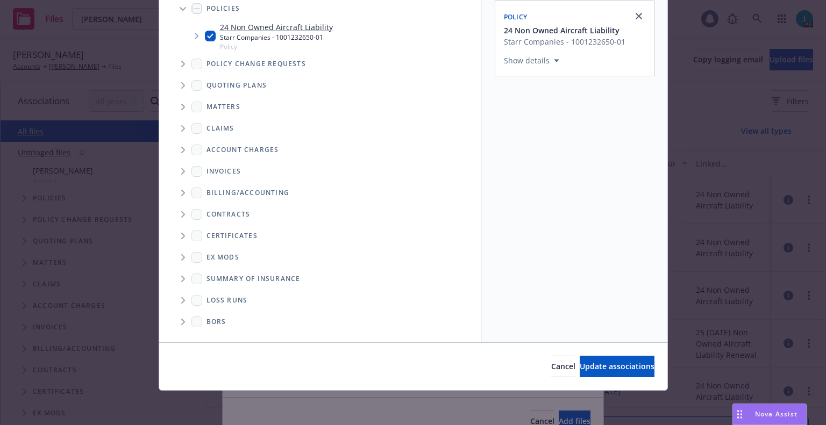
click at [550, 355] on div "Cancel Update associations" at bounding box center [413, 367] width 508 height 48
click at [580, 361] on button "Update associations" at bounding box center [617, 367] width 75 height 22
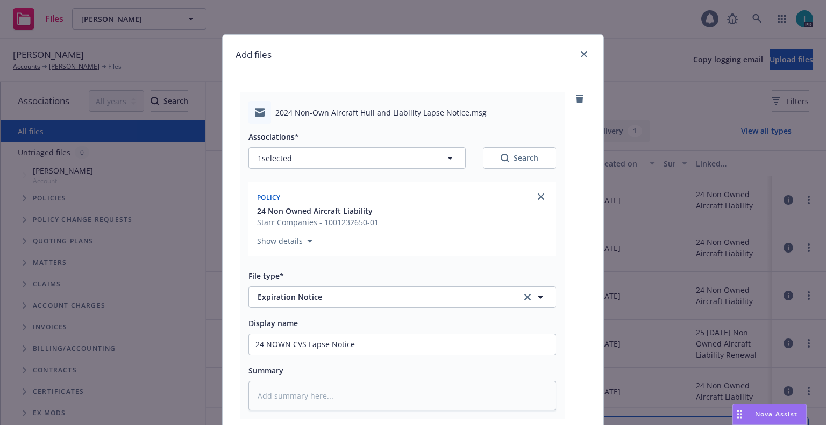
scroll to position [134, 0]
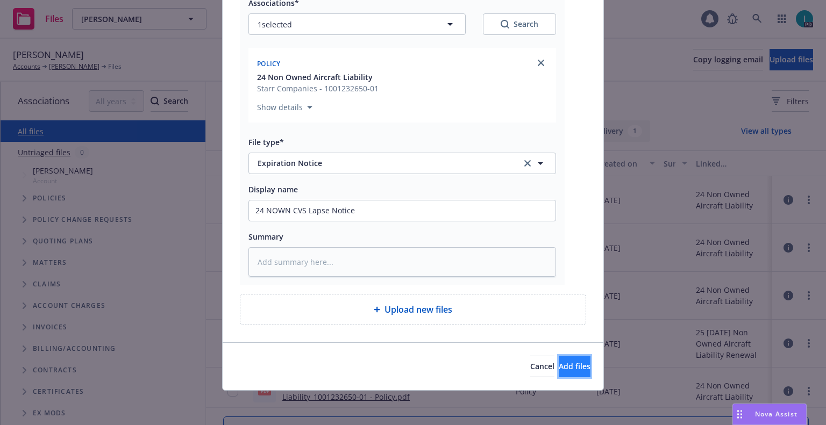
click at [561, 364] on span "Add files" at bounding box center [575, 366] width 32 height 10
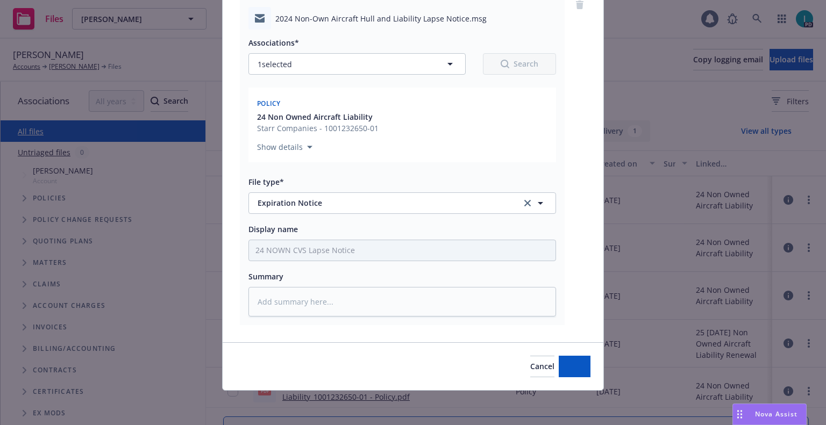
scroll to position [94, 0]
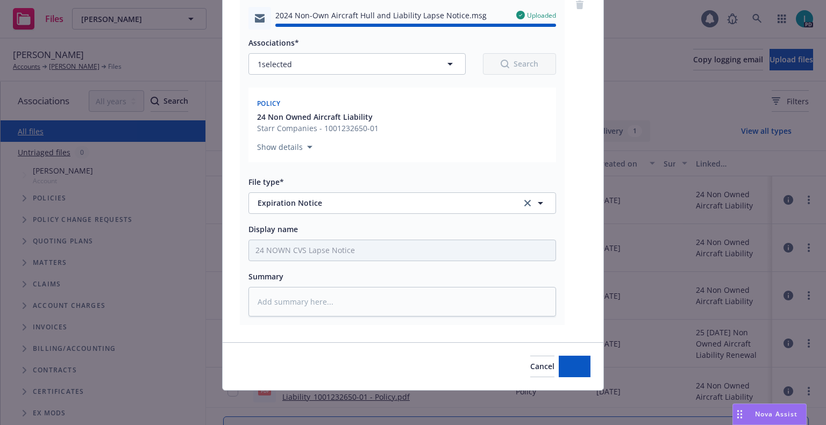
type textarea "x"
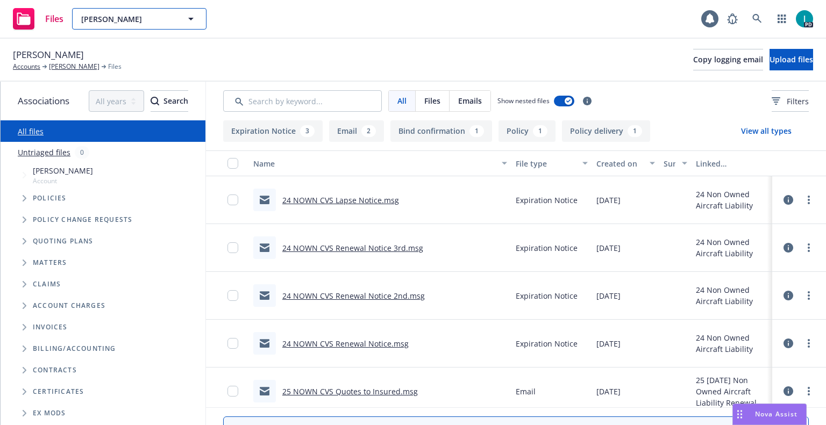
click at [160, 19] on span "John Philbrick" at bounding box center [127, 18] width 93 height 11
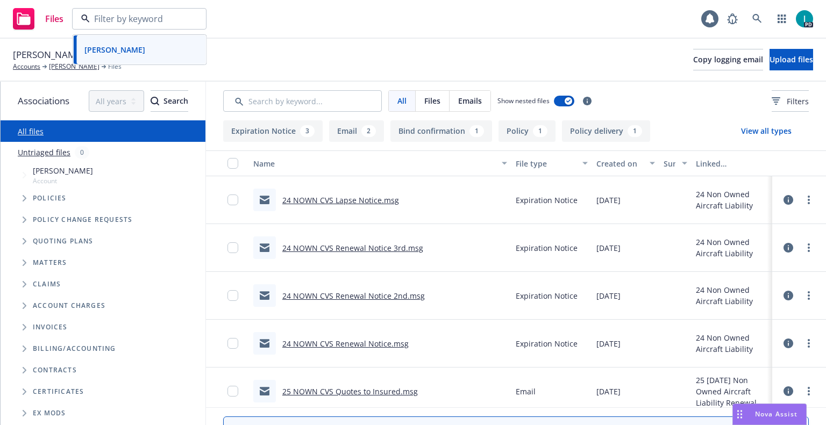
paste input "Ankith Cherala"
type input "Ankith Cherala"
click at [150, 48] on div "Ankith Cherala" at bounding box center [139, 49] width 119 height 16
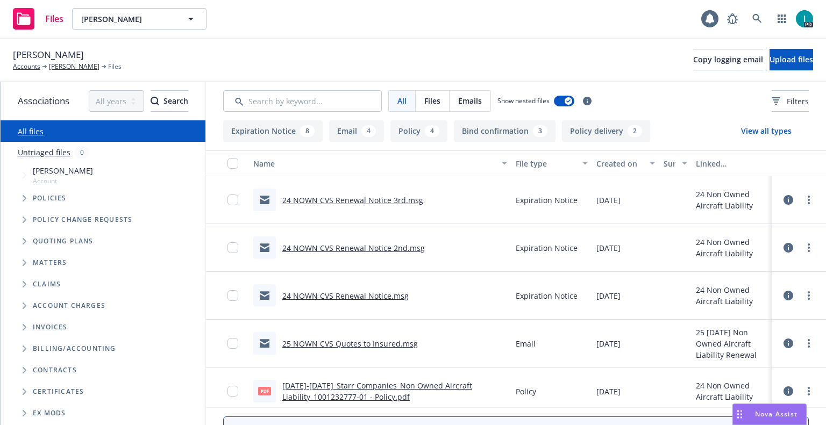
click at [354, 196] on link "24 NOWN CVS Renewal Notice 3rd.msg" at bounding box center [352, 200] width 141 height 10
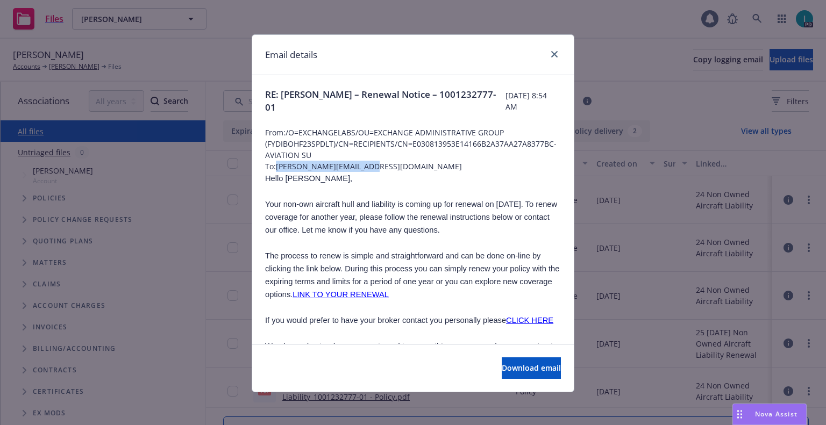
drag, startPoint x: 368, startPoint y: 169, endPoint x: 274, endPoint y: 168, distance: 93.6
click at [274, 168] on span "To: ankith.prasad@gmail.com" at bounding box center [413, 166] width 296 height 11
copy span "ankith.prasad@gmail.com"
click at [293, 177] on span "Hello Ankith," at bounding box center [308, 178] width 87 height 9
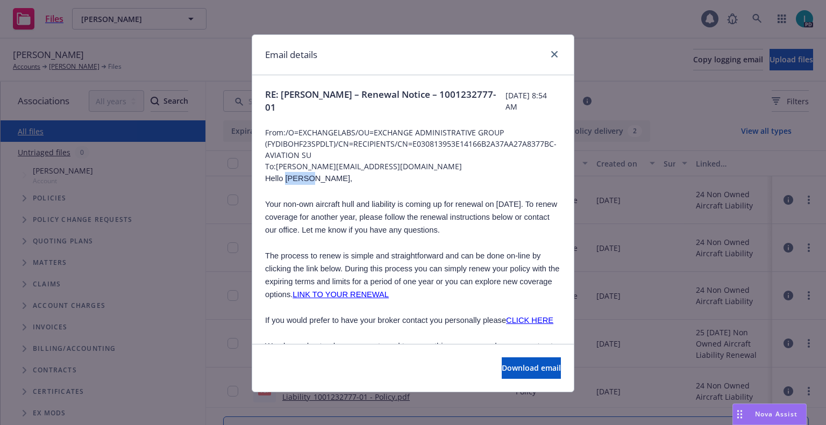
copy span "Ankith"
click at [557, 52] on div at bounding box center [552, 55] width 17 height 14
click at [554, 52] on link "close" at bounding box center [554, 54] width 13 height 13
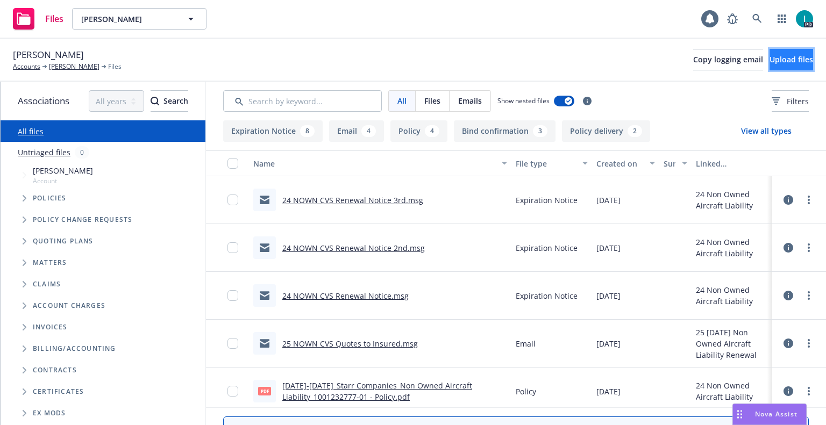
click at [786, 63] on span "Upload files" at bounding box center [792, 59] width 44 height 10
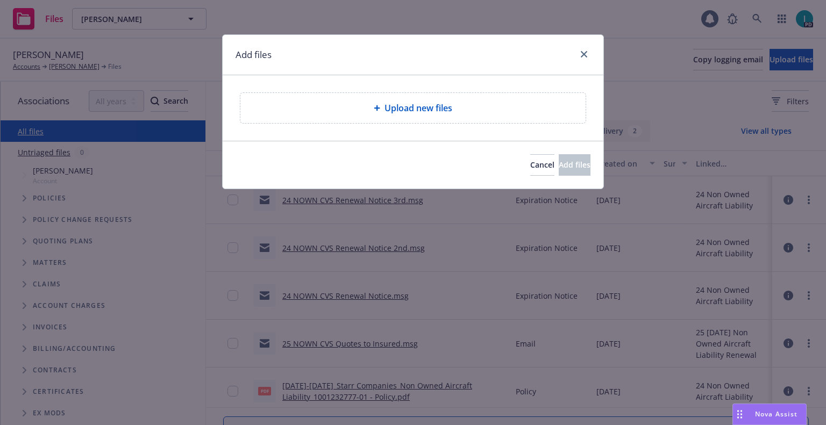
type textarea "x"
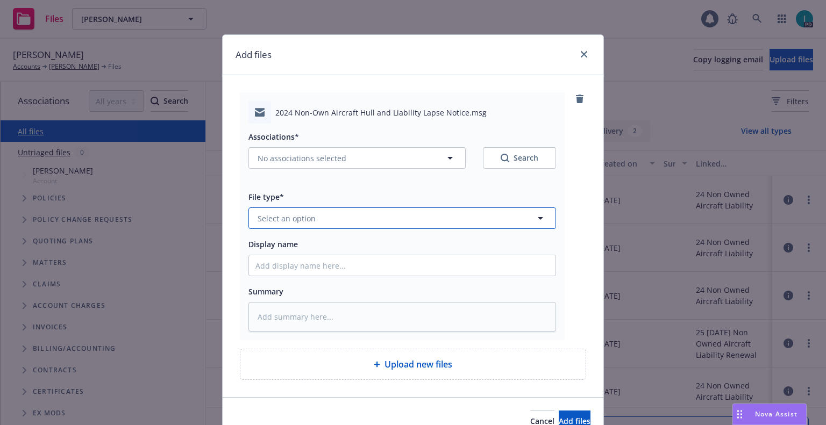
click at [277, 218] on span "Select an option" at bounding box center [287, 218] width 58 height 11
type input "ex"
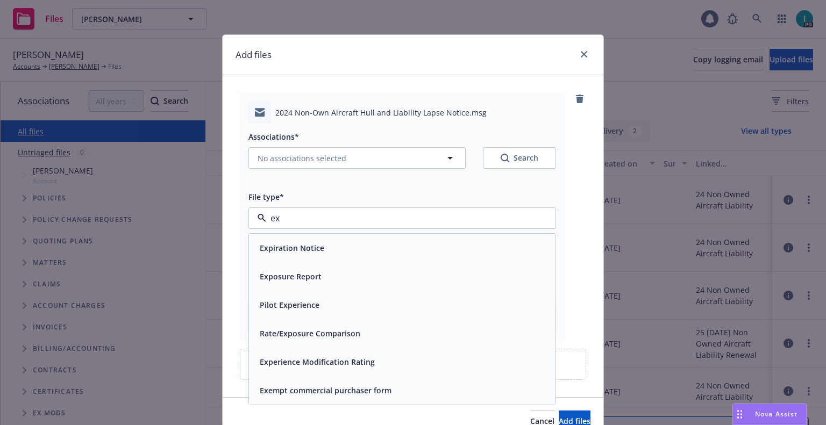
click at [295, 242] on div "Expiration Notice" at bounding box center [290, 248] width 71 height 16
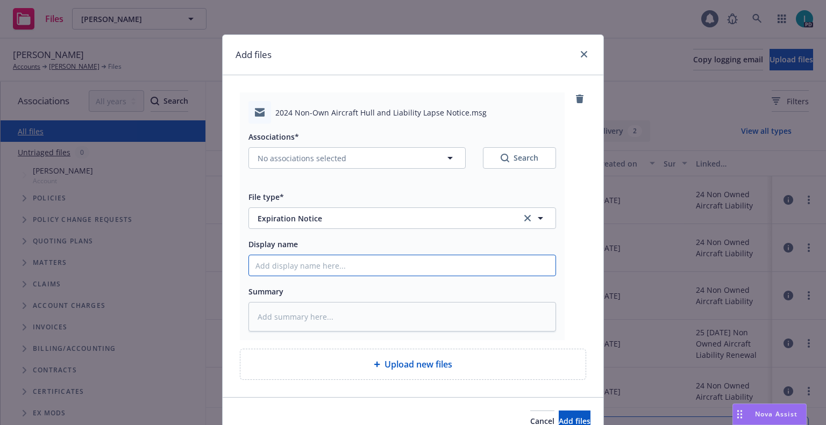
click at [308, 268] on input "Display name" at bounding box center [402, 265] width 307 height 20
type textarea "x"
type input "2"
type textarea "x"
type input "24"
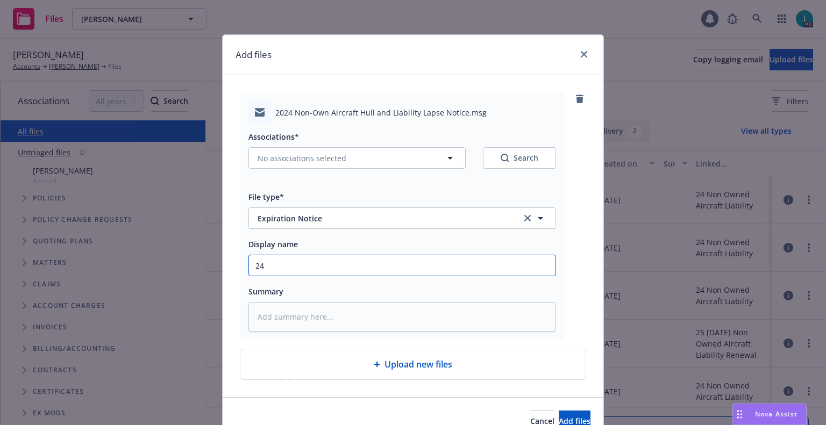
type textarea "x"
type input "24 NOWN CVS Lapse Notice"
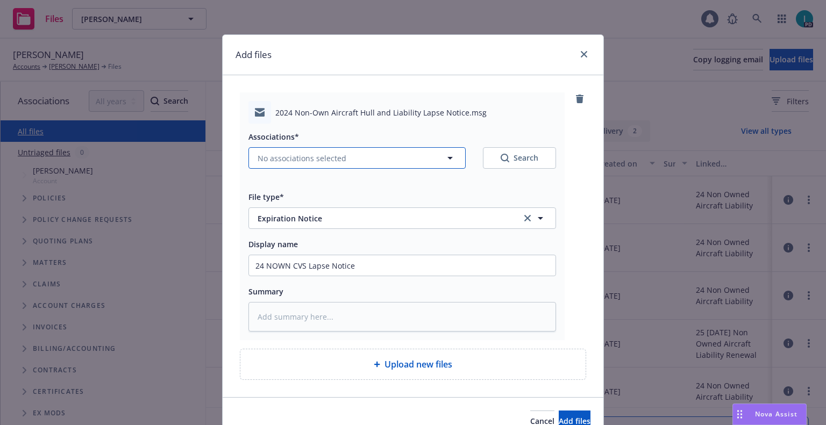
click at [308, 164] on button "No associations selected" at bounding box center [356, 158] width 217 height 22
type textarea "x"
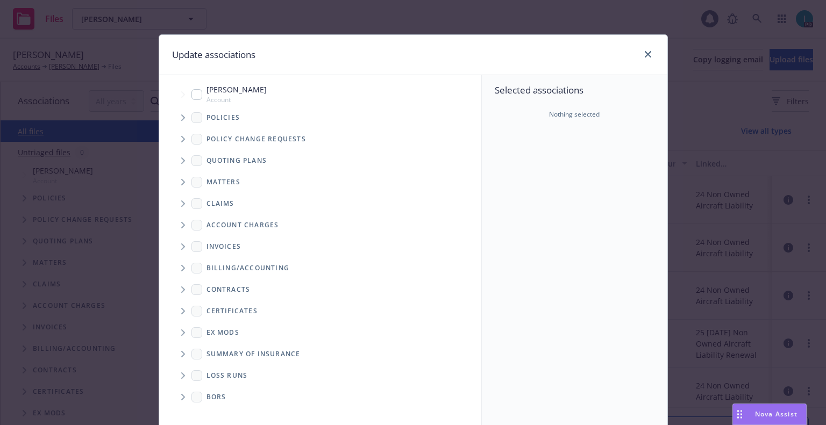
click at [181, 120] on icon "Tree Example" at bounding box center [183, 118] width 4 height 6
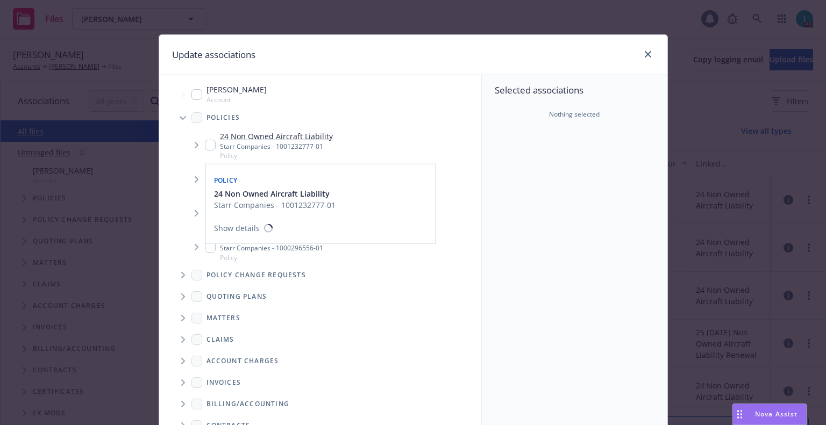
click at [205, 144] on input "Tree Example" at bounding box center [210, 145] width 11 height 11
checkbox input "true"
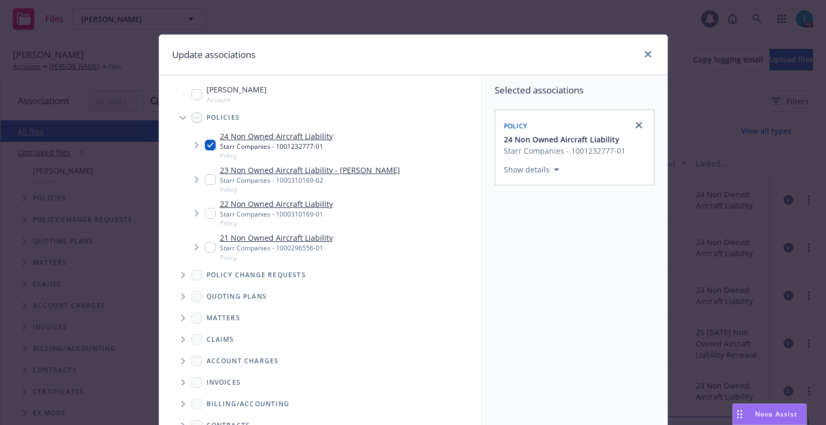
scroll to position [109, 0]
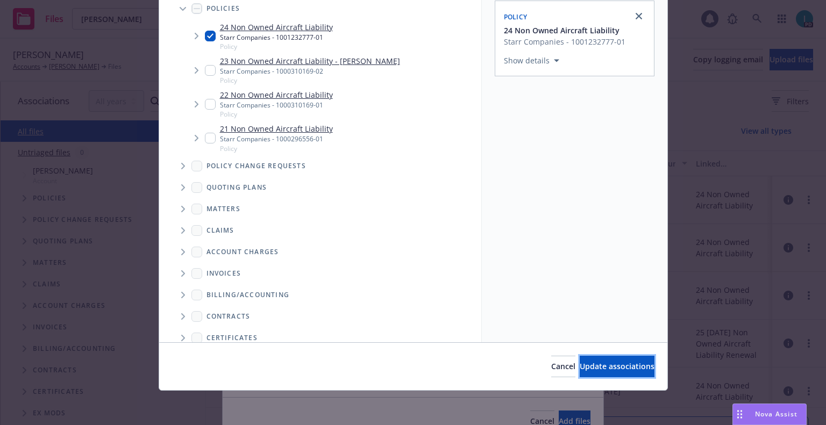
click at [580, 362] on span "Update associations" at bounding box center [617, 366] width 75 height 10
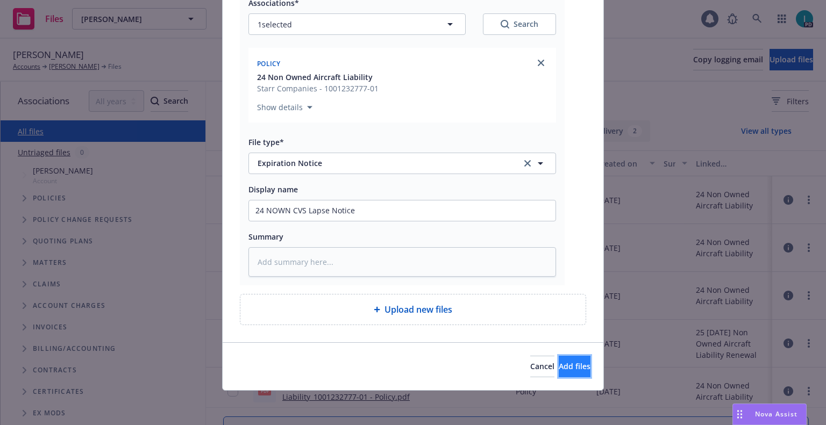
click at [559, 372] on span "Add files" at bounding box center [575, 366] width 32 height 10
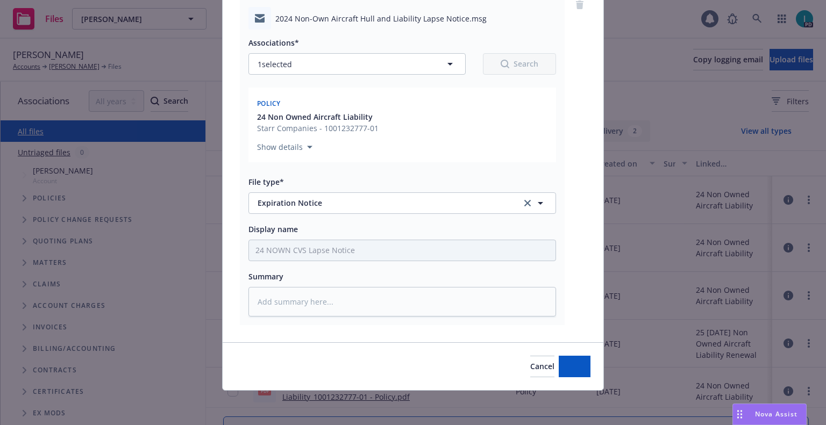
scroll to position [94, 0]
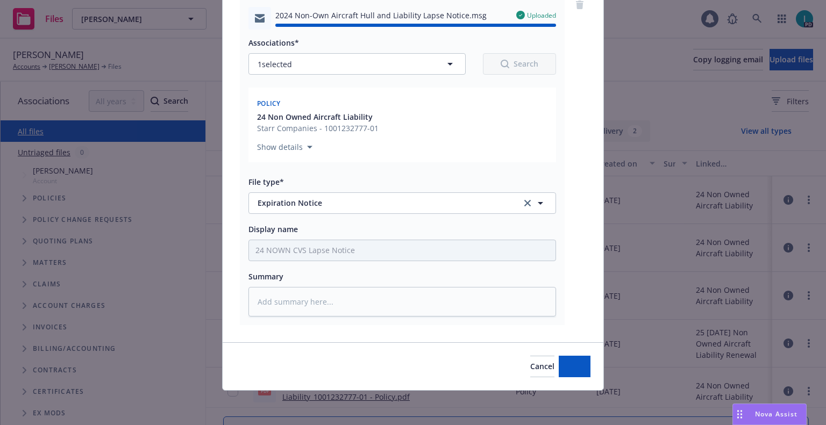
type textarea "x"
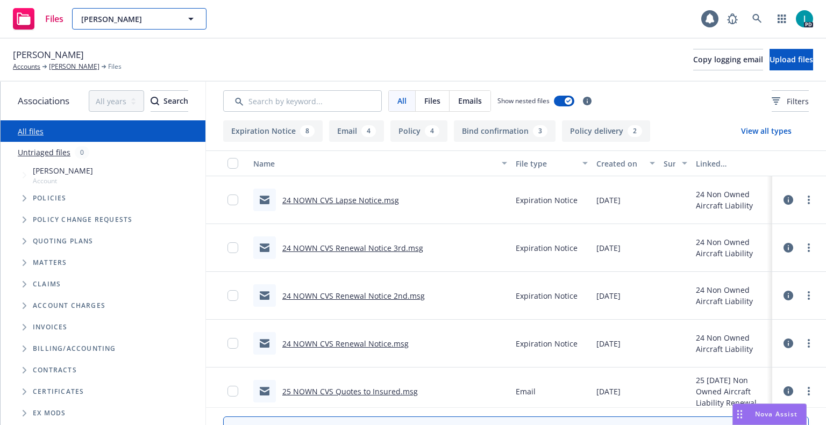
click at [121, 20] on span "Ankith Cherala" at bounding box center [127, 18] width 93 height 11
paste input "Walker Linna"
type input "Walker Linna"
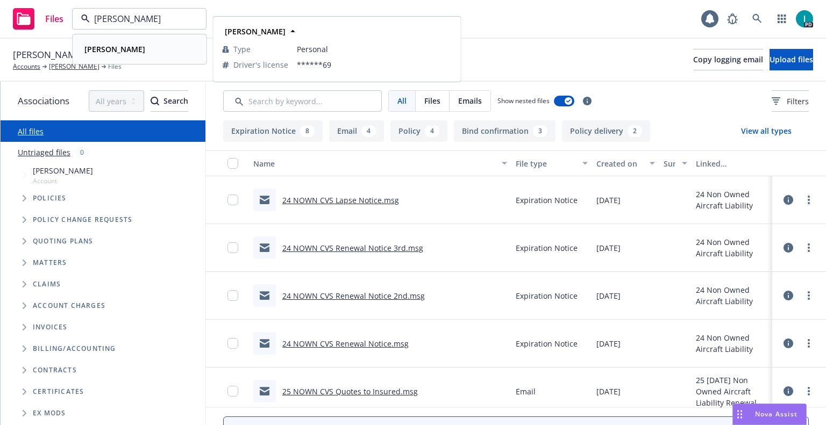
click at [148, 44] on div "Walker Linna" at bounding box center [139, 49] width 119 height 16
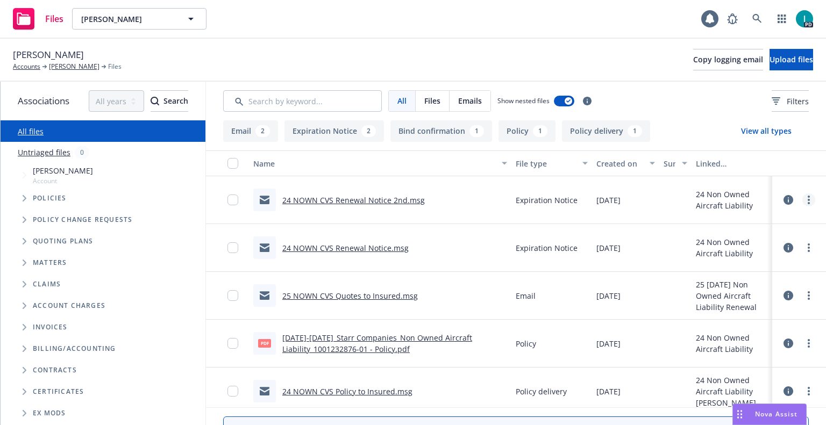
click at [806, 195] on link "more" at bounding box center [808, 200] width 13 height 13
click at [722, 241] on link "Download" at bounding box center [760, 244] width 107 height 22
click at [793, 65] on span "Upload files" at bounding box center [792, 59] width 44 height 10
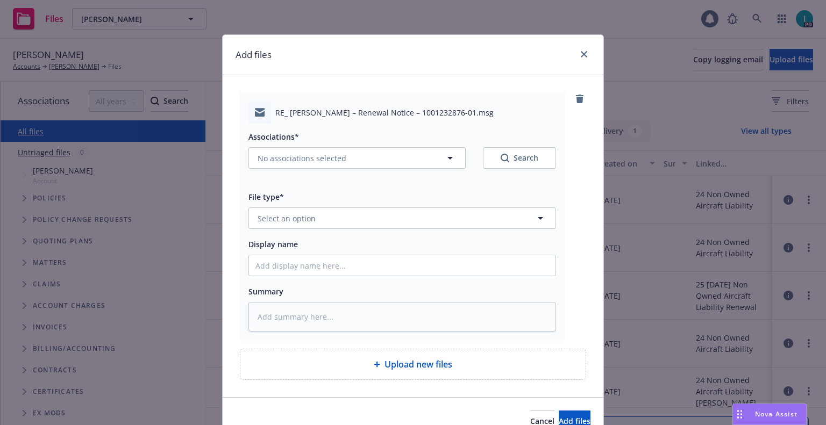
type textarea "x"
click at [289, 210] on button "Select an option" at bounding box center [402, 219] width 308 height 22
type input "ex"
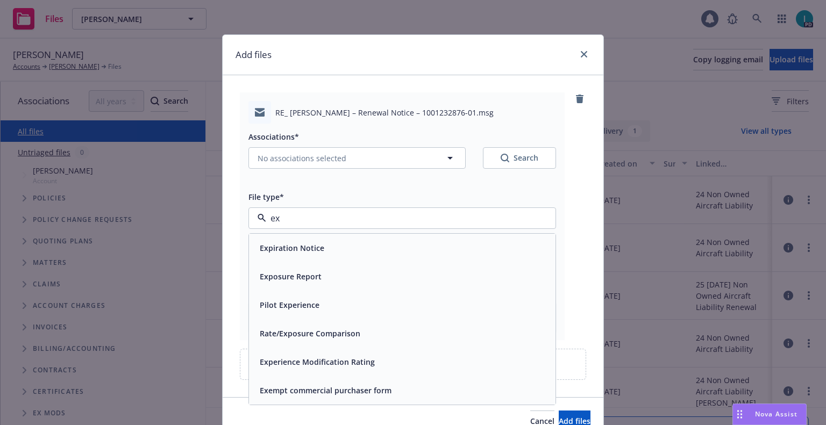
click at [287, 239] on div "Expiration Notice" at bounding box center [402, 248] width 307 height 29
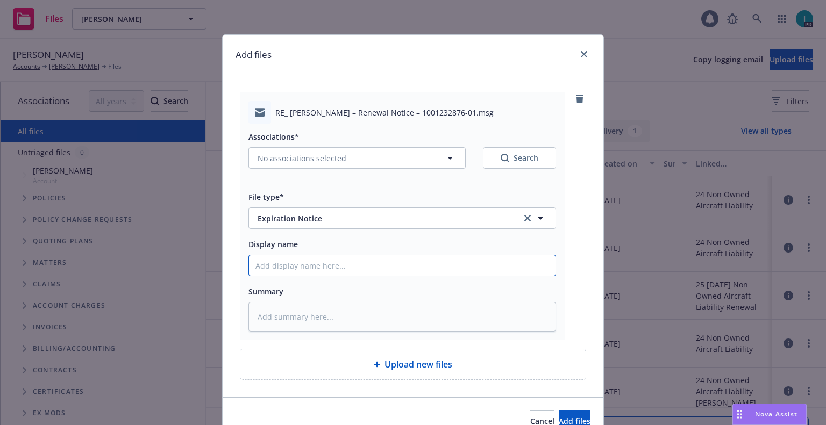
click at [283, 264] on input "Display name" at bounding box center [402, 265] width 307 height 20
type textarea "x"
type input "2"
type textarea "x"
type input "24"
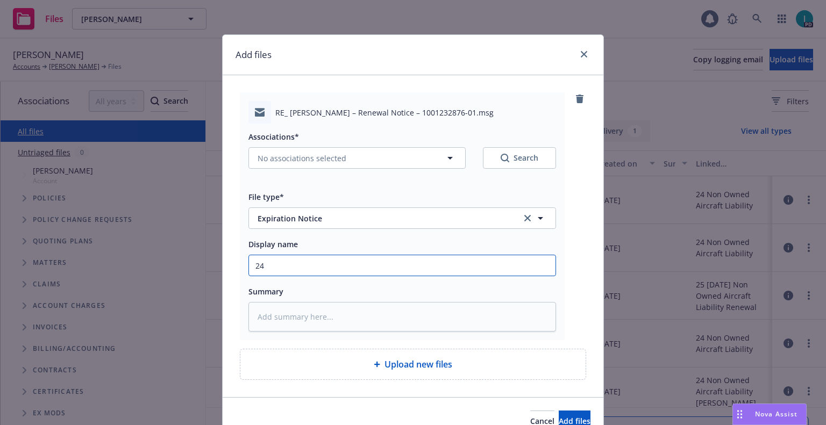
type textarea "x"
type input "24 NOWN CVS Renewal Notice 3rd"
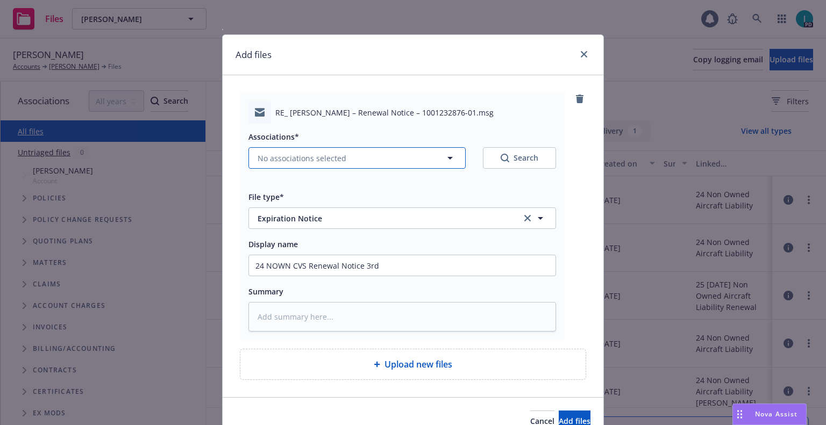
click at [312, 161] on span "No associations selected" at bounding box center [302, 158] width 89 height 11
type textarea "x"
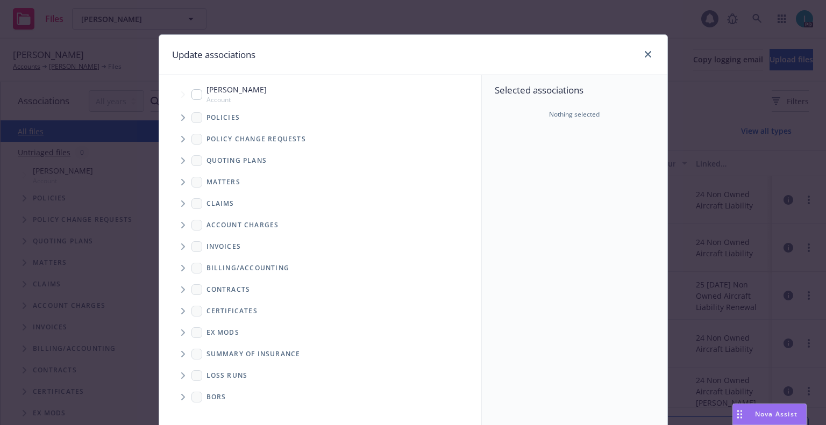
click at [174, 113] on span "Tree Example" at bounding box center [182, 117] width 17 height 17
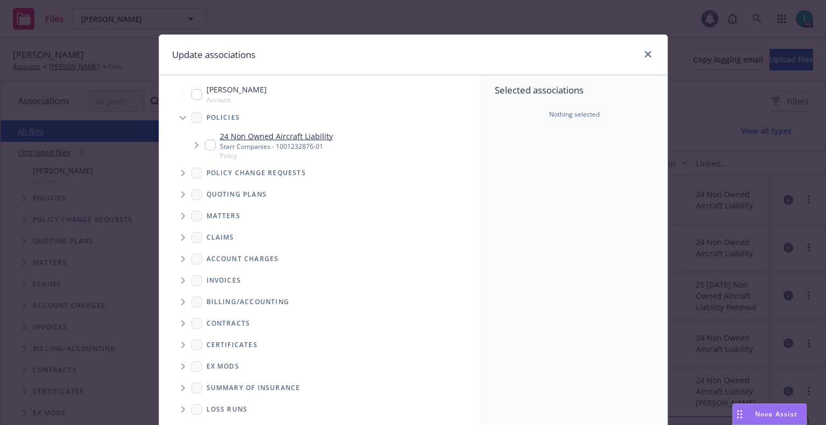
click at [205, 148] on input "Tree Example" at bounding box center [210, 145] width 11 height 11
checkbox input "true"
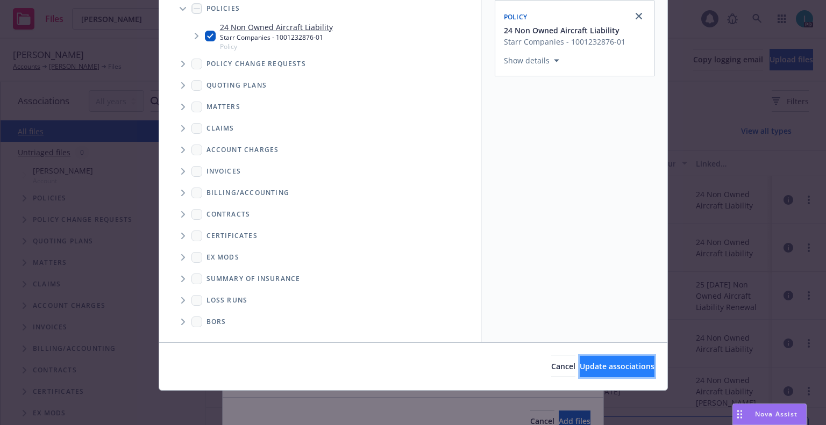
click at [580, 369] on span "Update associations" at bounding box center [617, 366] width 75 height 10
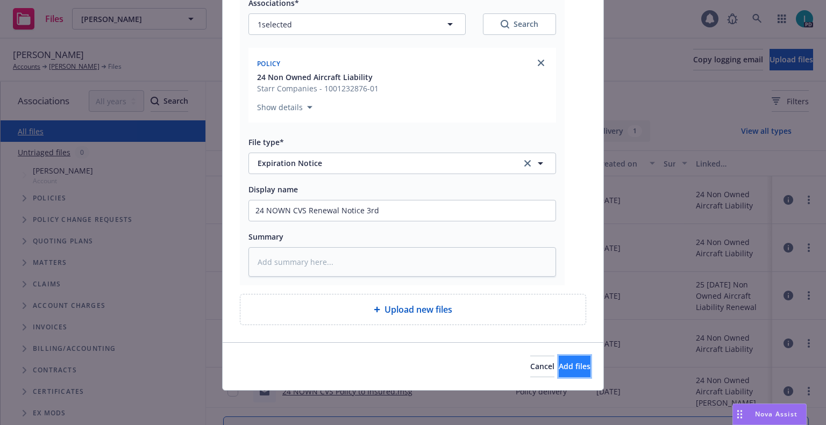
click at [568, 367] on span "Add files" at bounding box center [575, 366] width 32 height 10
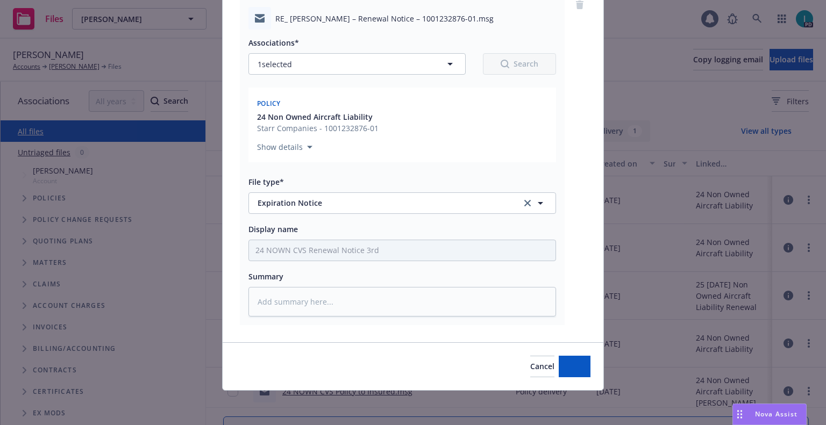
scroll to position [94, 0]
type textarea "x"
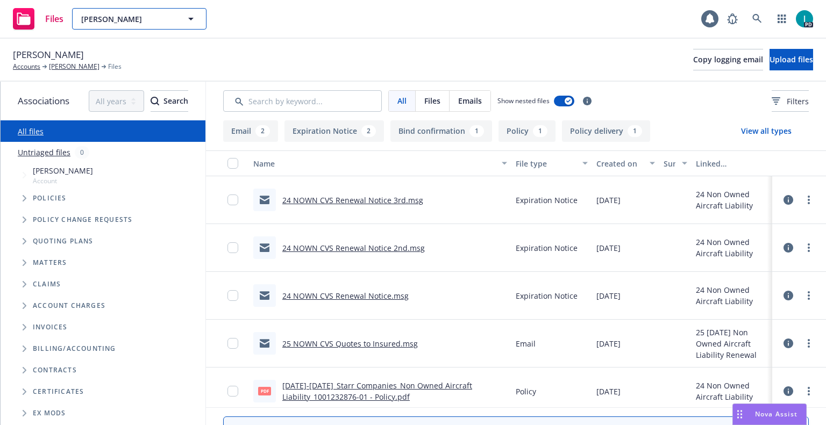
click at [171, 22] on span "Walker Linna" at bounding box center [127, 18] width 93 height 11
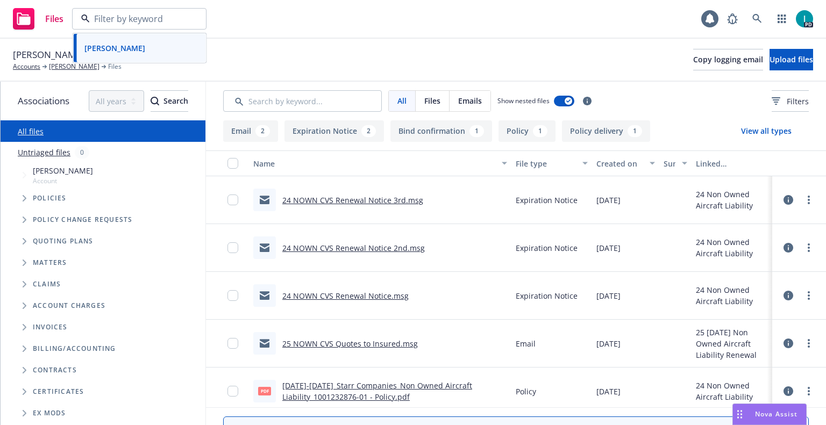
paste input "Eric Stoorza"
type input "Eric Stoorza"
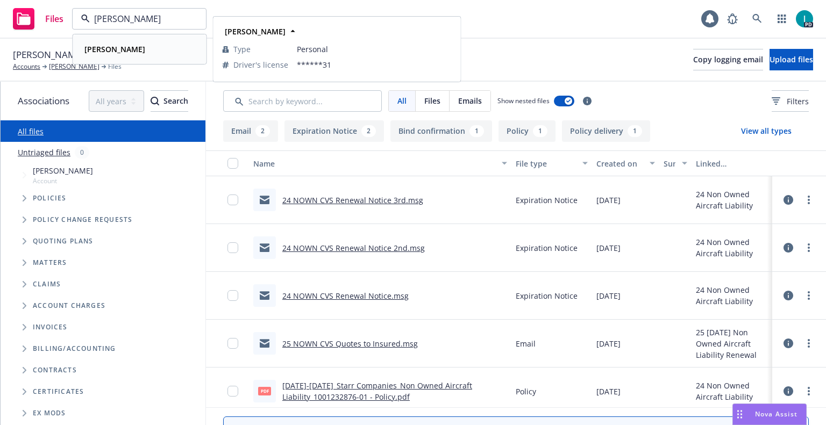
click at [134, 45] on div "Eric Stoorza" at bounding box center [139, 49] width 119 height 16
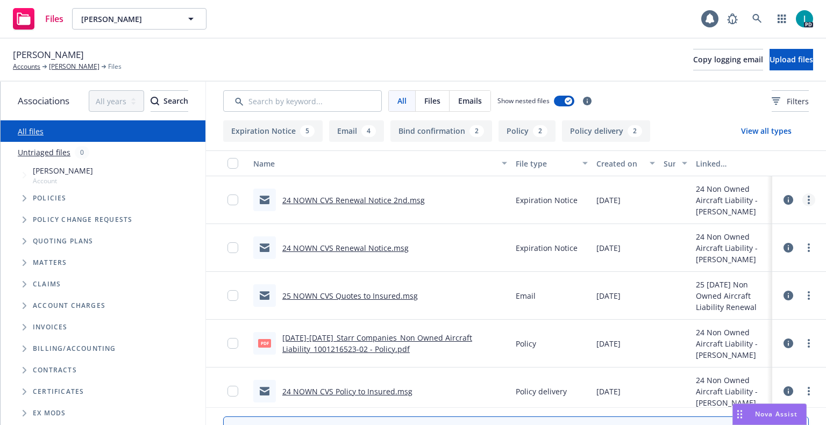
click at [803, 198] on link "more" at bounding box center [808, 200] width 13 height 13
click at [733, 239] on link "Download" at bounding box center [760, 244] width 107 height 22
click at [770, 62] on span "Upload files" at bounding box center [792, 59] width 44 height 10
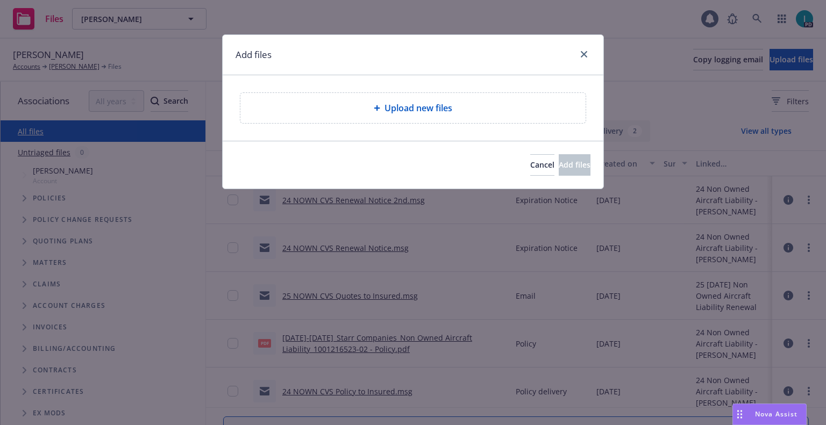
type textarea "x"
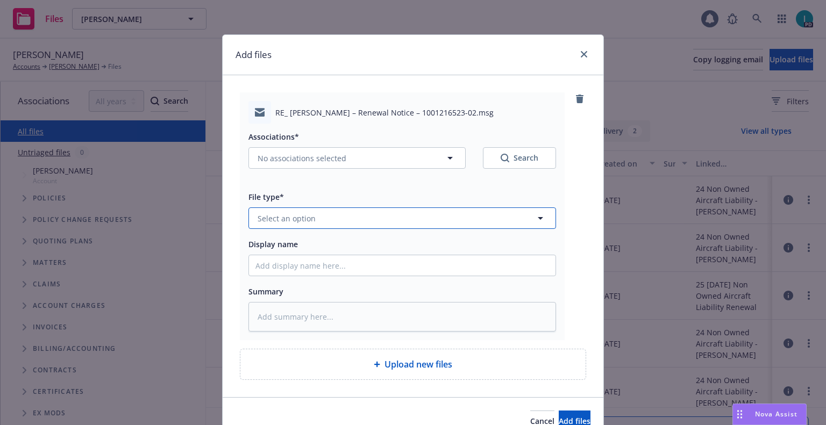
click at [293, 219] on span "Select an option" at bounding box center [287, 218] width 58 height 11
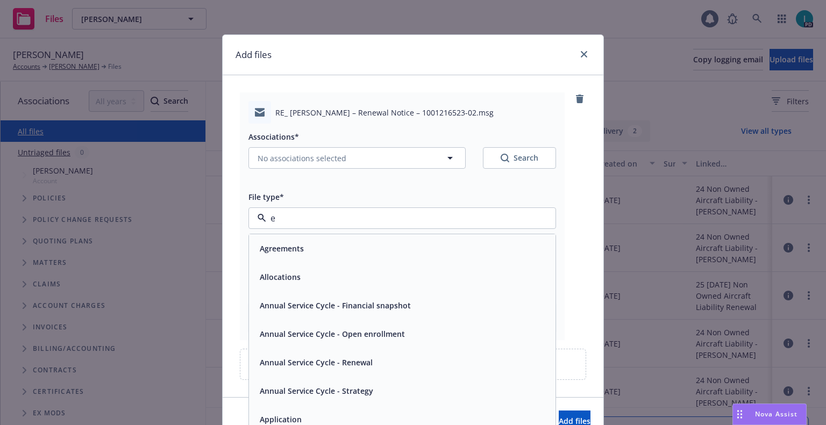
type input "ex"
click at [297, 249] on span "Expiration Notice" at bounding box center [292, 248] width 65 height 11
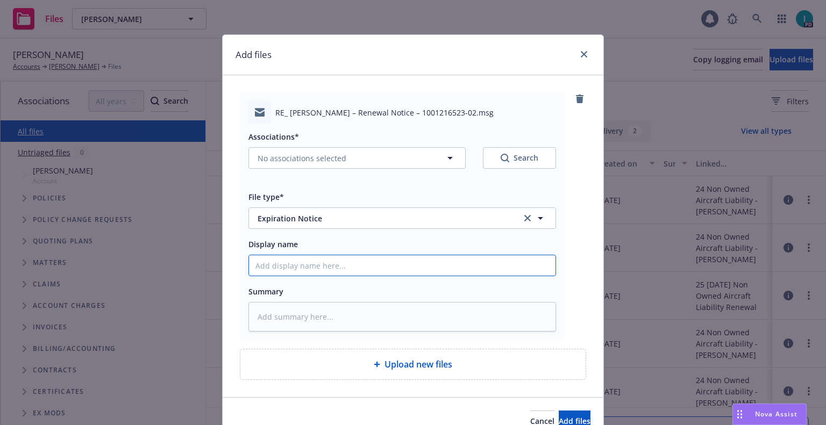
click at [307, 261] on input "Display name" at bounding box center [402, 265] width 307 height 20
type textarea "x"
type input "2"
type textarea "x"
type input "24"
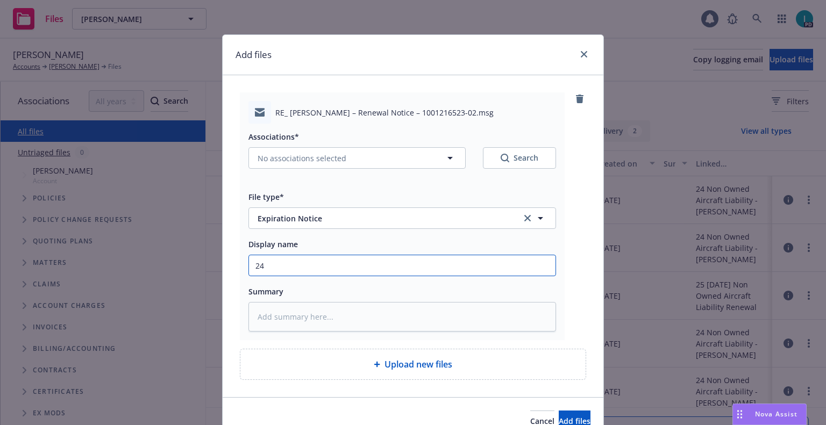
type textarea "x"
type input "24 NOWN CVS Lapse Notice"
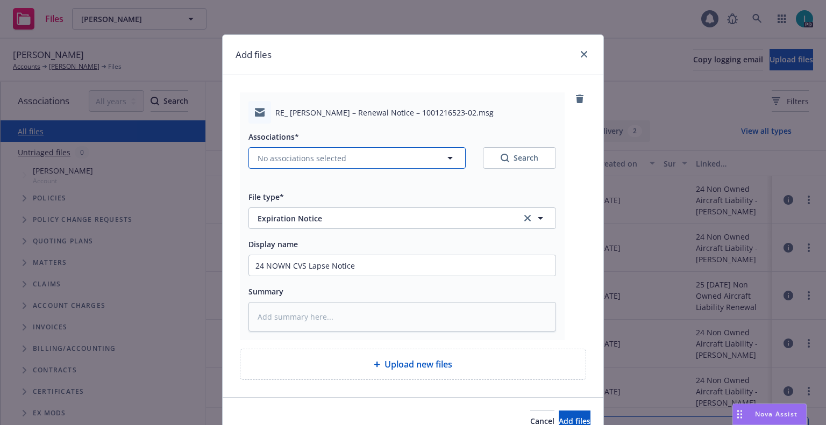
click at [293, 161] on span "No associations selected" at bounding box center [302, 158] width 89 height 11
type textarea "x"
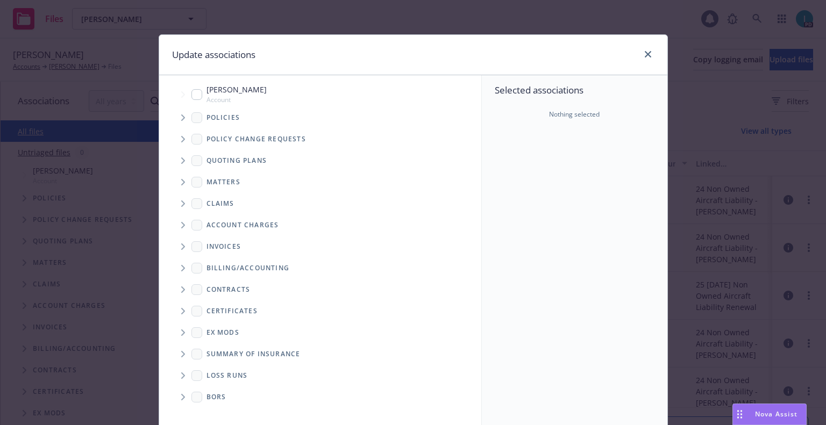
click at [180, 121] on span "Tree Example" at bounding box center [182, 117] width 17 height 17
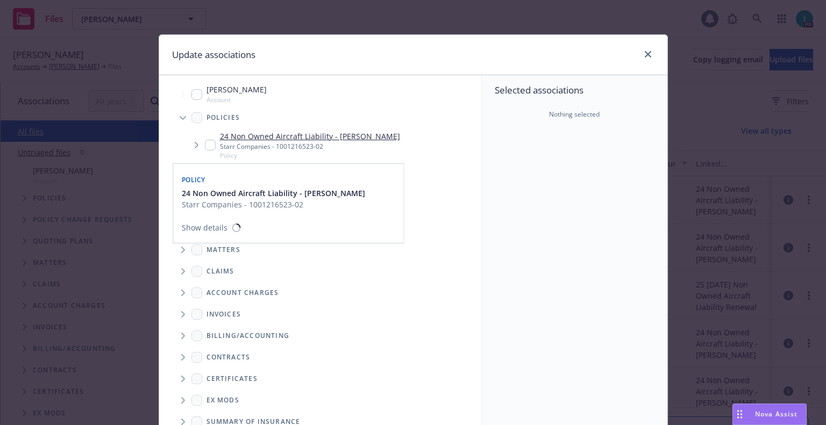
click at [205, 142] on input "Tree Example" at bounding box center [210, 145] width 11 height 11
checkbox input "true"
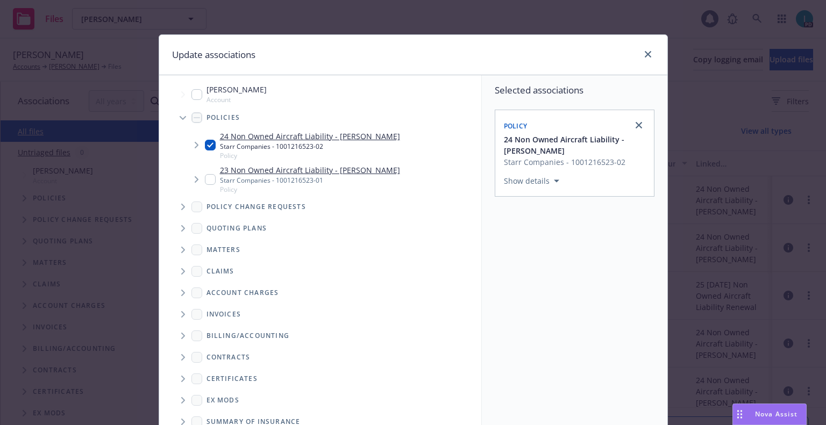
scroll to position [109, 0]
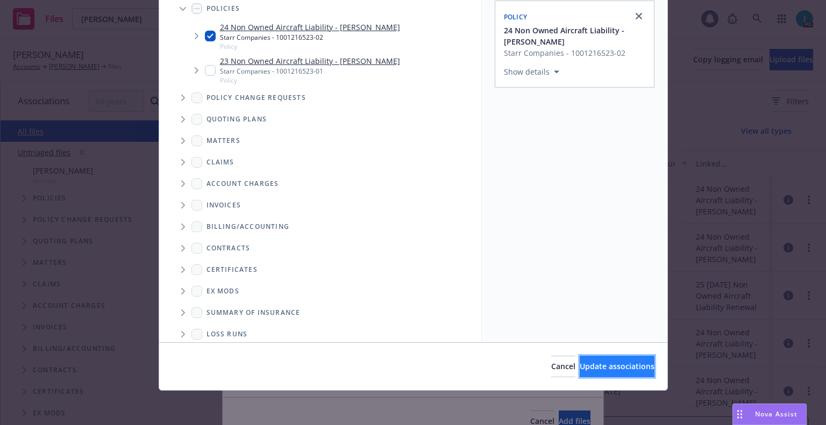
click at [601, 371] on span "Update associations" at bounding box center [617, 366] width 75 height 10
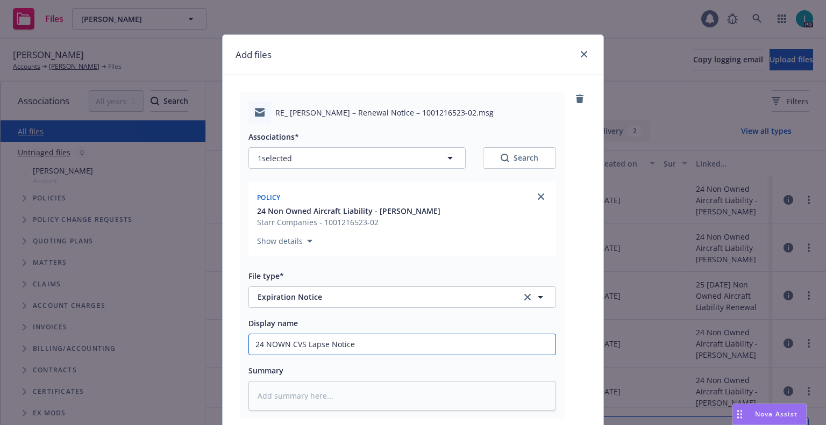
click at [403, 347] on input "24 NOWN CVS Lapse Notice" at bounding box center [402, 344] width 307 height 20
type textarea "x"
type input "2"
type textarea "x"
type input "24"
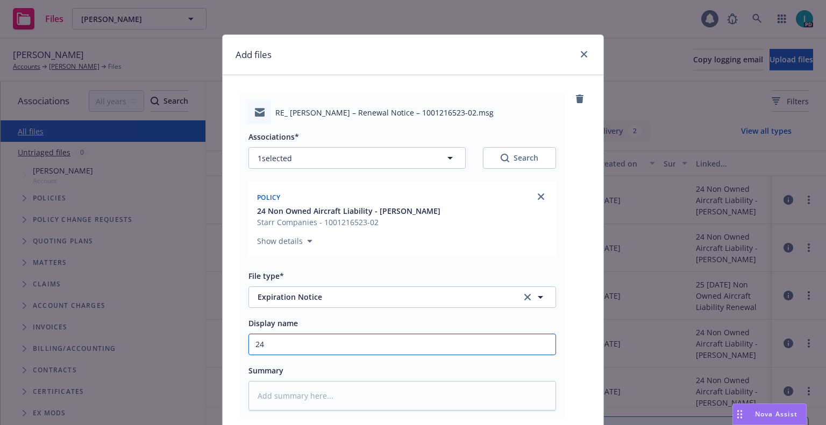
type textarea "x"
type input "24 NOWN CVS Renewal Notice 3rd"
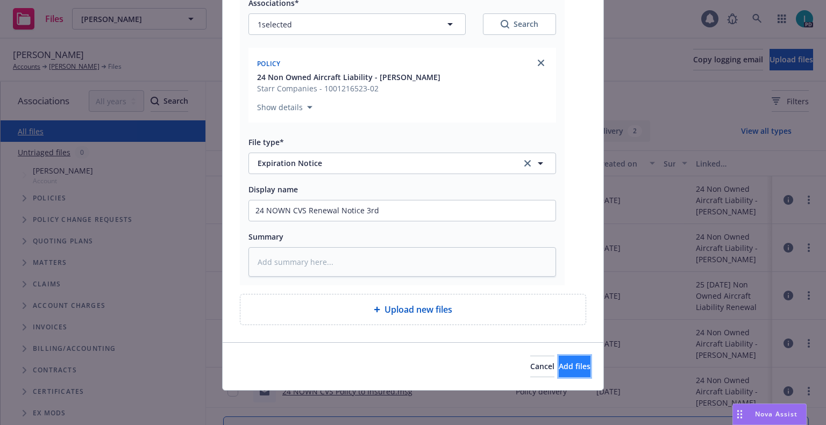
click at [559, 358] on button "Add files" at bounding box center [575, 367] width 32 height 22
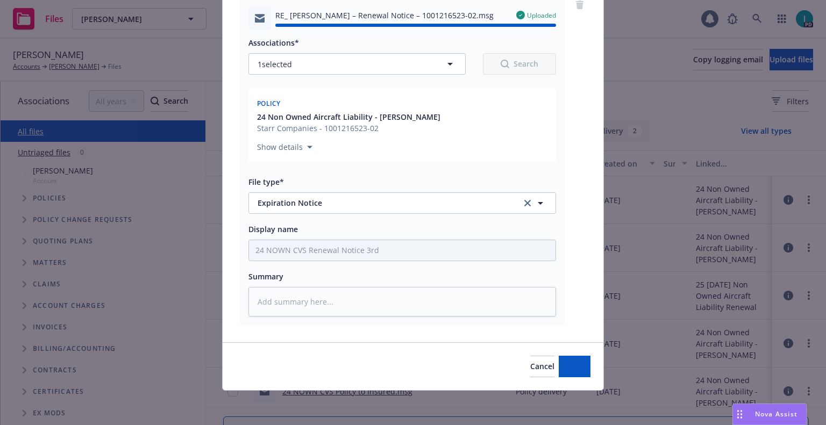
type textarea "x"
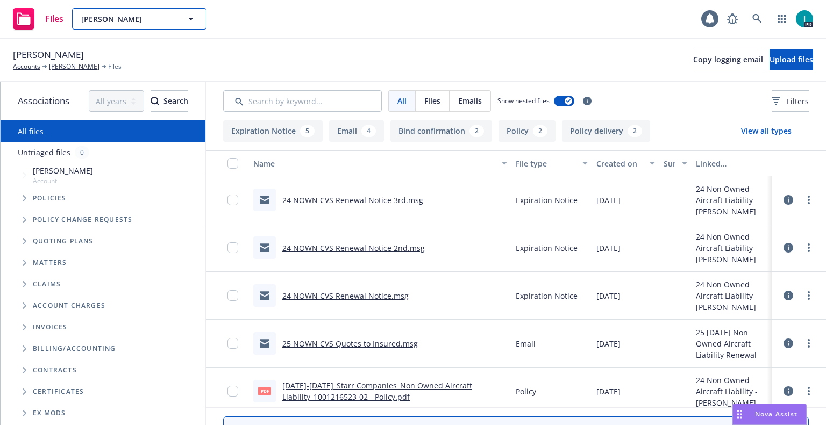
click at [147, 17] on span "Eric Stoorza" at bounding box center [127, 18] width 93 height 11
paste input "Eugene Ahn"
type input "Eugene Ahn"
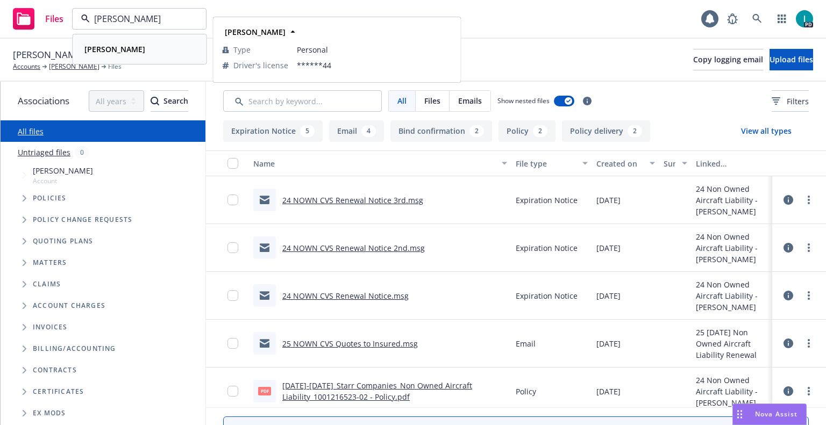
click at [162, 47] on div "Eugene Ahn" at bounding box center [139, 49] width 119 height 16
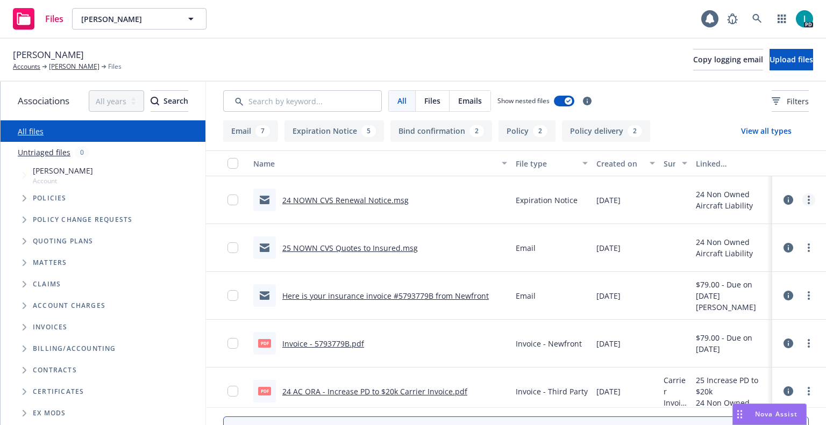
click at [808, 199] on icon "more" at bounding box center [809, 200] width 2 height 9
click at [725, 238] on link "Download" at bounding box center [760, 244] width 107 height 22
click at [770, 51] on button "Upload files" at bounding box center [792, 60] width 44 height 22
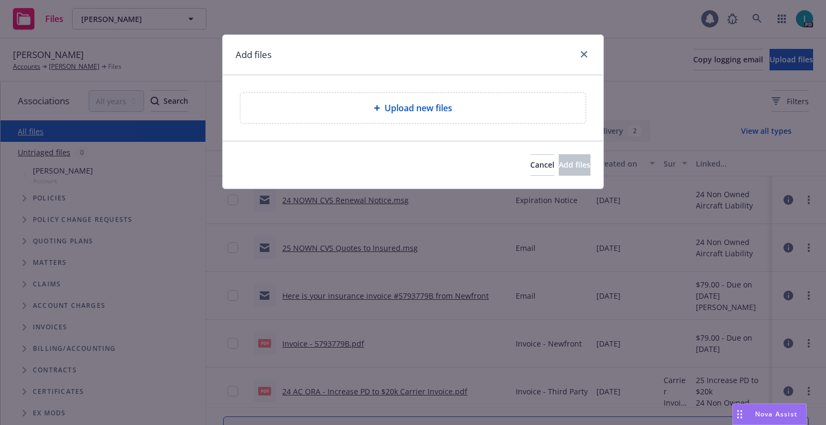
type textarea "x"
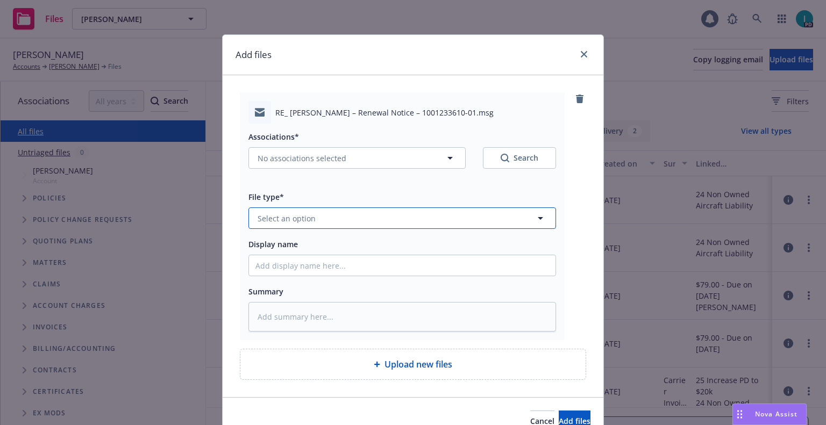
click at [291, 217] on span "Select an option" at bounding box center [287, 218] width 58 height 11
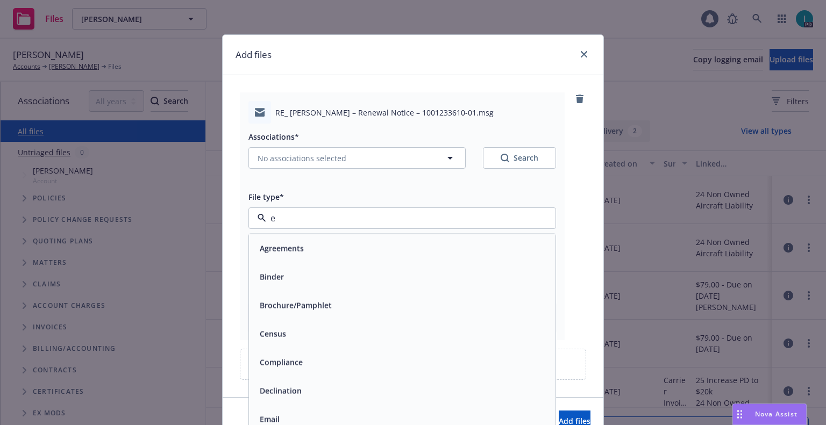
type input "ex"
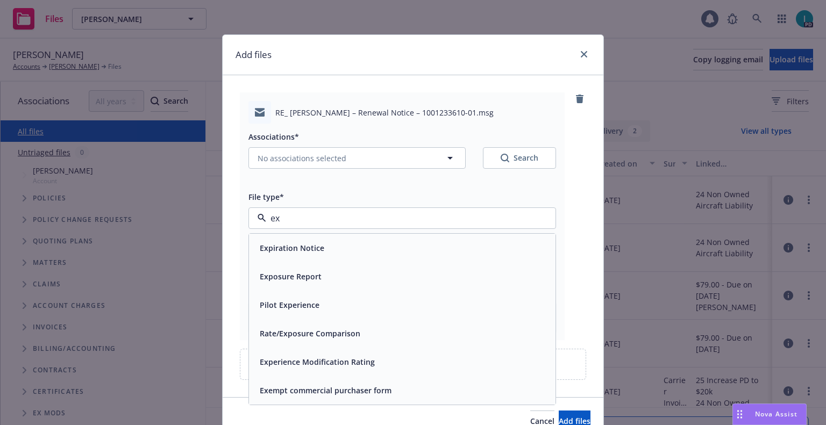
click at [290, 251] on span "Expiration Notice" at bounding box center [292, 248] width 65 height 11
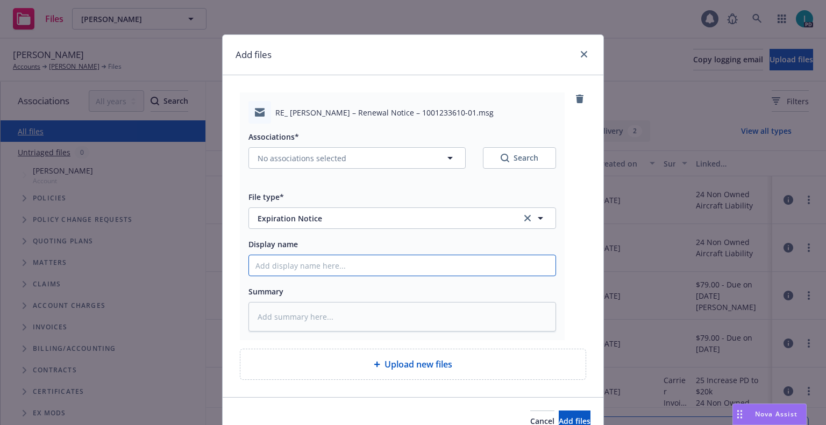
click at [300, 269] on input "Display name" at bounding box center [402, 265] width 307 height 20
type textarea "x"
type input "2"
type textarea "x"
type input "24"
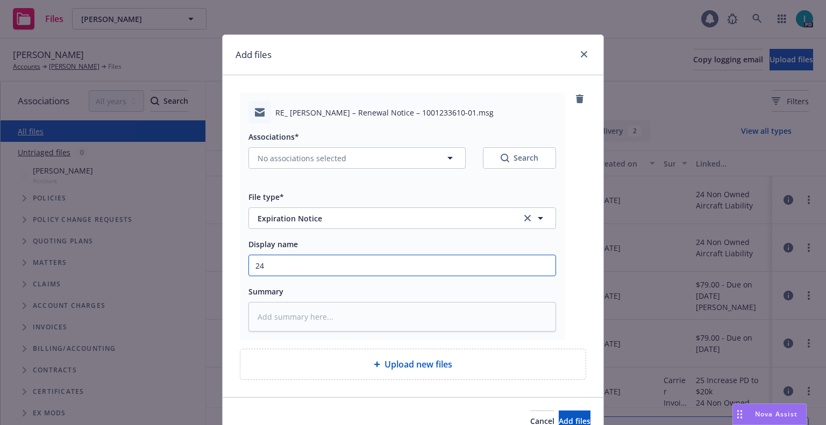
type textarea "x"
type input "24 NOWN CVS Renewal Notice 2nd"
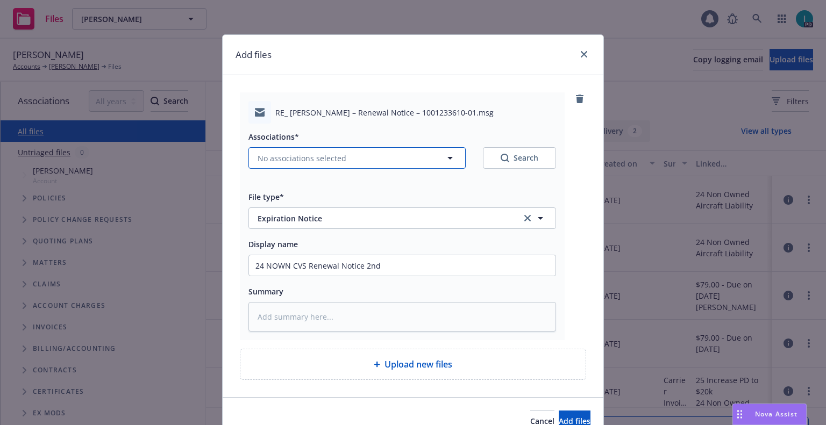
click at [330, 162] on span "No associations selected" at bounding box center [302, 158] width 89 height 11
type textarea "x"
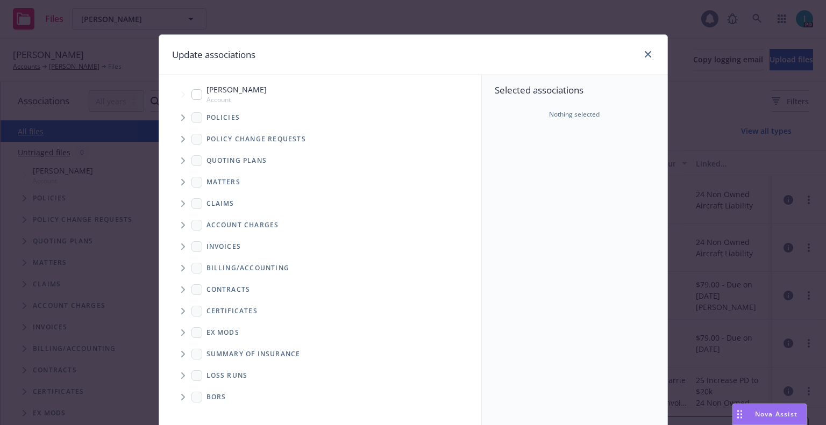
click at [174, 119] on span "Tree Example" at bounding box center [182, 117] width 17 height 17
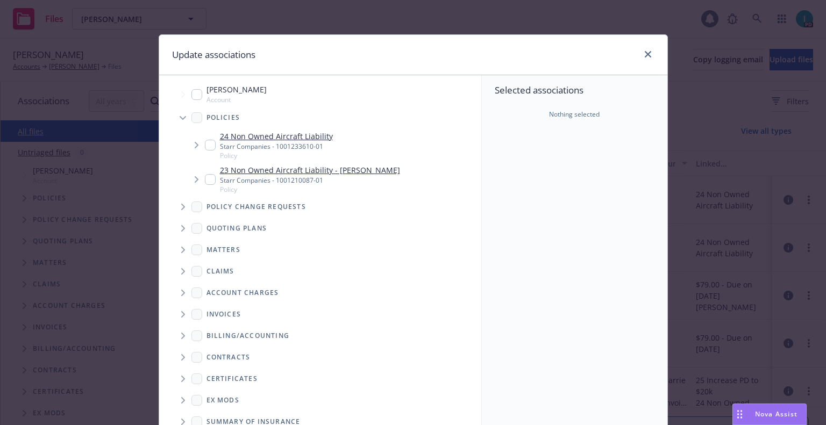
click at [209, 150] on input "Tree Example" at bounding box center [210, 145] width 11 height 11
checkbox input "true"
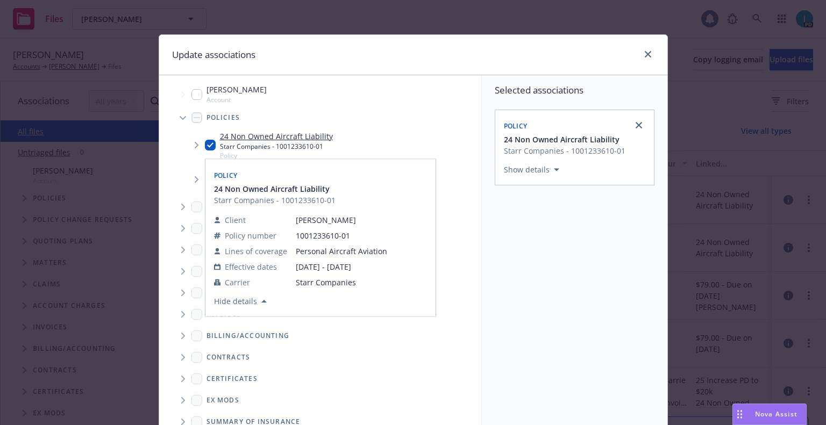
scroll to position [109, 0]
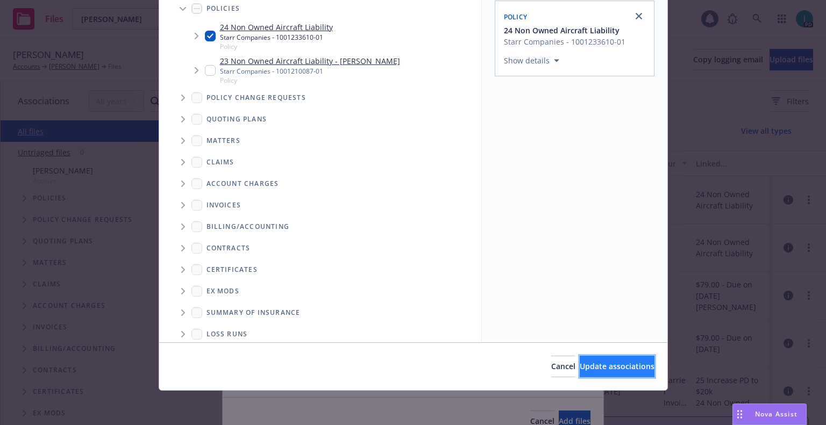
click at [593, 373] on button "Update associations" at bounding box center [617, 367] width 75 height 22
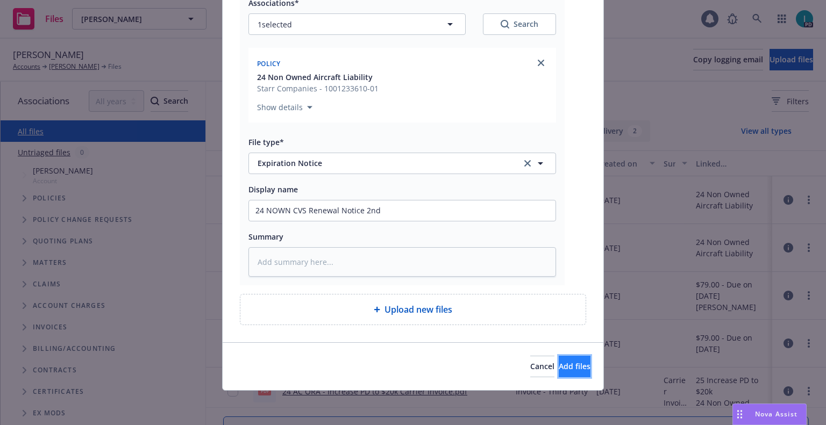
click at [559, 366] on span "Add files" at bounding box center [575, 366] width 32 height 10
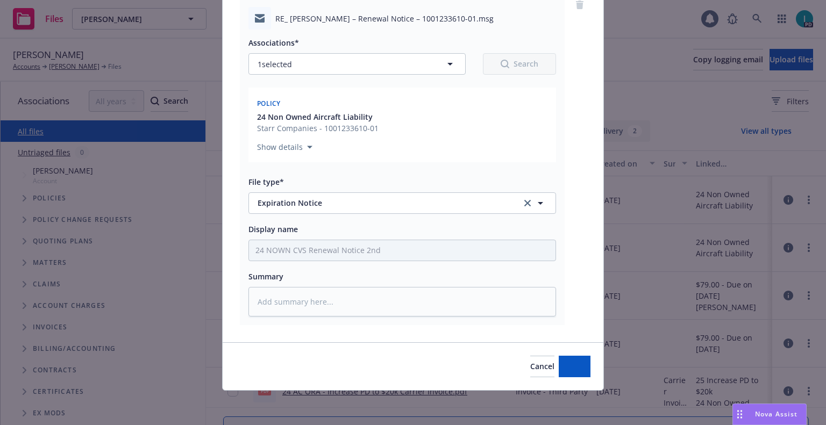
scroll to position [94, 0]
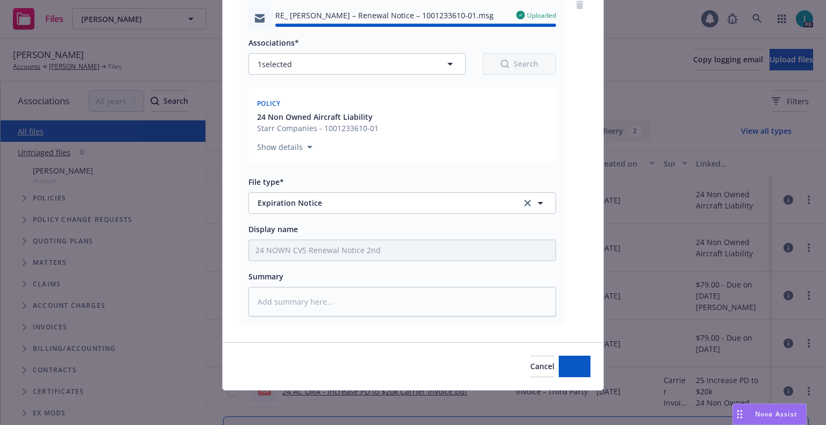
type textarea "x"
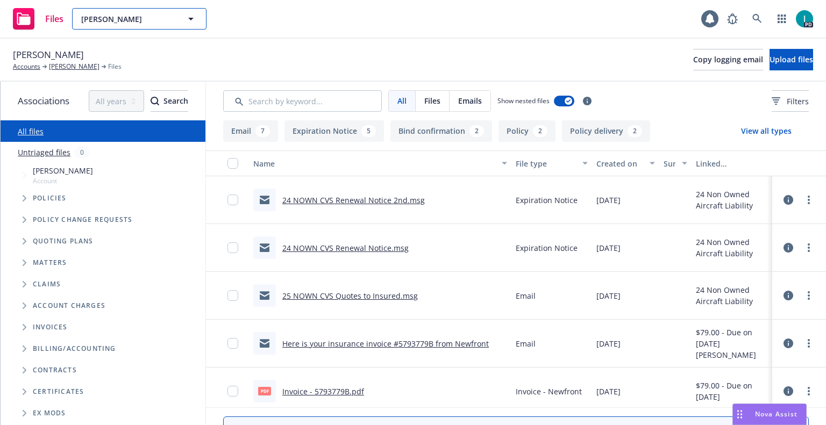
click at [106, 18] on span "Eugene Ahn" at bounding box center [127, 18] width 93 height 11
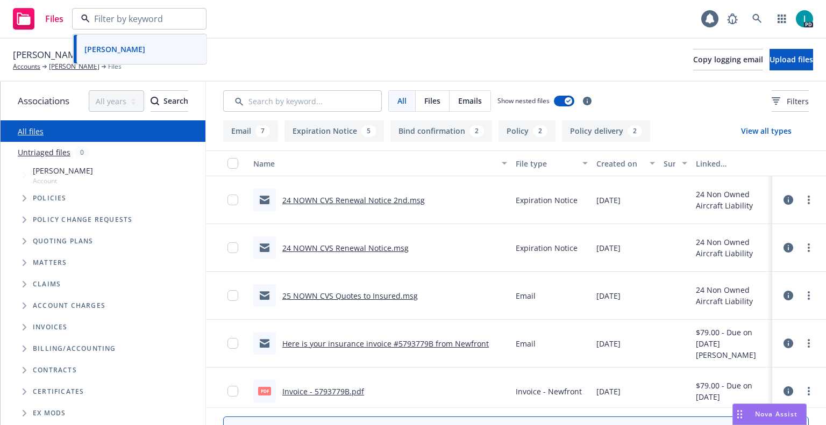
paste input "Jonathan Arce"
type input "Jonathan Arce"
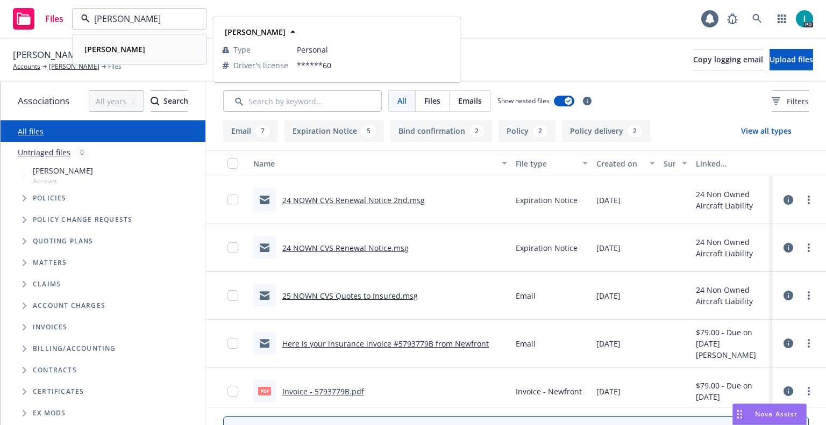
click at [153, 50] on div "Jonathan Arce" at bounding box center [139, 49] width 119 height 16
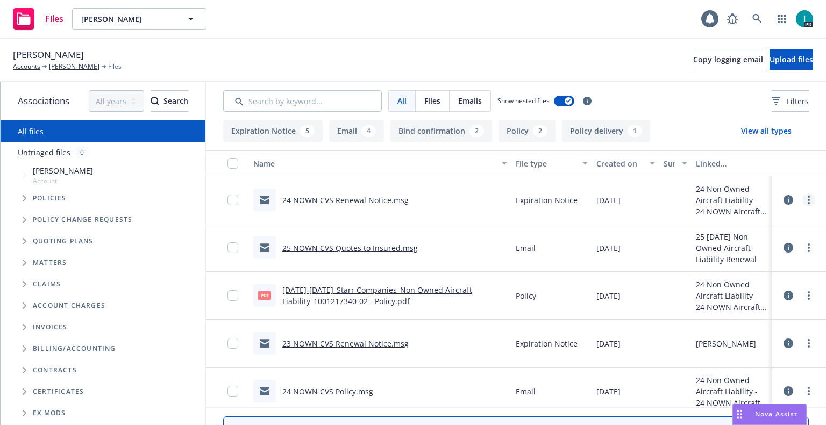
click at [806, 198] on link "more" at bounding box center [808, 200] width 13 height 13
click at [772, 237] on link "Download" at bounding box center [760, 244] width 107 height 22
click at [770, 59] on span "Upload files" at bounding box center [792, 59] width 44 height 10
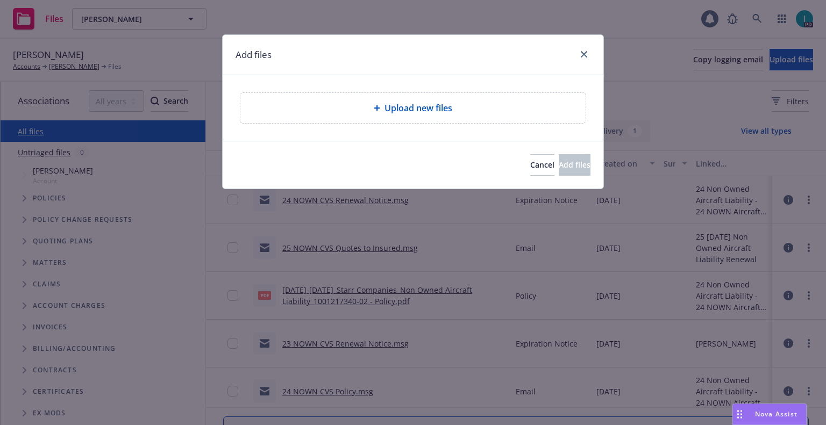
type textarea "x"
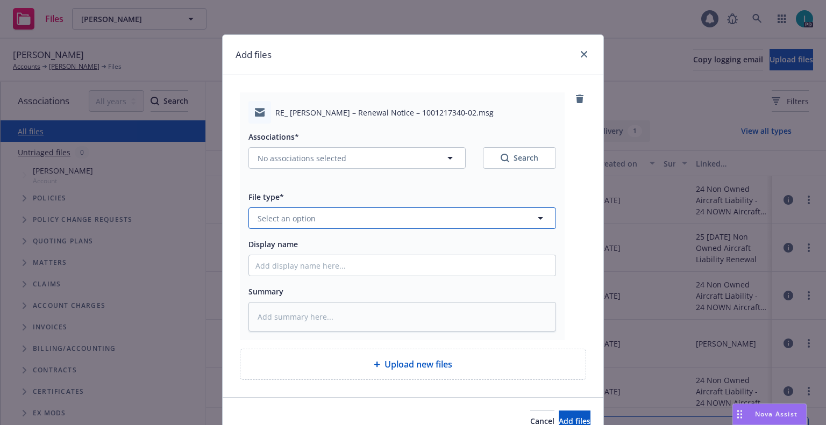
click at [321, 212] on button "Select an option" at bounding box center [402, 219] width 308 height 22
type input "ex"
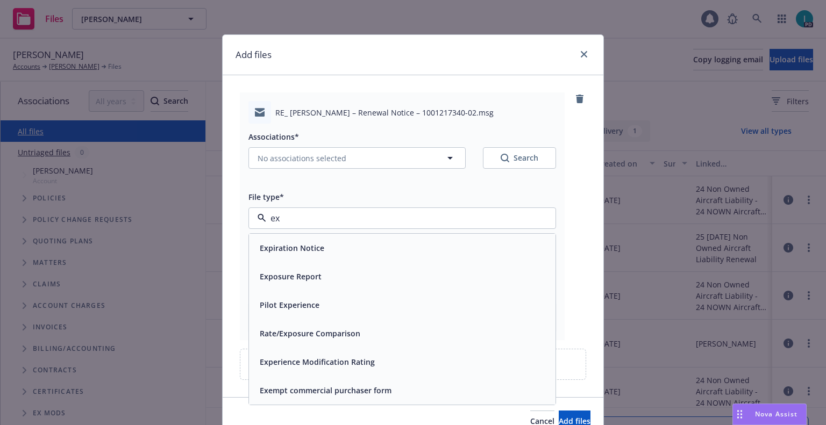
click at [305, 240] on div "Expiration Notice" at bounding box center [290, 248] width 71 height 16
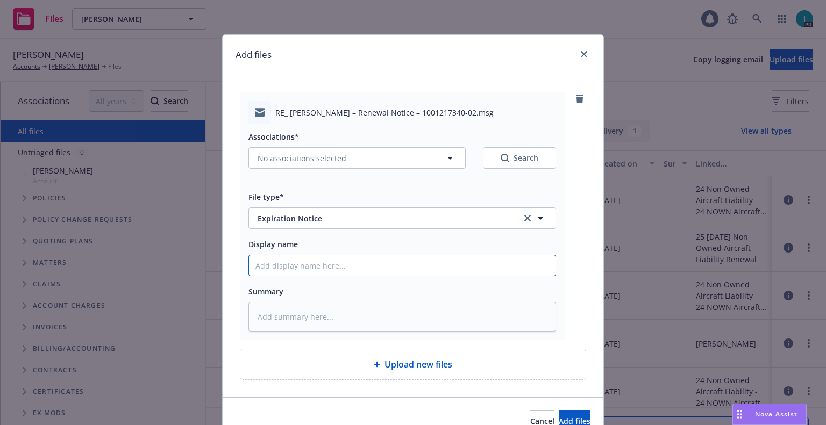
click at [294, 274] on input "Display name" at bounding box center [402, 265] width 307 height 20
type textarea "x"
type input "2"
type textarea "x"
type input "24"
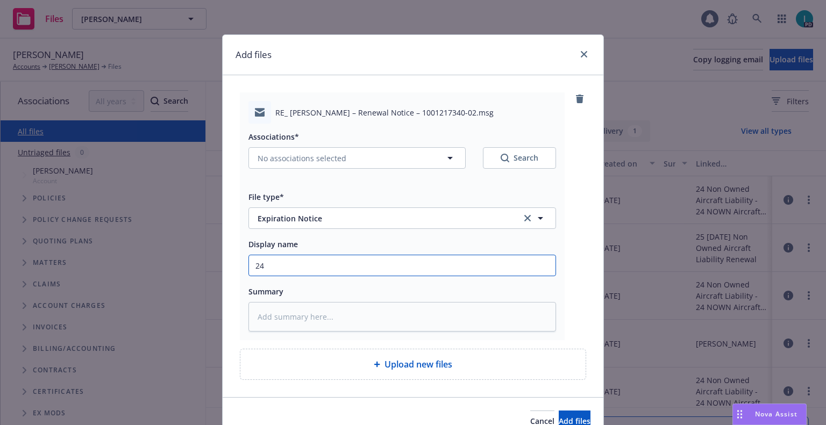
type textarea "x"
type input "24"
type textarea "x"
type input "24"
type textarea "x"
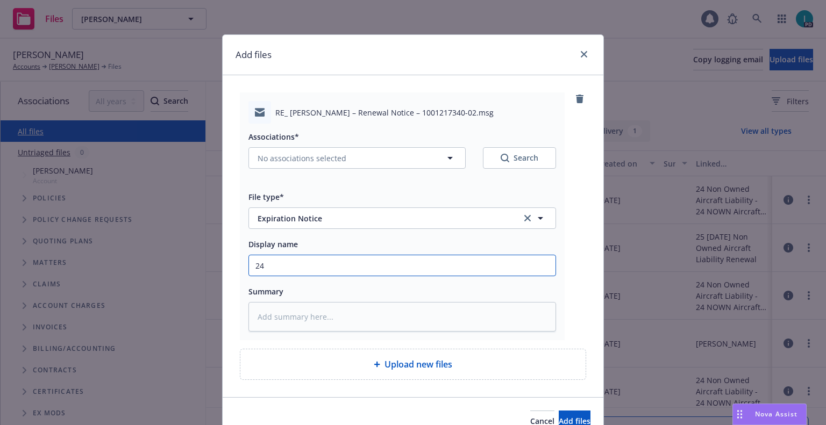
type input "24"
type textarea "x"
type input "24"
type textarea "x"
type input "24"
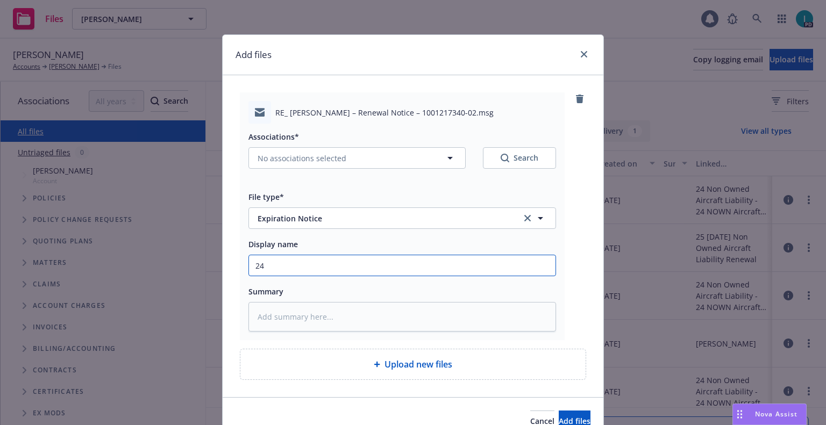
type textarea "x"
type input "24"
type textarea "x"
type input "24 NOWN CVS Renewal Notice 2nd"
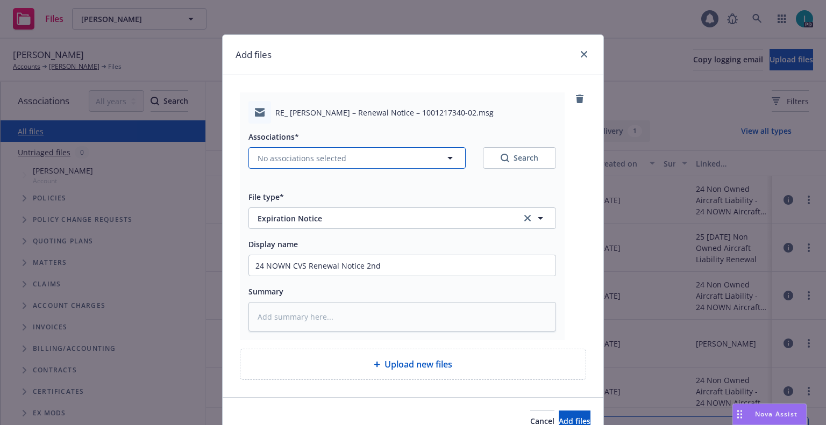
click at [300, 157] on span "No associations selected" at bounding box center [302, 158] width 89 height 11
type textarea "x"
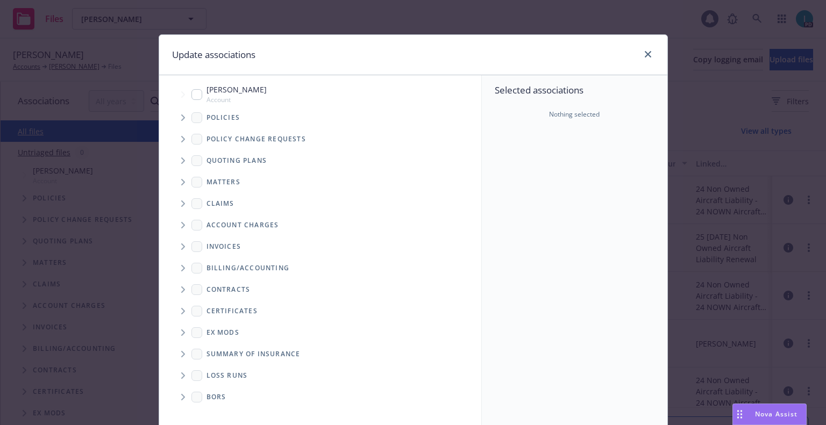
click at [181, 118] on icon "Tree Example" at bounding box center [183, 118] width 4 height 6
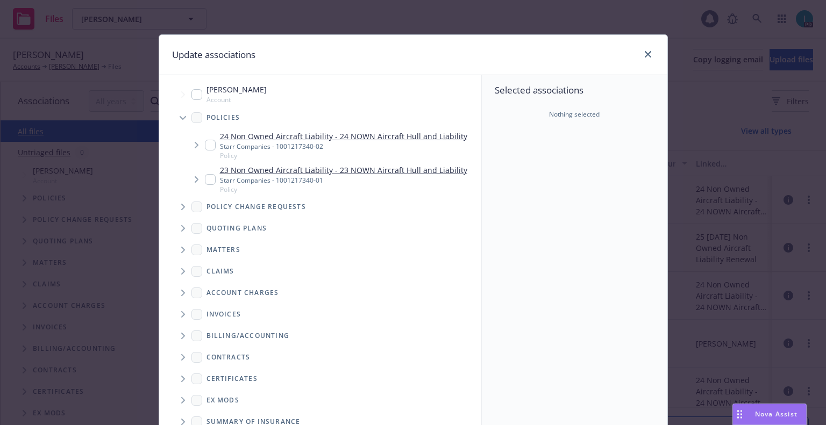
click at [200, 143] on span "Tree Example" at bounding box center [196, 145] width 17 height 17
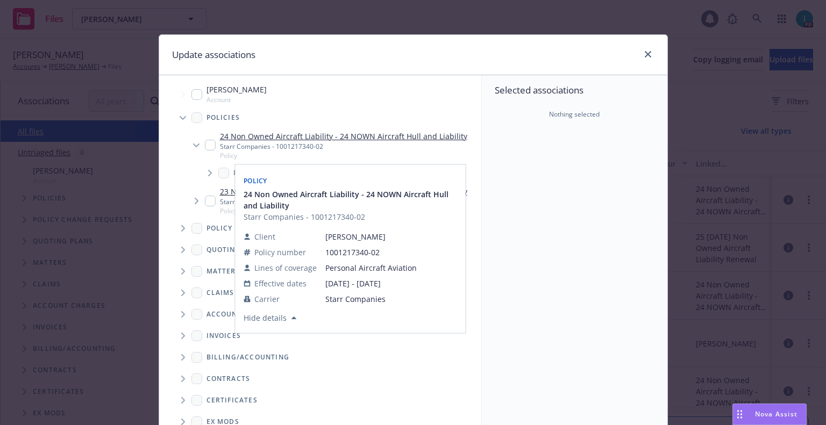
click at [206, 143] on input "Tree Example" at bounding box center [210, 145] width 11 height 11
checkbox input "true"
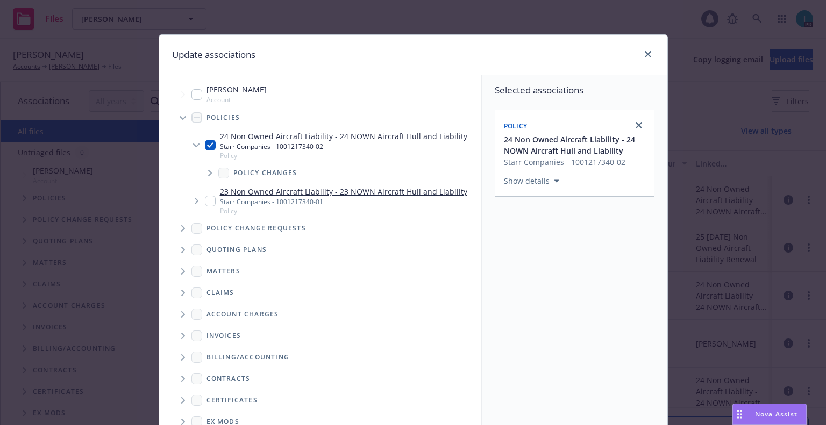
scroll to position [109, 0]
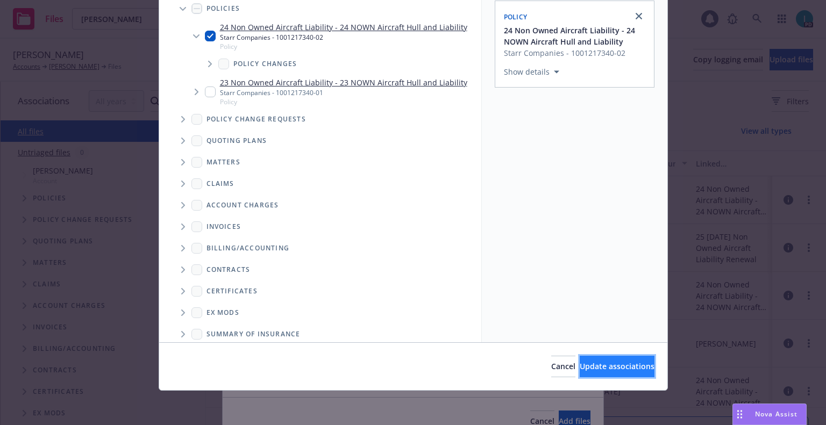
click at [580, 366] on span "Update associations" at bounding box center [617, 366] width 75 height 10
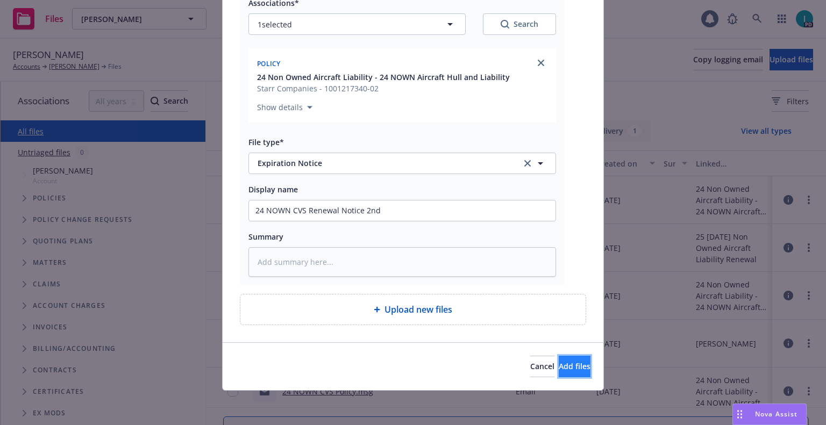
click at [559, 358] on button "Add files" at bounding box center [575, 367] width 32 height 22
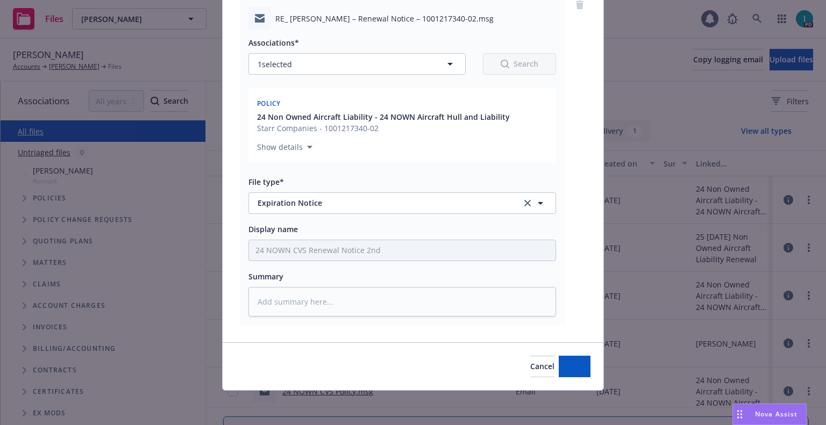
scroll to position [94, 0]
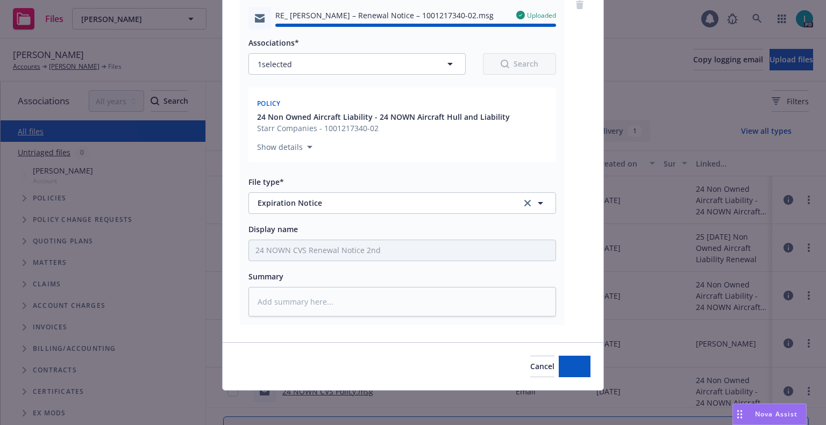
type textarea "x"
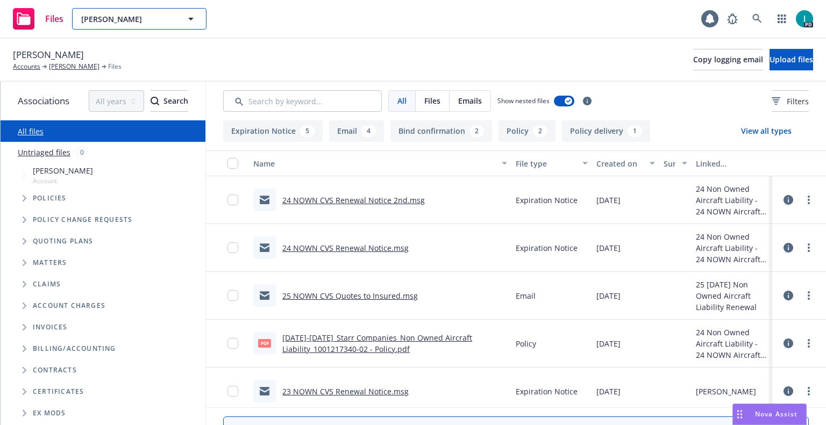
click at [117, 27] on button "Jonathan Arce" at bounding box center [139, 19] width 134 height 22
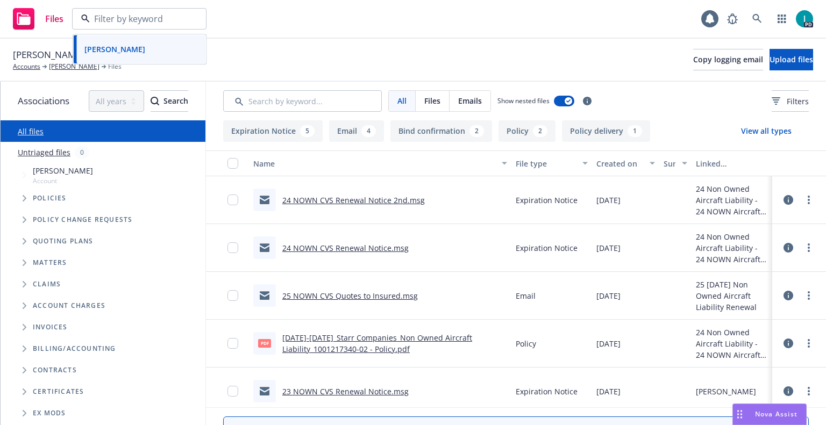
paste input "Hailey Ana Richardson"
type input "Hailey Ana Richardson"
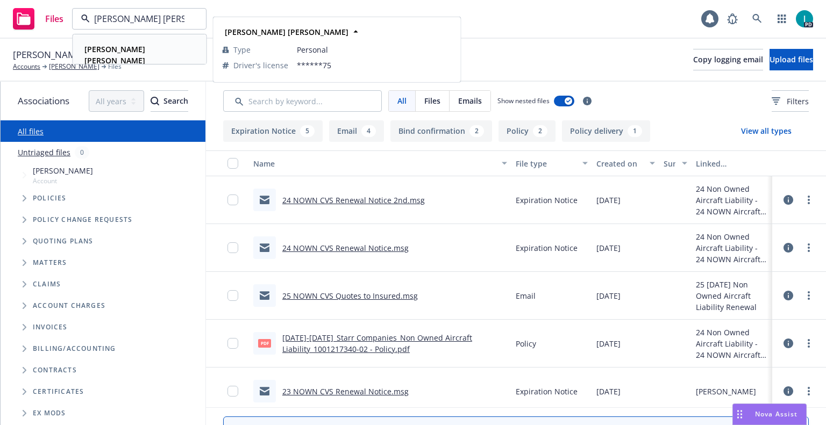
click at [133, 43] on div "Hailey Ana Richardson" at bounding box center [137, 54] width 115 height 27
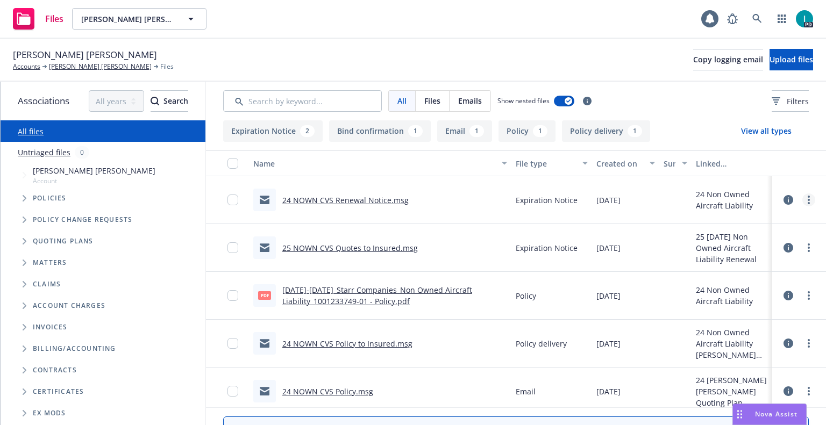
click at [804, 195] on link "more" at bounding box center [808, 200] width 13 height 13
drag, startPoint x: 755, startPoint y: 238, endPoint x: 758, endPoint y: 230, distance: 8.2
click at [755, 238] on link "Download" at bounding box center [760, 244] width 107 height 22
click at [770, 63] on span "Upload files" at bounding box center [792, 59] width 44 height 10
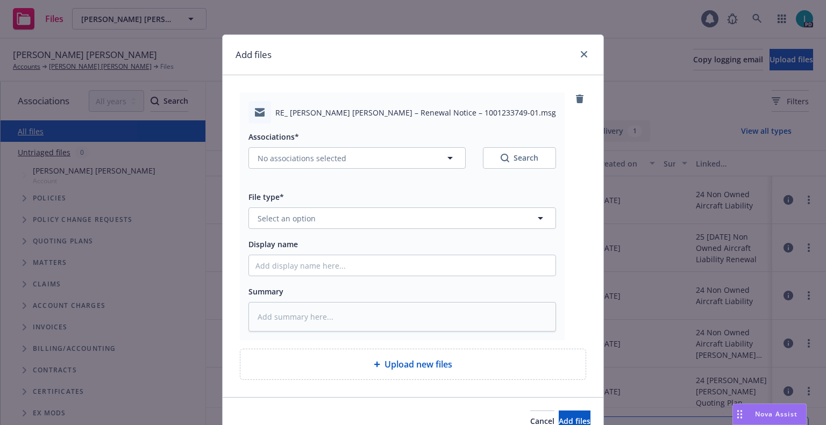
type textarea "x"
click at [287, 211] on button "Select an option" at bounding box center [402, 219] width 308 height 22
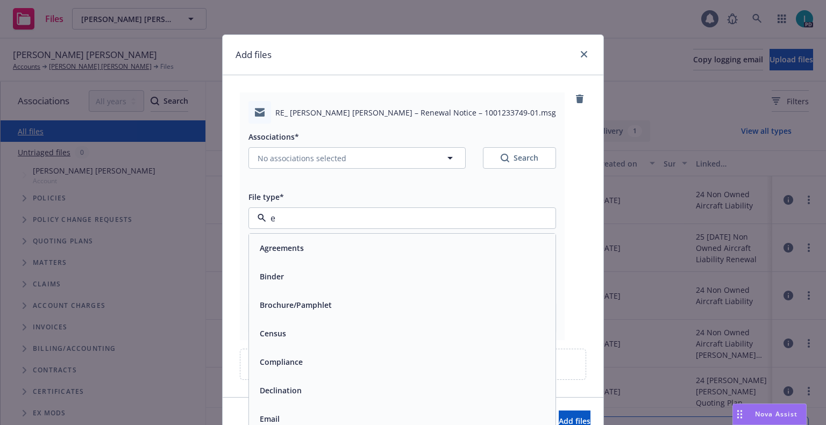
type input "ex"
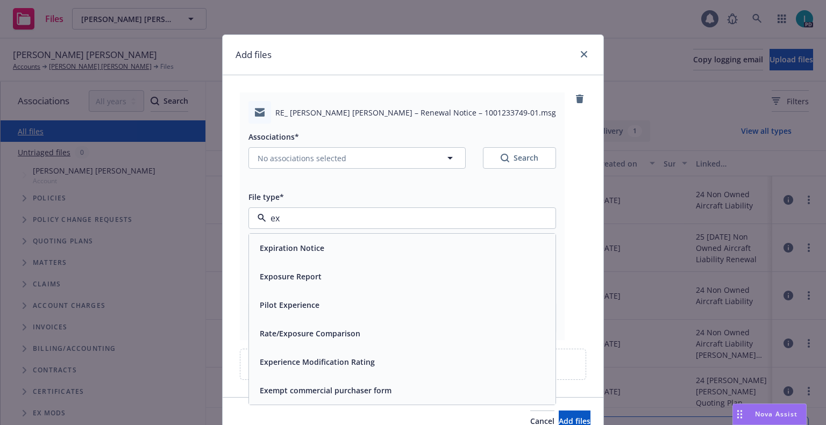
click at [295, 244] on span "Expiration Notice" at bounding box center [292, 248] width 65 height 11
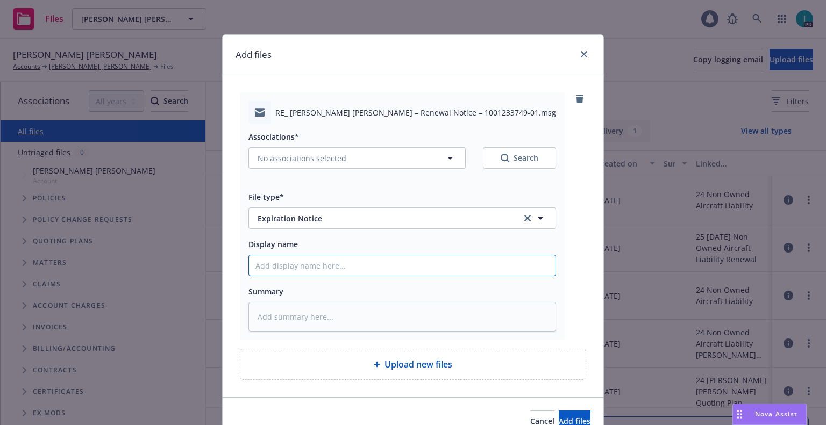
click at [296, 258] on input "Display name" at bounding box center [402, 265] width 307 height 20
type textarea "x"
type input "2"
type textarea "x"
type input "24"
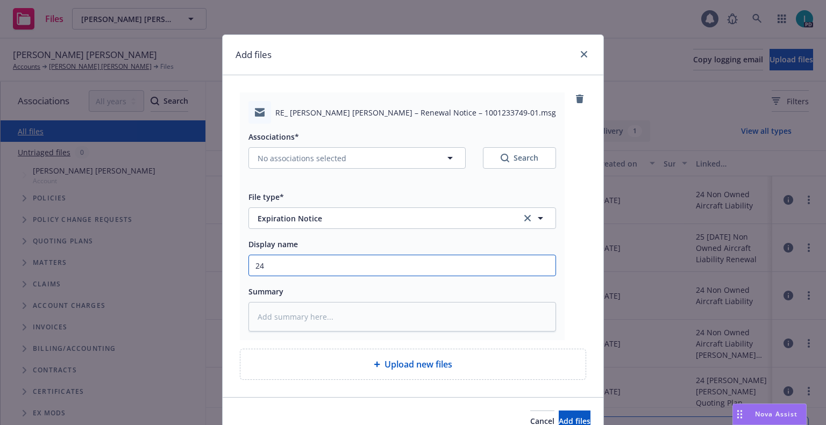
type textarea "x"
type input "24 NOWN CVS Renewal Notice 2nd"
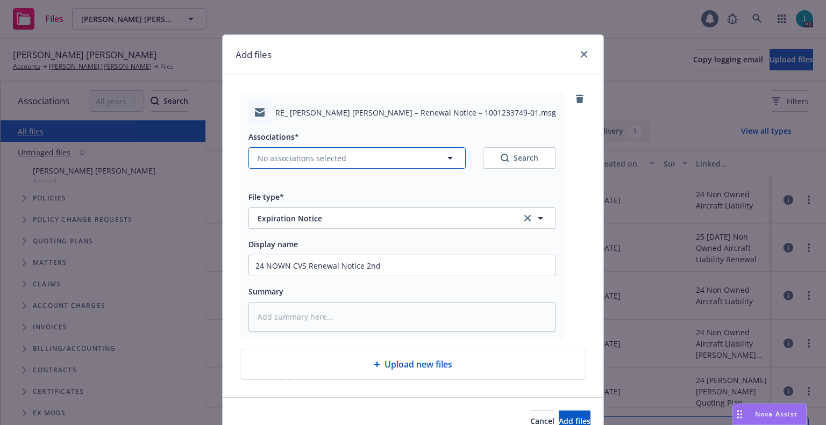
click at [287, 151] on button "No associations selected" at bounding box center [356, 158] width 217 height 22
type textarea "x"
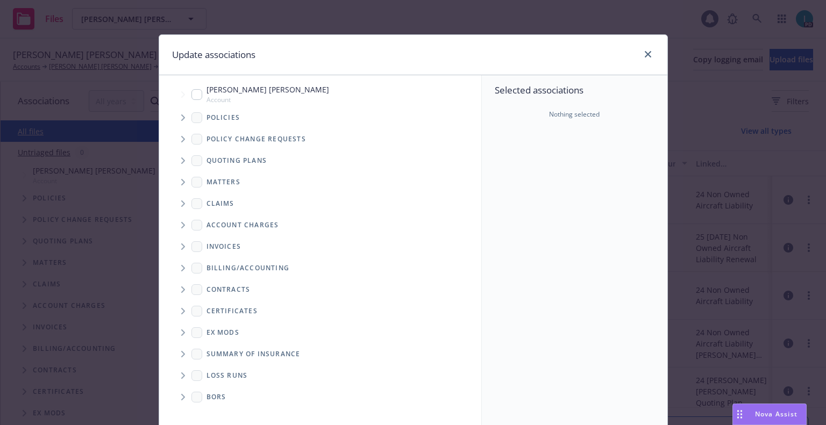
click at [181, 115] on icon "Tree Example" at bounding box center [183, 118] width 4 height 6
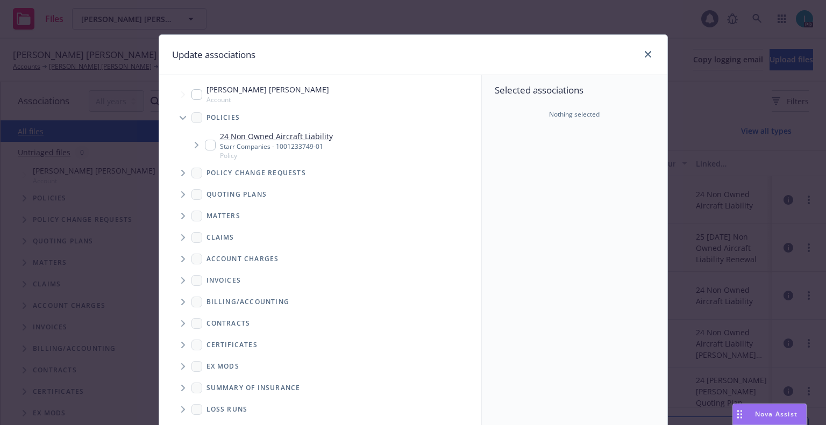
click at [205, 143] on input "Tree Example" at bounding box center [210, 145] width 11 height 11
checkbox input "true"
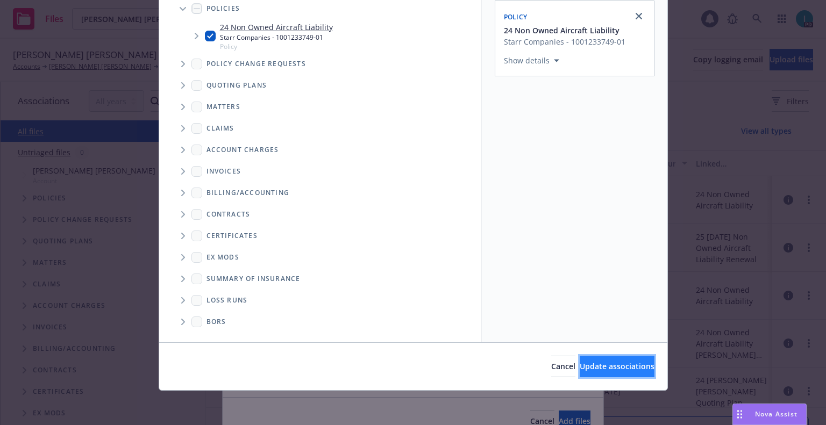
click at [580, 360] on button "Update associations" at bounding box center [617, 367] width 75 height 22
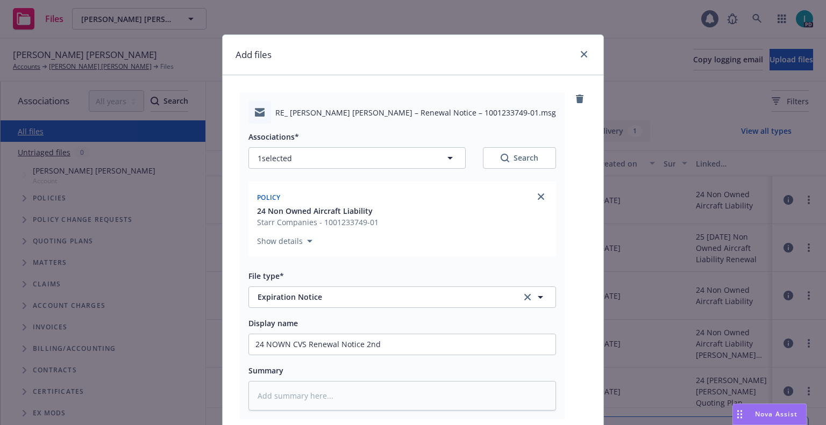
scroll to position [134, 0]
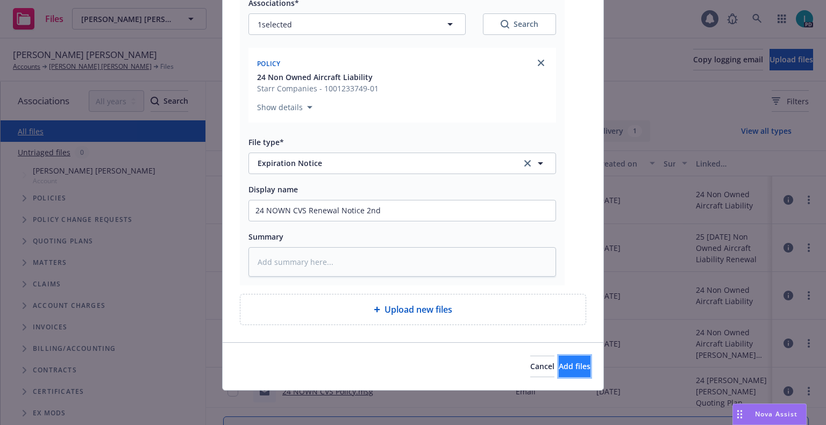
click at [559, 366] on span "Add files" at bounding box center [575, 366] width 32 height 10
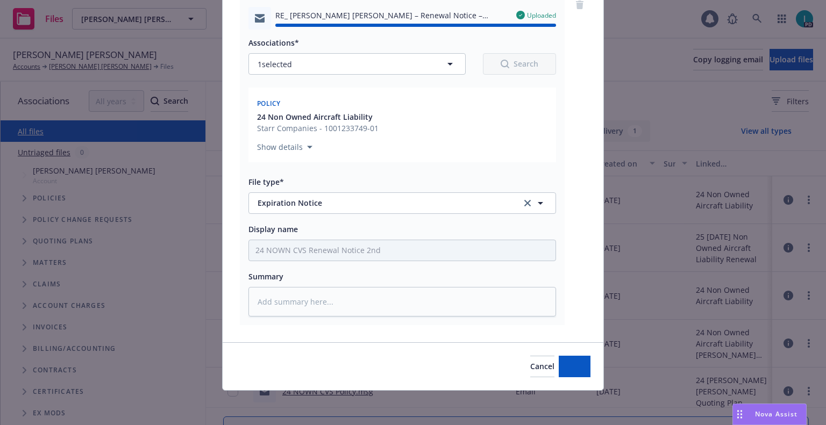
type textarea "x"
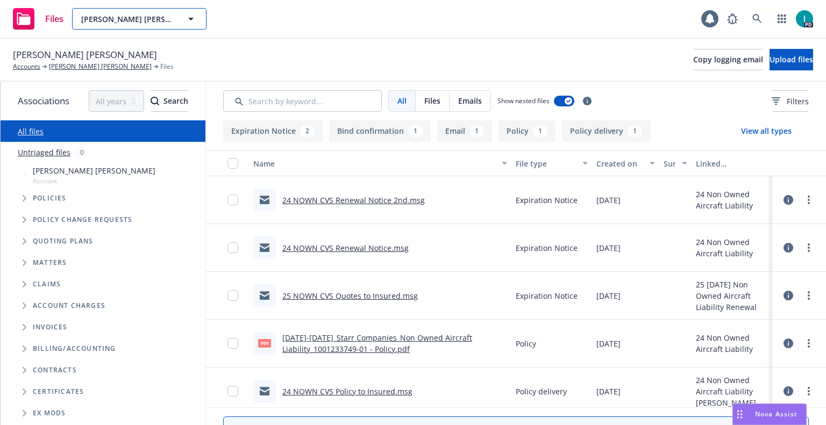
click at [124, 18] on span "Hailey Ana Richardson" at bounding box center [127, 18] width 93 height 11
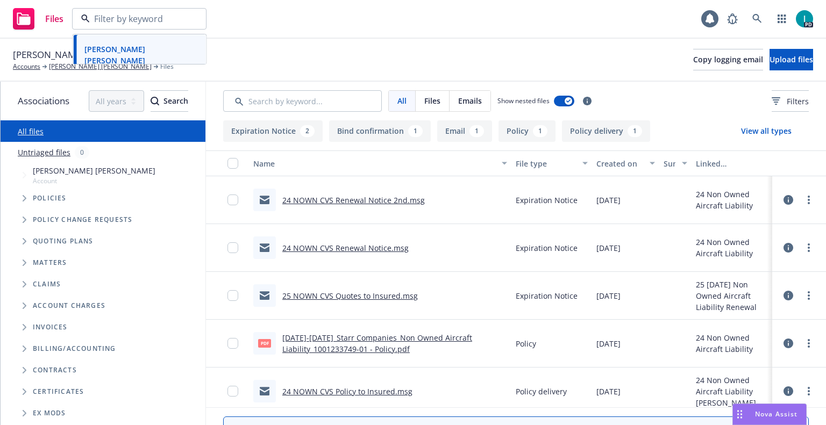
paste input "[PERSON_NAME]"
type input "[PERSON_NAME]"
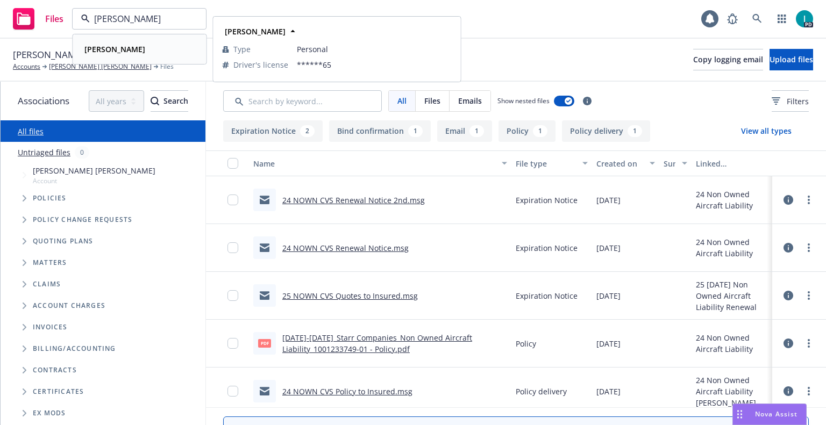
click at [149, 51] on div "[PERSON_NAME]" at bounding box center [139, 49] width 119 height 16
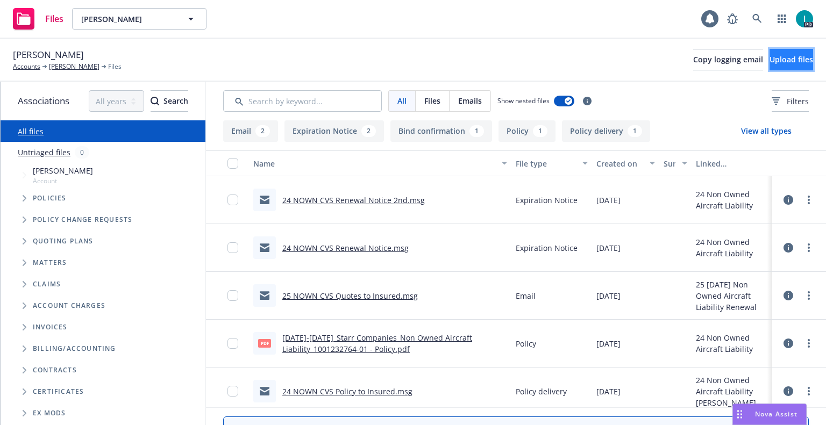
click at [770, 65] on span "Upload files" at bounding box center [792, 59] width 44 height 10
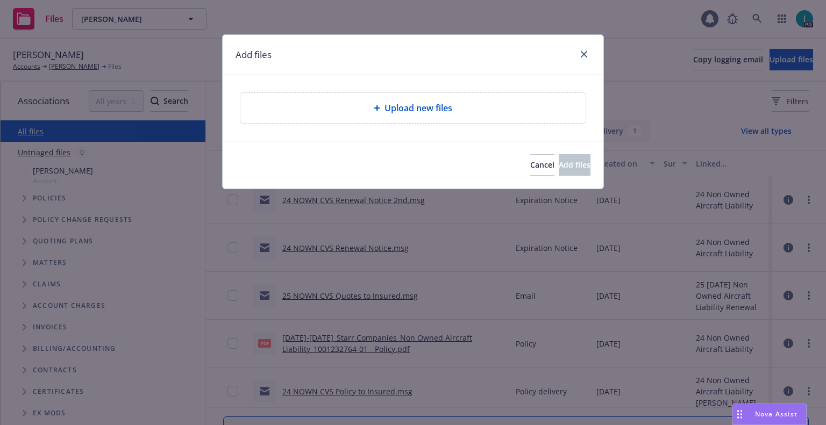
type textarea "x"
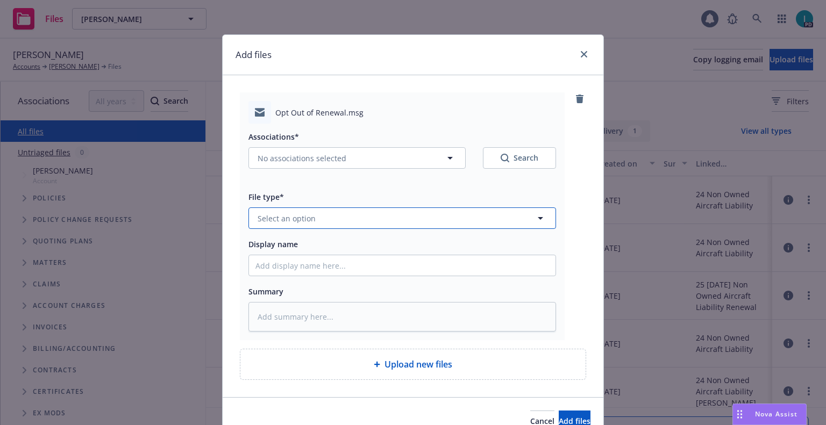
click at [310, 219] on span "Select an option" at bounding box center [287, 218] width 58 height 11
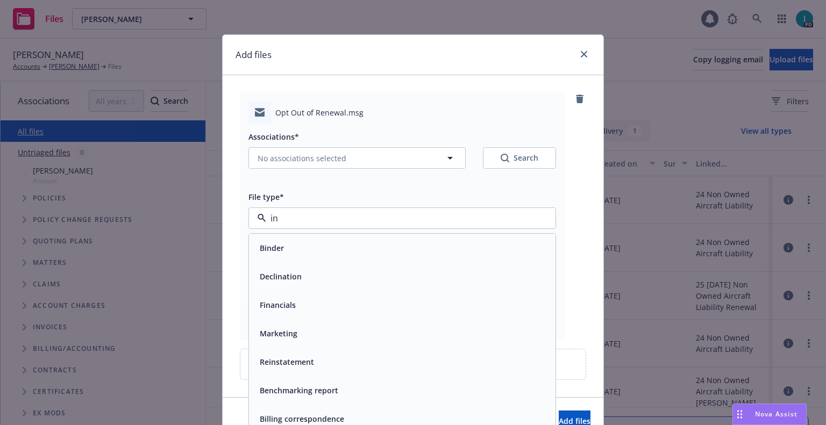
type input "i"
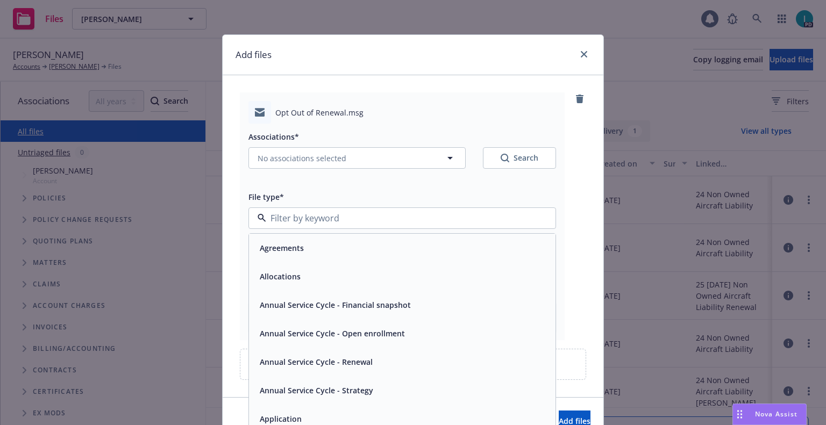
scroll to position [45, 0]
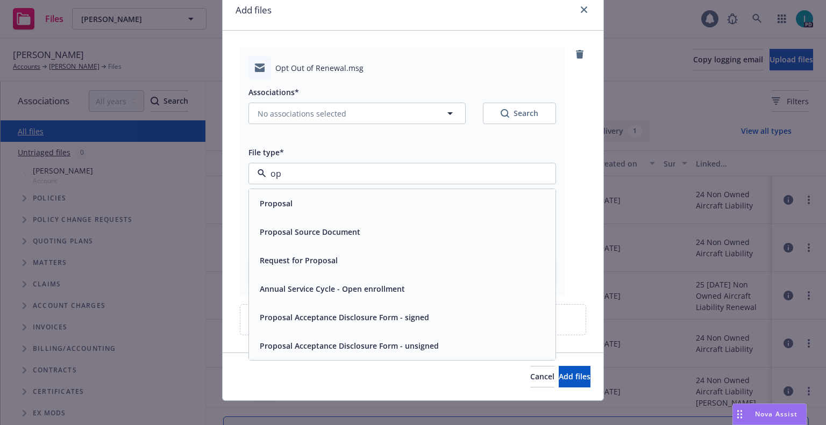
type input "opt"
type textarea "x"
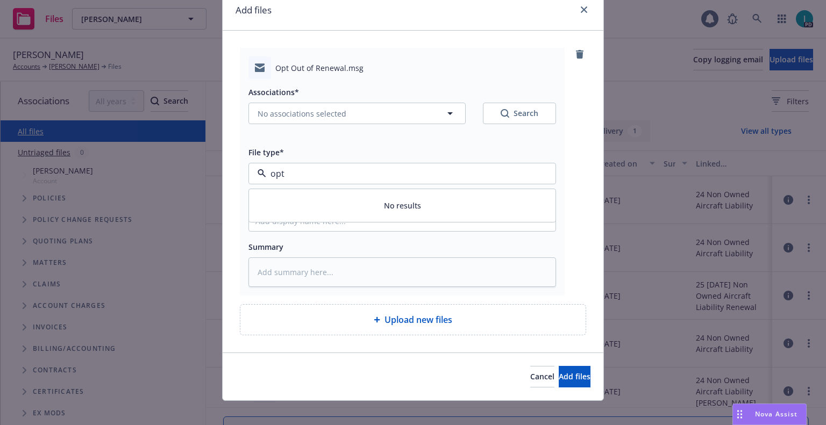
drag, startPoint x: 308, startPoint y: 180, endPoint x: 176, endPoint y: 180, distance: 131.8
click at [176, 180] on div "Add files Opt Out of Renewal.msg Associations* No associations selected Search …" at bounding box center [413, 212] width 826 height 425
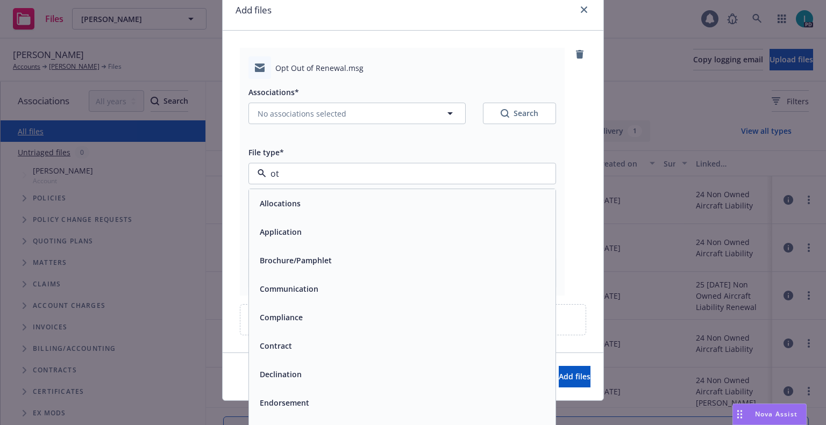
type input "oth"
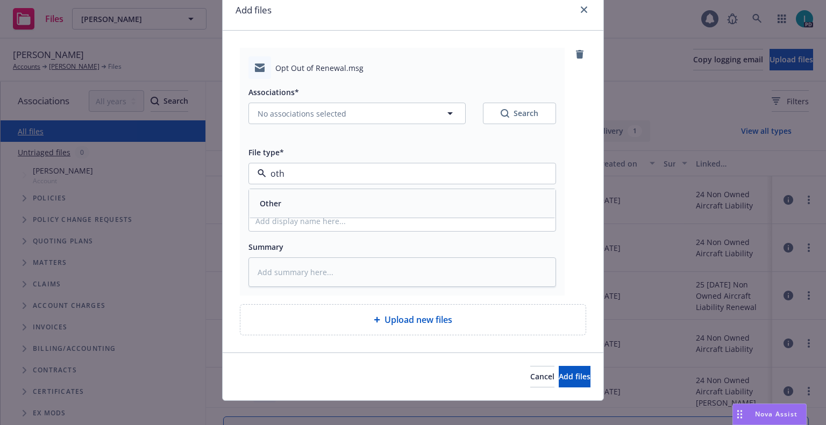
click at [361, 202] on div "Other" at bounding box center [402, 204] width 294 height 16
click at [330, 221] on input "Display name" at bounding box center [402, 221] width 307 height 20
type textarea "x"
type input "2"
type textarea "x"
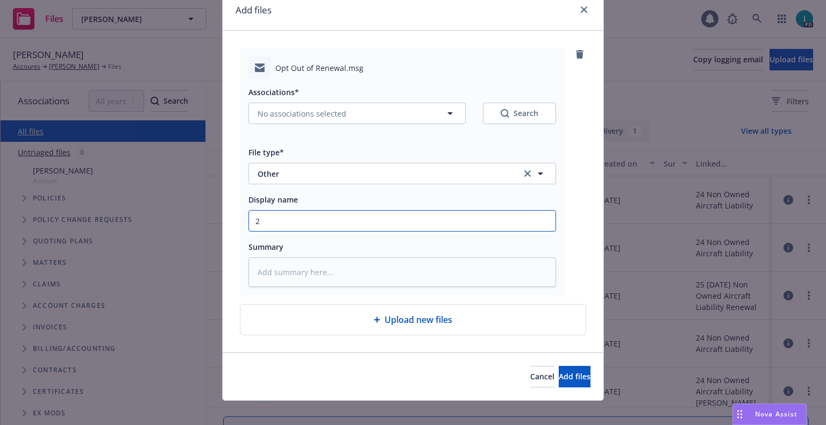
type input "24"
type textarea "x"
type input "24"
type textarea "x"
type input "2"
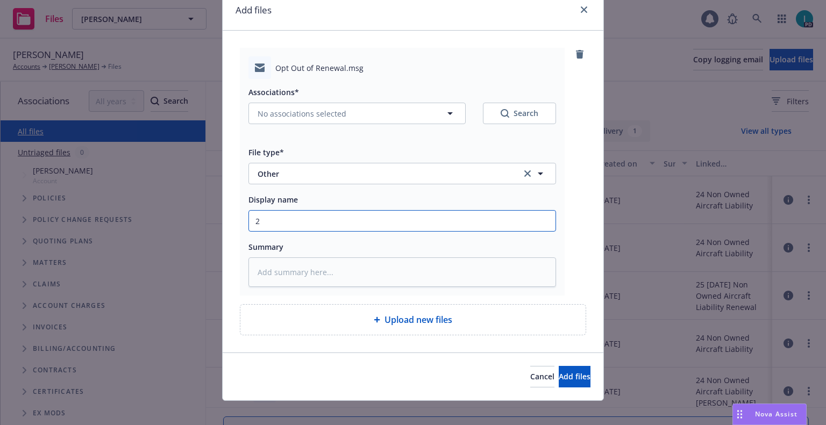
type textarea "x"
type input "I"
type textarea "x"
type input "In"
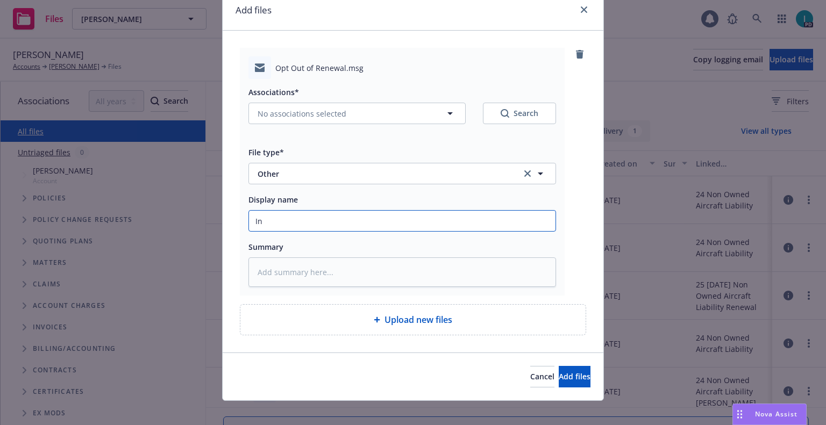
type textarea "x"
type input "Ins"
type textarea "x"
type input "In"
type textarea "x"
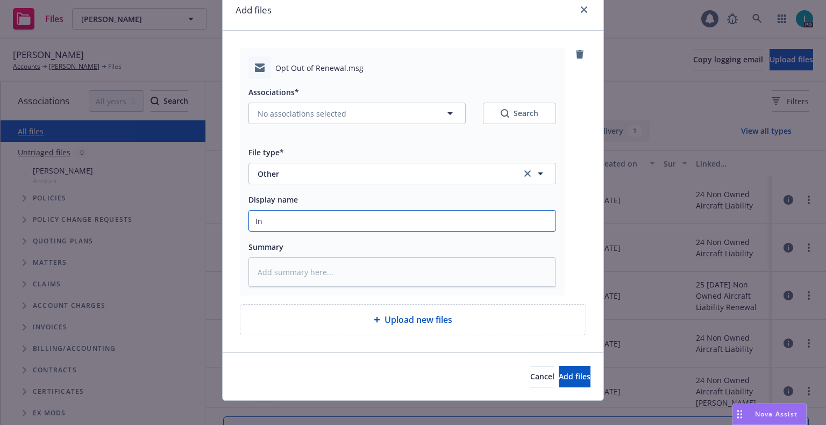
type input "I"
type textarea "x"
type input "o"
type textarea "x"
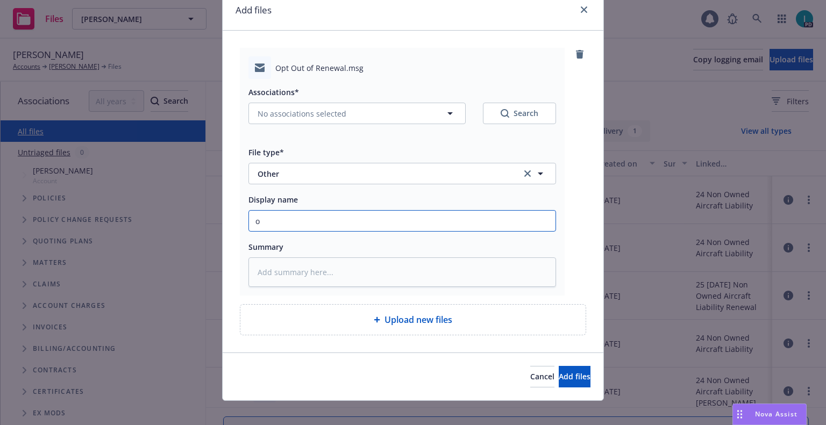
type input "op"
type textarea "x"
type input "o"
type textarea "x"
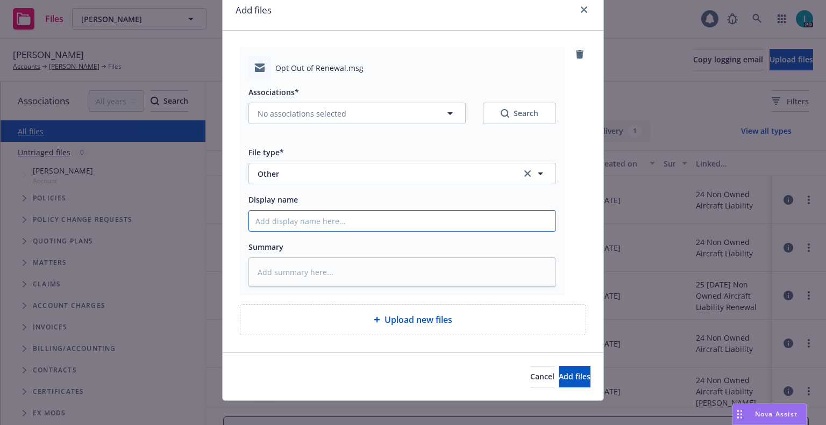
type input "2"
type textarea "x"
type input "24"
type textarea "x"
type input "24"
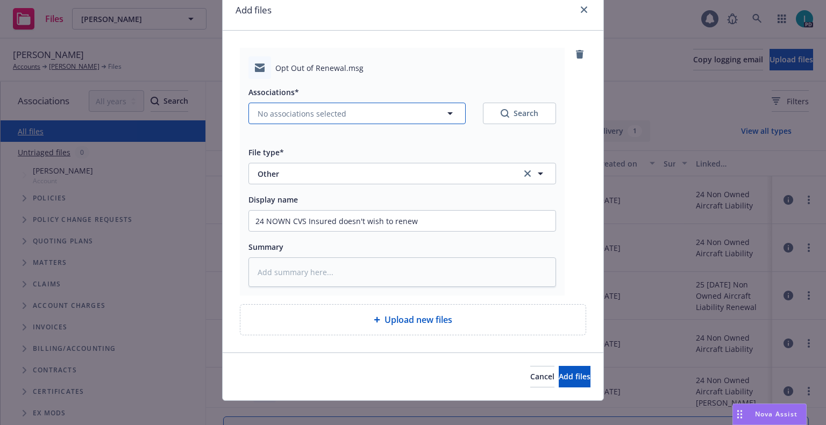
click at [358, 108] on button "No associations selected" at bounding box center [356, 114] width 217 height 22
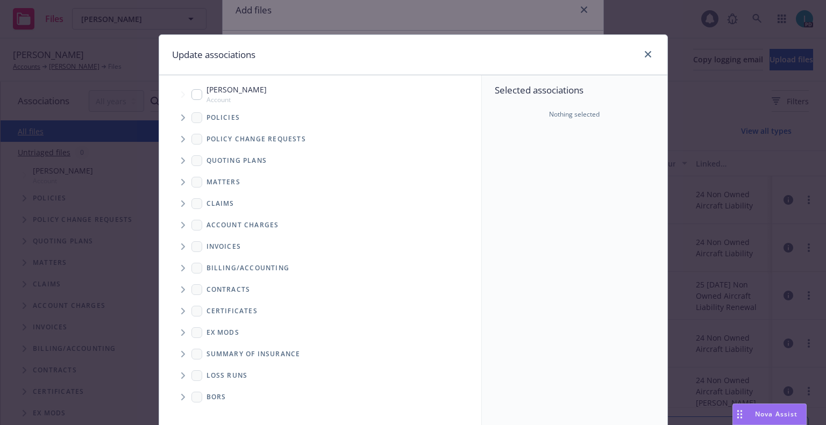
click at [181, 119] on icon "Tree Example" at bounding box center [183, 118] width 4 height 6
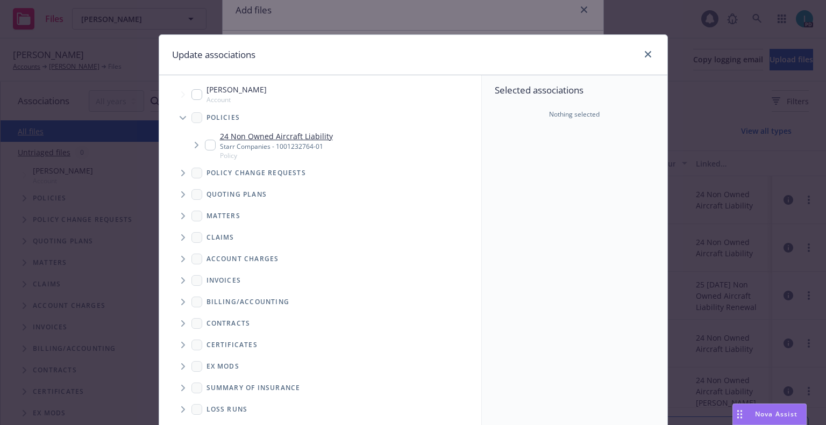
click at [205, 147] on input "Tree Example" at bounding box center [210, 145] width 11 height 11
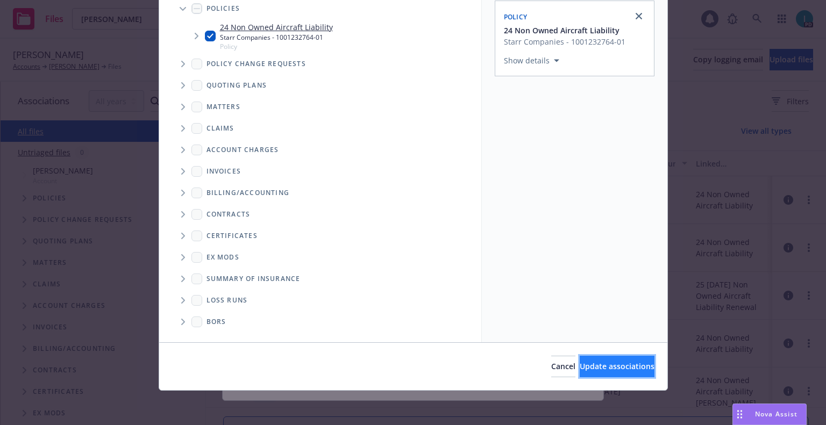
click at [594, 367] on span "Update associations" at bounding box center [617, 366] width 75 height 10
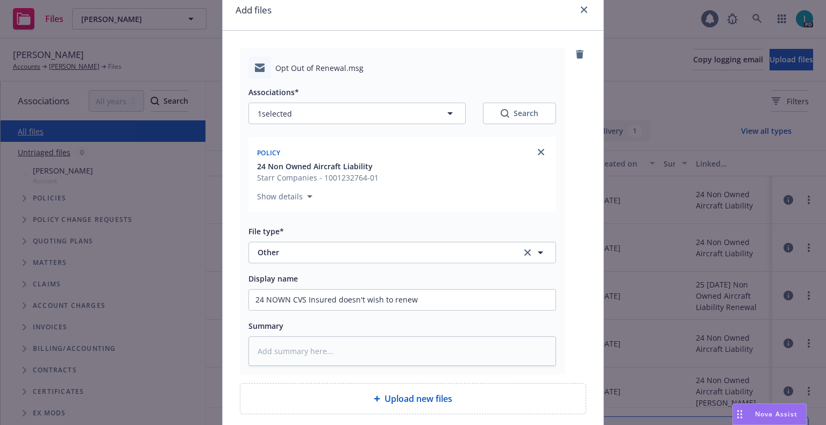
scroll to position [134, 0]
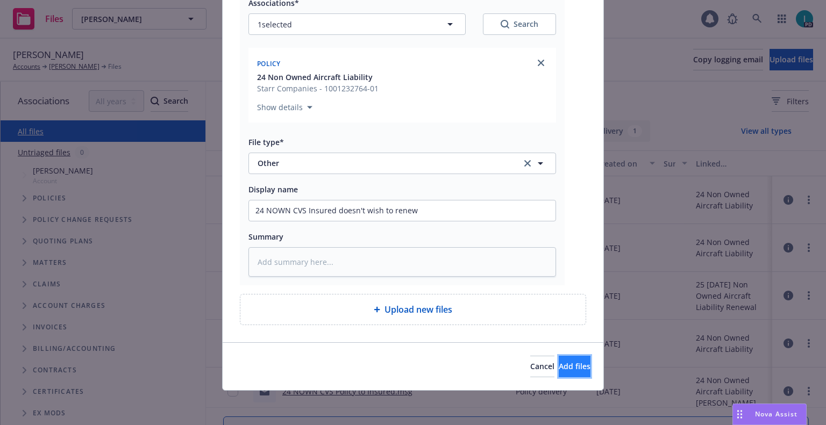
click at [559, 363] on span "Add files" at bounding box center [575, 366] width 32 height 10
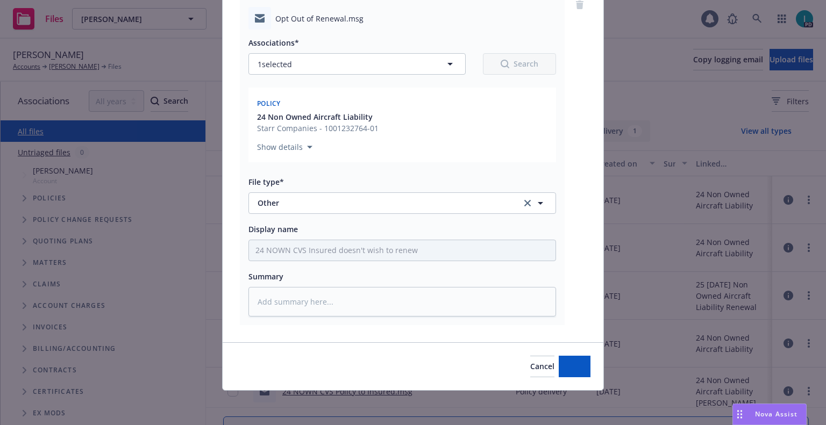
scroll to position [94, 0]
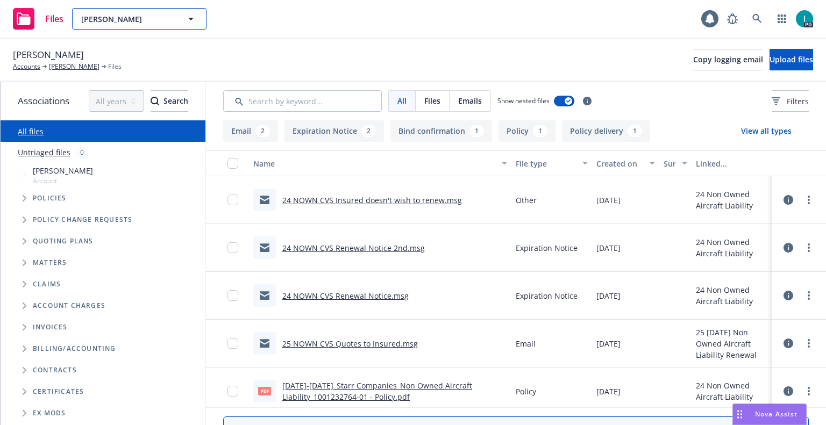
click at [83, 11] on button "[PERSON_NAME]" at bounding box center [139, 19] width 134 height 22
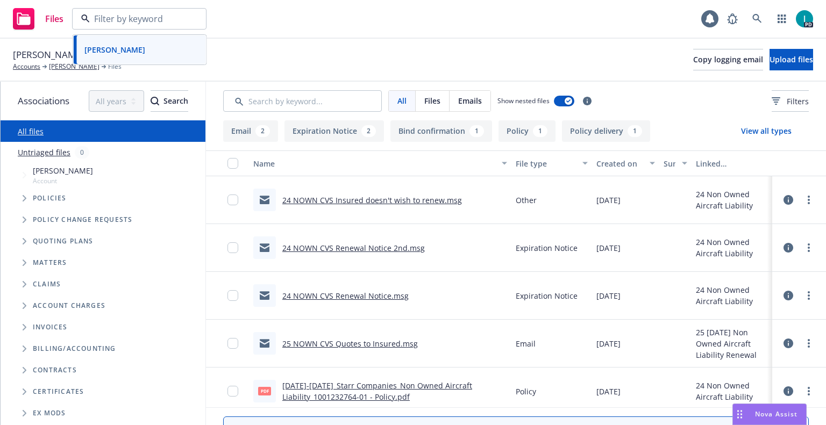
paste input "Uri Gries"
click at [139, 47] on div "Uri Gries" at bounding box center [139, 49] width 119 height 16
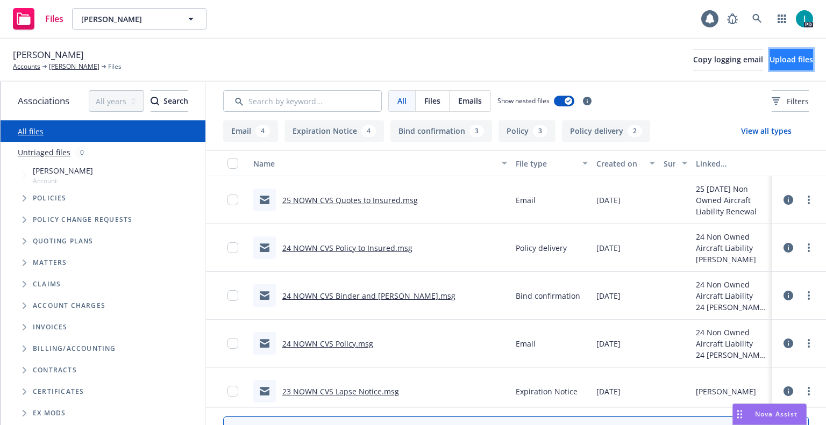
click at [779, 59] on span "Upload files" at bounding box center [792, 59] width 44 height 10
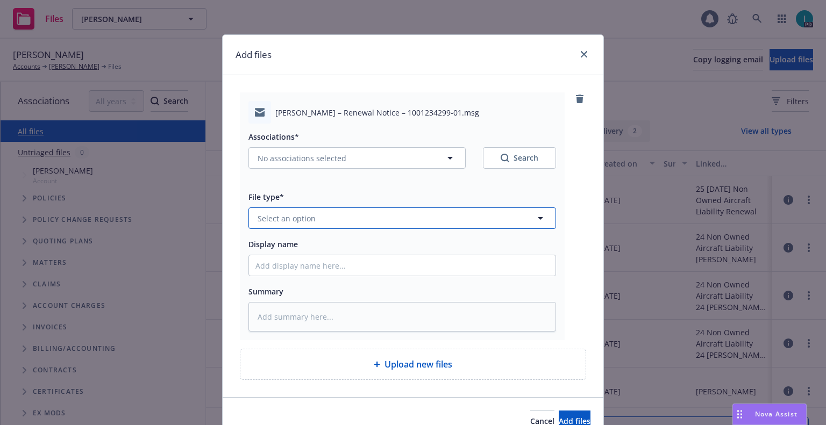
click at [350, 215] on button "Select an option" at bounding box center [402, 219] width 308 height 22
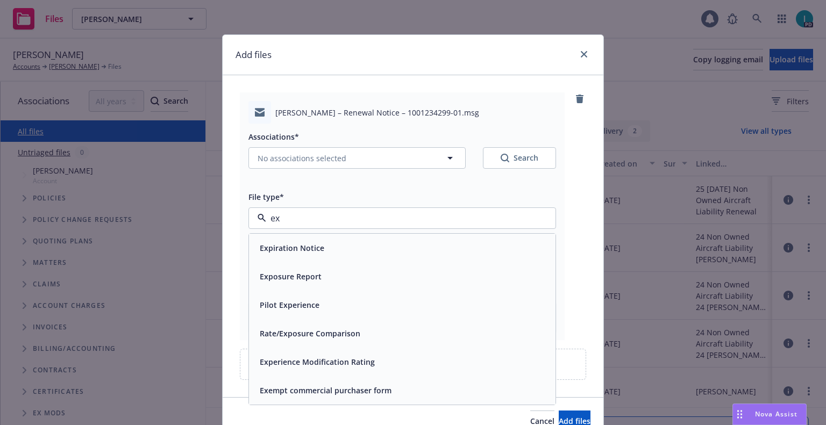
click at [273, 246] on span "Expiration Notice" at bounding box center [292, 248] width 65 height 11
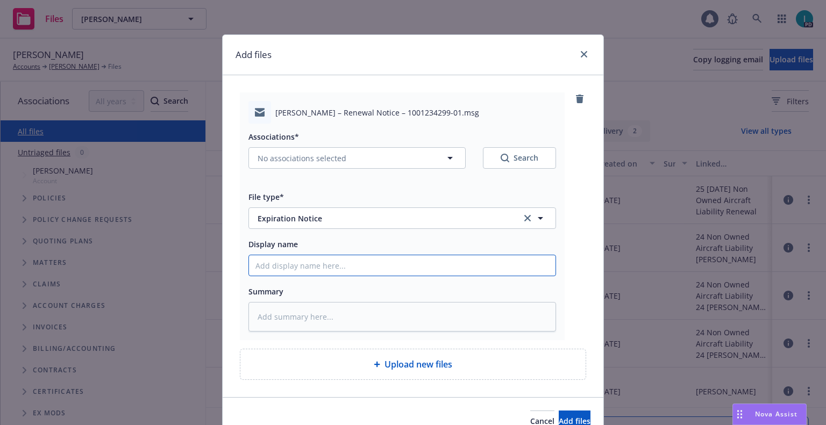
click at [337, 260] on input "Display name" at bounding box center [402, 265] width 307 height 20
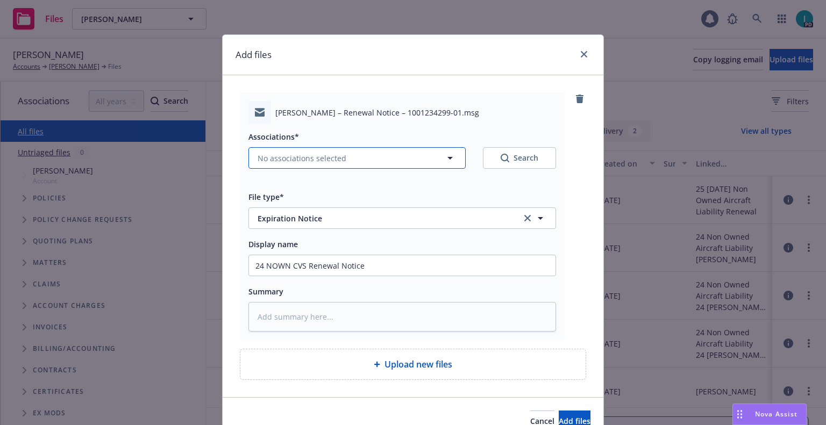
click at [312, 157] on span "No associations selected" at bounding box center [302, 158] width 89 height 11
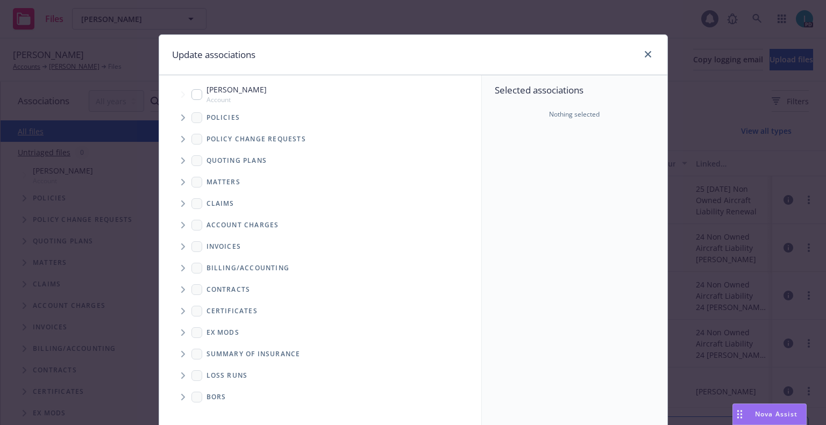
click at [182, 122] on span "Tree Example" at bounding box center [182, 117] width 17 height 17
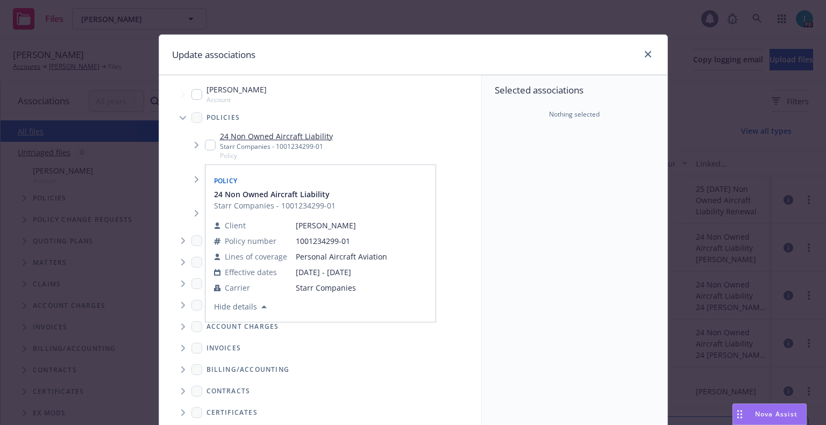
click at [205, 143] on input "Tree Example" at bounding box center [210, 145] width 11 height 11
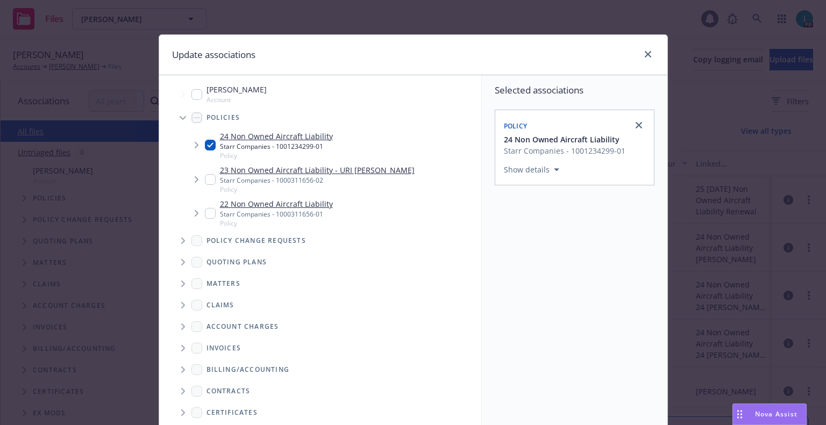
scroll to position [109, 0]
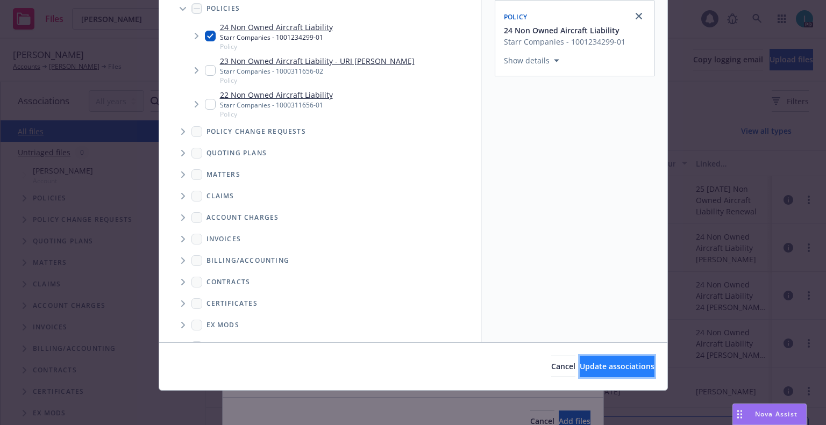
click at [594, 360] on button "Update associations" at bounding box center [617, 367] width 75 height 22
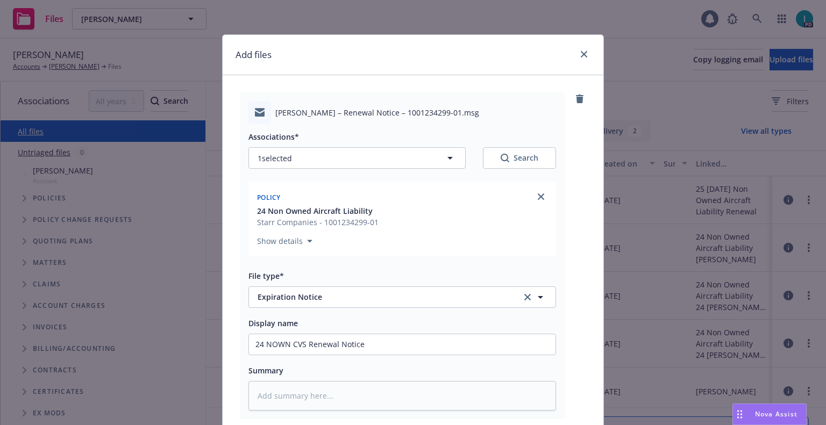
scroll to position [134, 0]
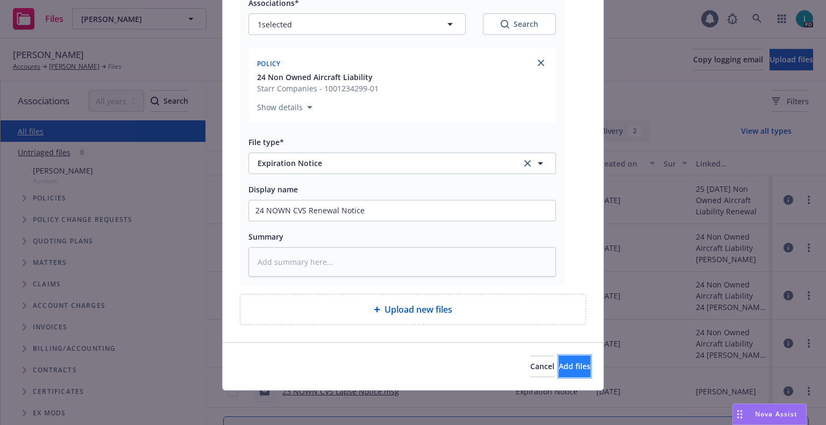
click at [568, 372] on button "Add files" at bounding box center [575, 367] width 32 height 22
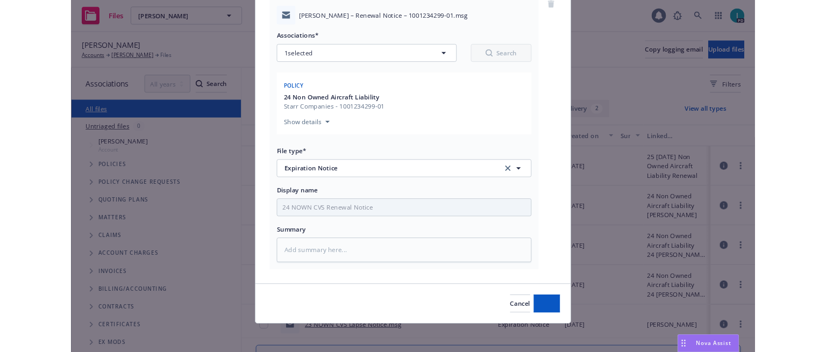
scroll to position [94, 0]
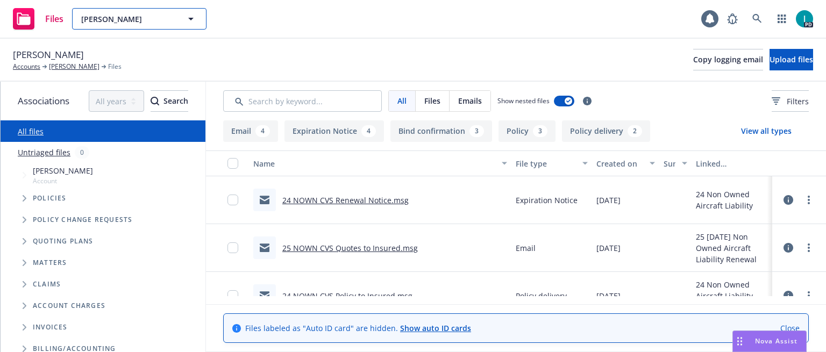
click at [137, 23] on span "Uri Gries" at bounding box center [127, 18] width 93 height 11
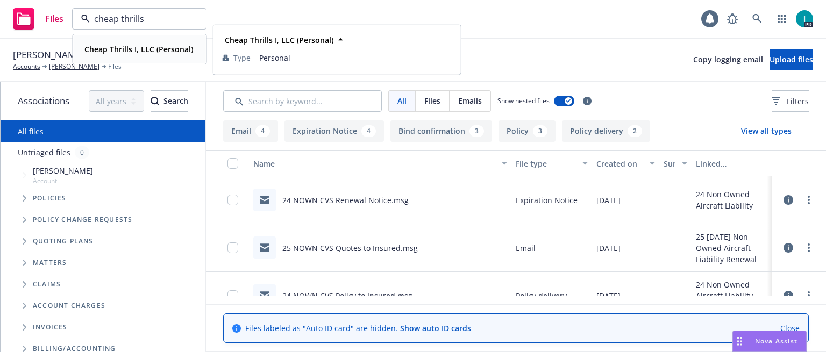
click at [144, 48] on strong "Cheap Thrills I, LLC (Personal)" at bounding box center [138, 49] width 109 height 10
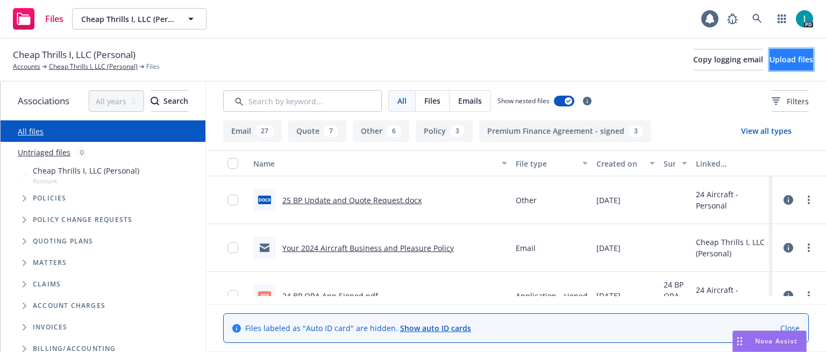
click at [781, 62] on span "Upload files" at bounding box center [792, 59] width 44 height 10
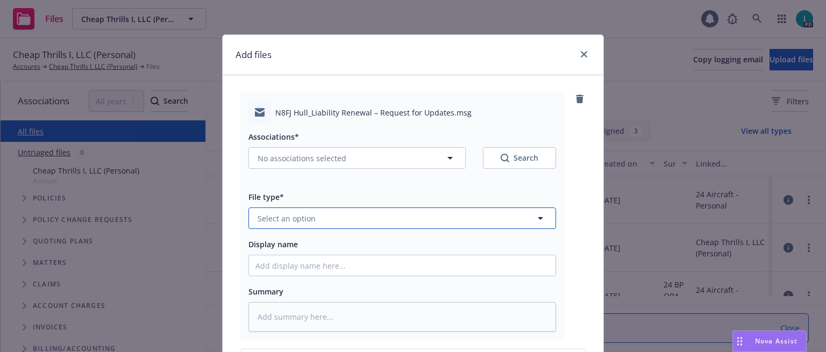
click at [283, 217] on span "Select an option" at bounding box center [287, 218] width 58 height 11
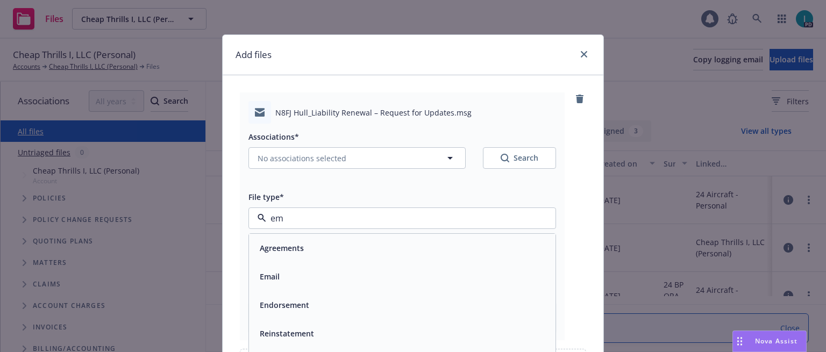
click at [297, 272] on div "Email" at bounding box center [402, 277] width 294 height 16
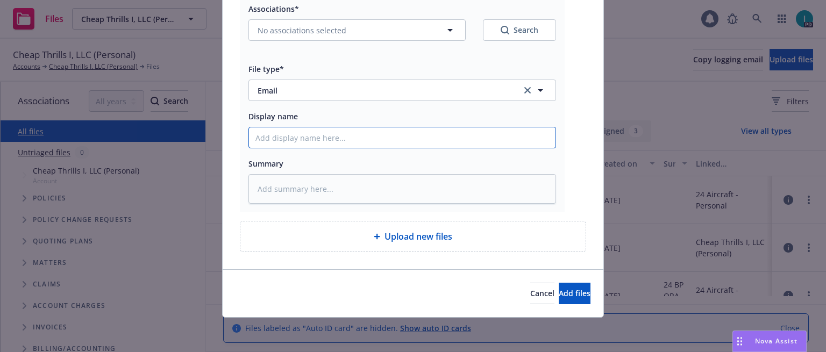
click at [303, 132] on input "Display name" at bounding box center [402, 137] width 307 height 20
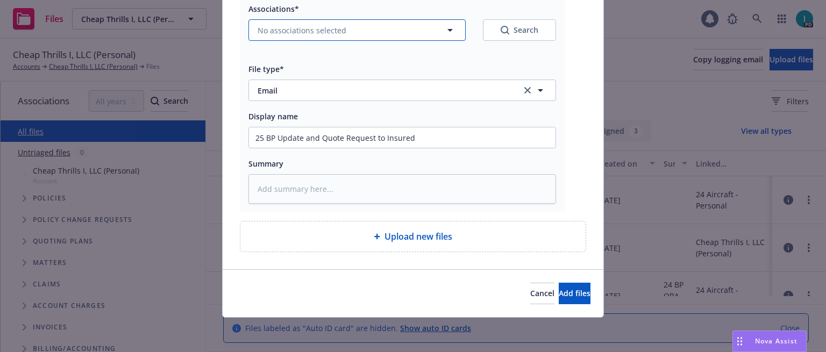
click at [338, 34] on span "No associations selected" at bounding box center [302, 30] width 89 height 11
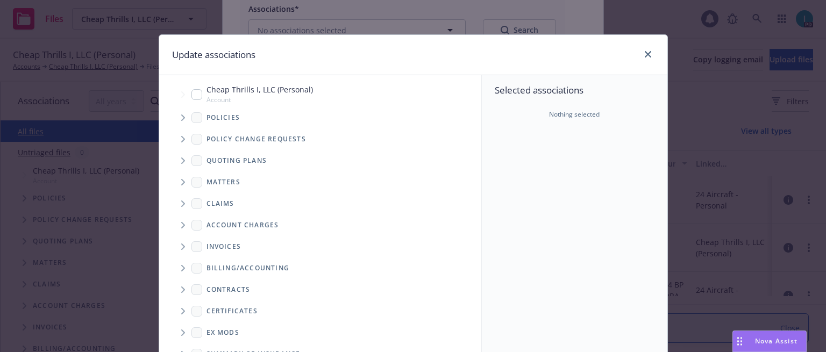
click at [179, 112] on span "Tree Example" at bounding box center [182, 117] width 17 height 17
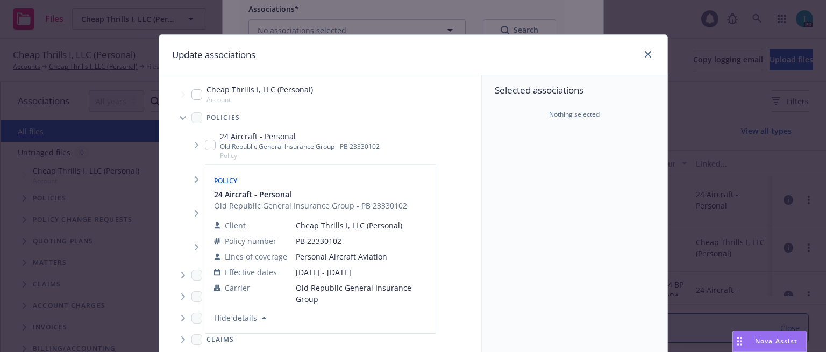
click at [206, 144] on input "Tree Example" at bounding box center [210, 145] width 11 height 11
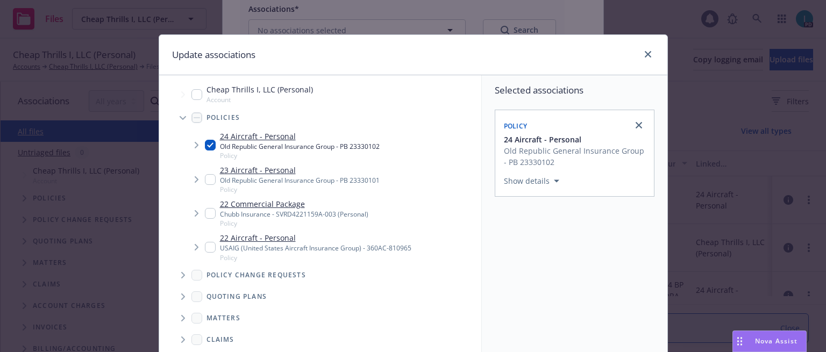
scroll to position [182, 0]
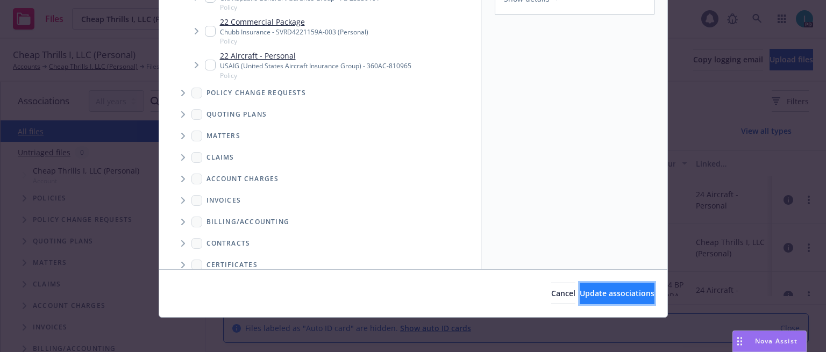
click at [602, 293] on span "Update associations" at bounding box center [617, 293] width 75 height 10
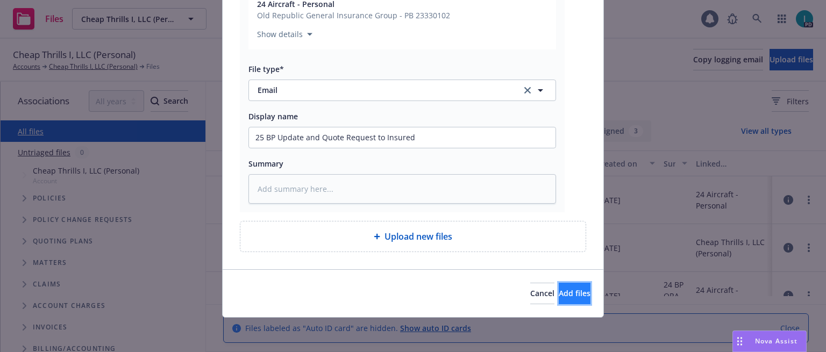
click at [561, 289] on span "Add files" at bounding box center [575, 293] width 32 height 10
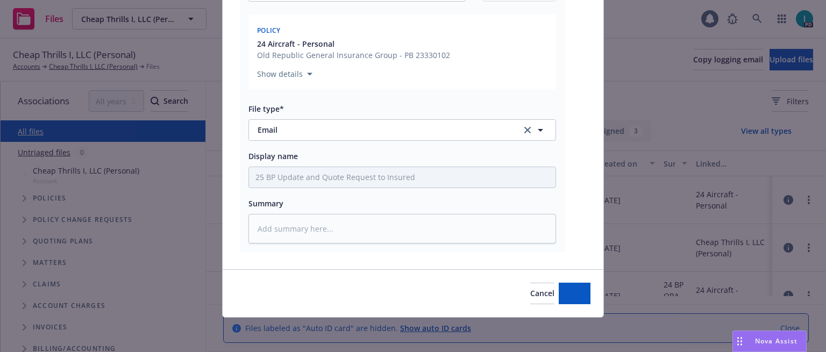
scroll to position [167, 0]
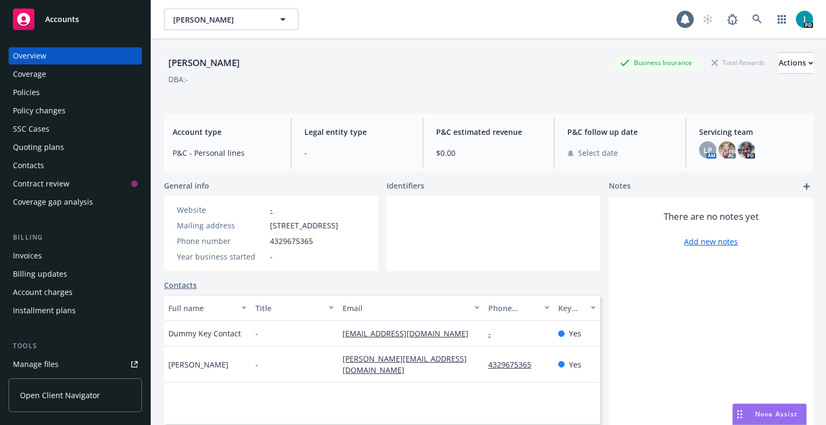
click at [56, 146] on div "Quoting plans" at bounding box center [38, 147] width 51 height 17
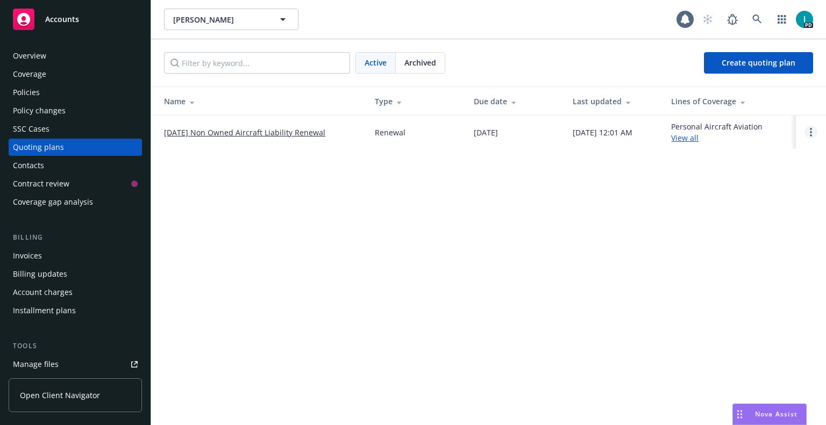
click at [809, 126] on link "Open options" at bounding box center [811, 132] width 13 height 13
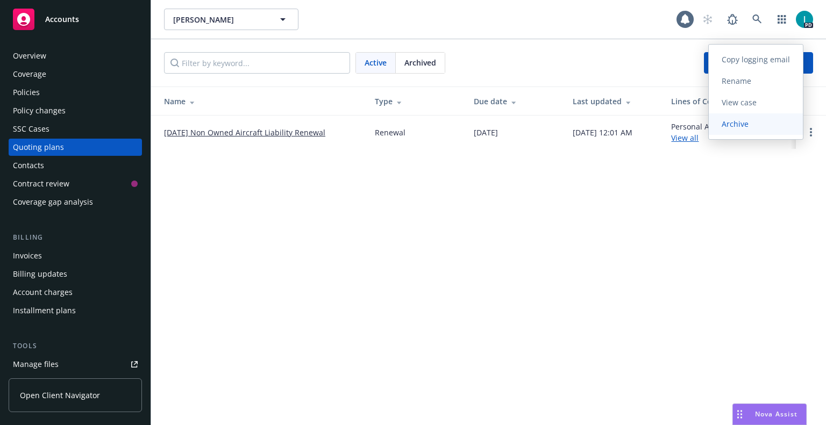
click at [732, 126] on span "Archive" at bounding box center [735, 124] width 53 height 10
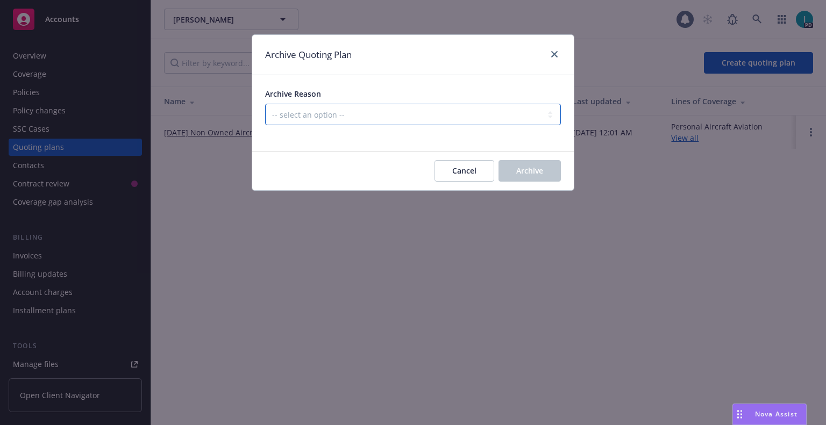
click at [280, 118] on select "-- select an option -- All policies in this renewal plan are auto-renewed Creat…" at bounding box center [413, 115] width 296 height 22
select select "ARCHIVED_RENEWAL_CANCELED"
click at [265, 104] on select "-- select an option -- All policies in this renewal plan are auto-renewed Creat…" at bounding box center [413, 115] width 296 height 22
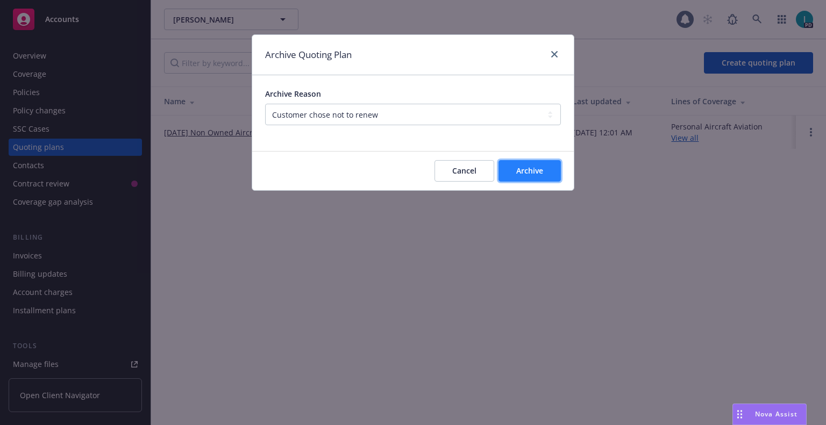
click at [506, 170] on button "Archive" at bounding box center [530, 171] width 62 height 22
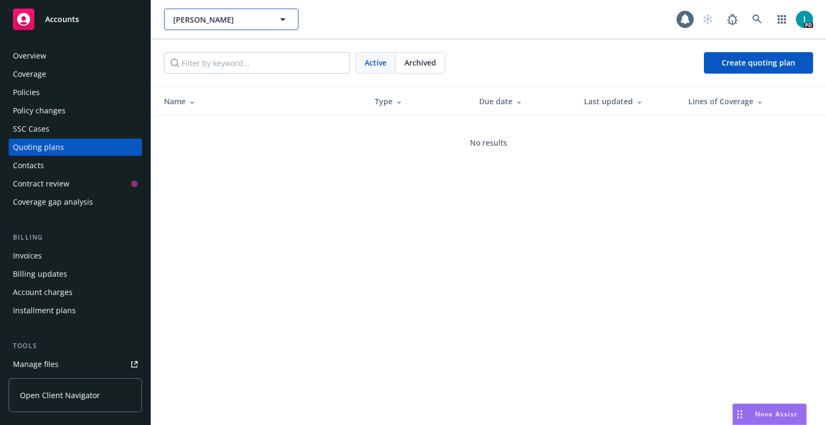
click at [211, 18] on span "[PERSON_NAME]" at bounding box center [219, 19] width 93 height 11
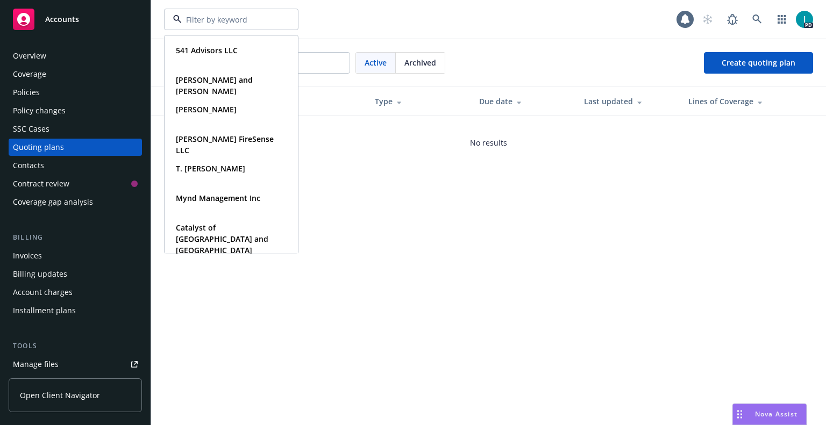
paste input "[PERSON_NAME]"
type input "[PERSON_NAME]"
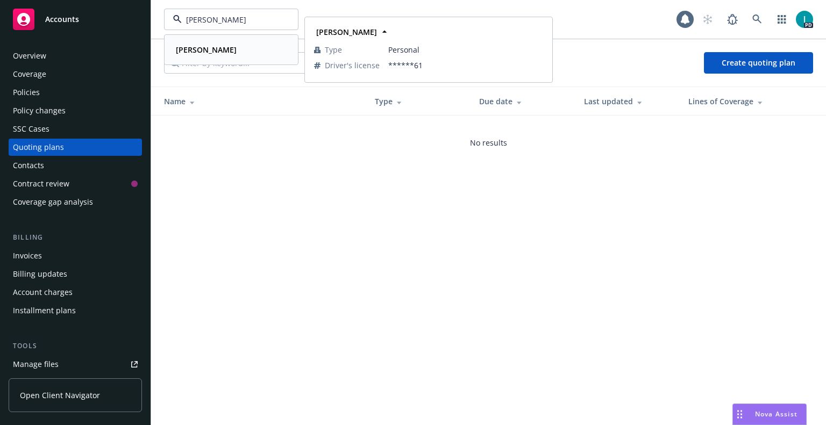
click at [202, 46] on strong "[PERSON_NAME]" at bounding box center [206, 50] width 61 height 10
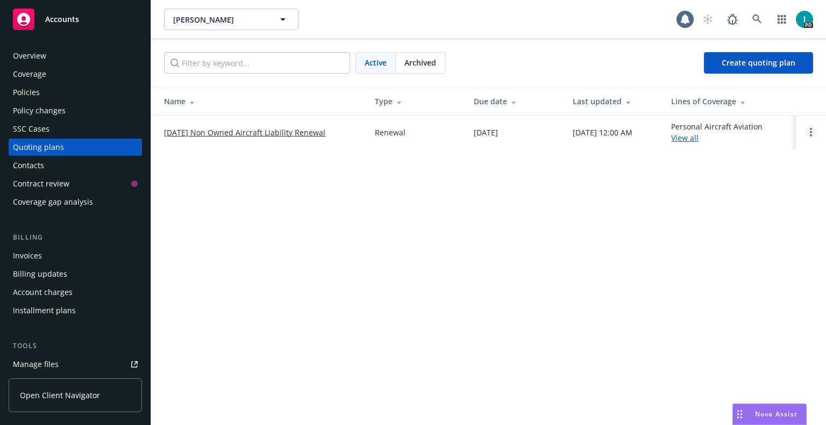
click at [813, 128] on link "Open options" at bounding box center [811, 132] width 13 height 13
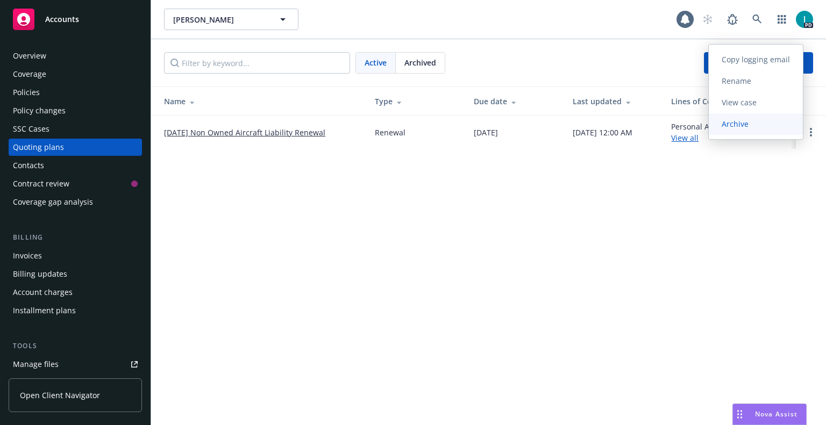
click at [728, 125] on span "Archive" at bounding box center [735, 124] width 53 height 10
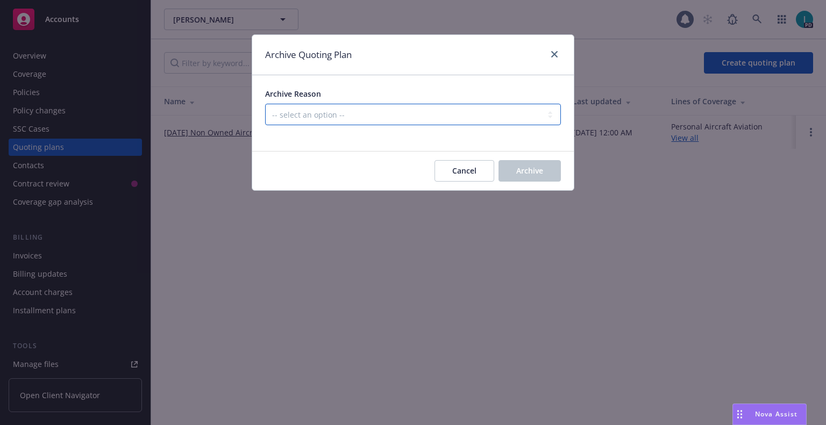
click at [371, 117] on select "-- select an option -- All policies in this renewal plan are auto-renewed Creat…" at bounding box center [413, 115] width 296 height 22
select select "ARCHIVED_RENEWAL_CANCELED"
click at [265, 104] on select "-- select an option -- All policies in this renewal plan are auto-renewed Creat…" at bounding box center [413, 115] width 296 height 22
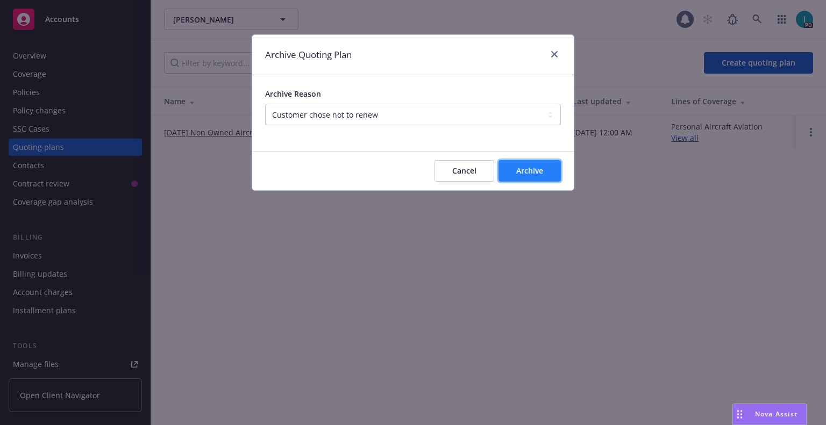
click at [533, 166] on button "Archive" at bounding box center [530, 171] width 62 height 22
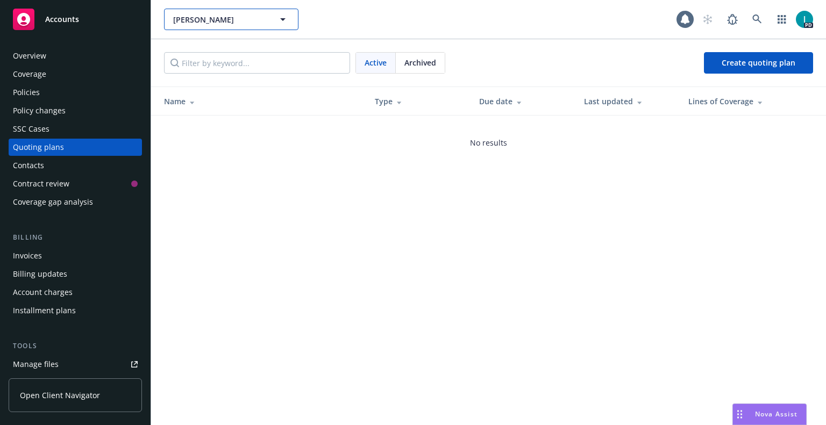
click at [181, 19] on span "[PERSON_NAME]" at bounding box center [219, 19] width 93 height 11
paste input "[PERSON_NAME]"
type input "[PERSON_NAME]"
click at [205, 46] on strong "[PERSON_NAME]" at bounding box center [206, 50] width 61 height 10
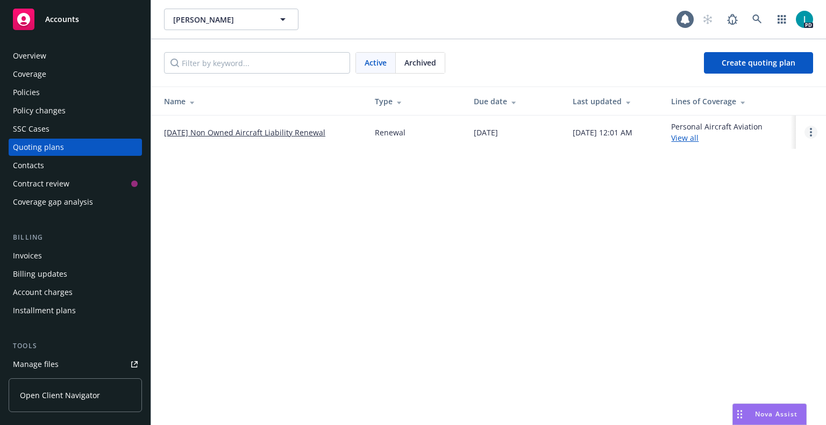
click at [810, 129] on circle "Open options" at bounding box center [811, 129] width 2 height 2
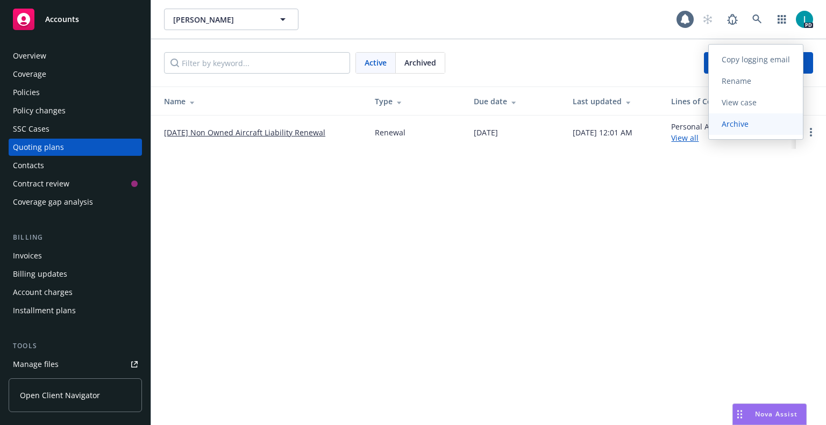
click at [748, 126] on span "Archive" at bounding box center [735, 124] width 53 height 10
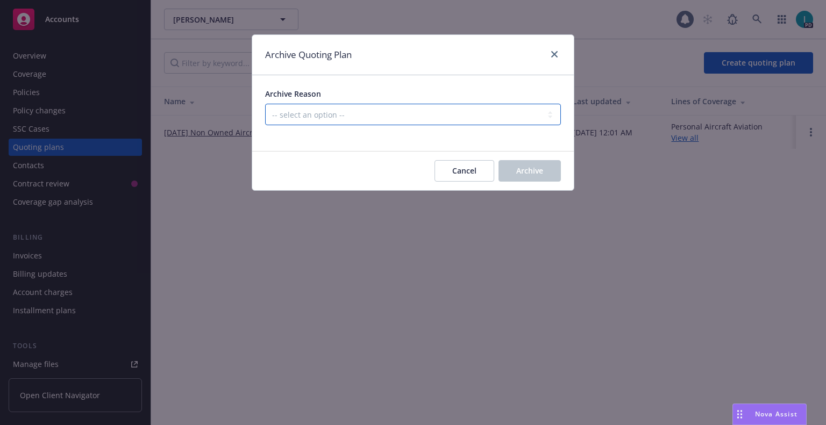
click at [307, 109] on select "-- select an option -- All policies in this renewal plan are auto-renewed Creat…" at bounding box center [413, 115] width 296 height 22
select select "ARCHIVED_RENEWAL_CANCELED"
click at [265, 104] on select "-- select an option -- All policies in this renewal plan are auto-renewed Creat…" at bounding box center [413, 115] width 296 height 22
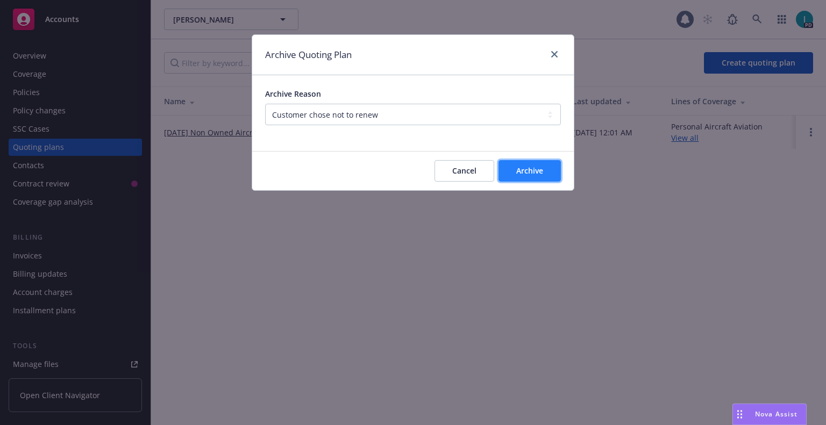
click at [511, 178] on button "Archive" at bounding box center [530, 171] width 62 height 22
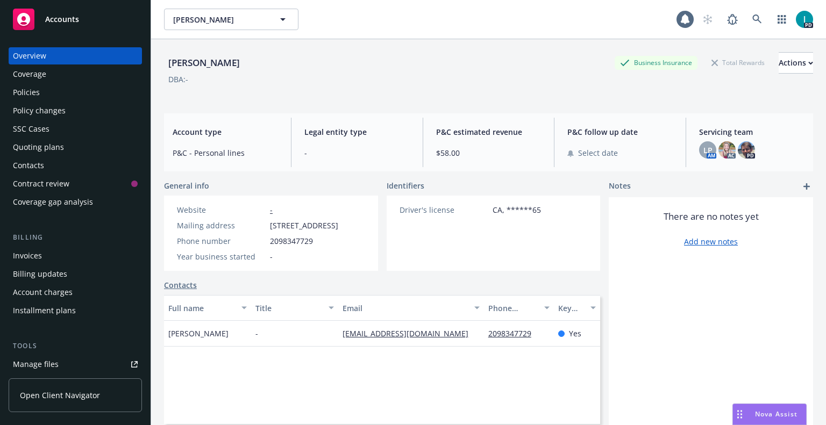
click at [54, 143] on div "Quoting plans" at bounding box center [38, 147] width 51 height 17
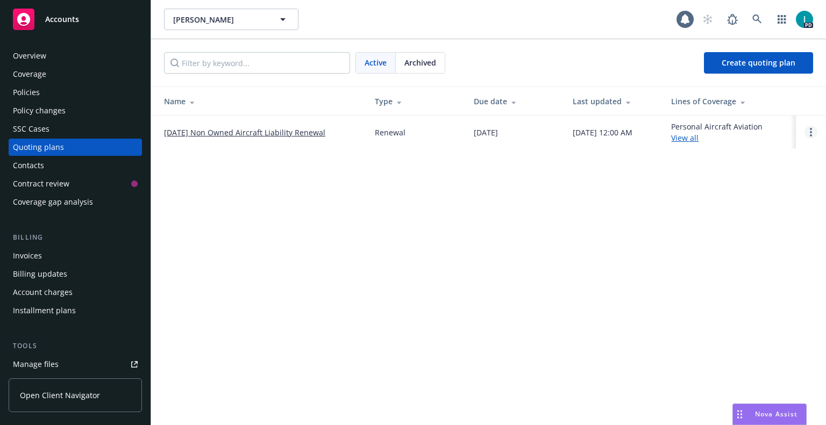
click at [809, 134] on link "Open options" at bounding box center [811, 132] width 13 height 13
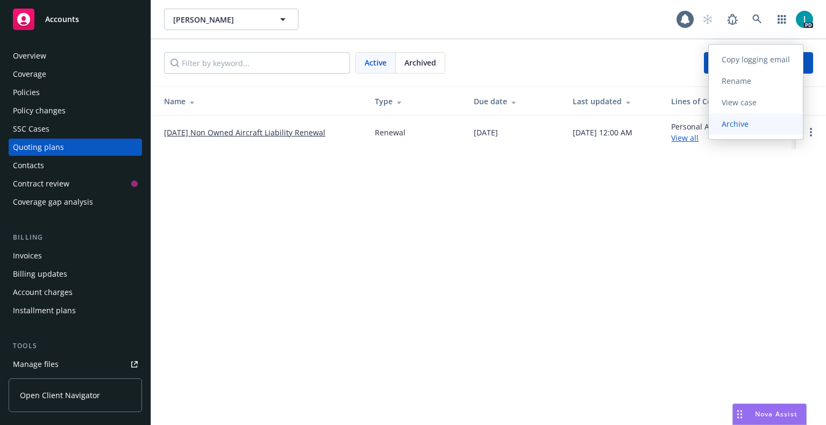
click at [736, 119] on link "Archive" at bounding box center [756, 124] width 94 height 22
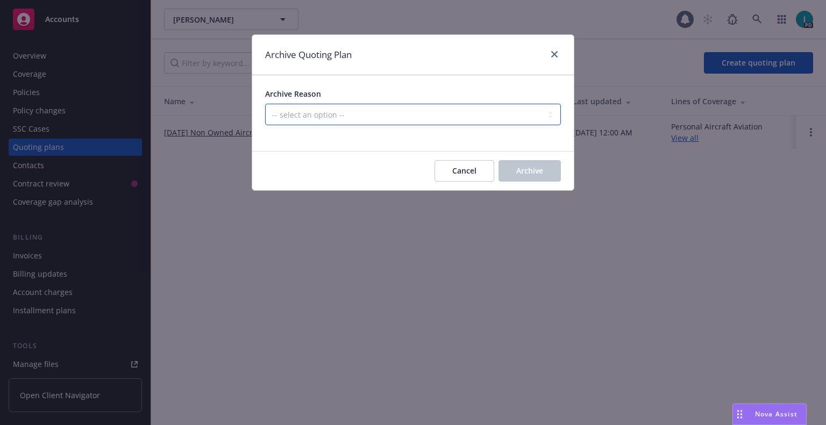
click at [324, 118] on select "-- select an option -- All policies in this renewal plan are auto-renewed Creat…" at bounding box center [413, 115] width 296 height 22
select select "ARCHIVED_RENEWAL_CANCELED"
click at [265, 104] on select "-- select an option -- All policies in this renewal plan are auto-renewed Creat…" at bounding box center [413, 115] width 296 height 22
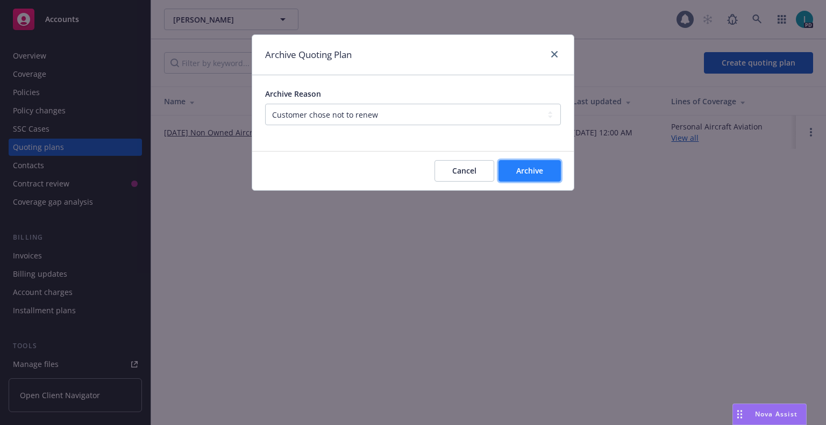
click at [548, 171] on button "Archive" at bounding box center [530, 171] width 62 height 22
